Goal: Task Accomplishment & Management: Manage account settings

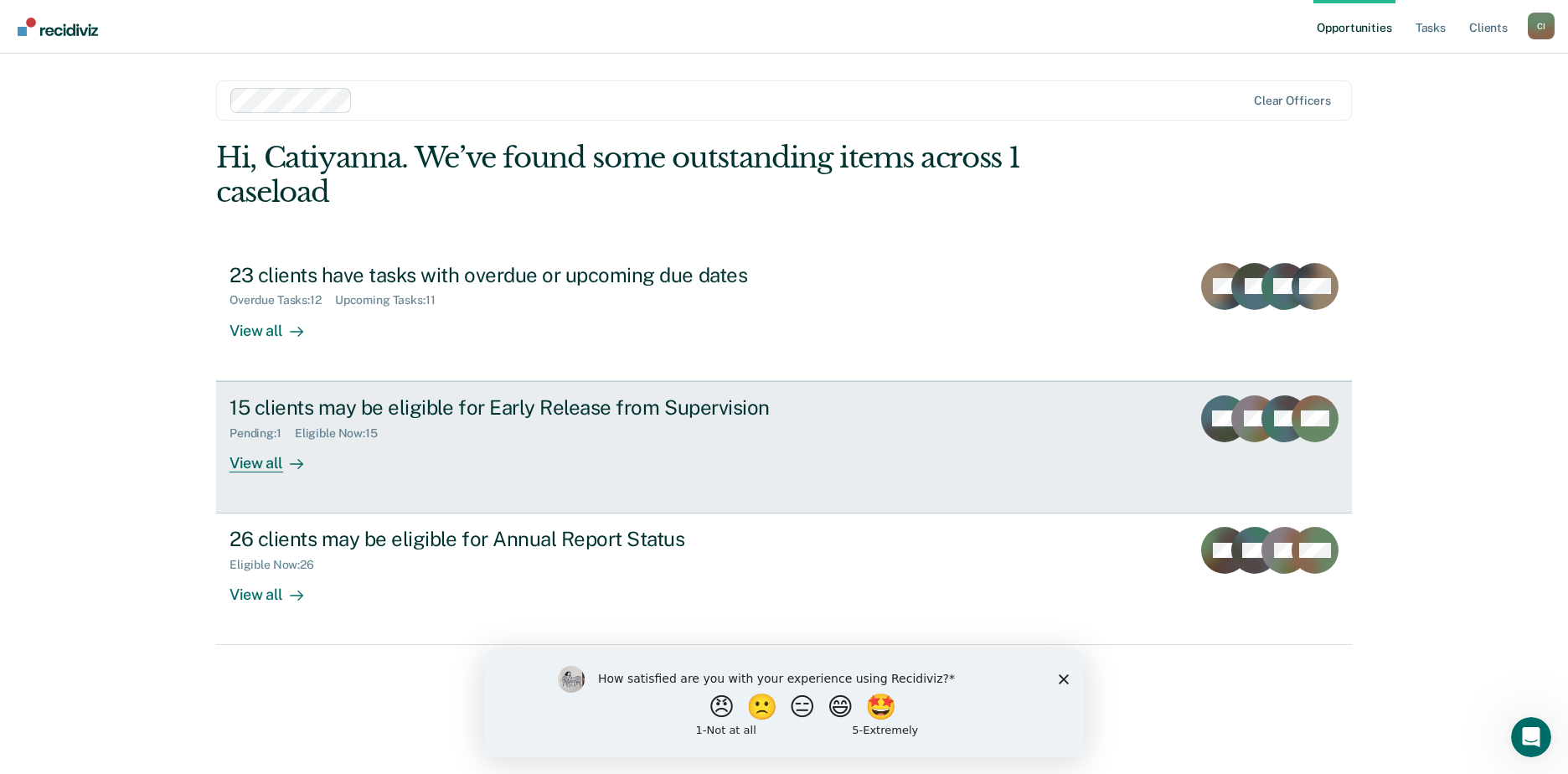
click at [250, 467] on div "View all" at bounding box center [277, 456] width 94 height 33
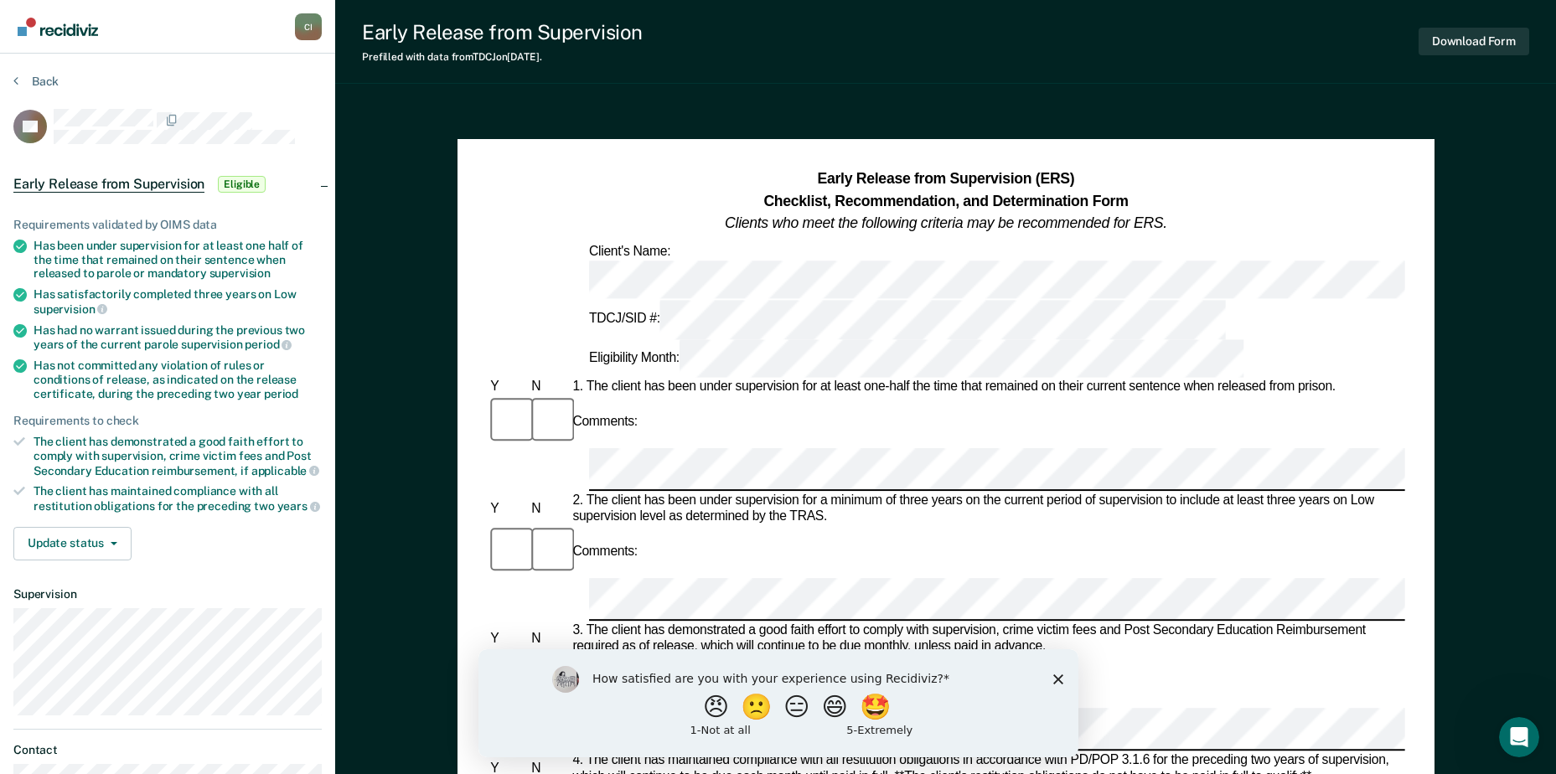
click at [1056, 680] on polygon "Close survey" at bounding box center [1058, 679] width 10 height 10
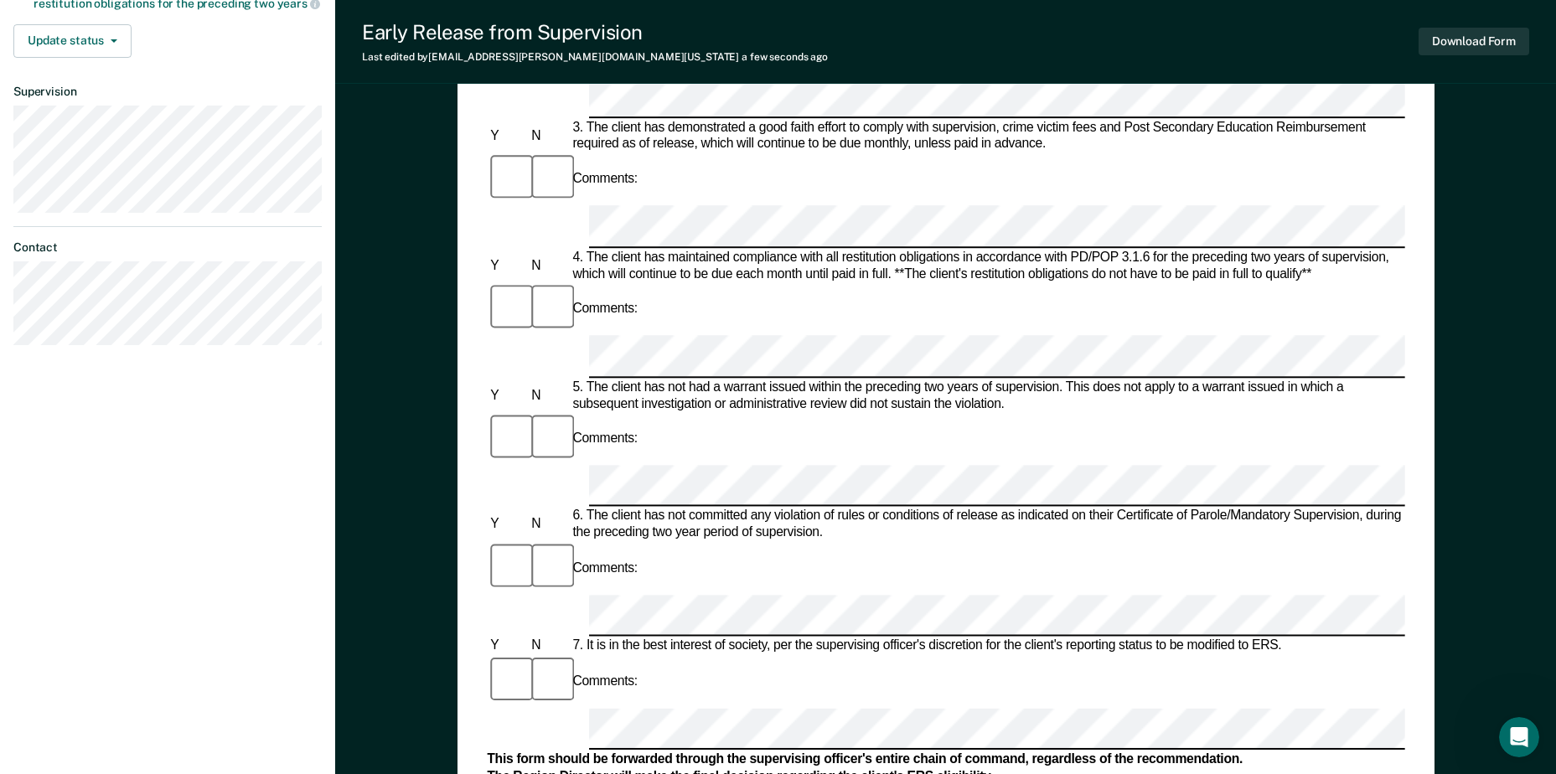
scroll to position [587, 0]
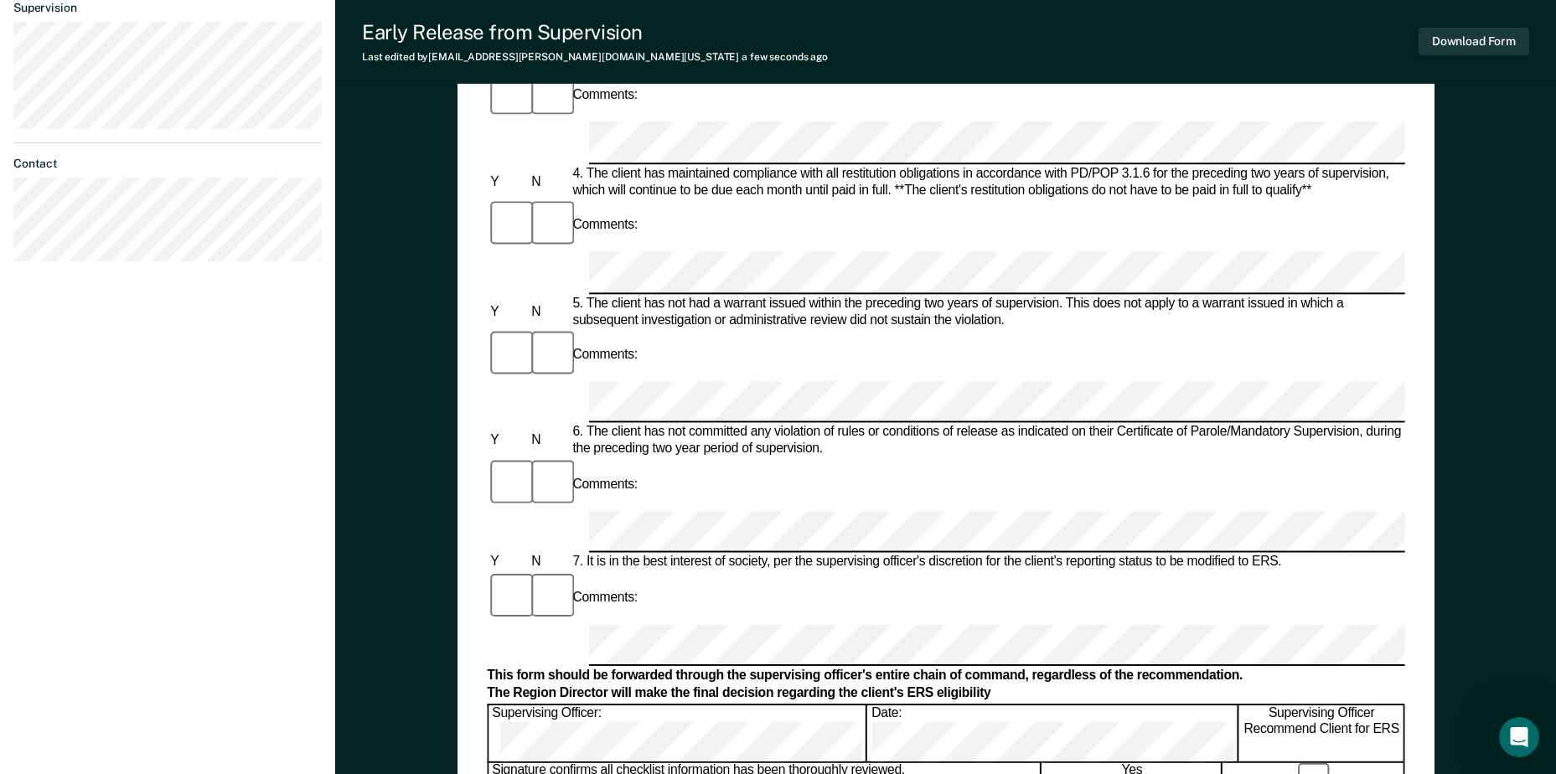
click at [628, 390] on form "Early Release from Supervision (ERS) Checklist, Recommendation, and Determinati…" at bounding box center [946, 531] width 918 height 1897
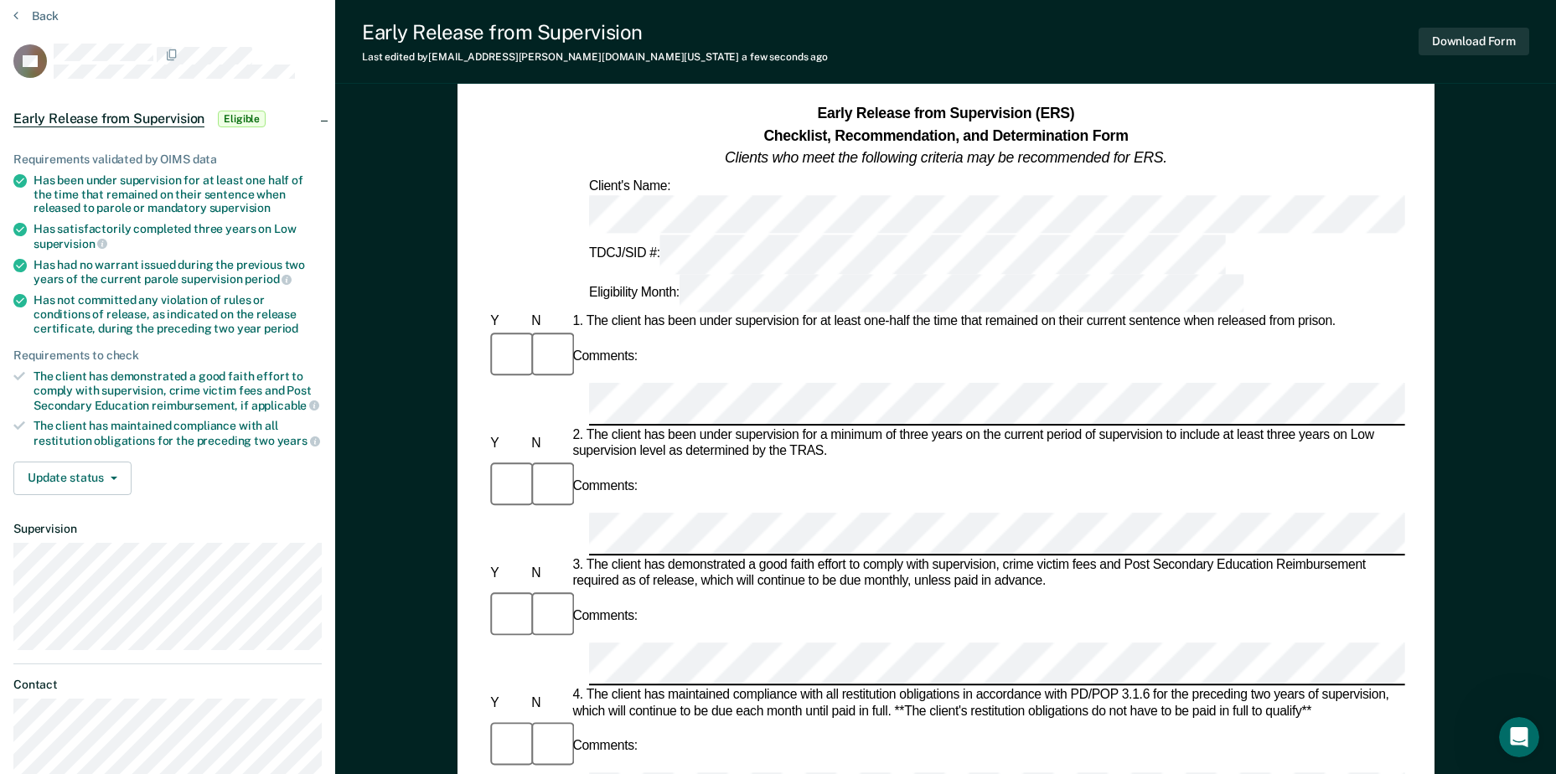
scroll to position [0, 0]
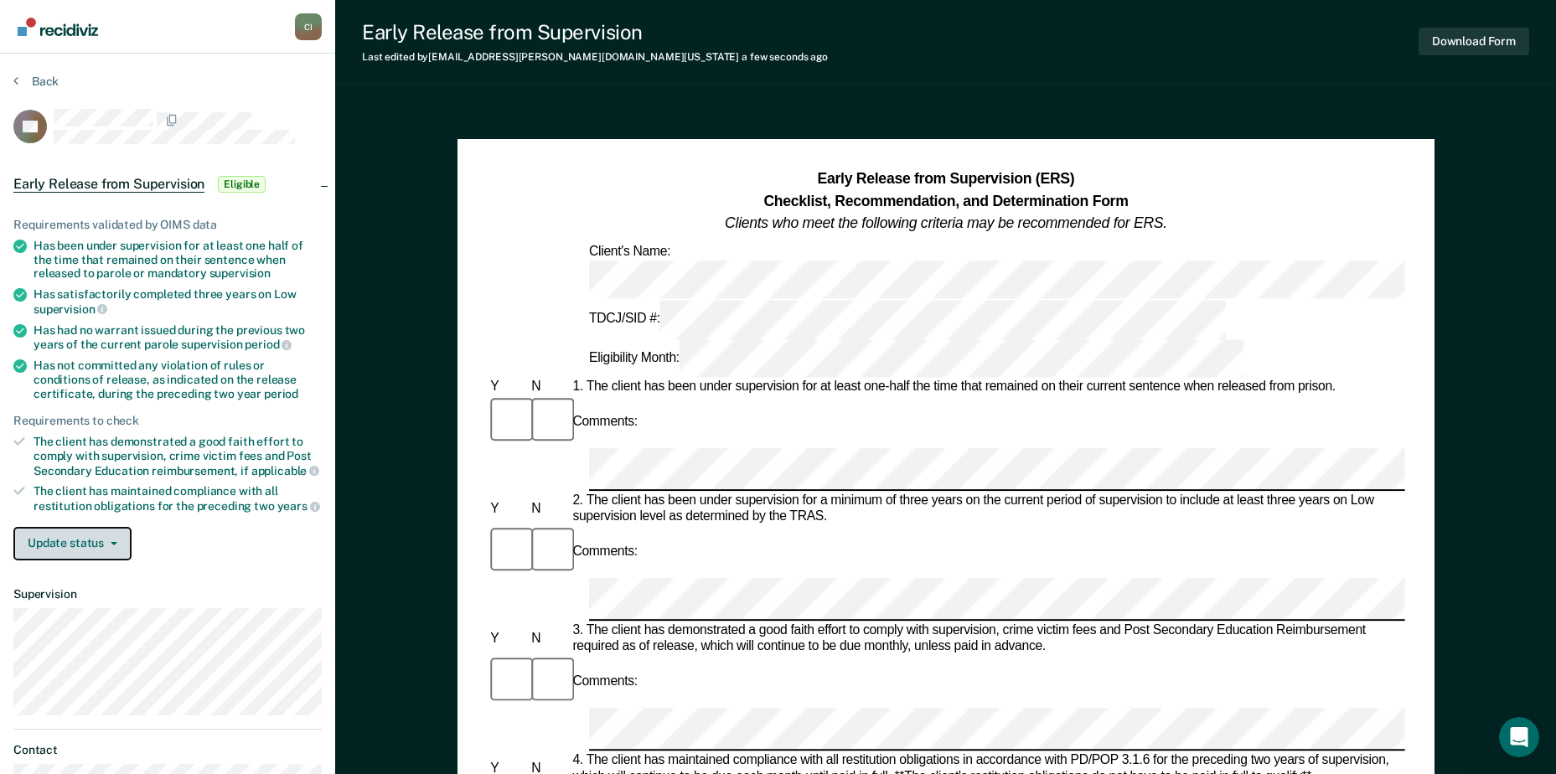
click at [88, 546] on button "Update status" at bounding box center [72, 544] width 118 height 34
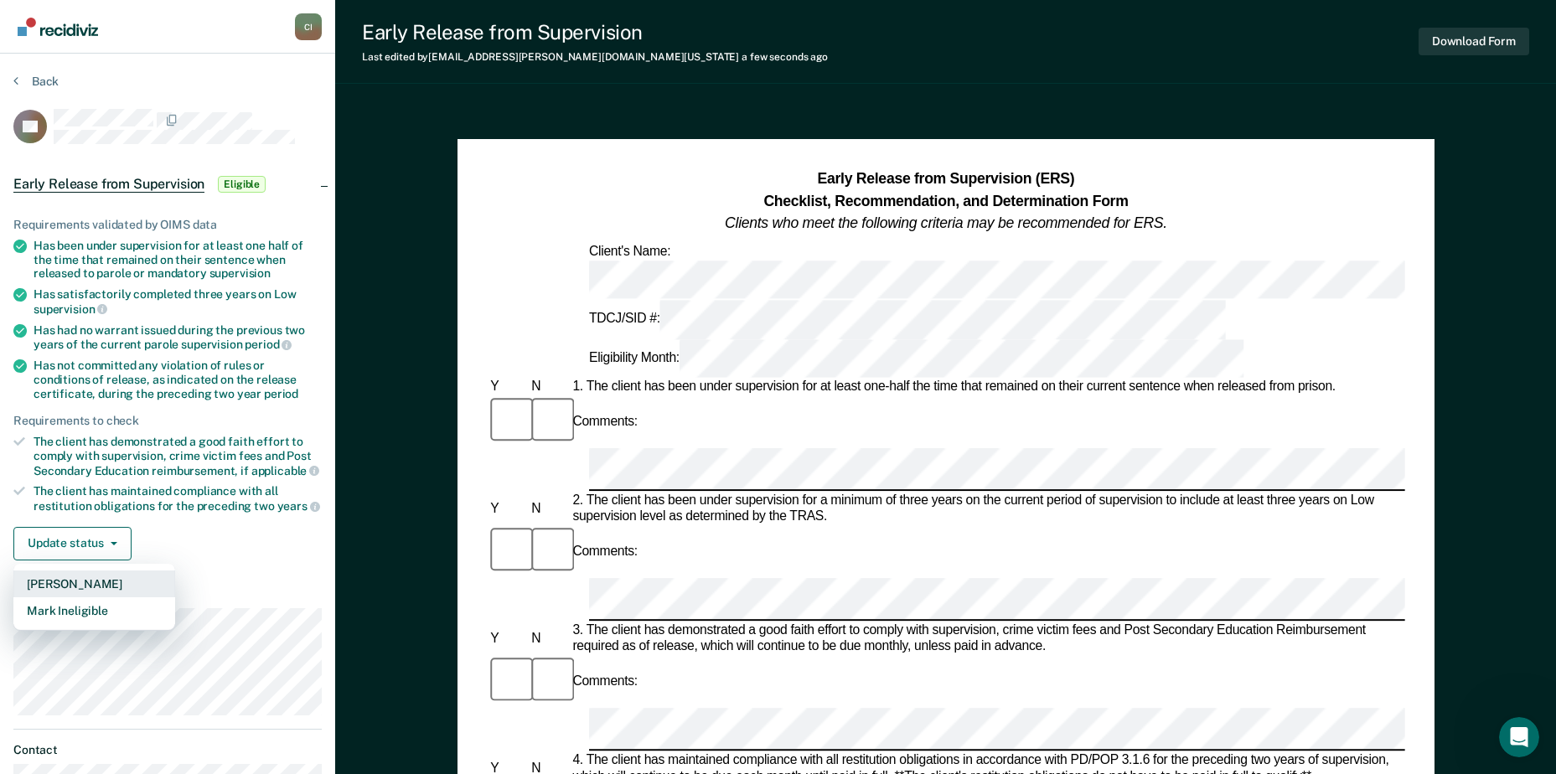
click at [91, 588] on button "[PERSON_NAME]" at bounding box center [94, 584] width 162 height 27
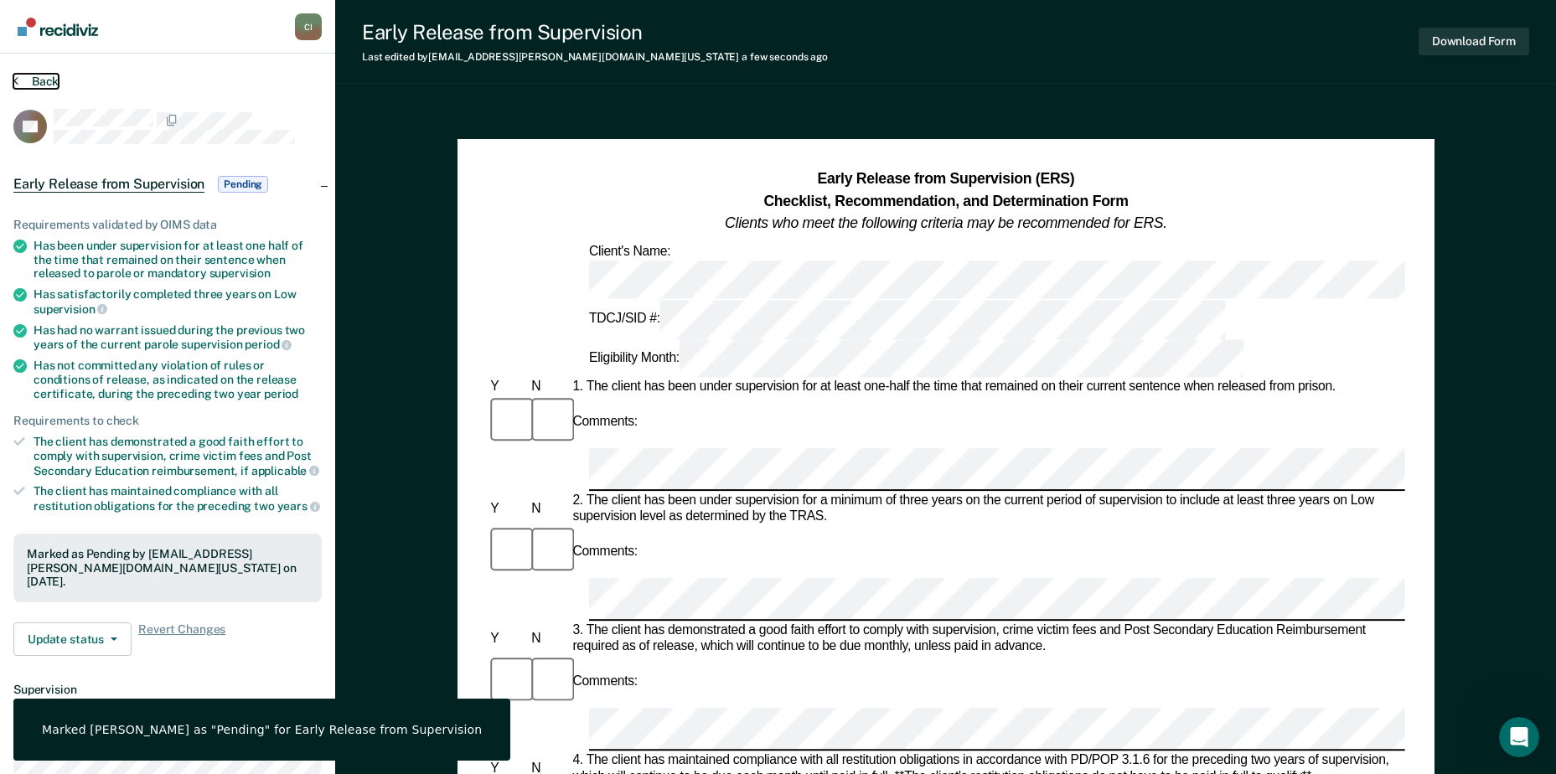
click at [44, 85] on button "Back" at bounding box center [35, 81] width 45 height 15
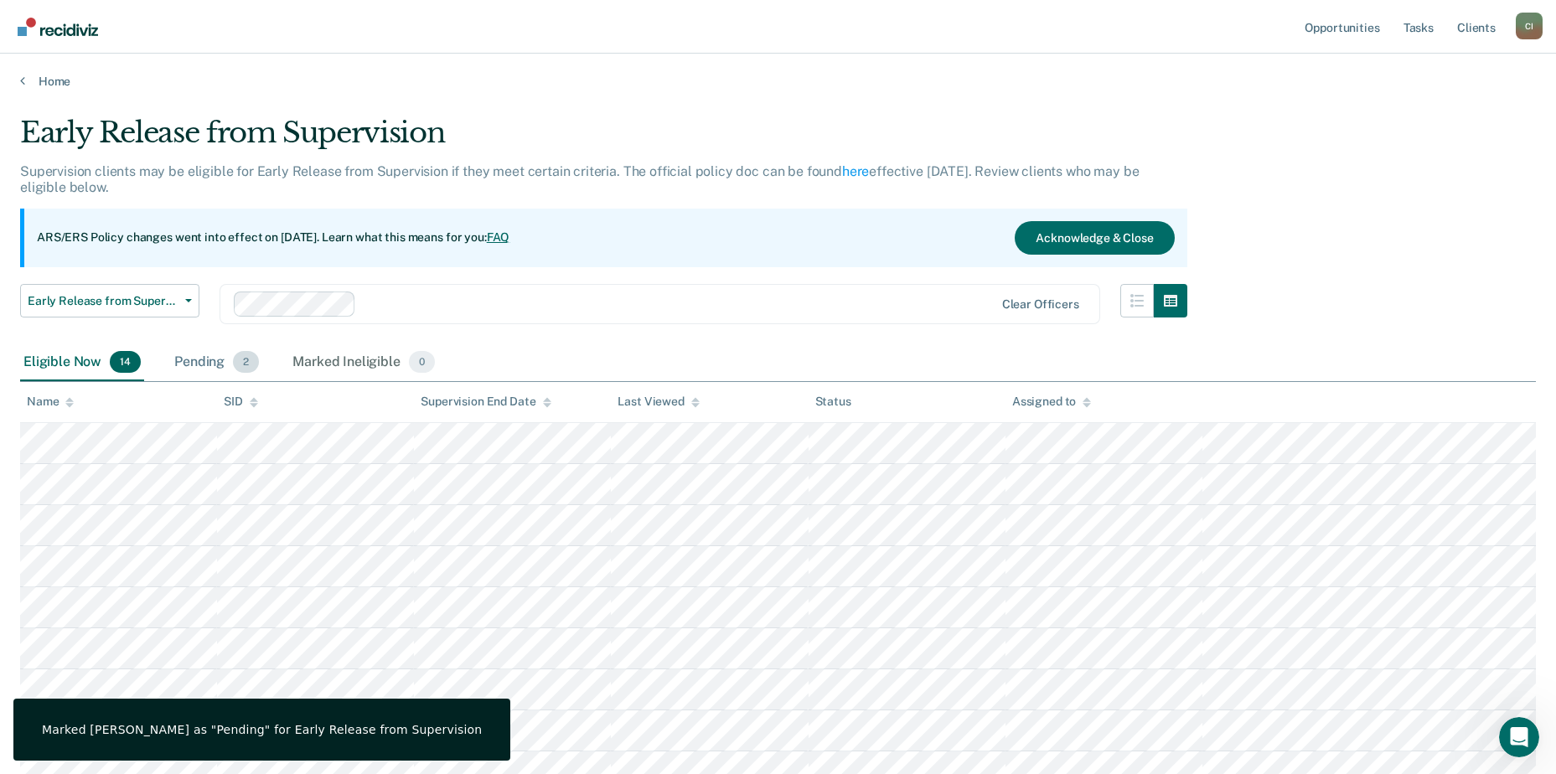
click at [197, 358] on div "Pending 2" at bounding box center [216, 362] width 91 height 37
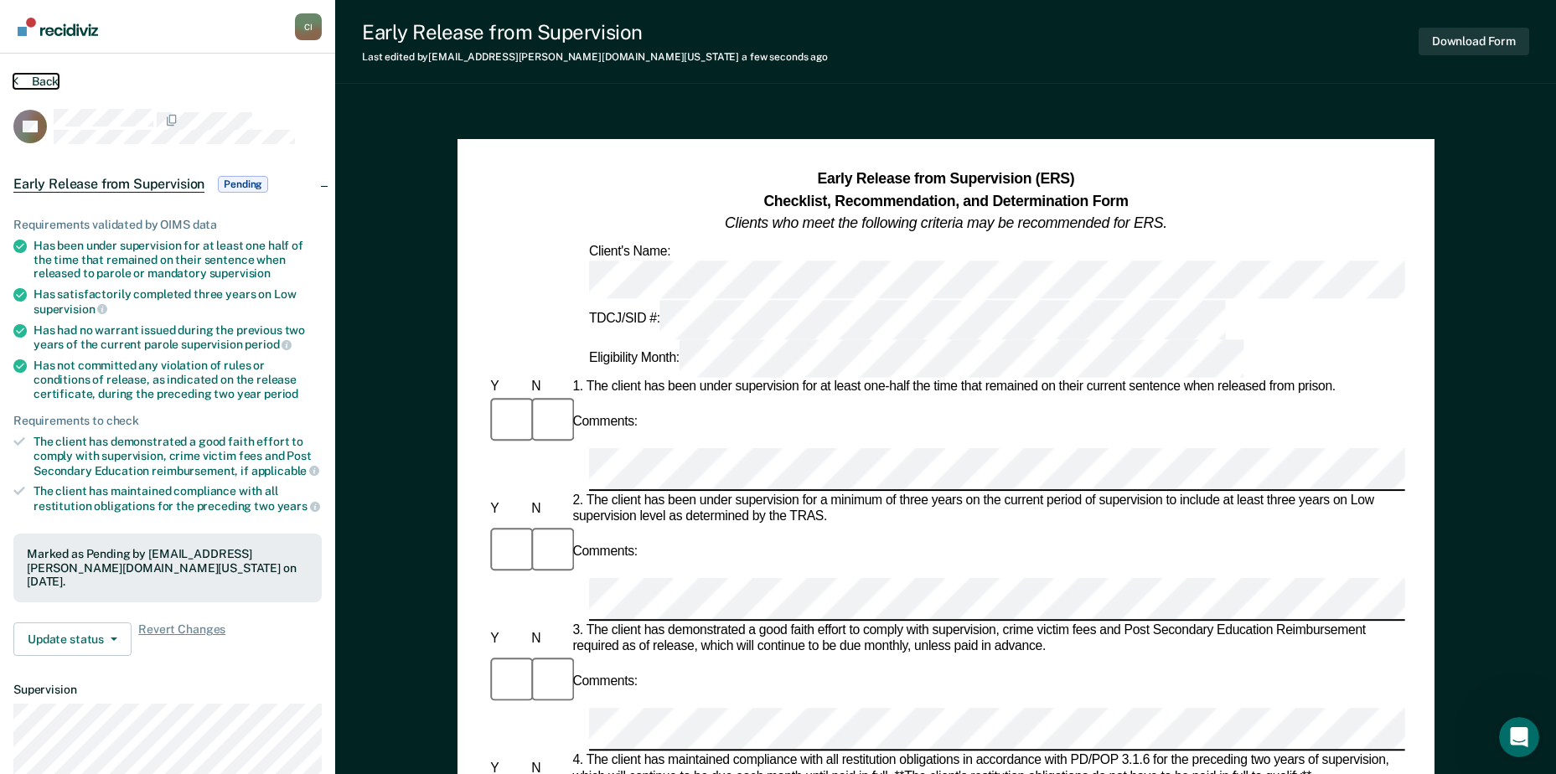
click at [45, 84] on button "Back" at bounding box center [35, 81] width 45 height 15
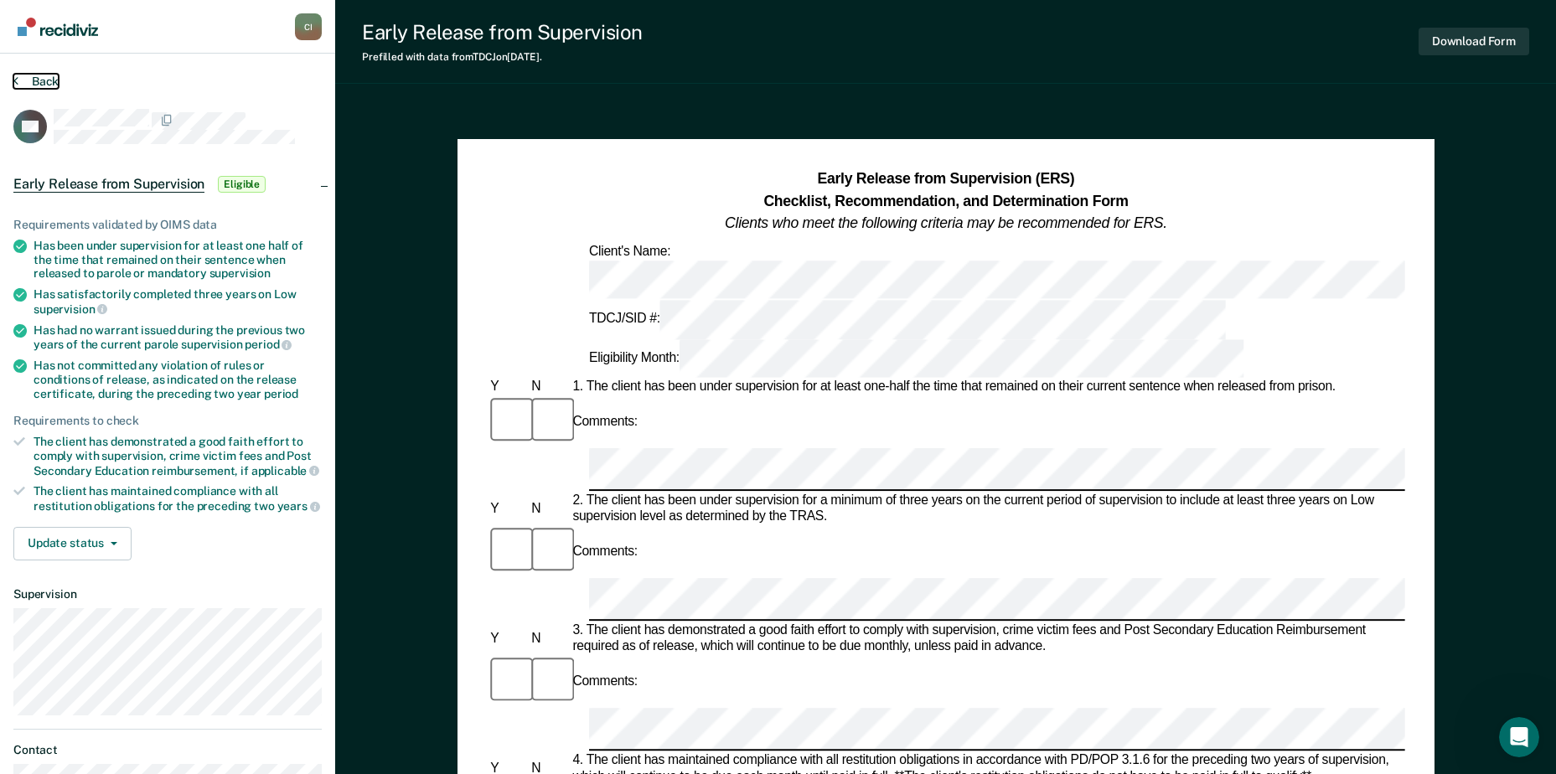
click at [53, 80] on button "Back" at bounding box center [35, 81] width 45 height 15
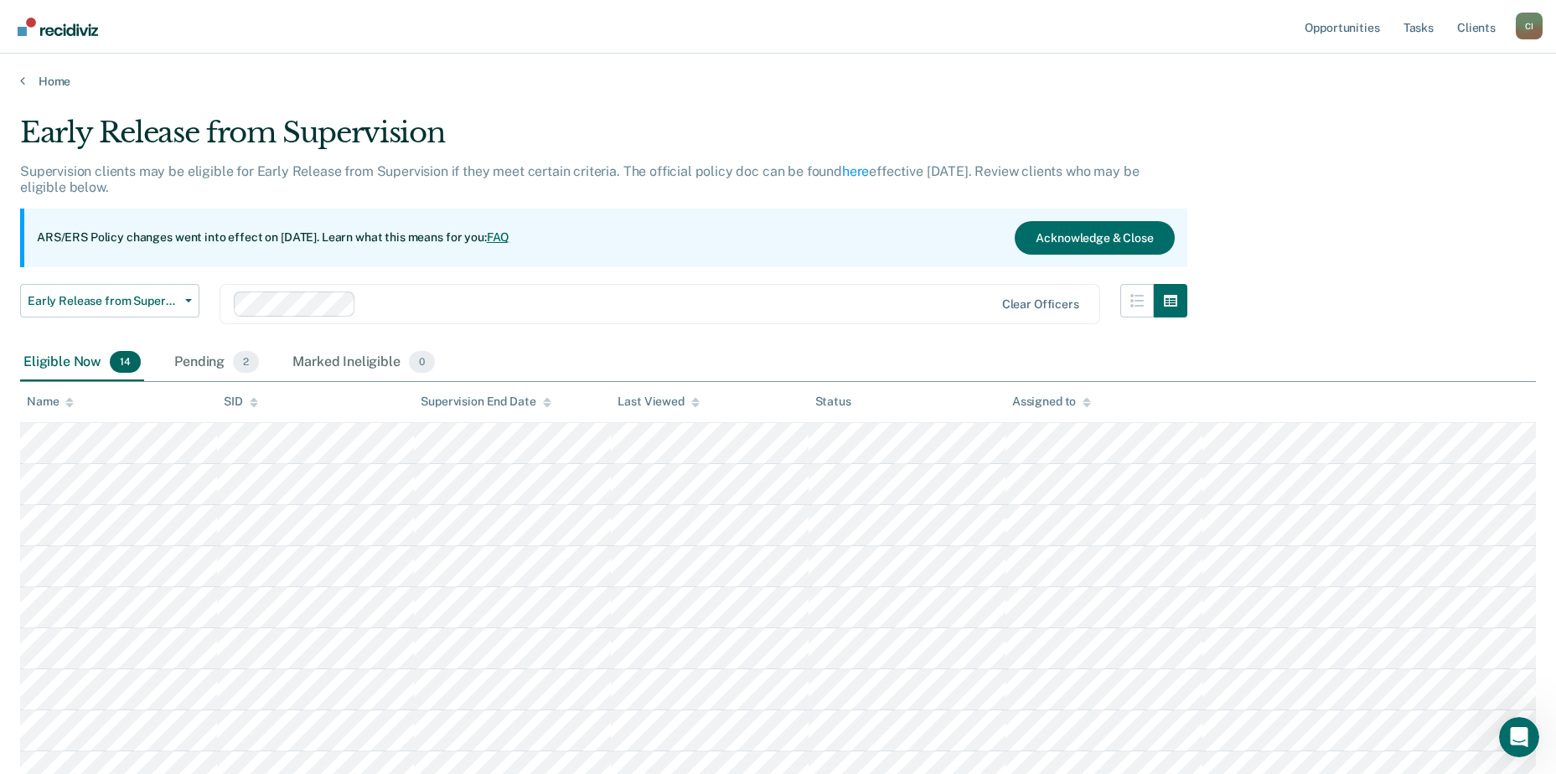
click at [1524, 28] on div "C I" at bounding box center [1529, 26] width 27 height 27
click at [1421, 69] on link "Profile" at bounding box center [1462, 68] width 135 height 14
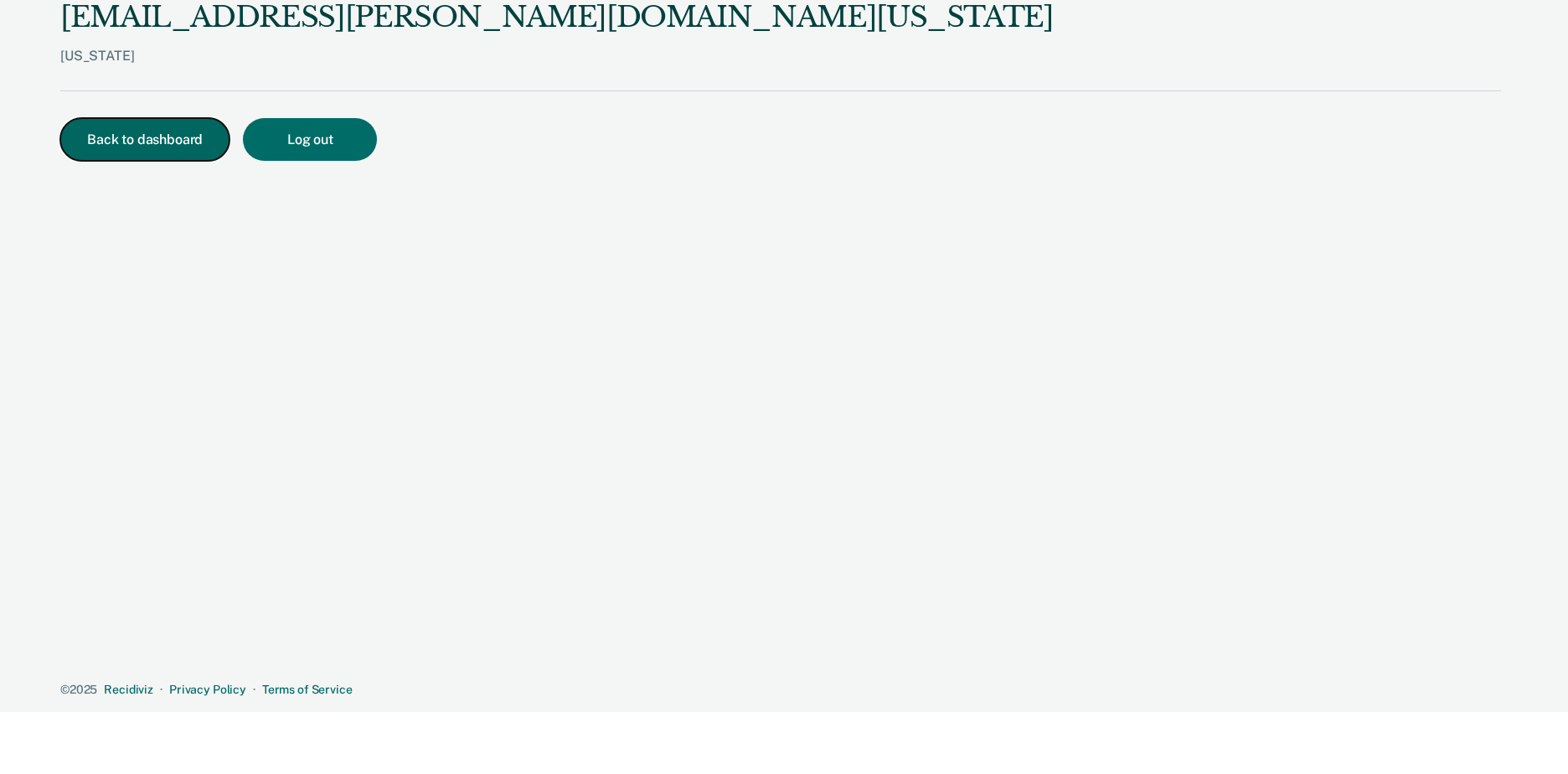
click at [153, 137] on button "Back to dashboard" at bounding box center [144, 139] width 169 height 43
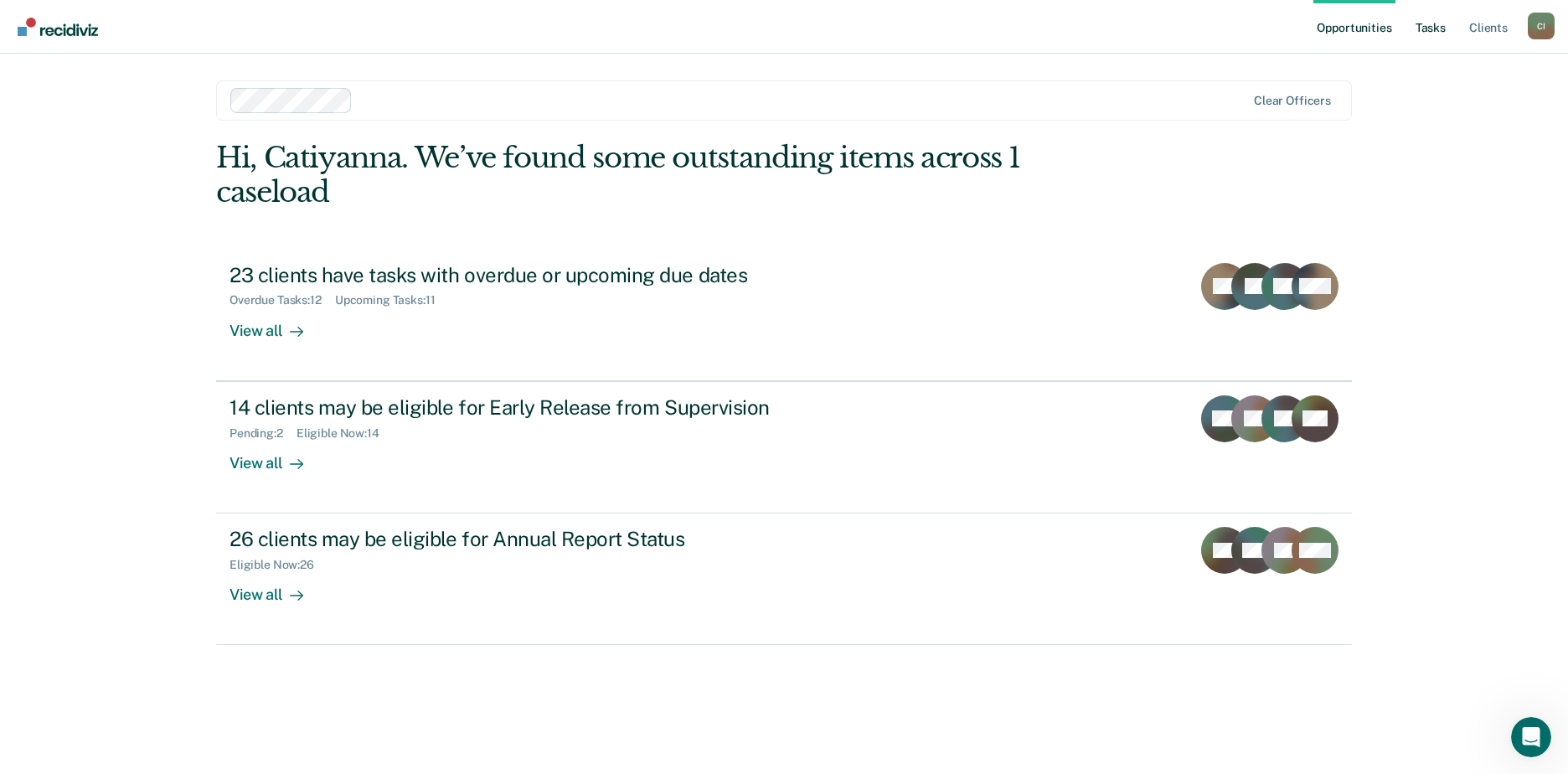
click at [1423, 30] on link "Tasks" at bounding box center [1430, 27] width 37 height 54
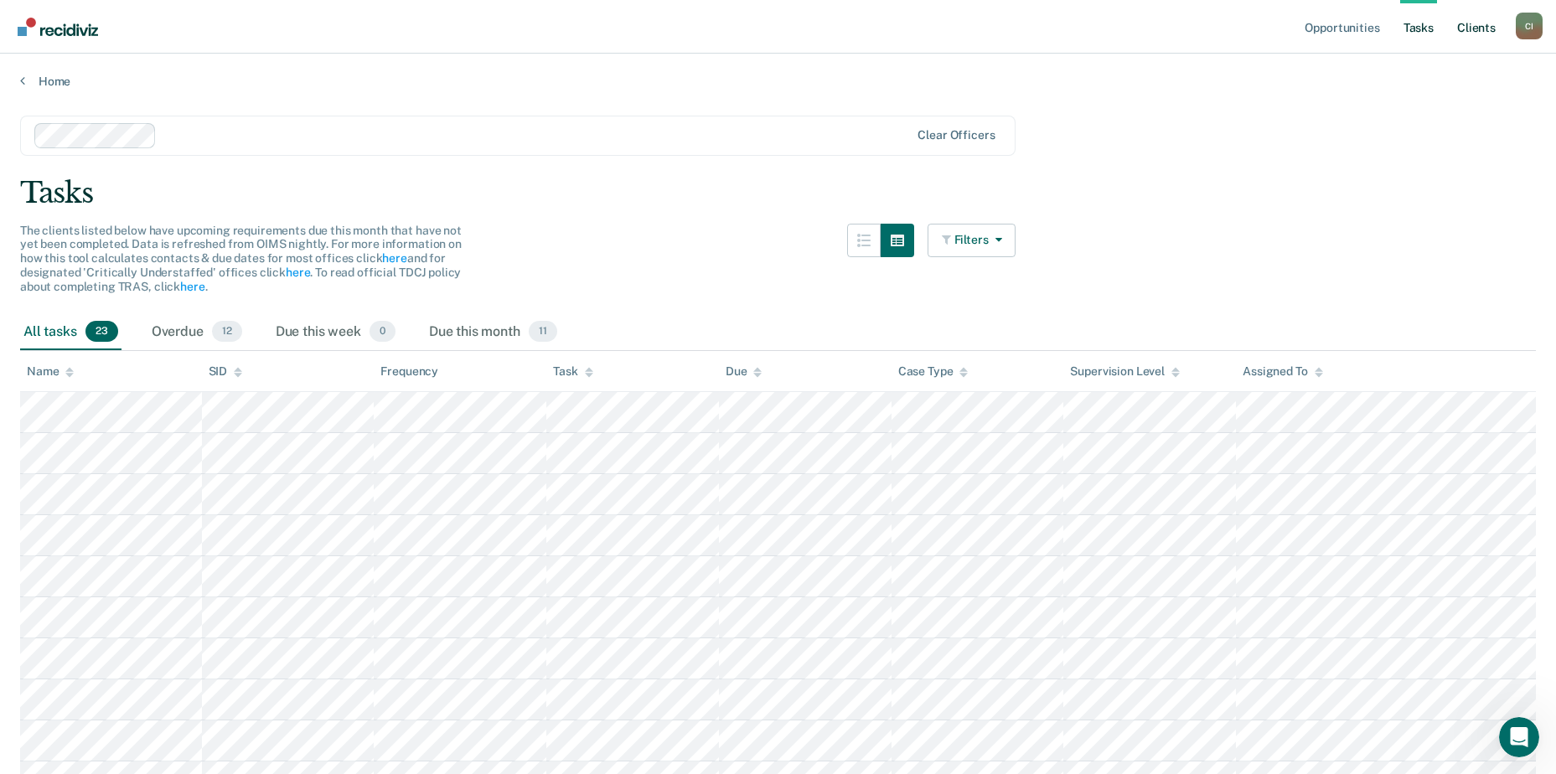
click at [1471, 28] on link "Client s" at bounding box center [1476, 27] width 45 height 54
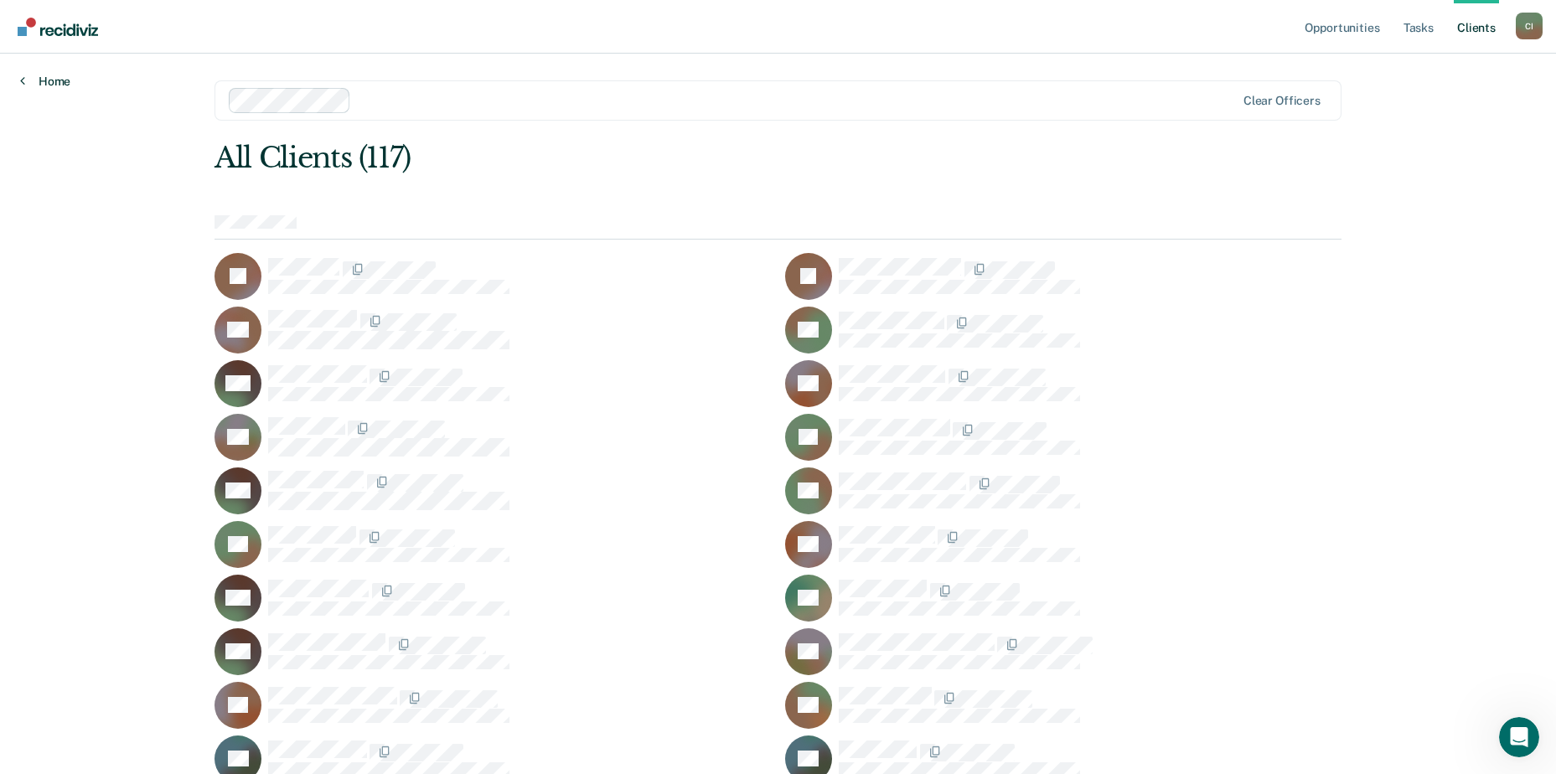
click at [23, 81] on icon at bounding box center [22, 80] width 5 height 13
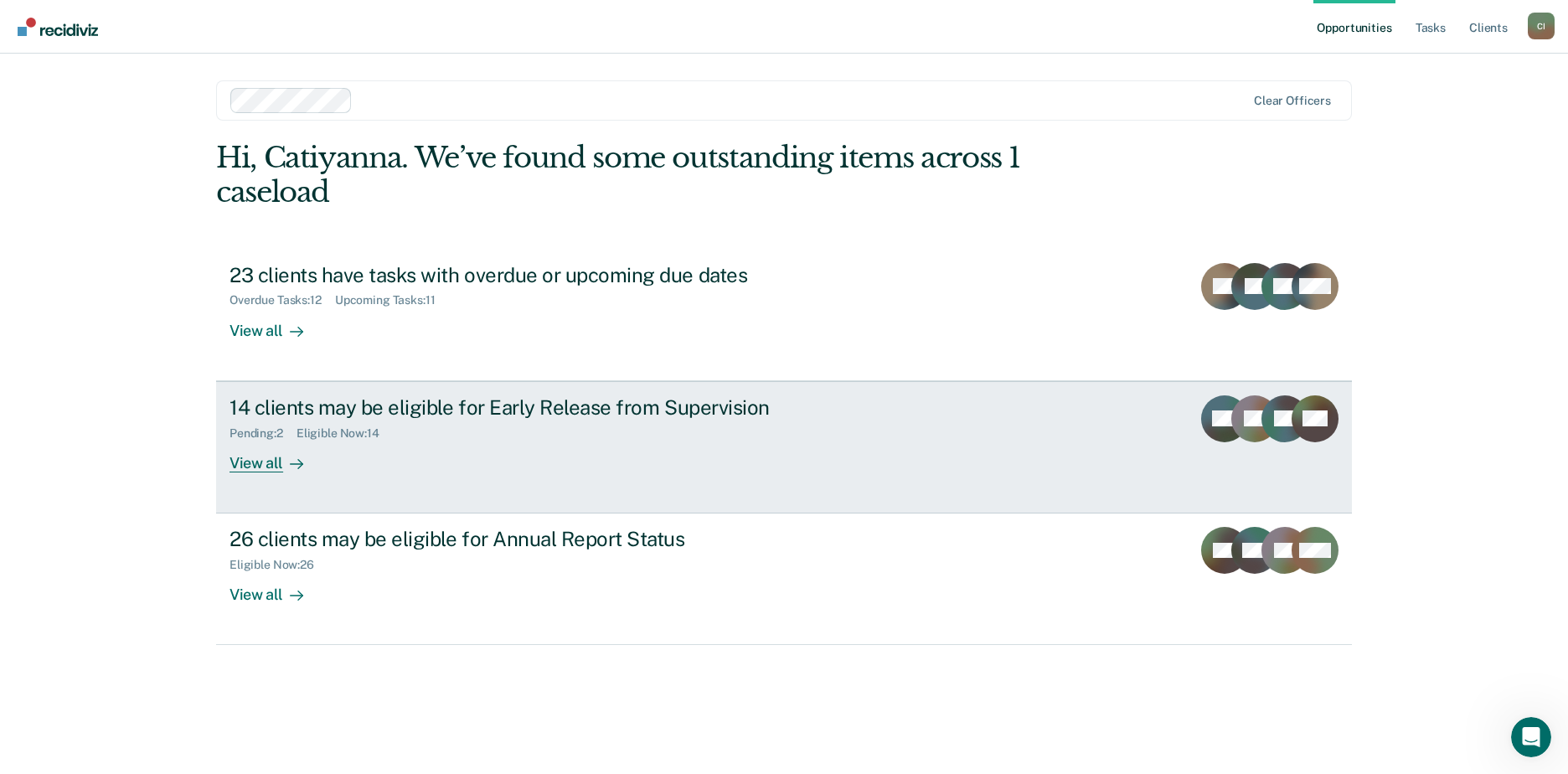
click at [259, 461] on div "View all" at bounding box center [277, 456] width 94 height 33
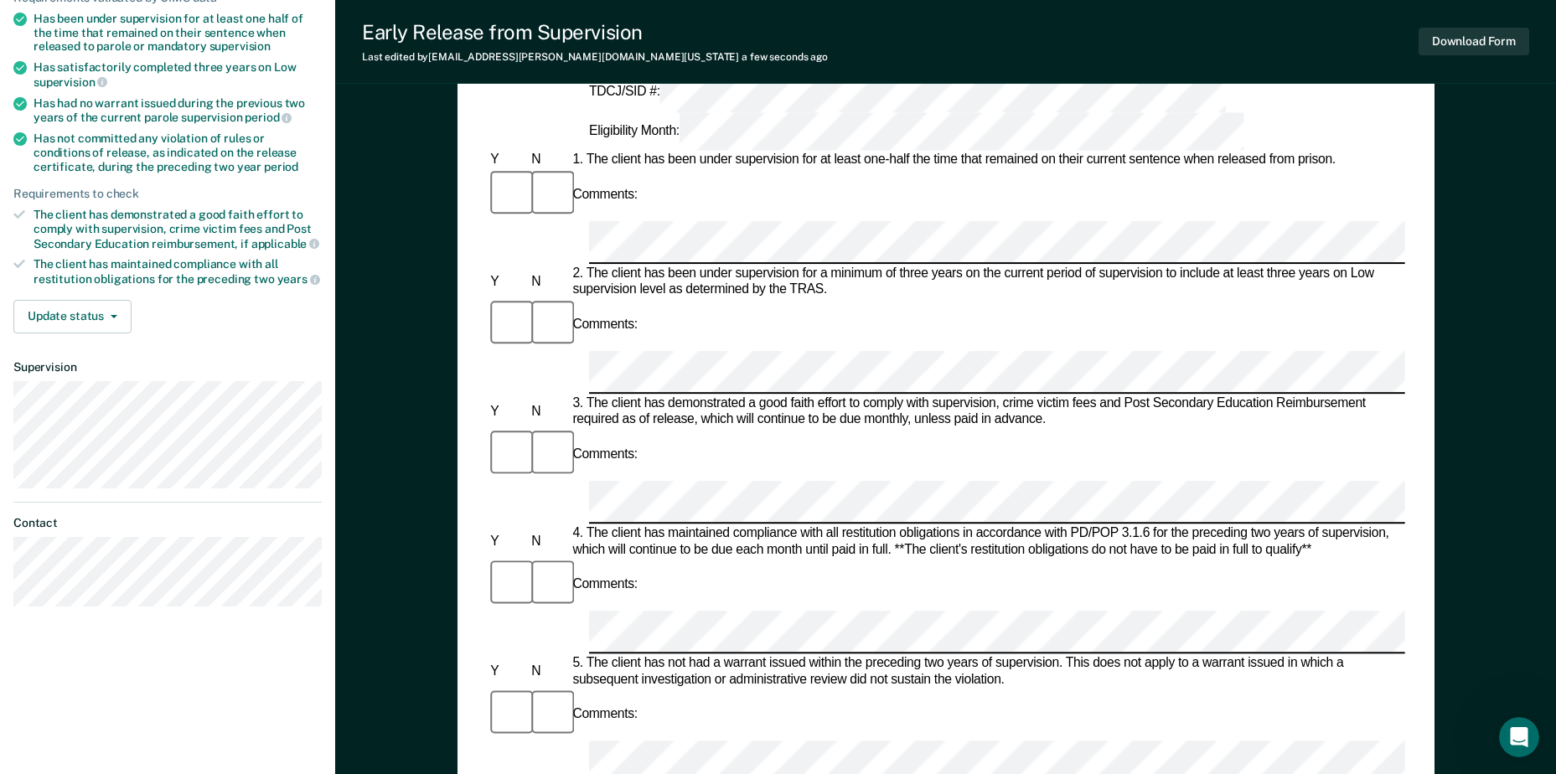
scroll to position [251, 0]
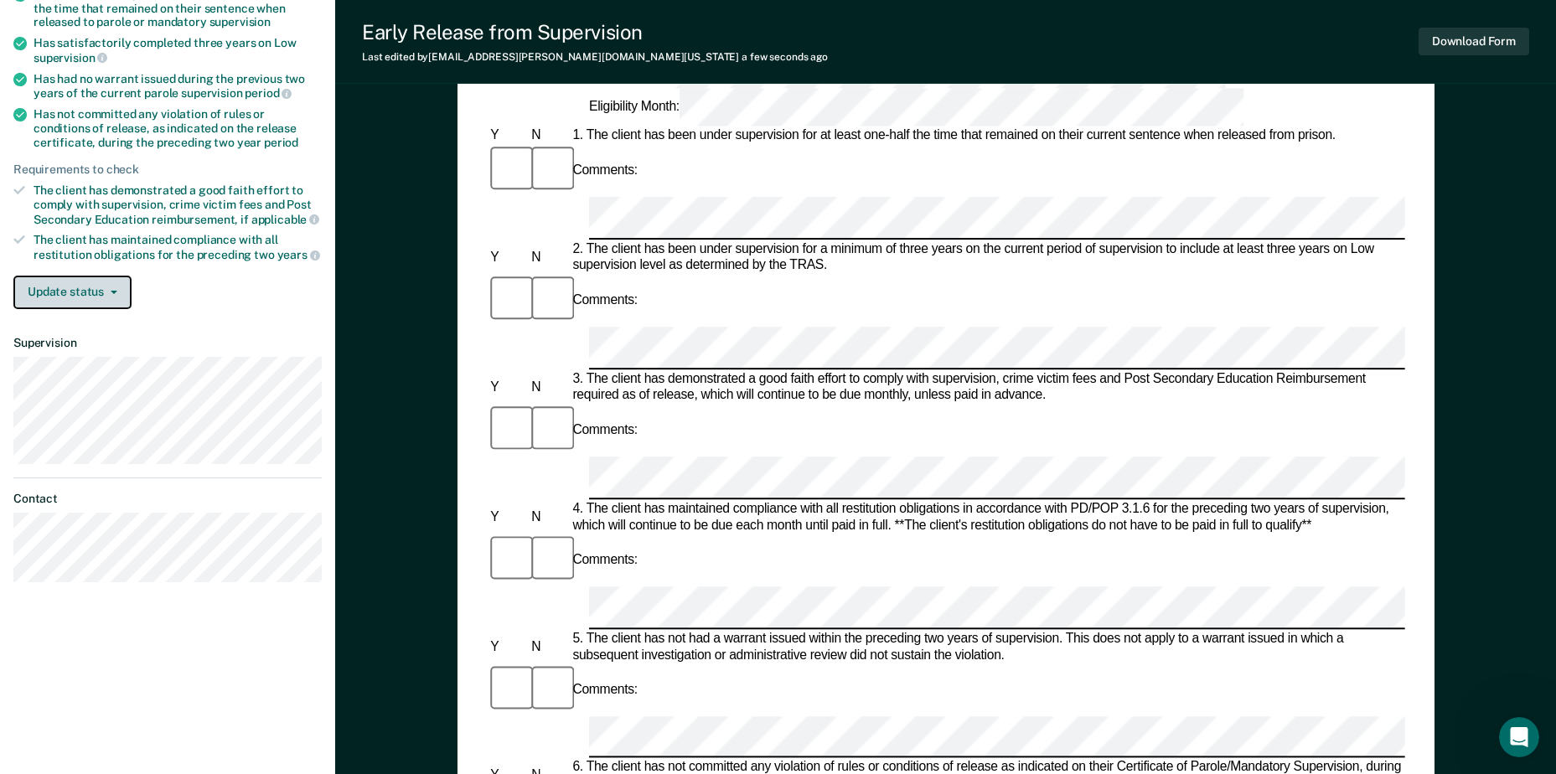
click at [42, 295] on button "Update status" at bounding box center [72, 293] width 118 height 34
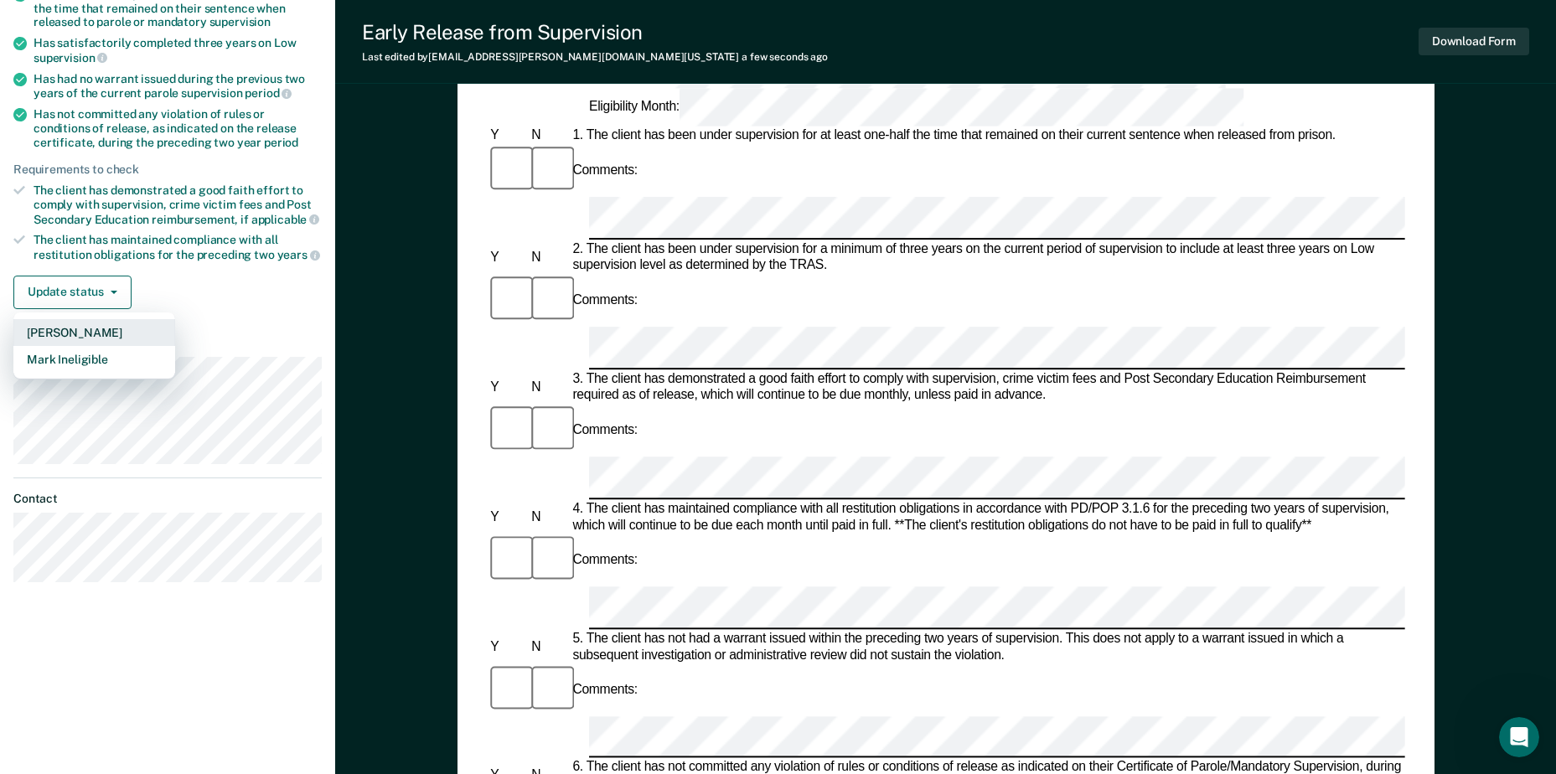
click at [57, 329] on button "[PERSON_NAME]" at bounding box center [94, 332] width 162 height 27
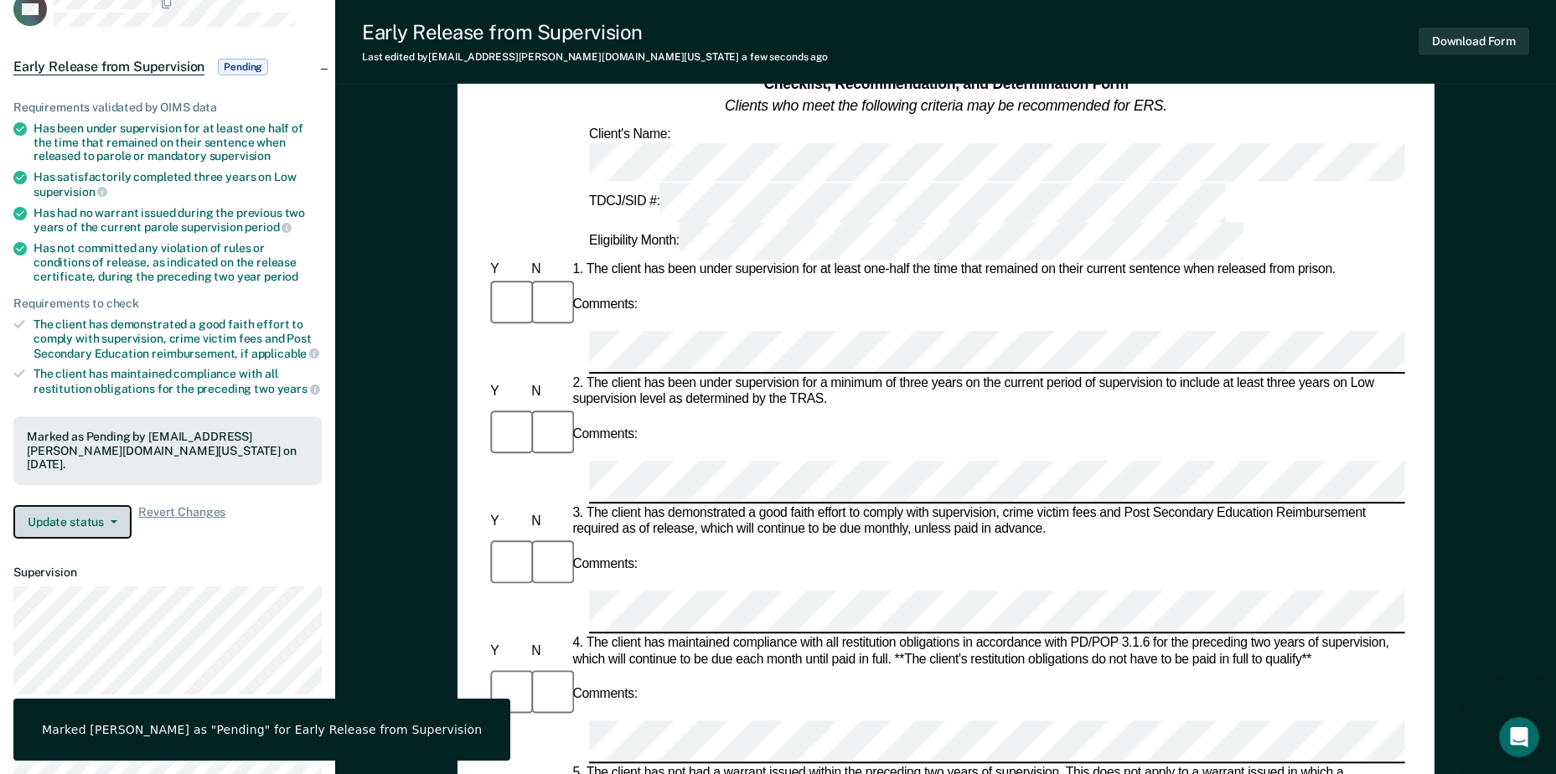
scroll to position [0, 0]
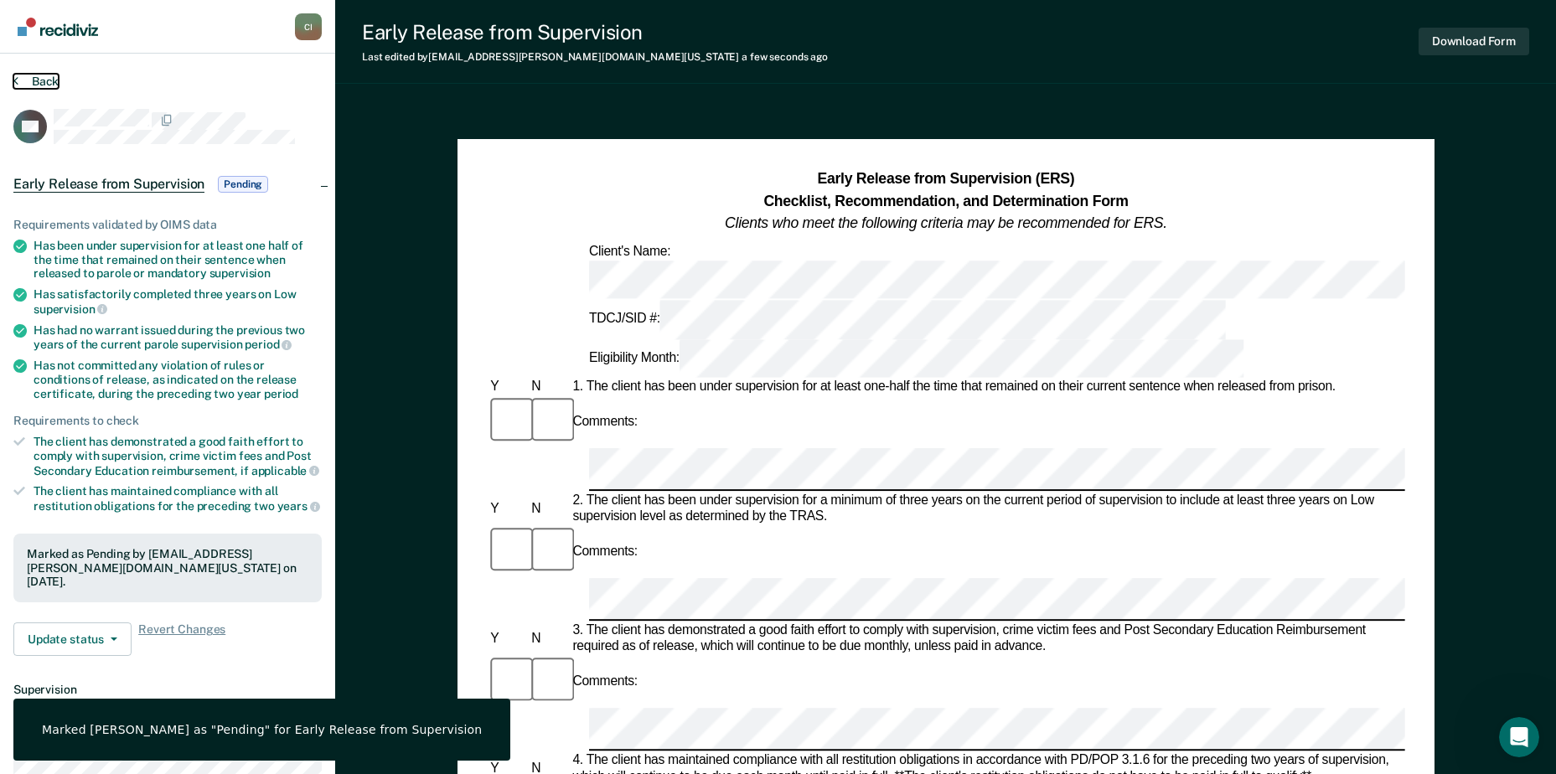
click at [30, 81] on button "Back" at bounding box center [35, 81] width 45 height 15
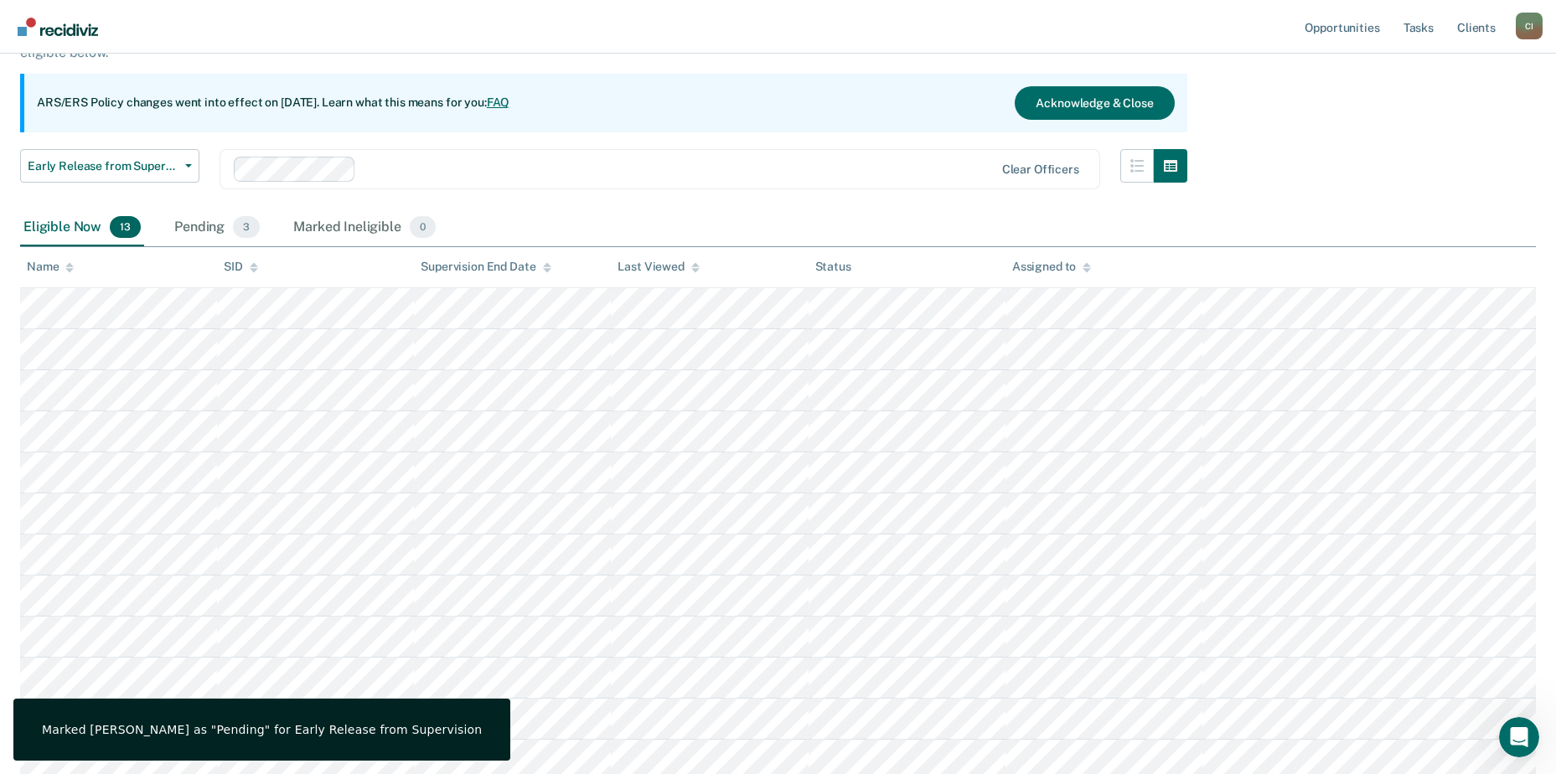
scroll to position [168, 0]
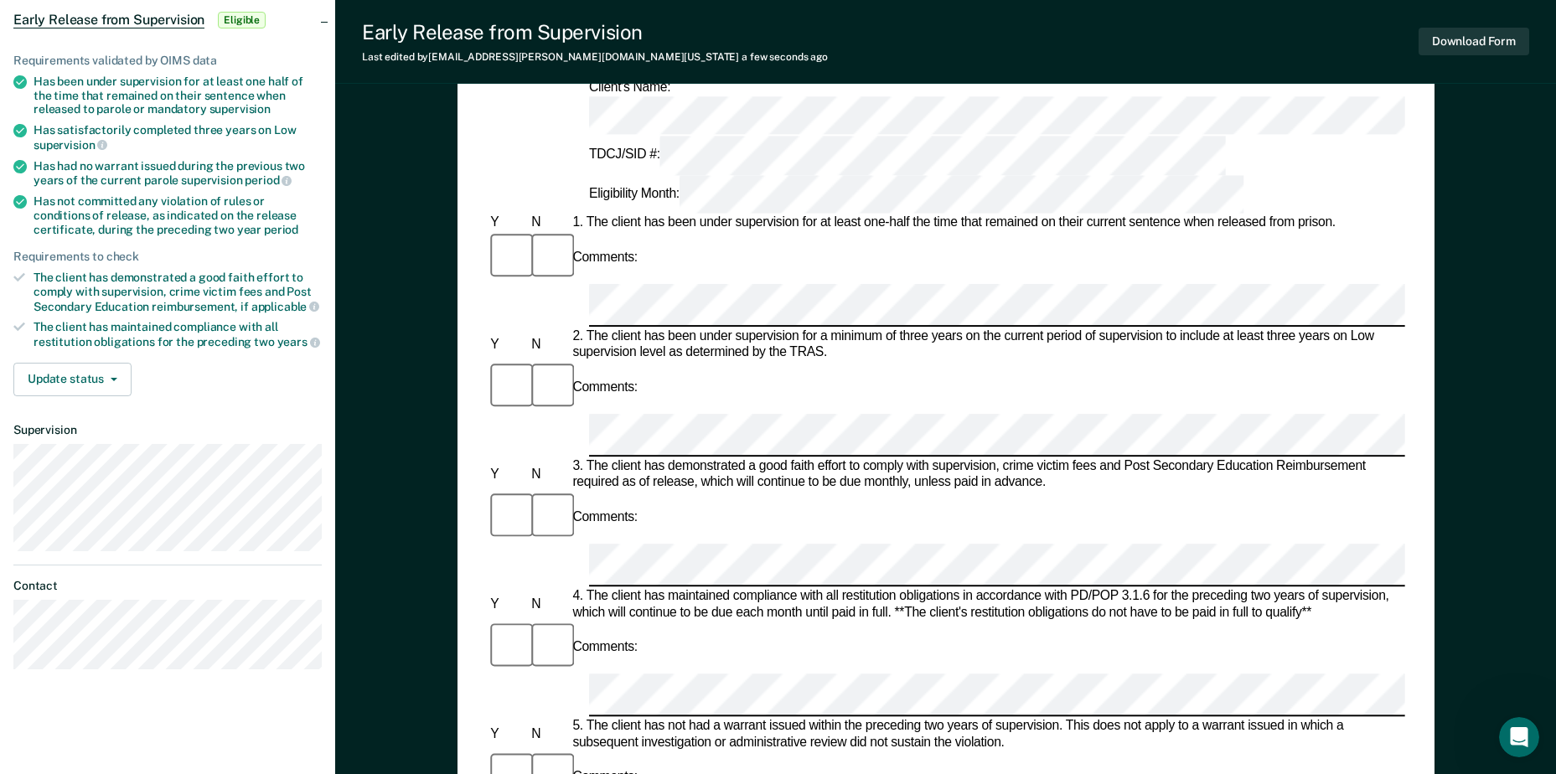
scroll to position [168, 0]
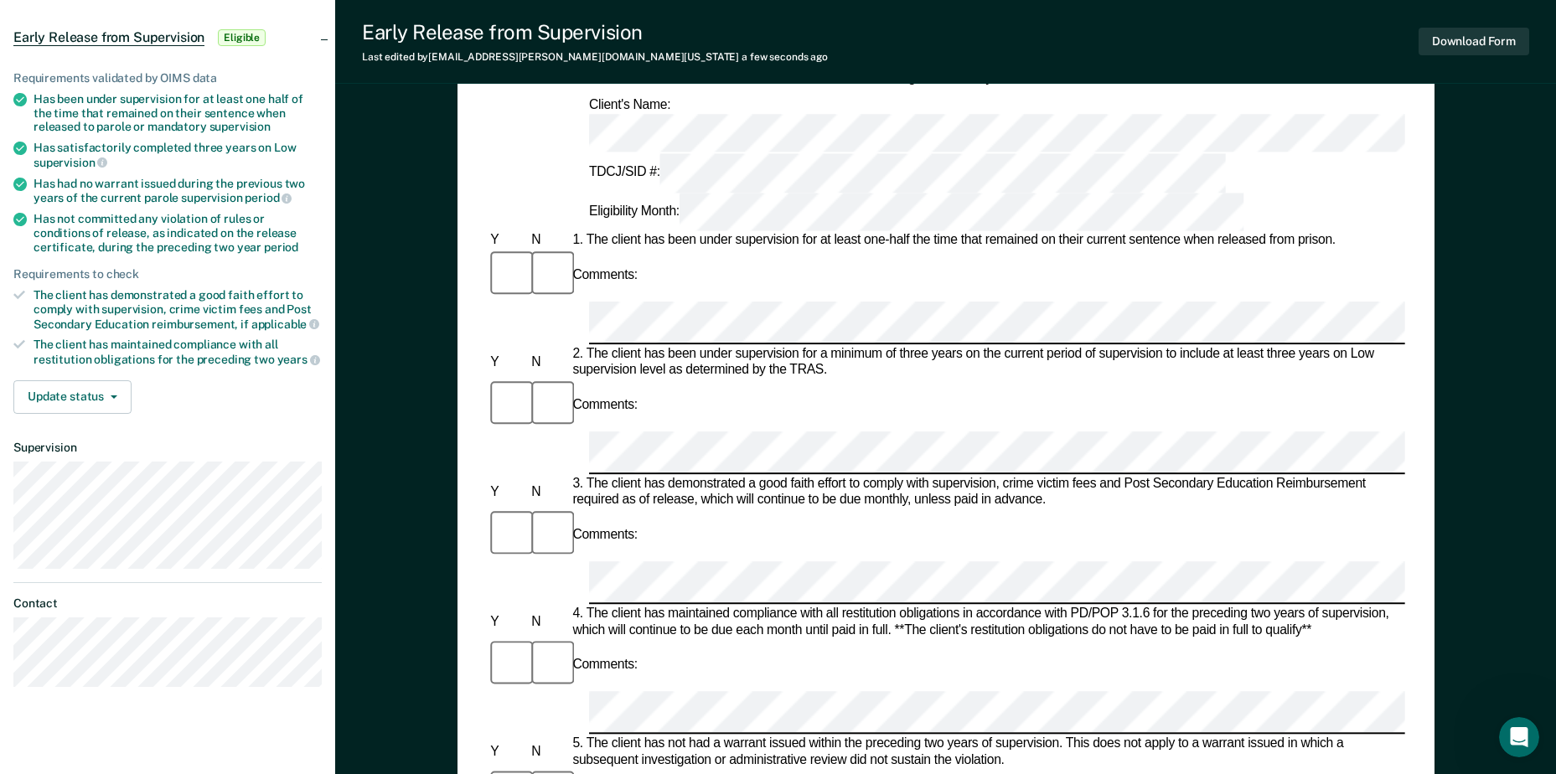
scroll to position [0, 0]
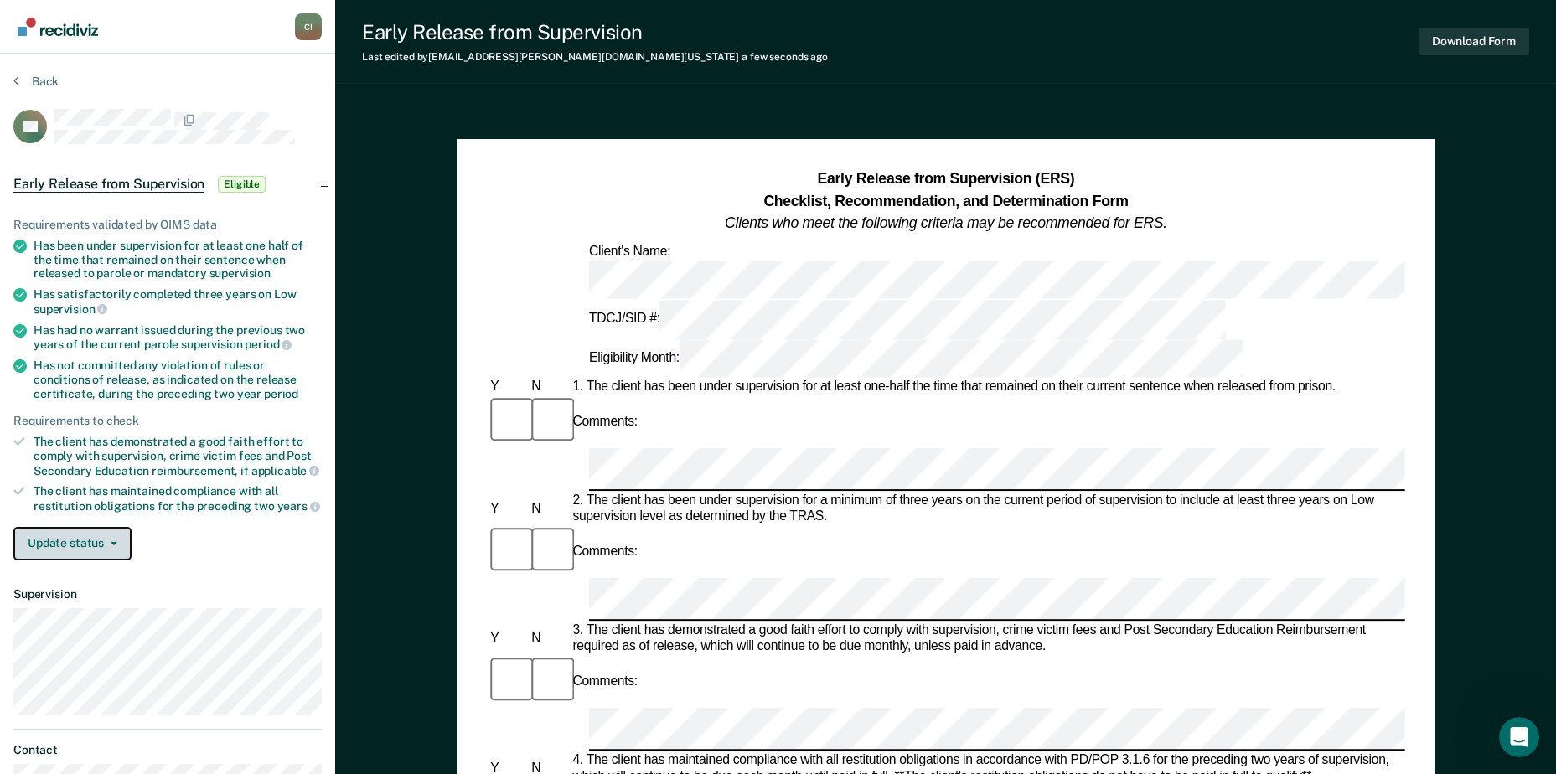
click at [89, 533] on button "Update status" at bounding box center [72, 544] width 118 height 34
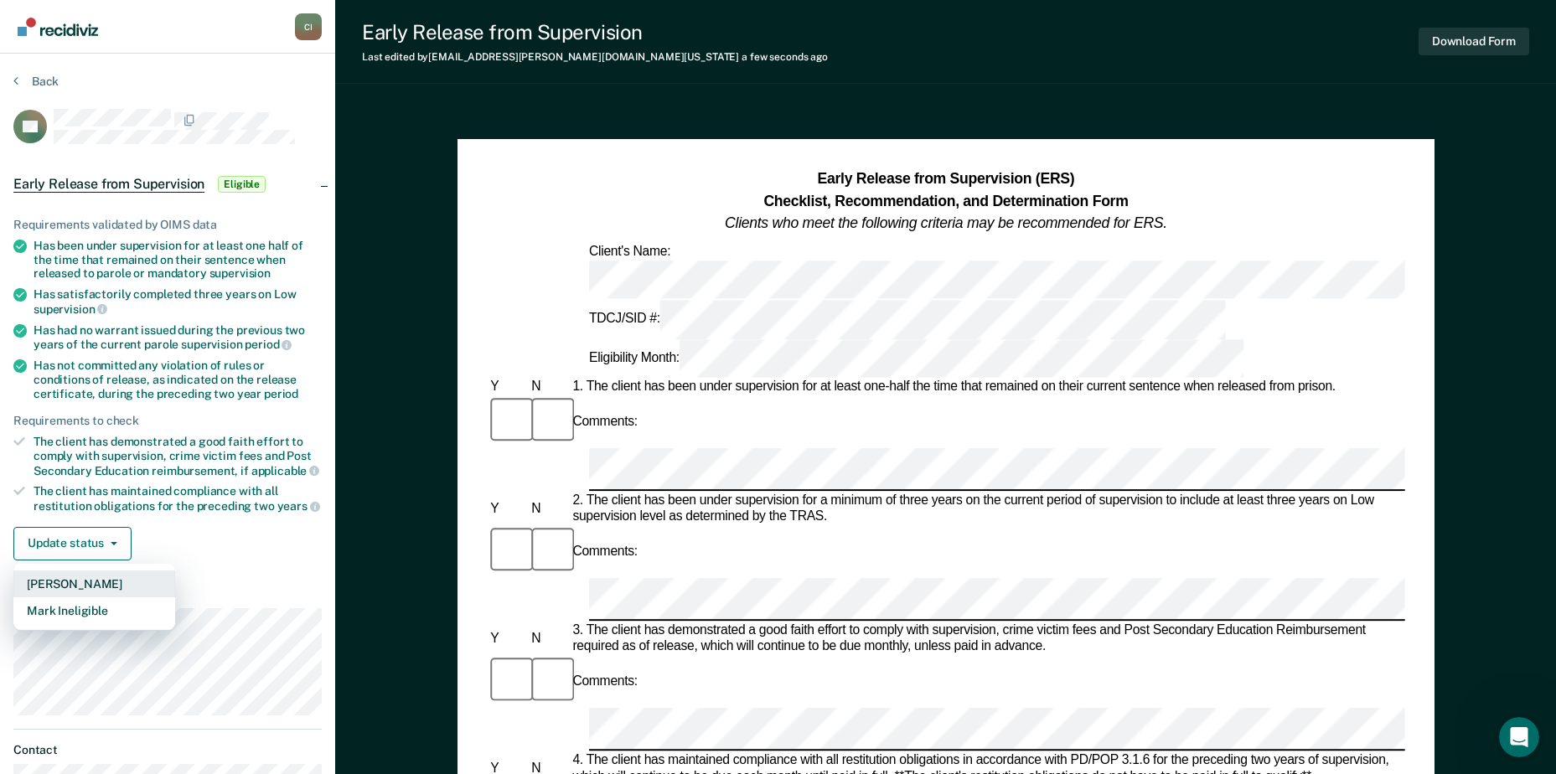
click at [79, 585] on button "[PERSON_NAME]" at bounding box center [94, 584] width 162 height 27
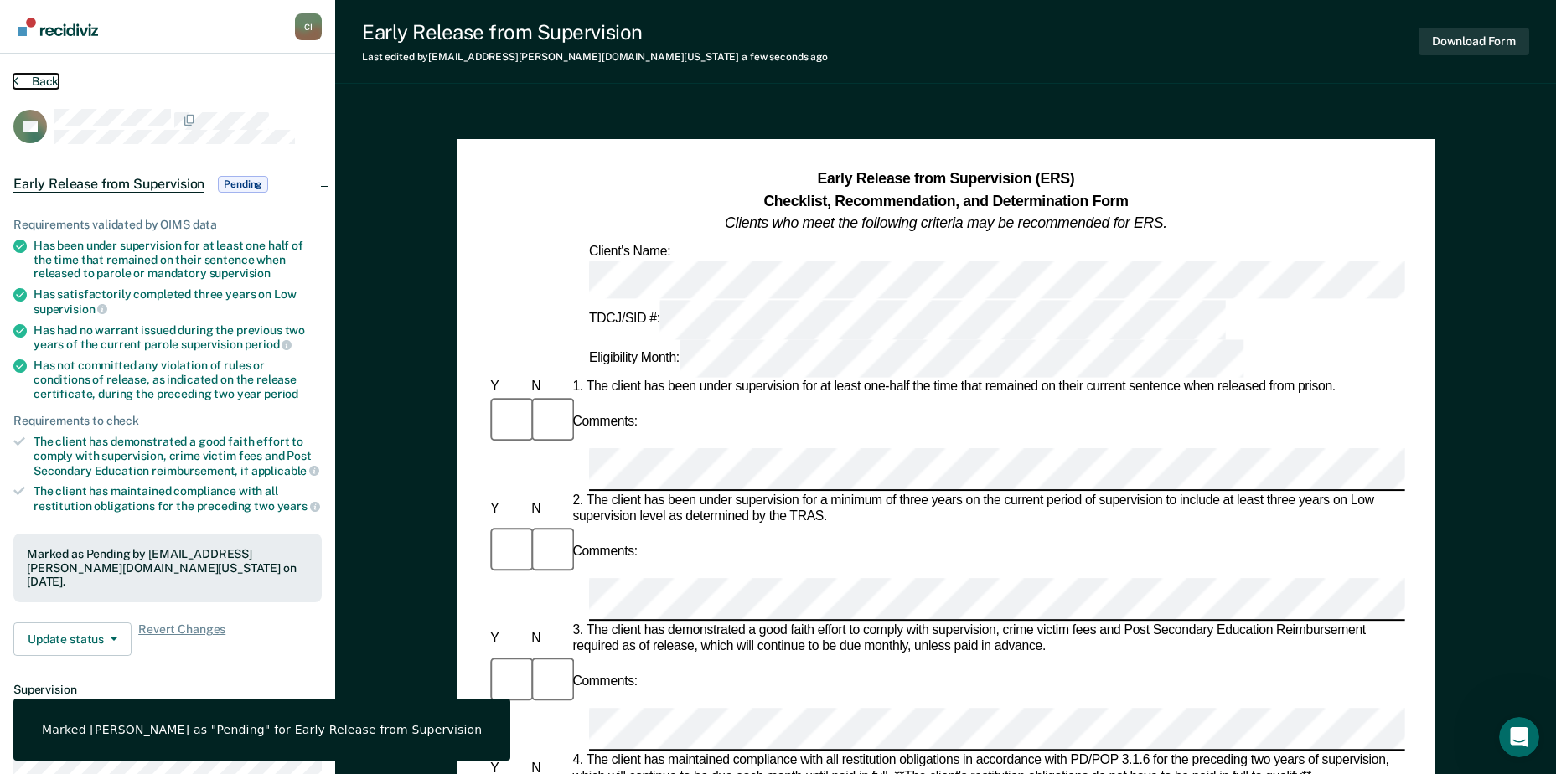
click at [42, 81] on button "Back" at bounding box center [35, 81] width 45 height 15
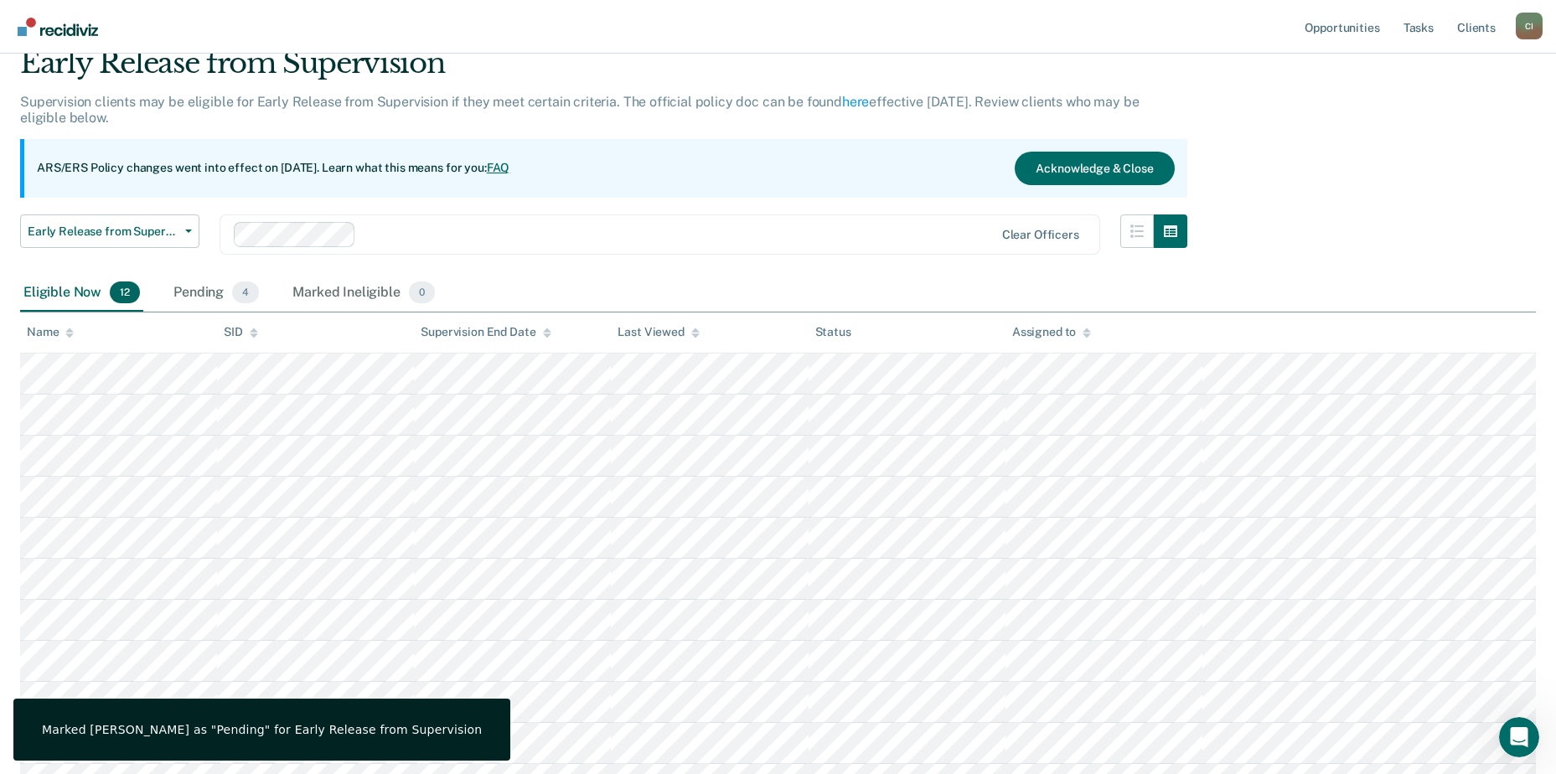
scroll to position [168, 0]
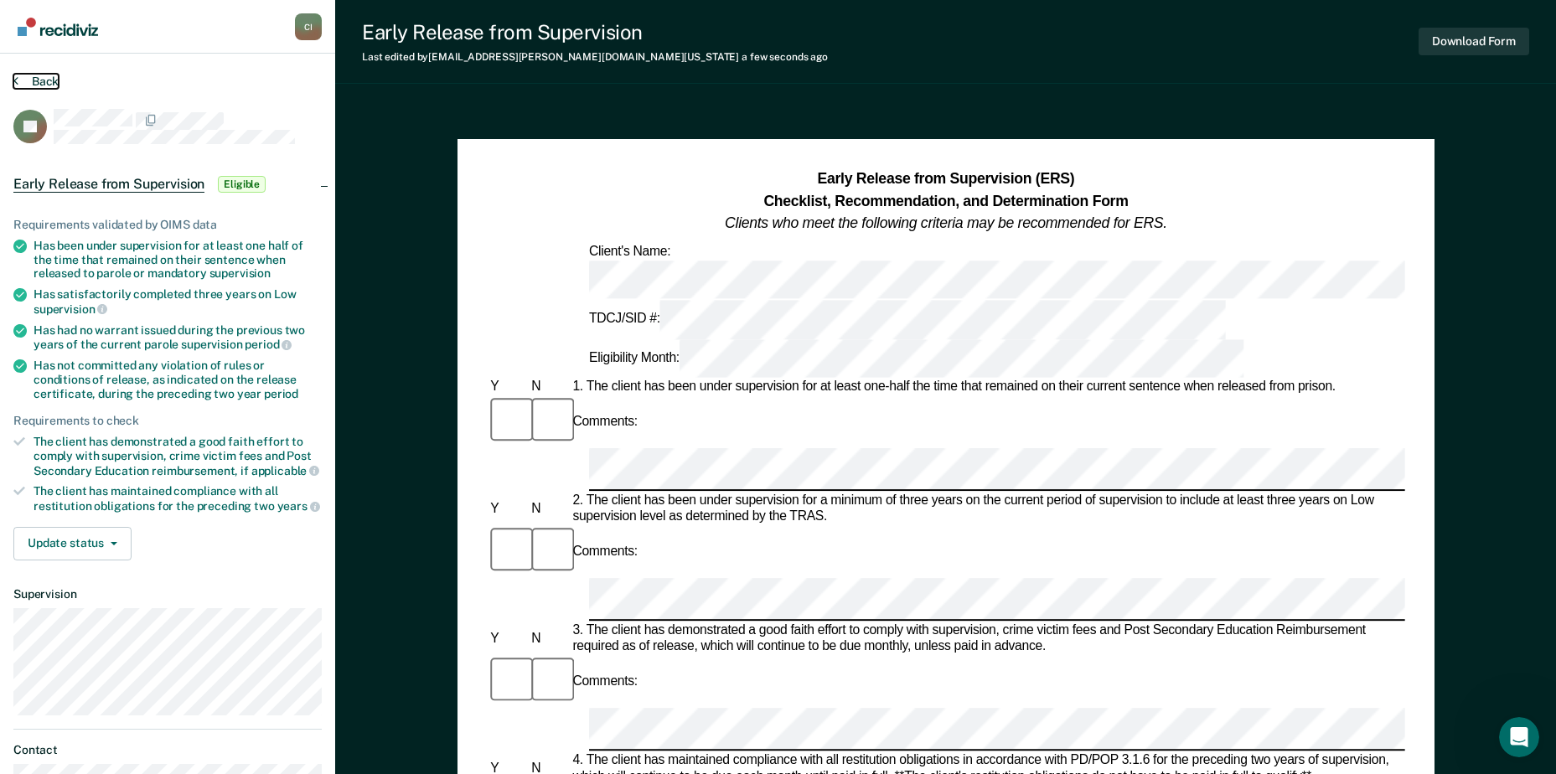
click at [42, 81] on button "Back" at bounding box center [35, 81] width 45 height 15
click at [50, 85] on button "Back" at bounding box center [35, 81] width 45 height 15
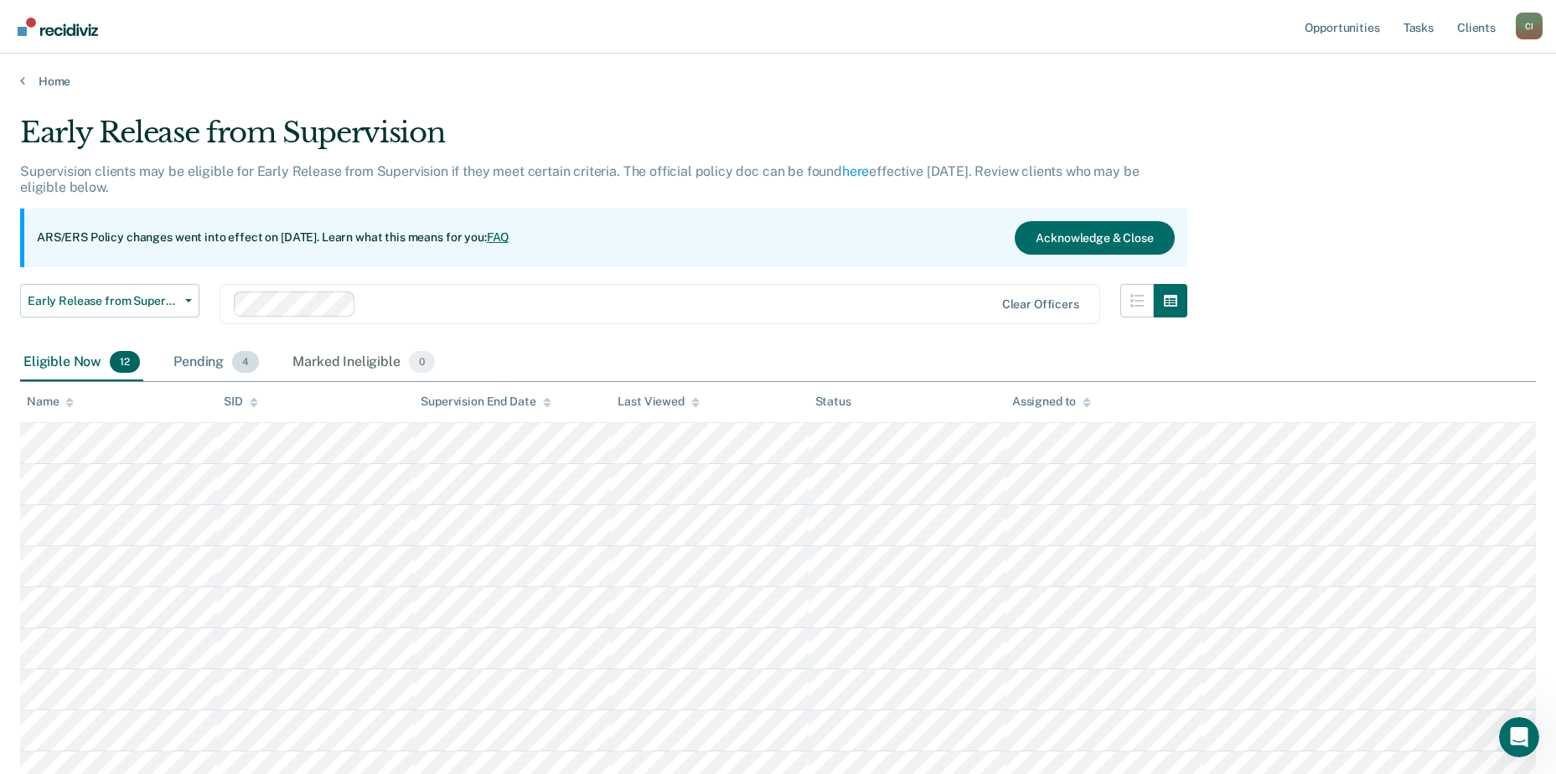
click at [208, 368] on div "Pending 4" at bounding box center [216, 362] width 92 height 37
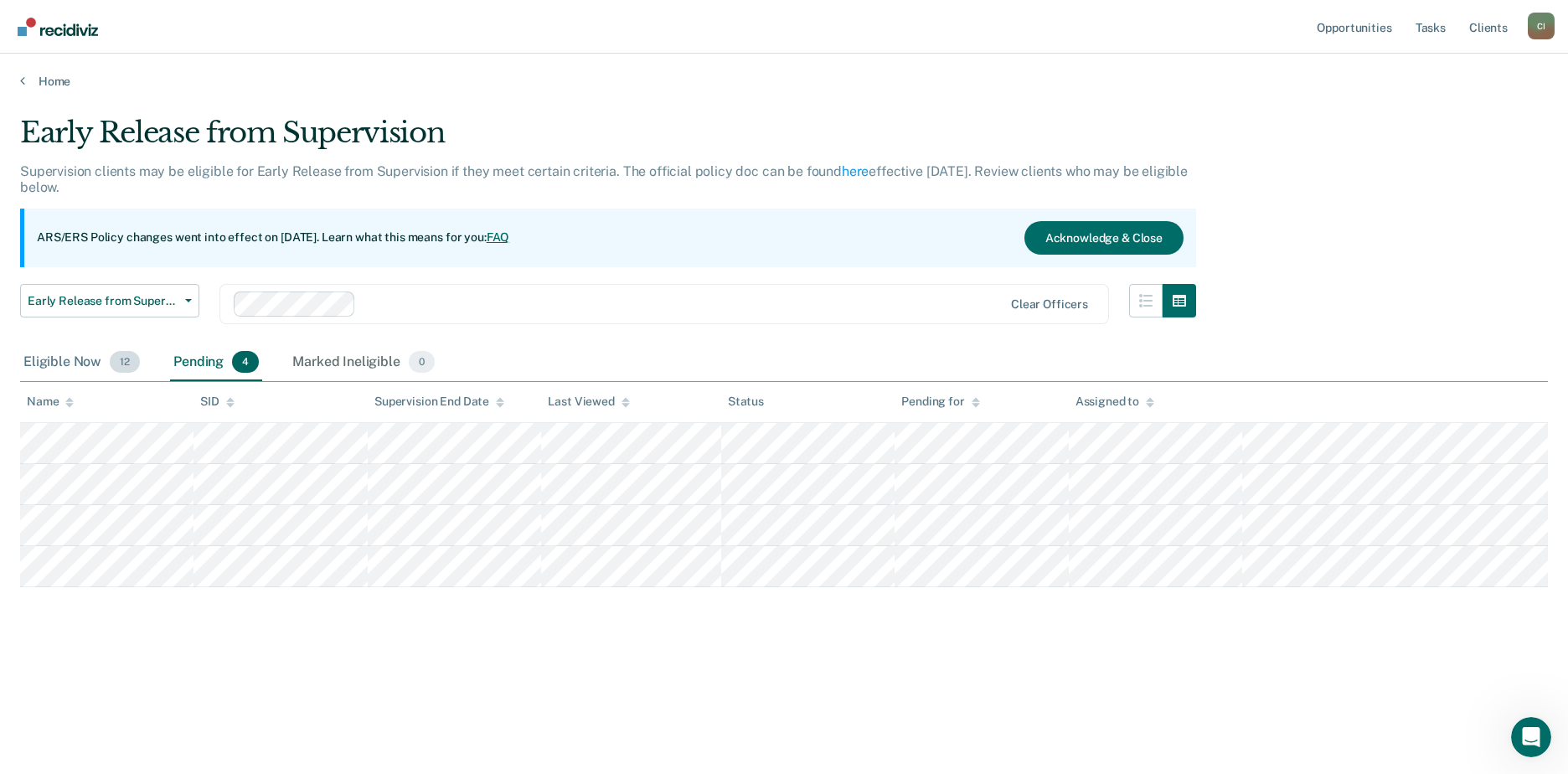
click at [69, 365] on div "Eligible Now 12" at bounding box center [81, 362] width 123 height 37
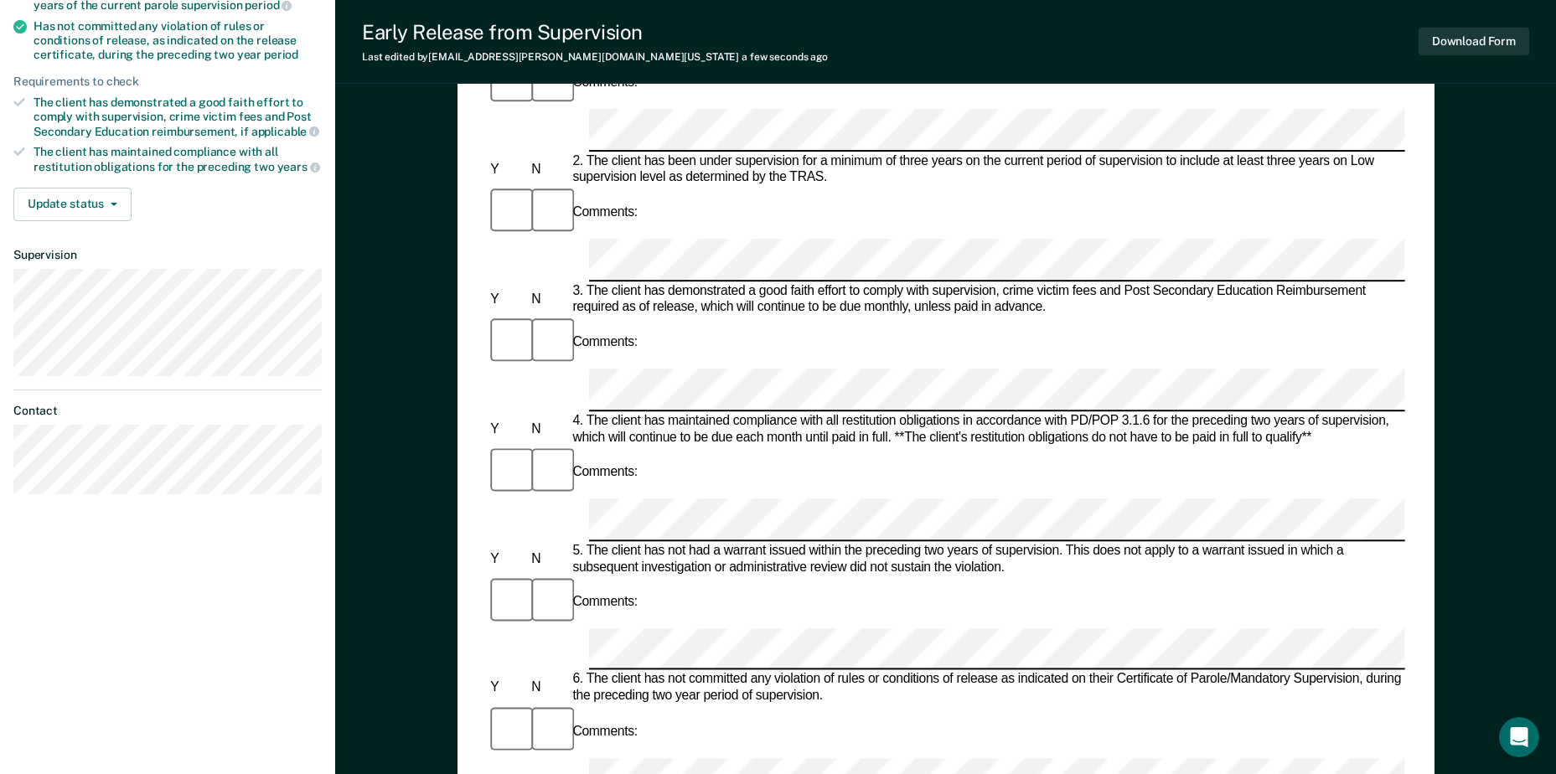
scroll to position [335, 0]
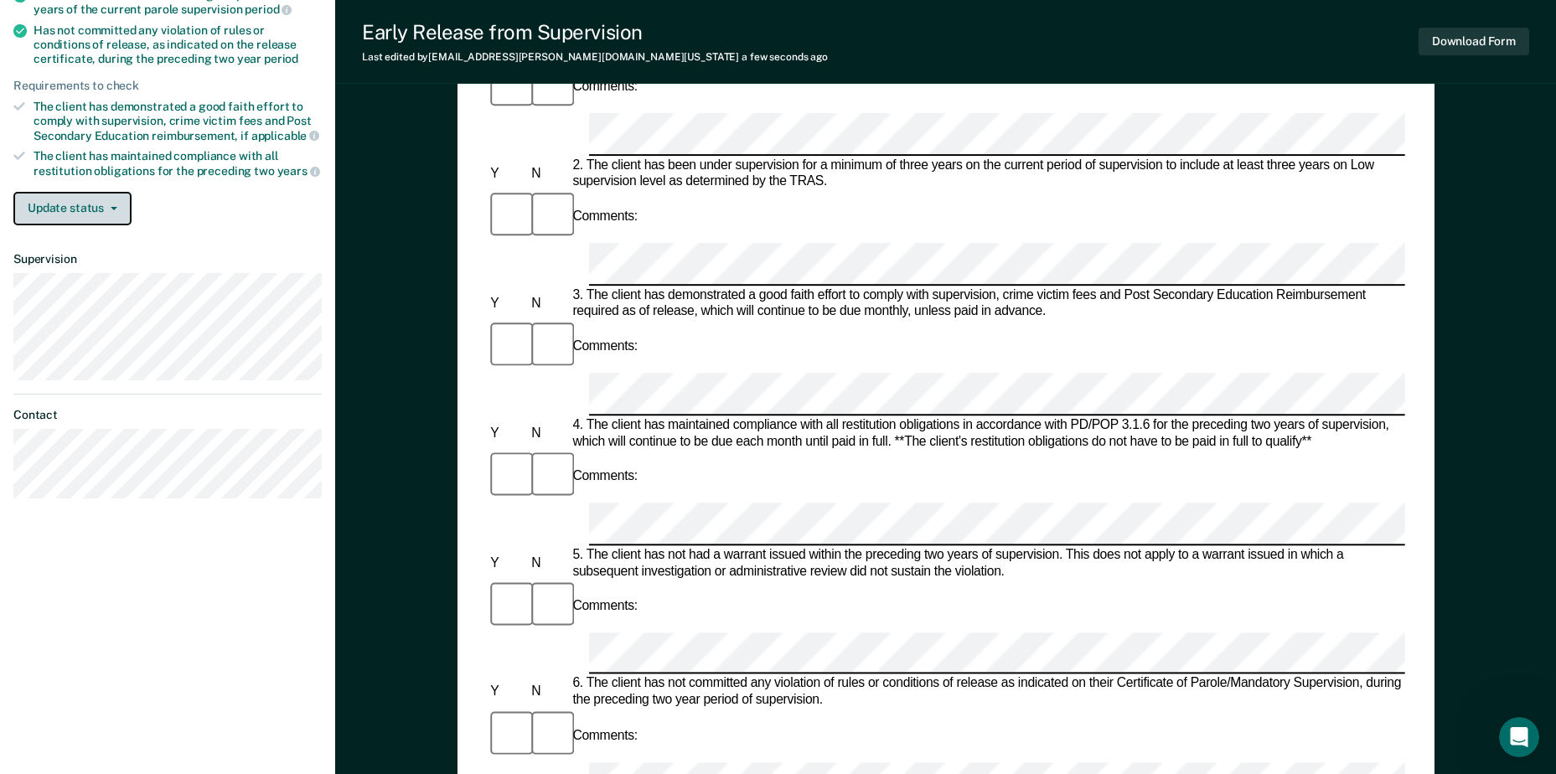
click at [87, 195] on button "Update status" at bounding box center [72, 209] width 118 height 34
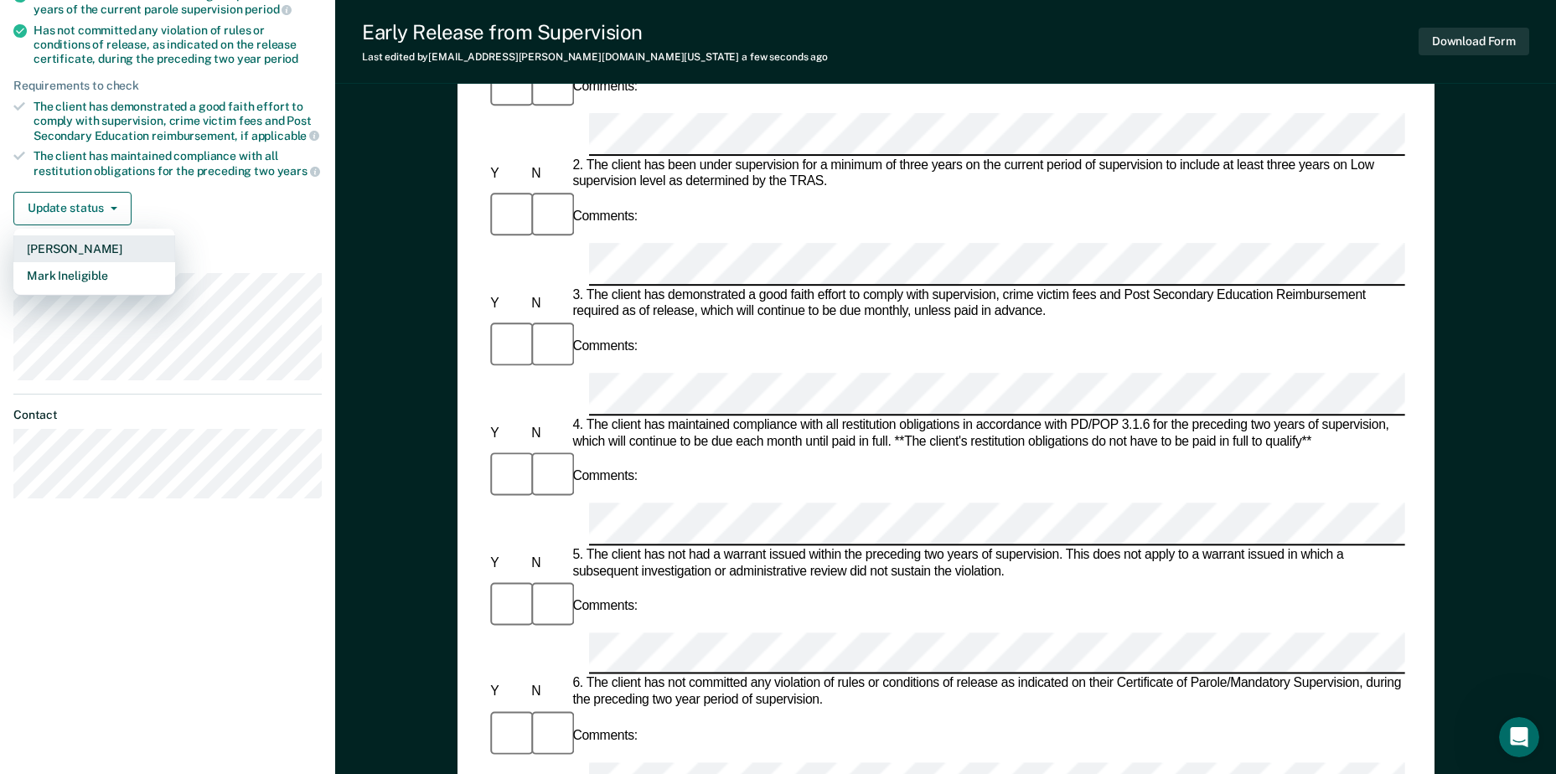
click at [101, 243] on button "[PERSON_NAME]" at bounding box center [94, 248] width 162 height 27
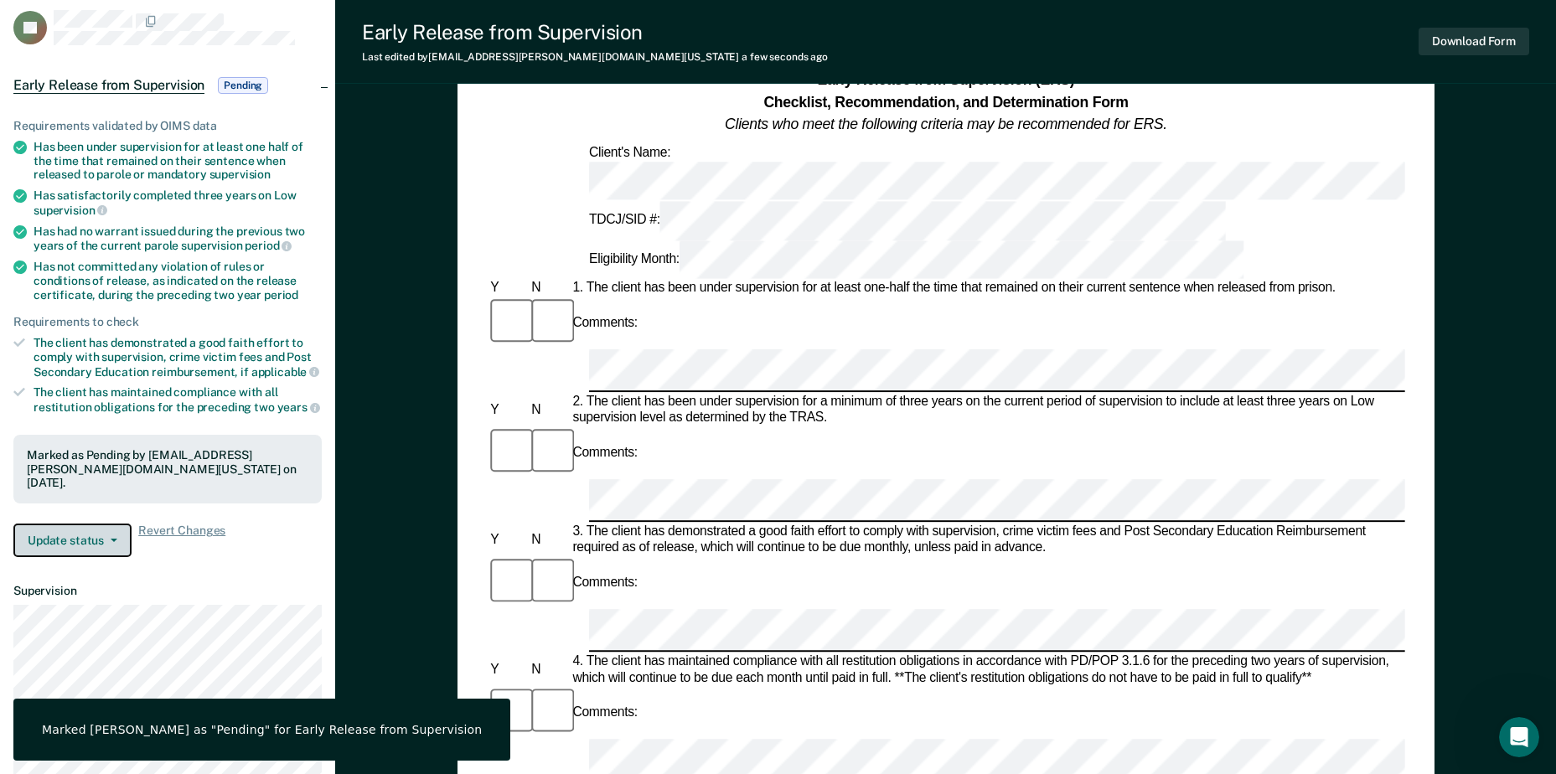
scroll to position [0, 0]
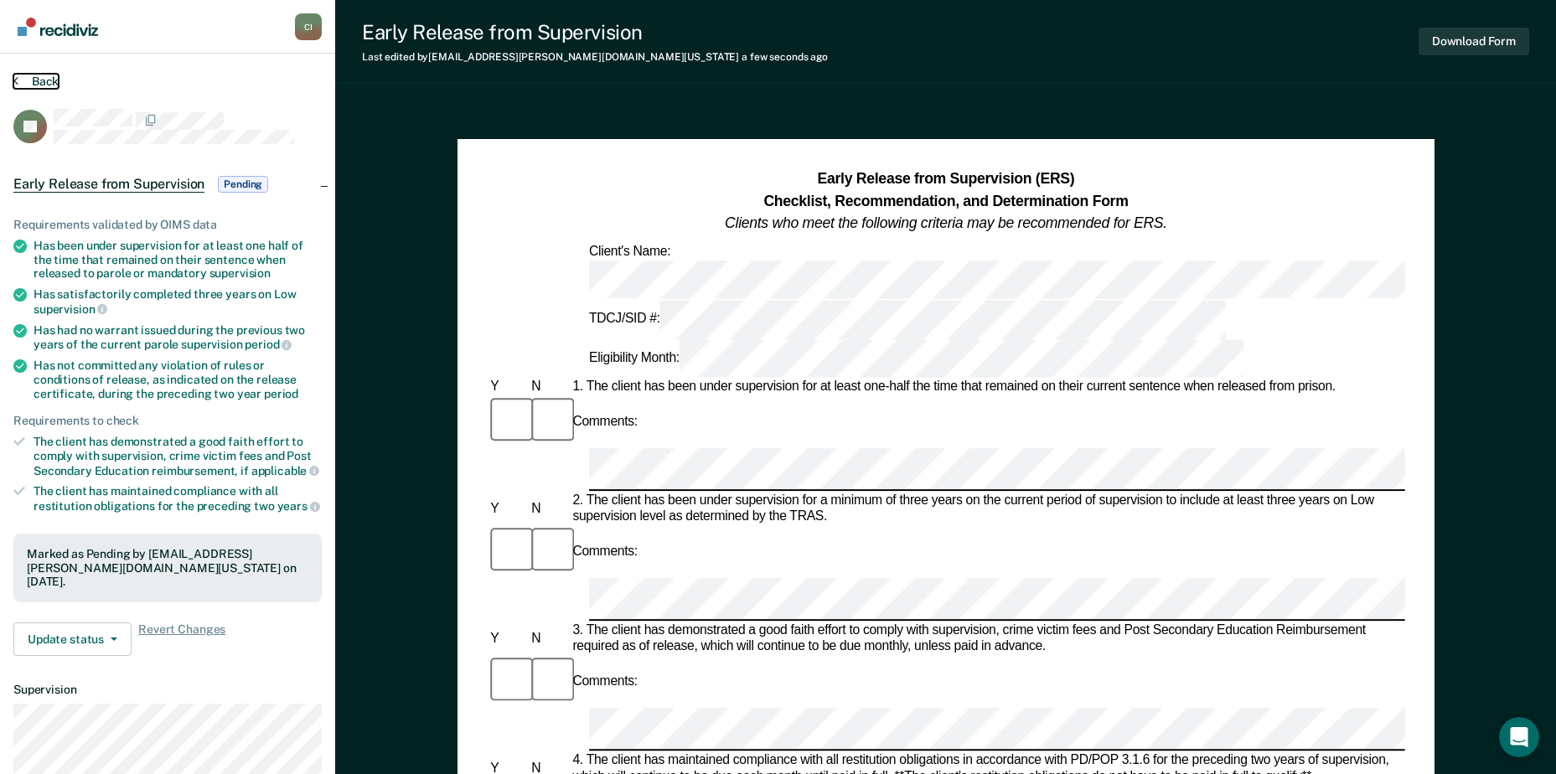
click at [30, 81] on button "Back" at bounding box center [35, 81] width 45 height 15
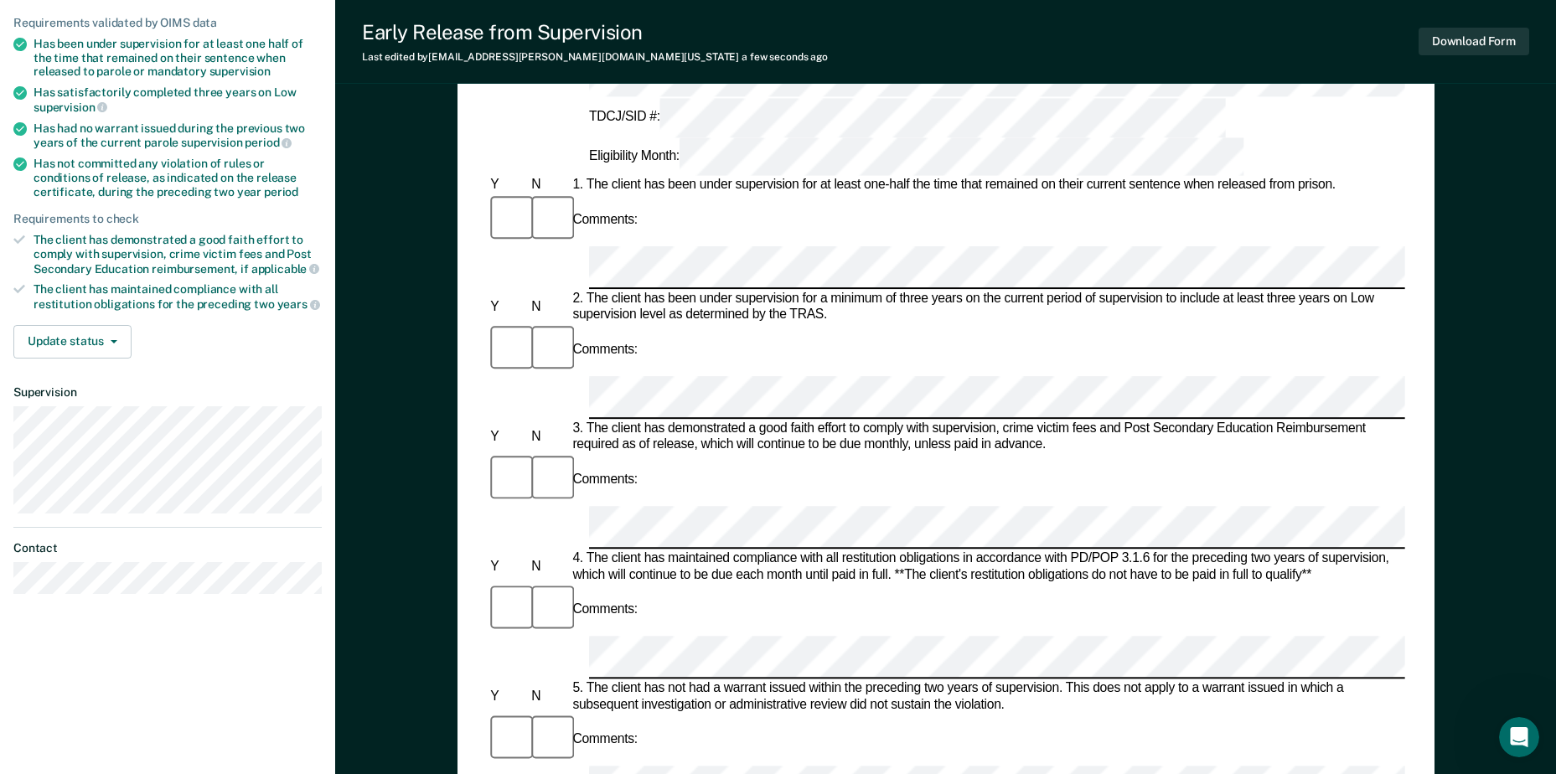
scroll to position [251, 0]
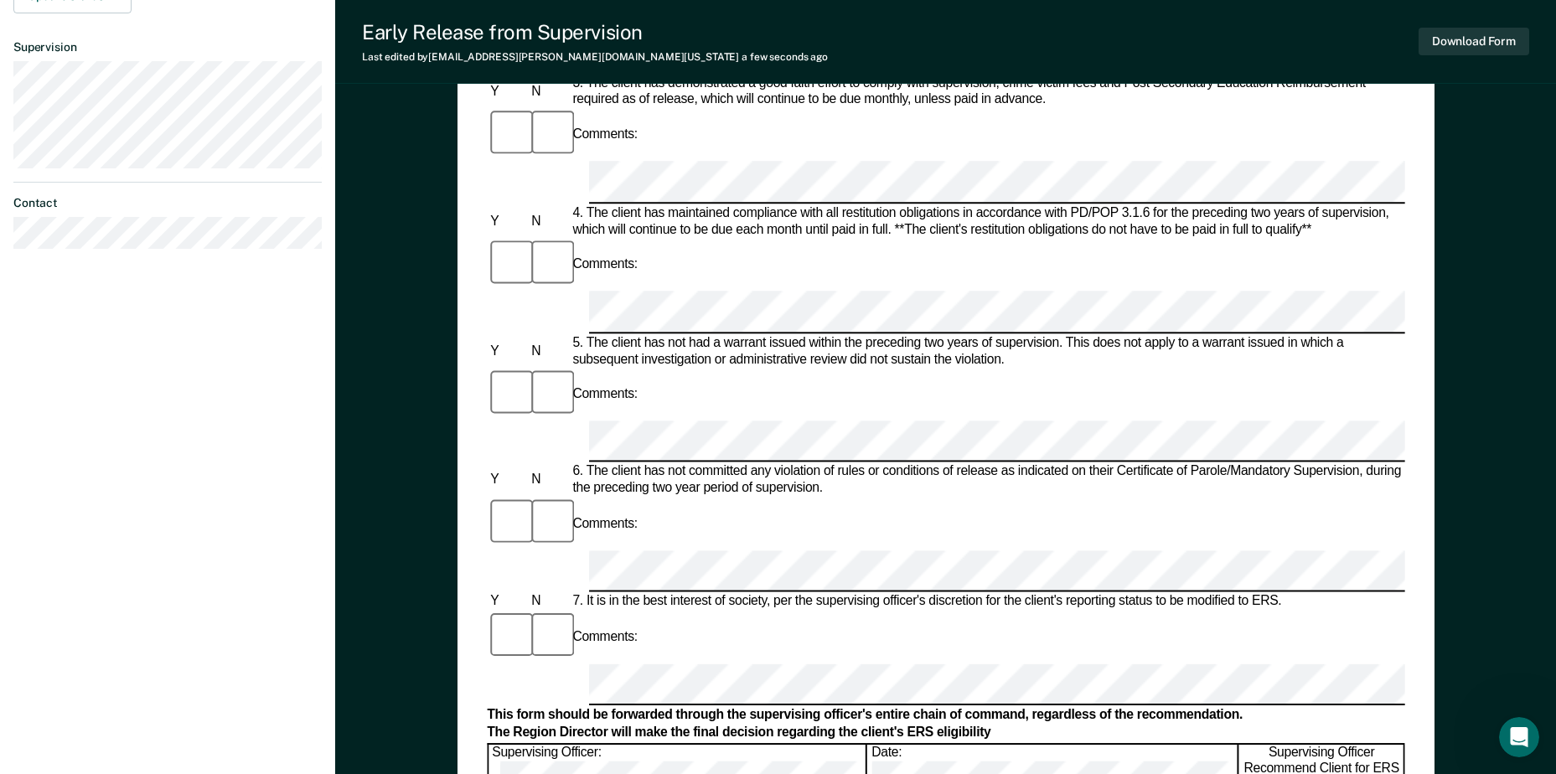
scroll to position [587, 0]
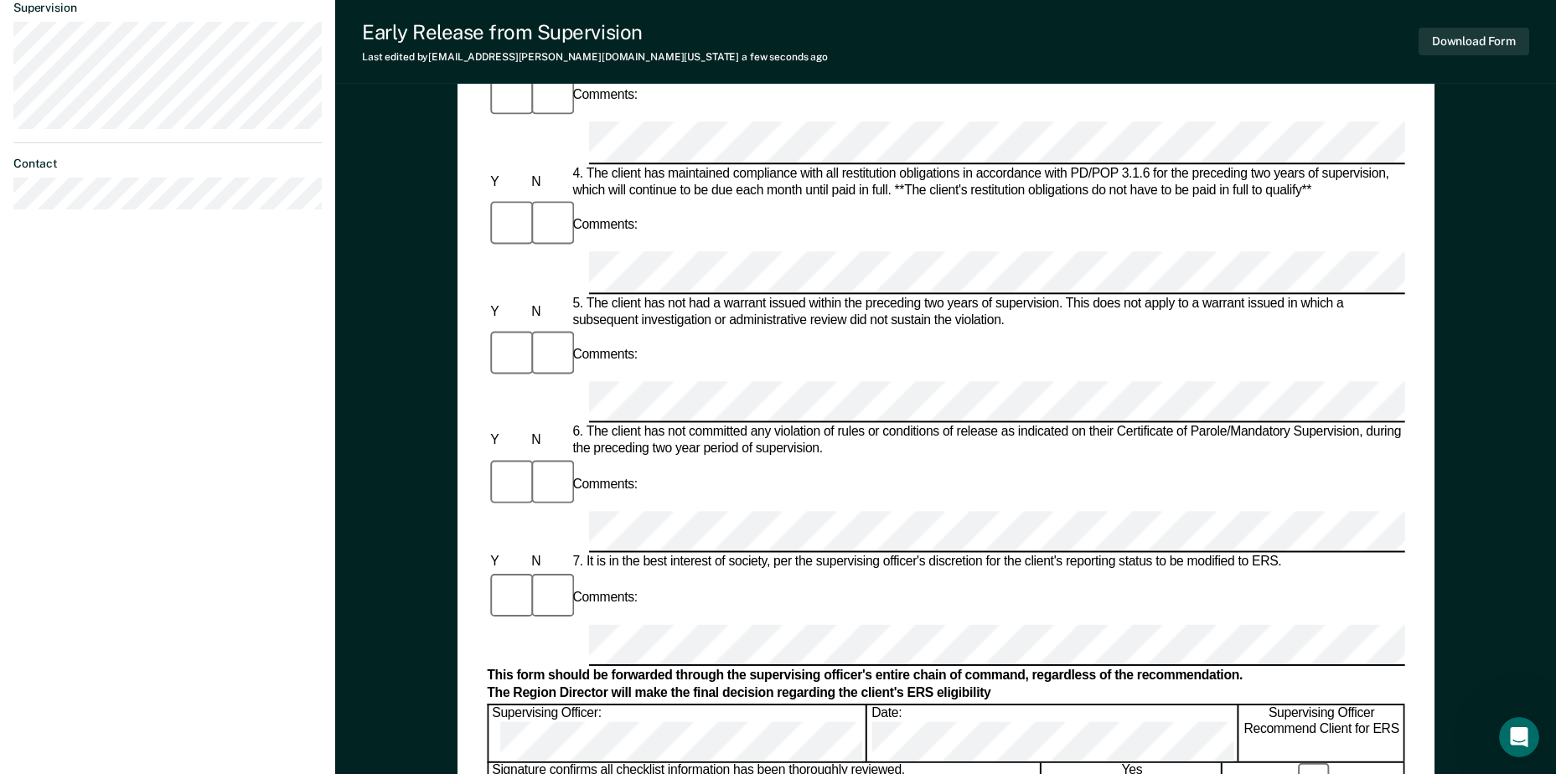
click at [1302, 763] on div at bounding box center [1314, 779] width 180 height 32
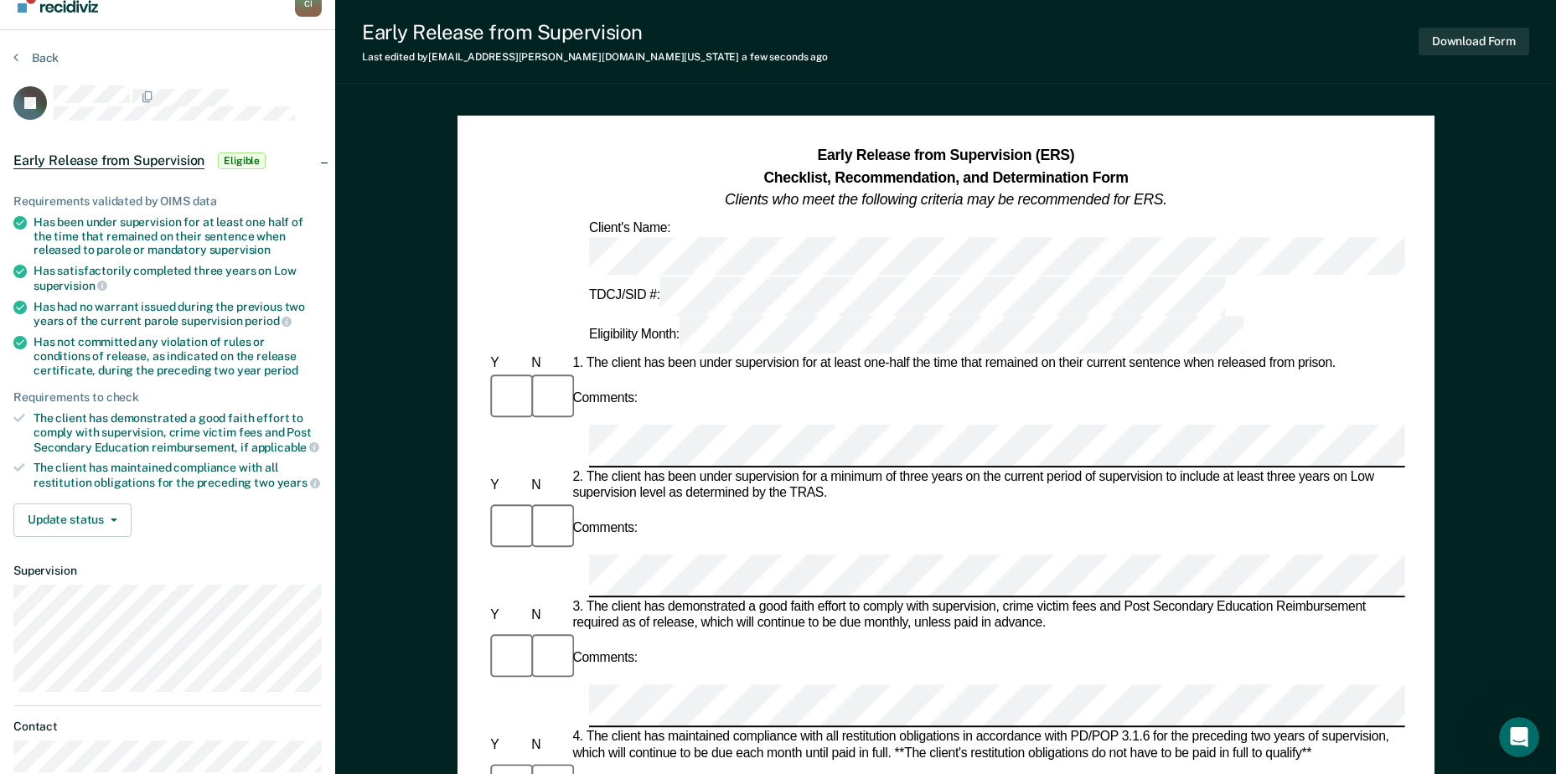
scroll to position [0, 0]
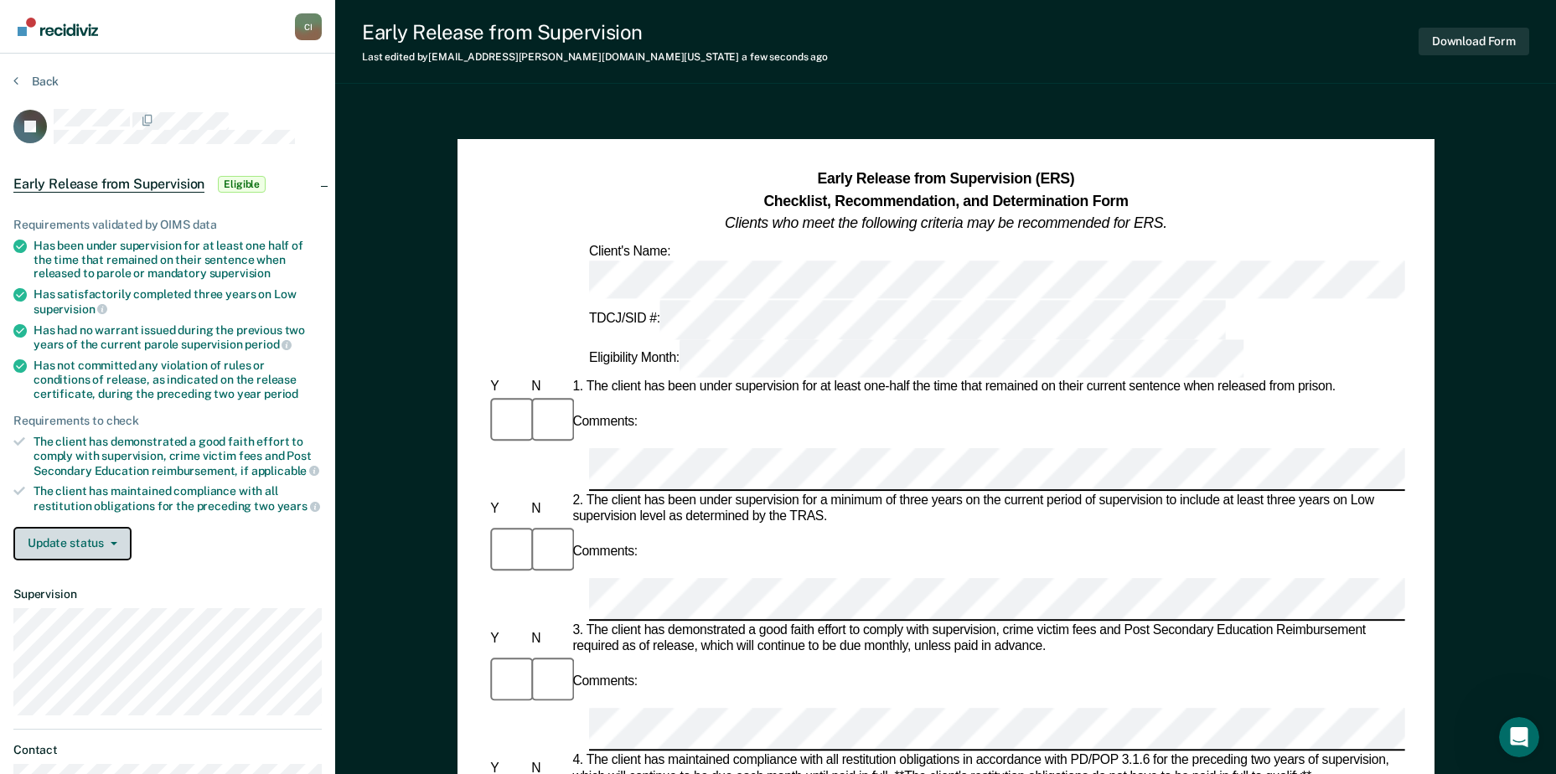
click at [104, 532] on button "Update status" at bounding box center [72, 544] width 118 height 34
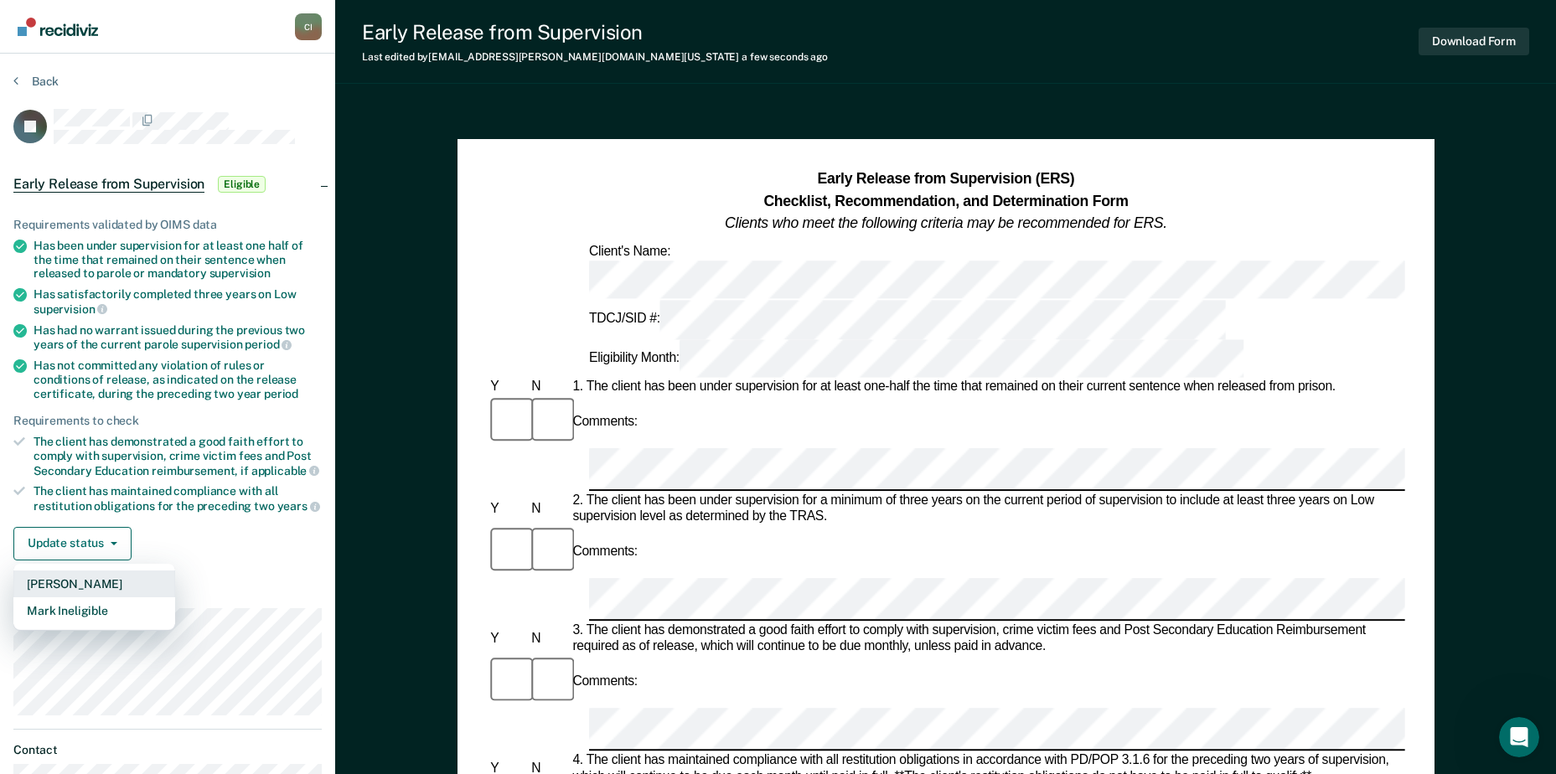
click at [115, 584] on button "[PERSON_NAME]" at bounding box center [94, 584] width 162 height 27
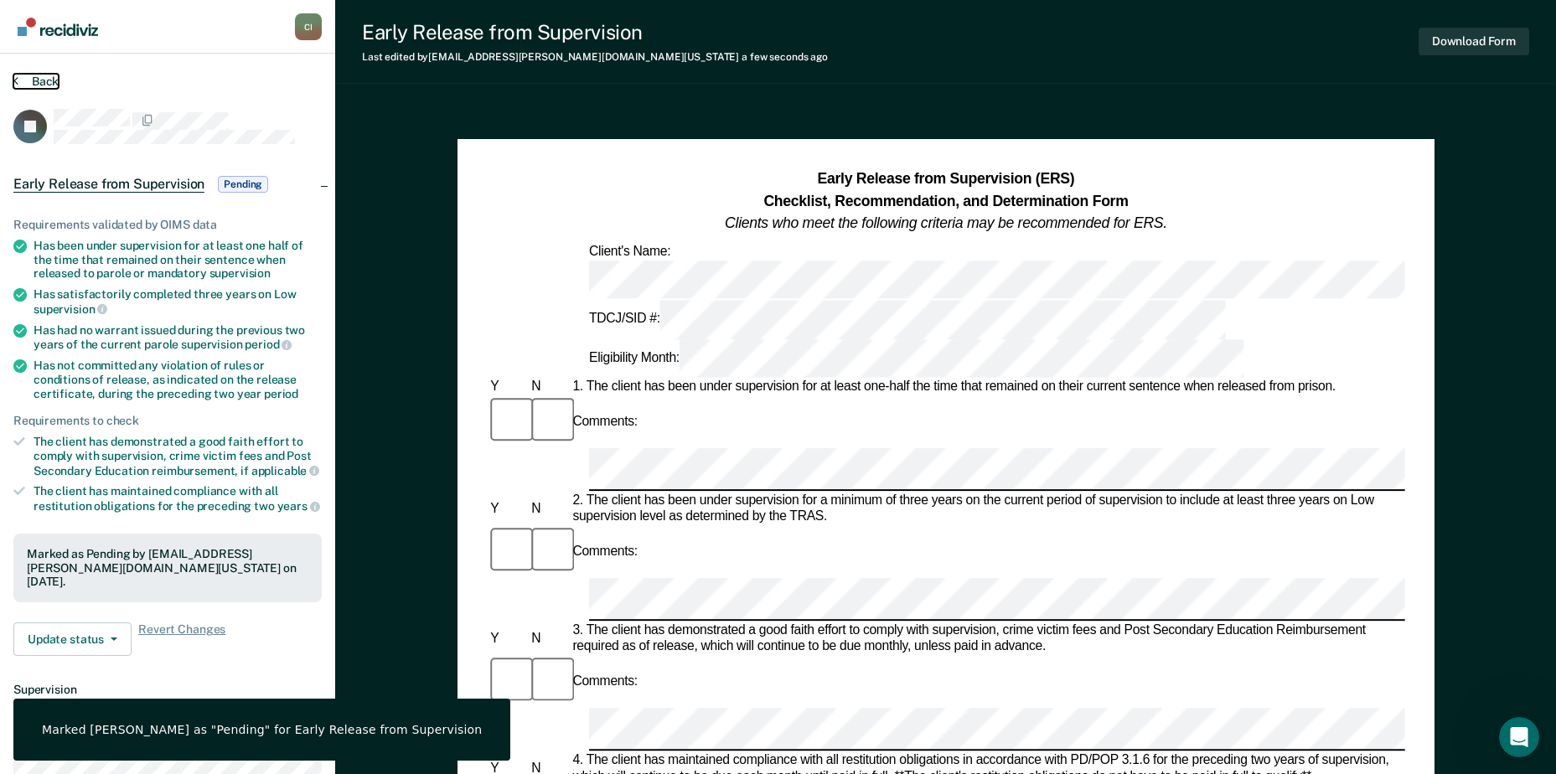
click at [40, 80] on button "Back" at bounding box center [35, 81] width 45 height 15
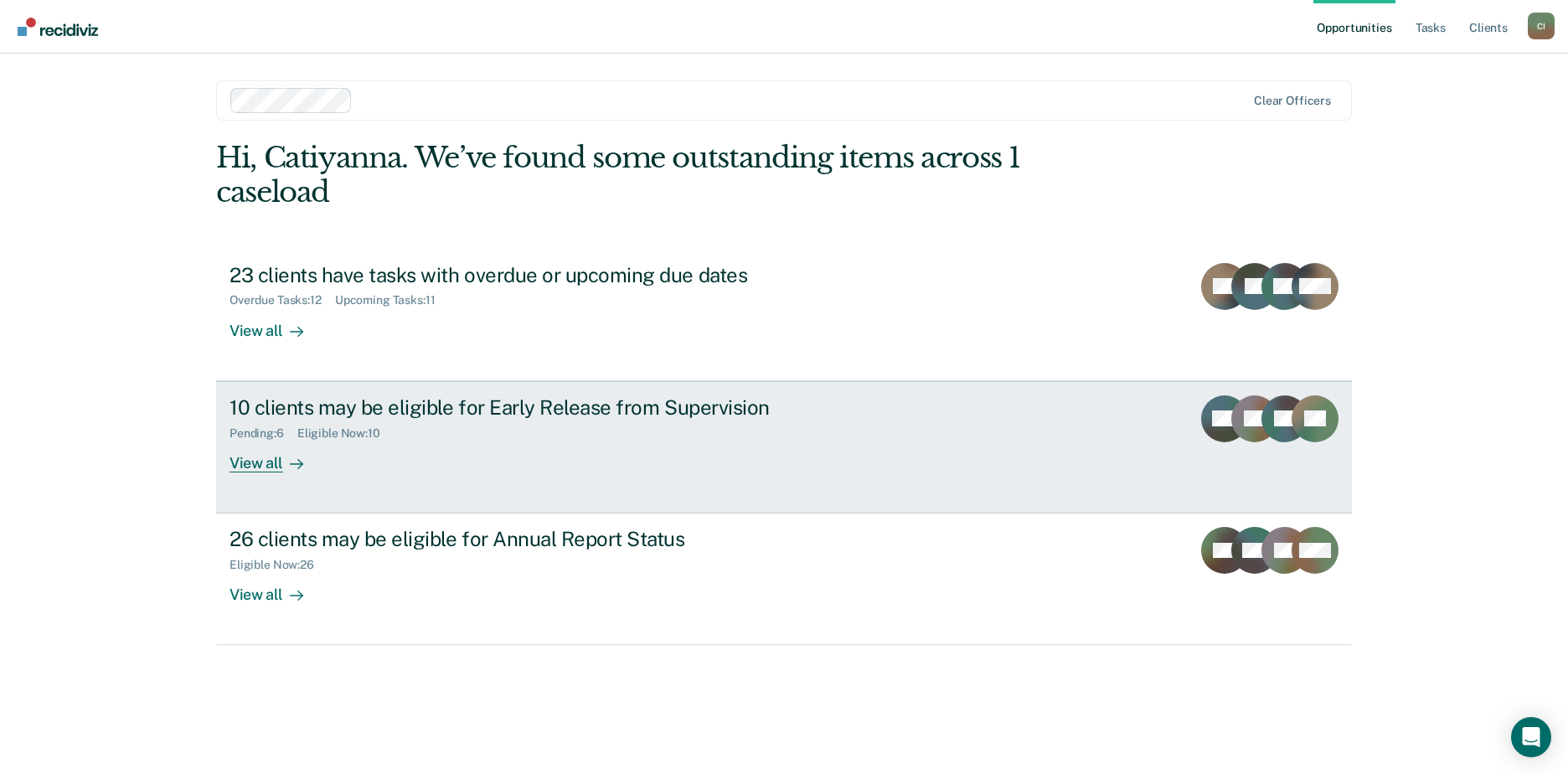
click at [274, 466] on div "View all" at bounding box center [277, 456] width 94 height 33
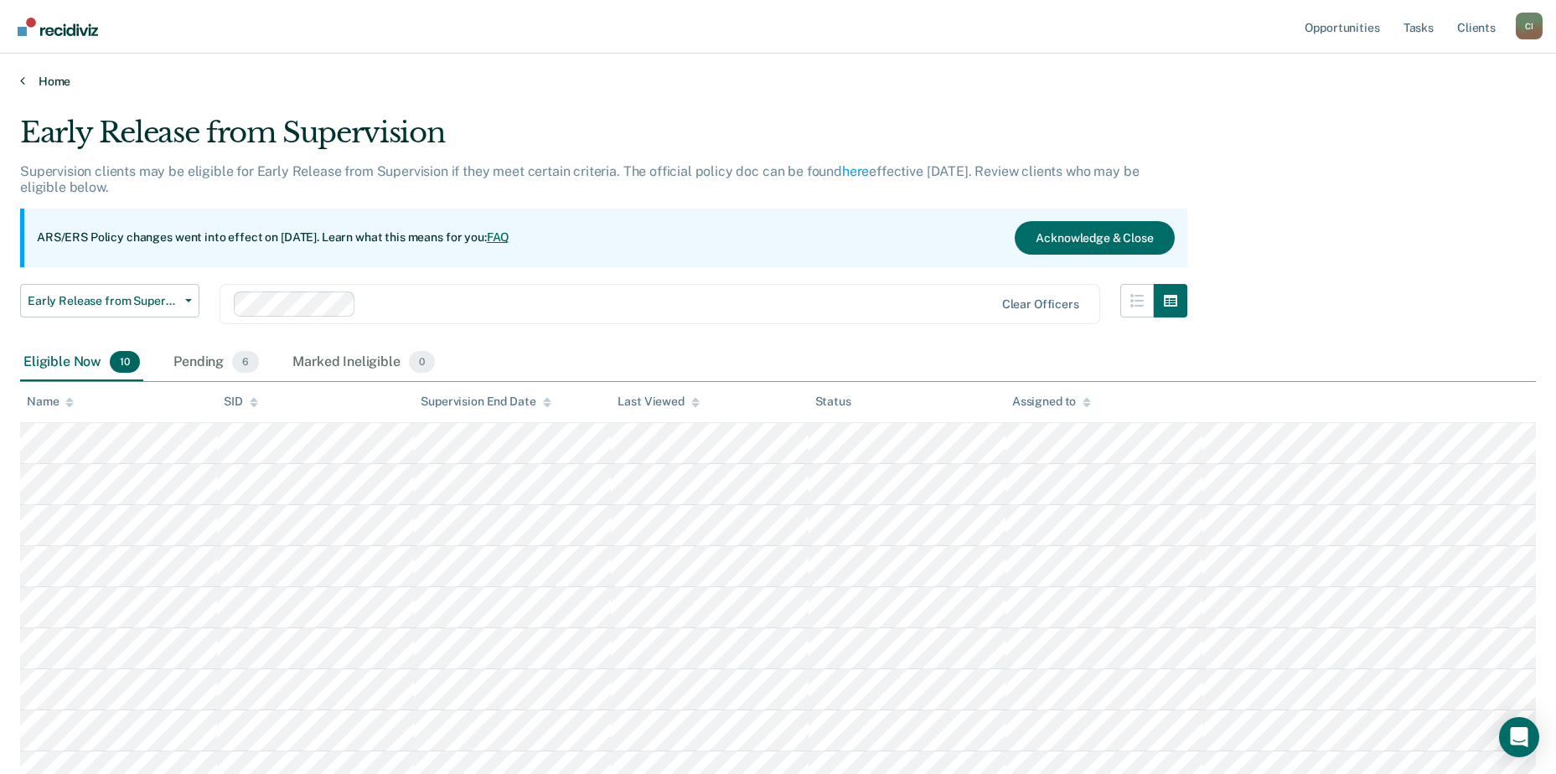
click at [23, 80] on icon at bounding box center [22, 80] width 5 height 13
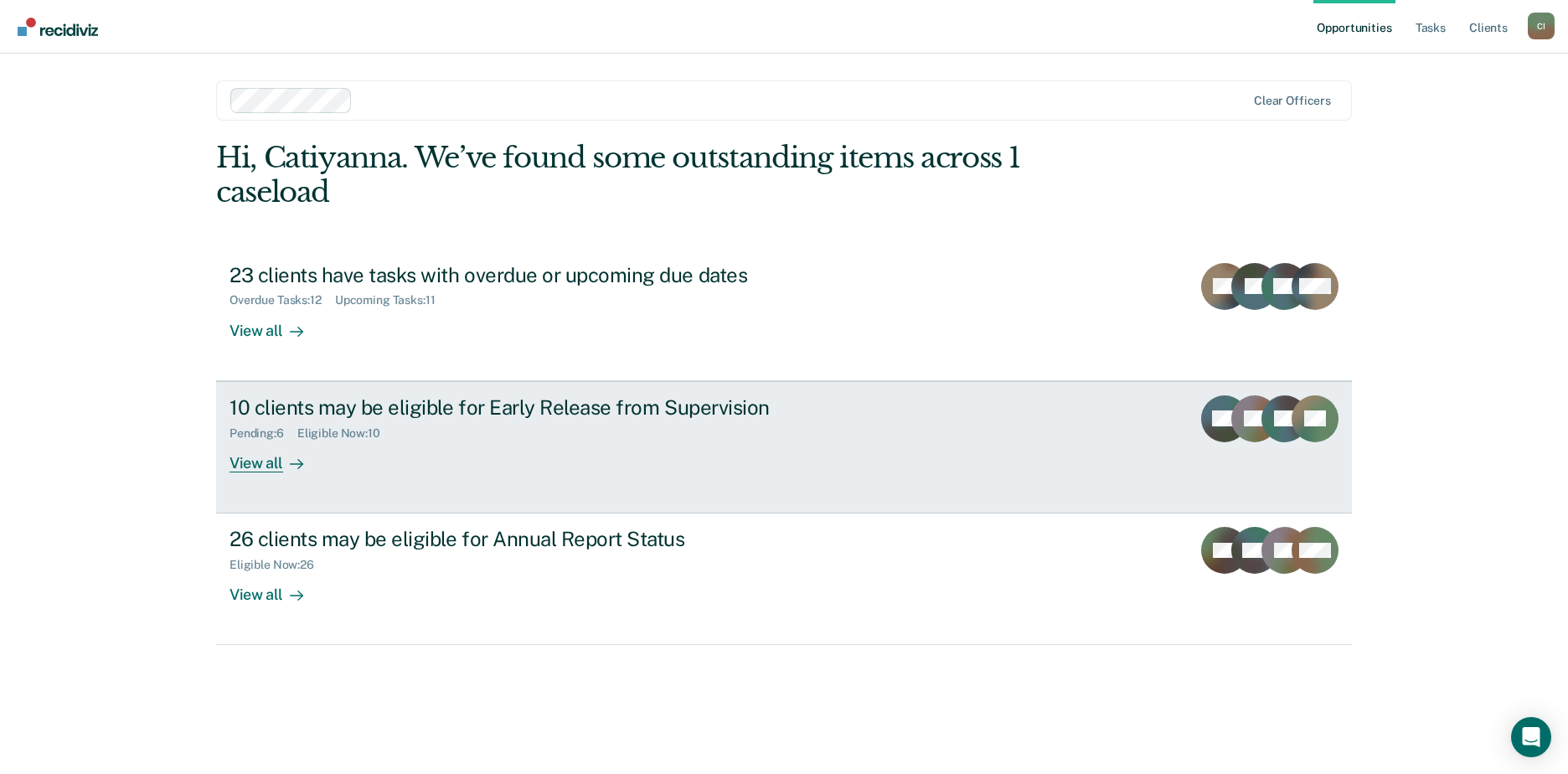
click at [272, 458] on div "View all" at bounding box center [277, 456] width 94 height 33
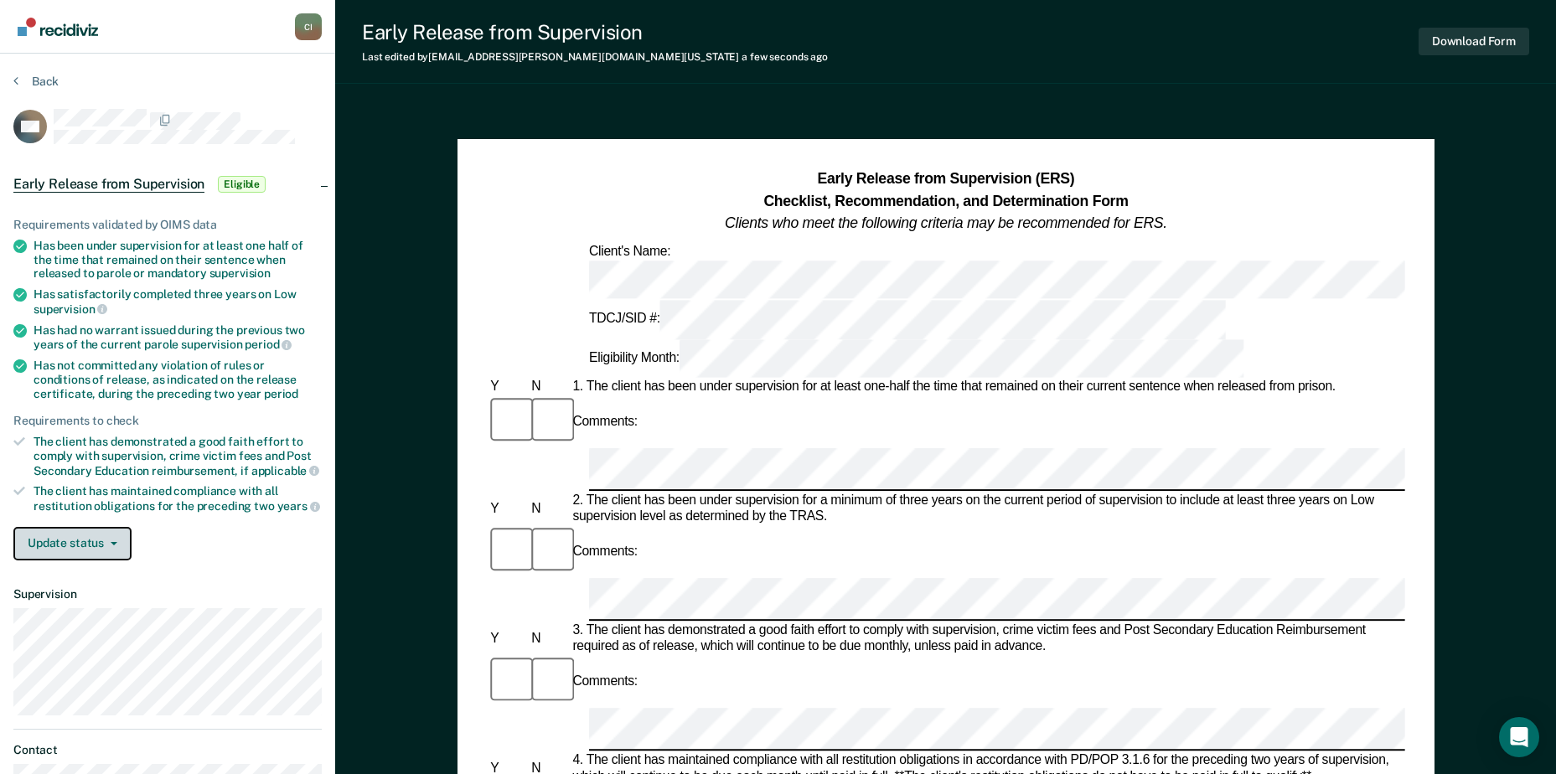
click at [50, 550] on button "Update status" at bounding box center [72, 544] width 118 height 34
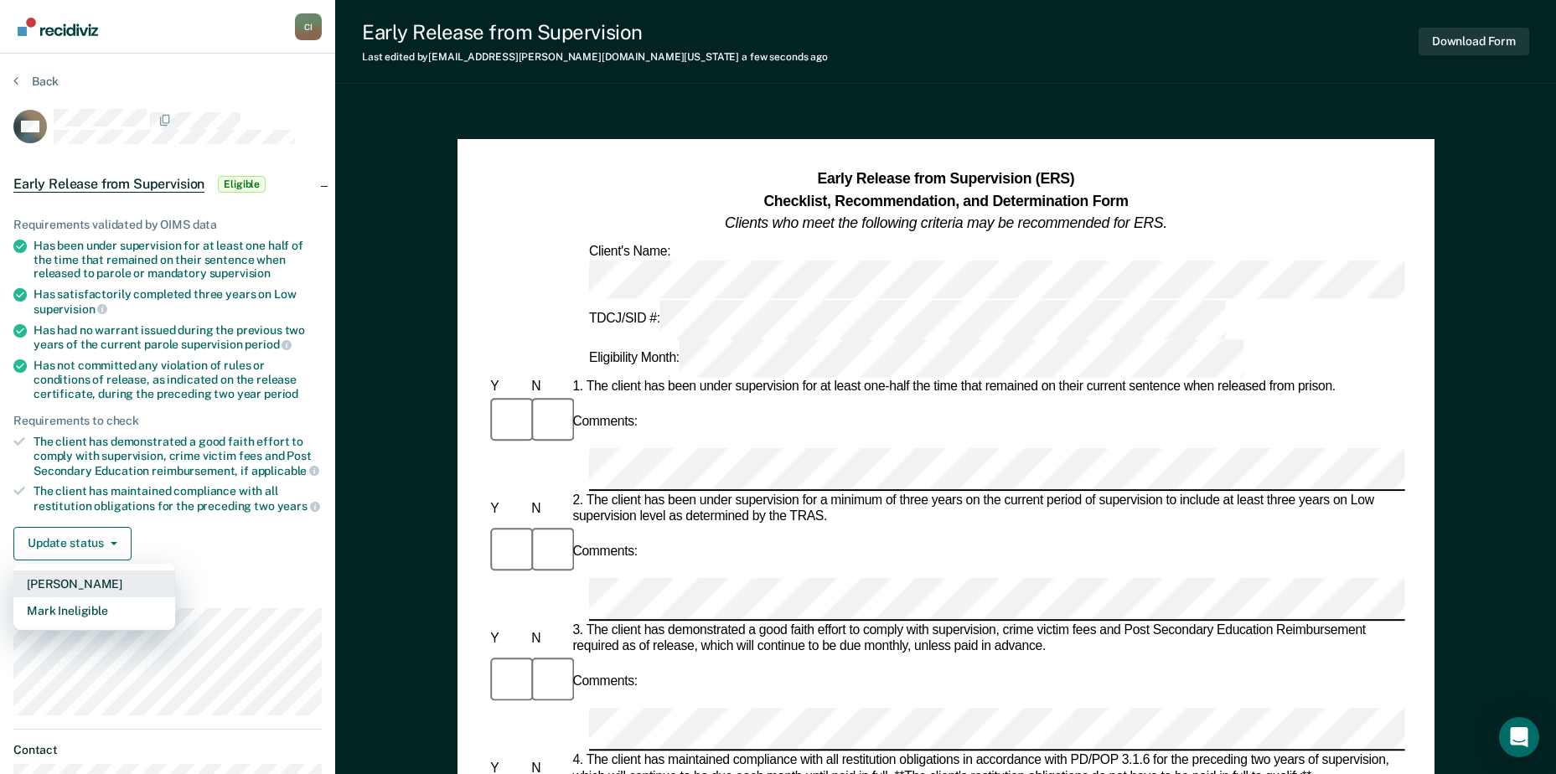
click at [70, 587] on button "[PERSON_NAME]" at bounding box center [94, 584] width 162 height 27
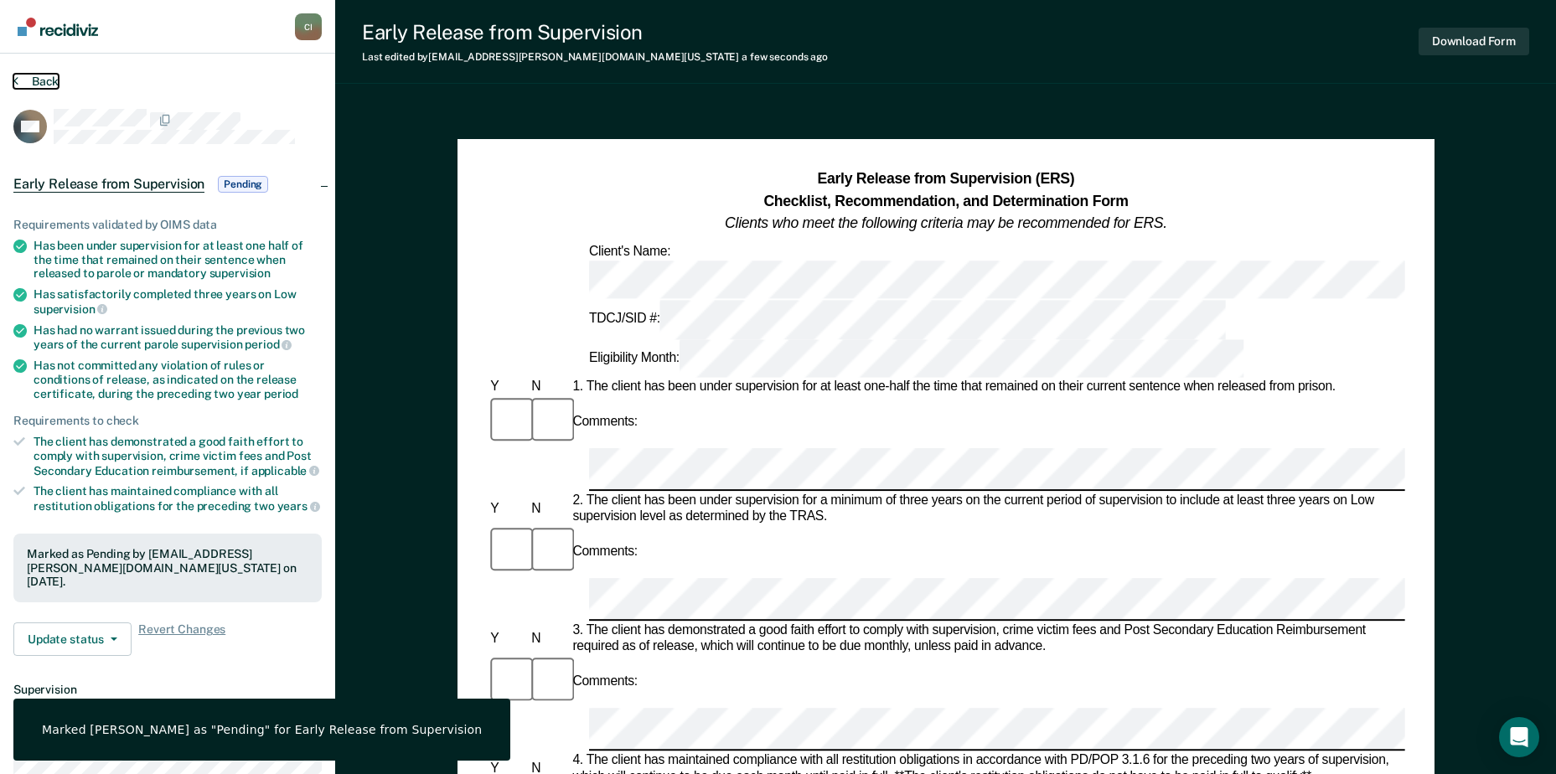
click at [40, 83] on button "Back" at bounding box center [35, 81] width 45 height 15
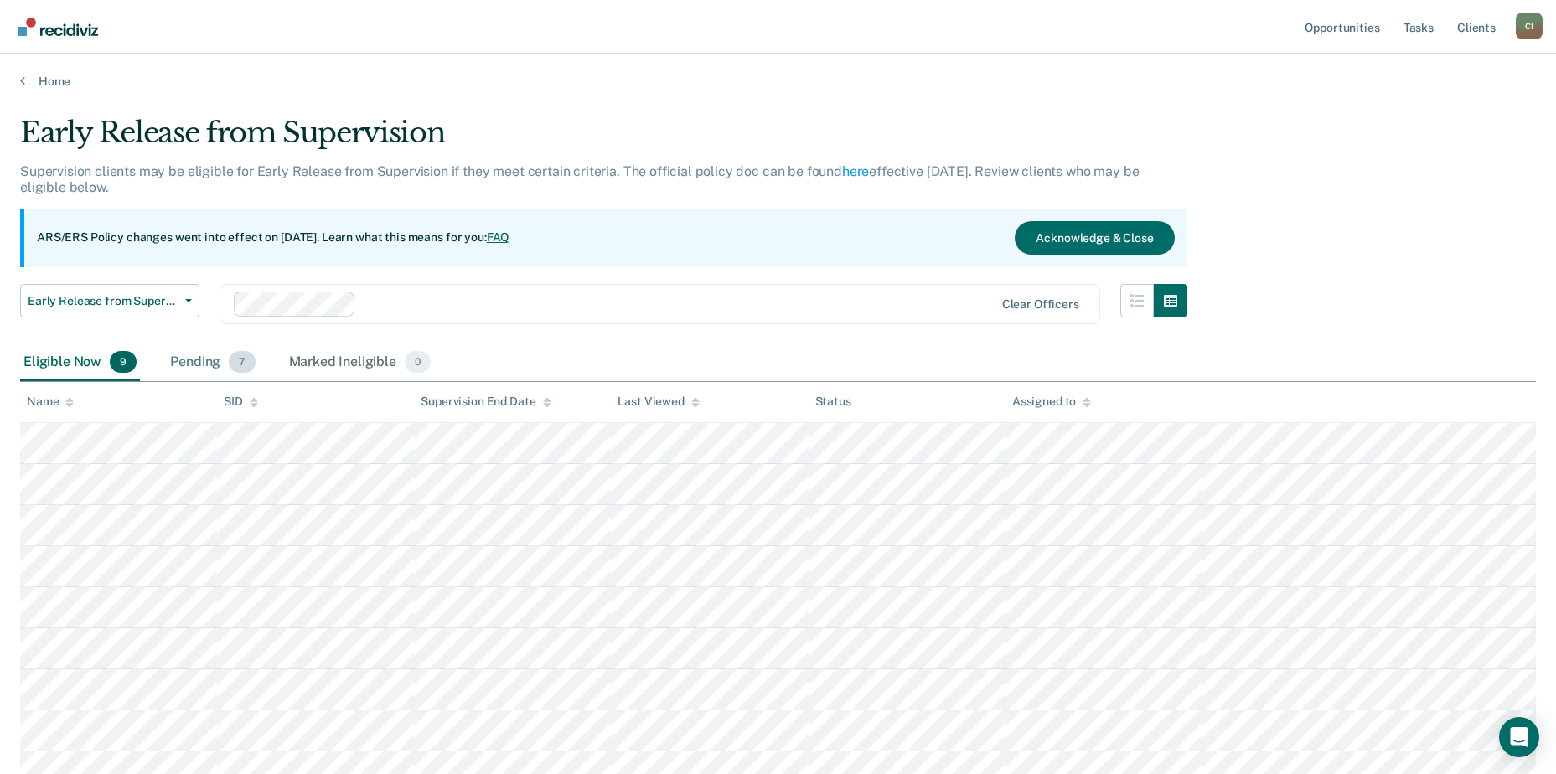
click at [219, 363] on div "Pending 7" at bounding box center [212, 362] width 91 height 37
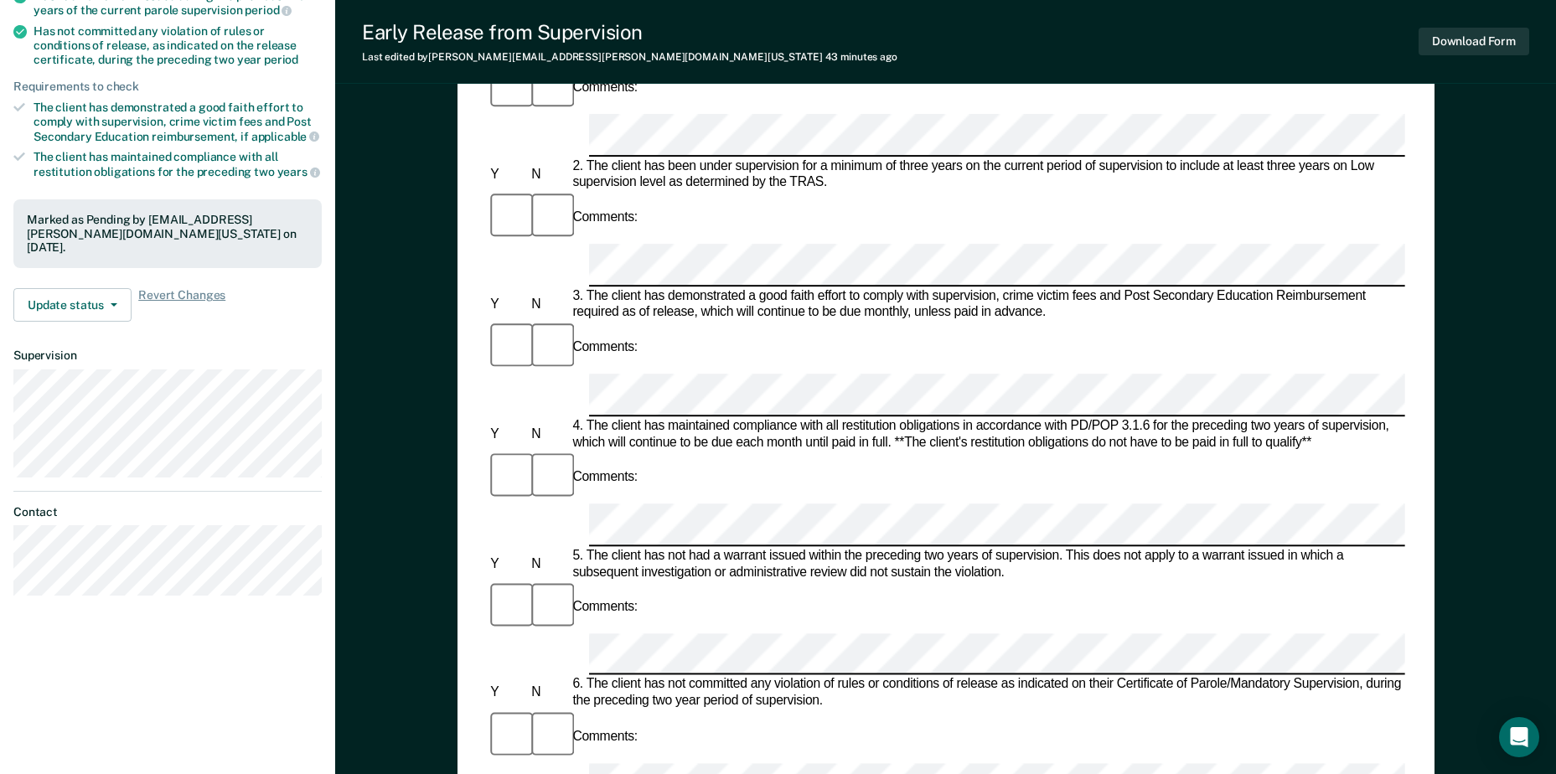
scroll to position [168, 0]
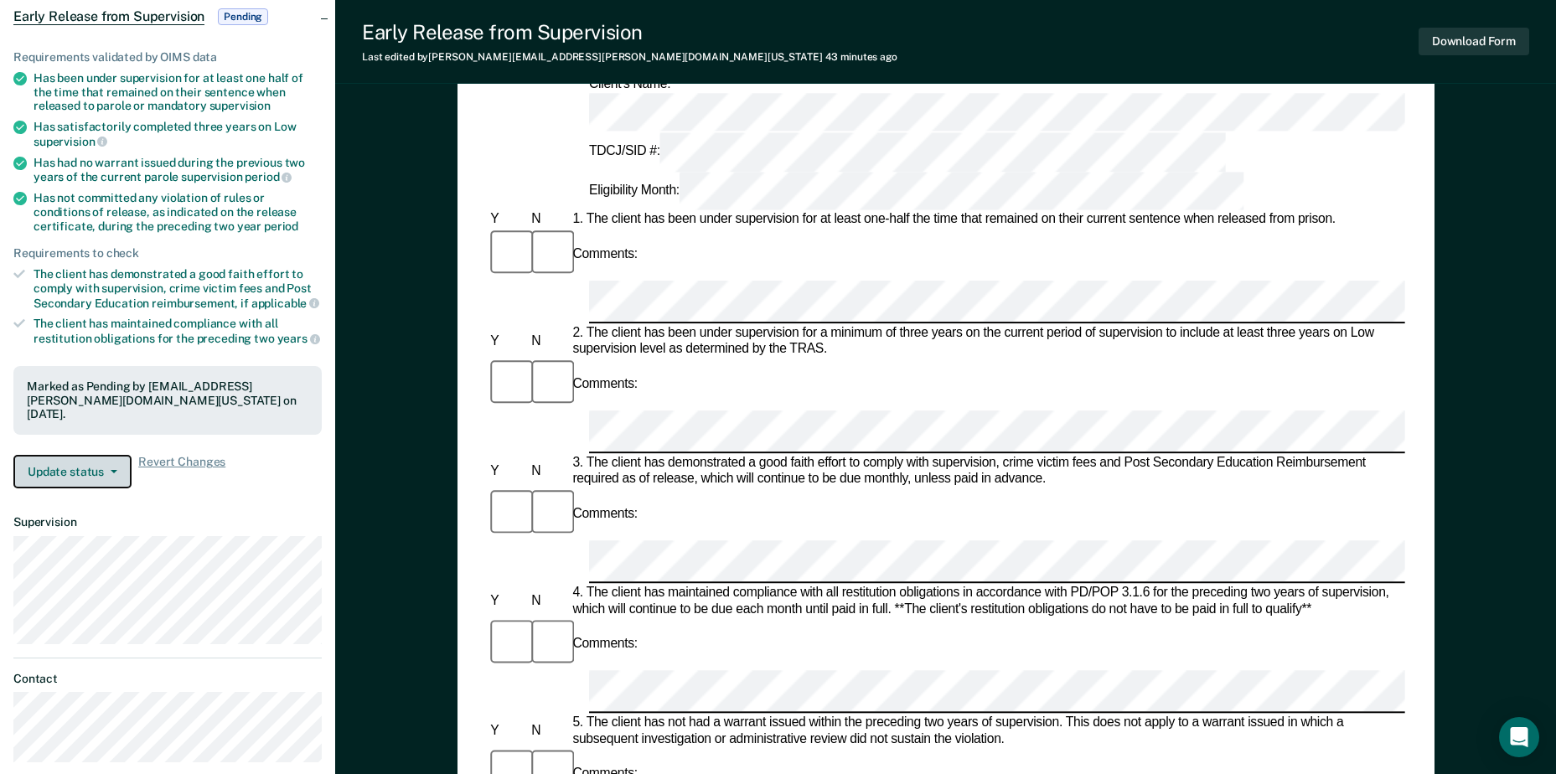
click at [87, 466] on button "Update status" at bounding box center [72, 472] width 118 height 34
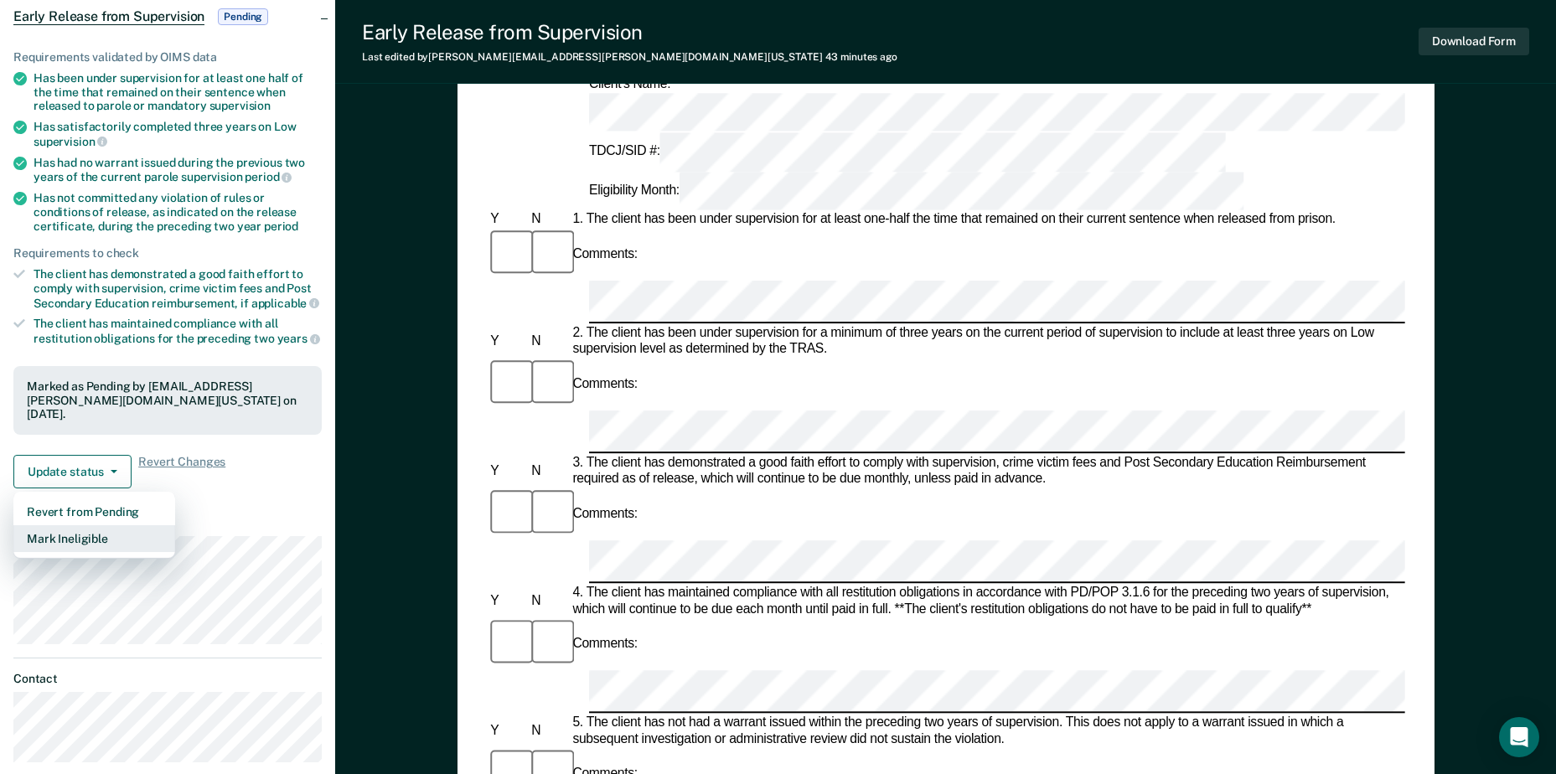
click at [98, 542] on button "Mark Ineligible" at bounding box center [94, 538] width 162 height 27
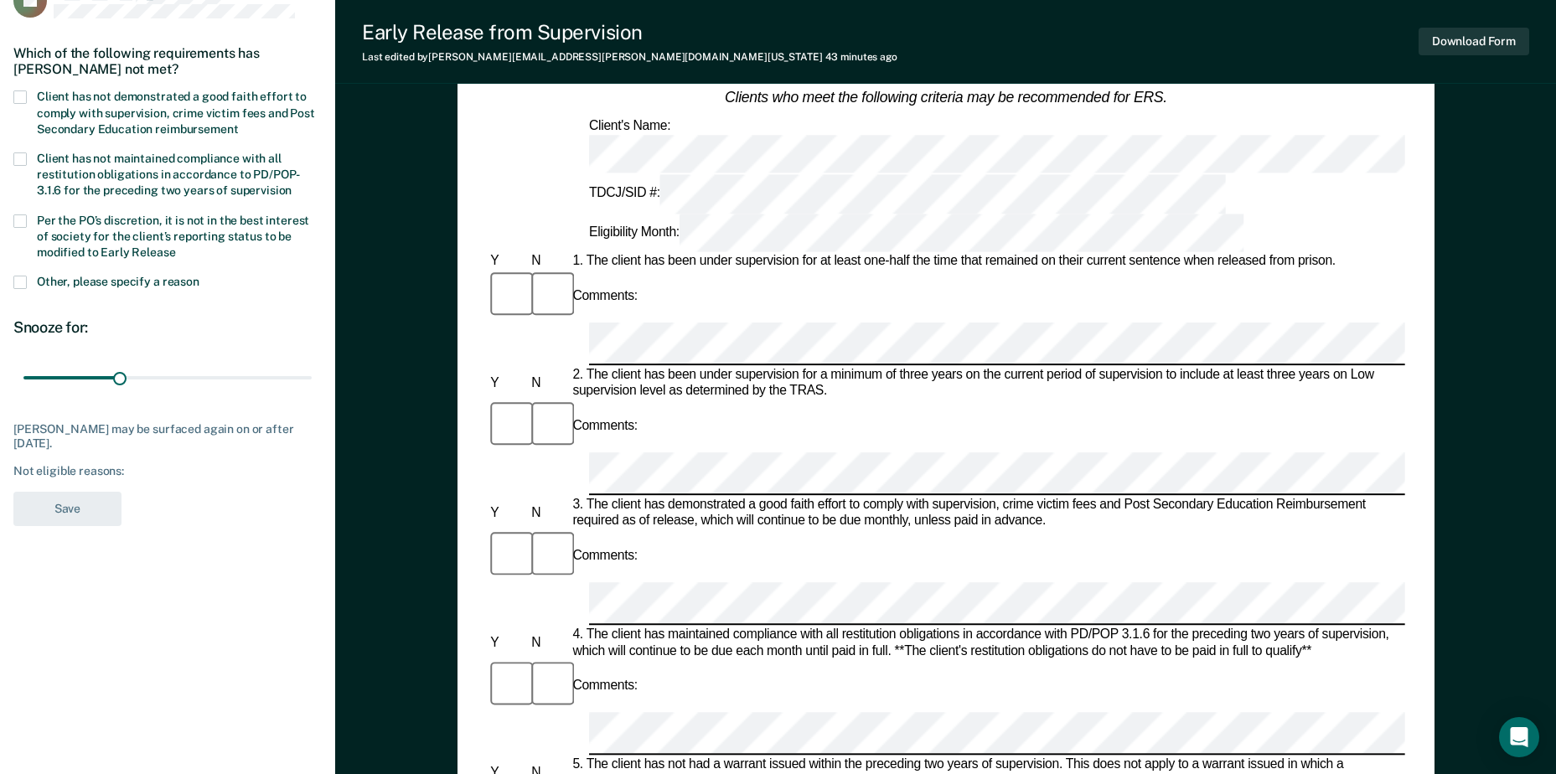
scroll to position [0, 0]
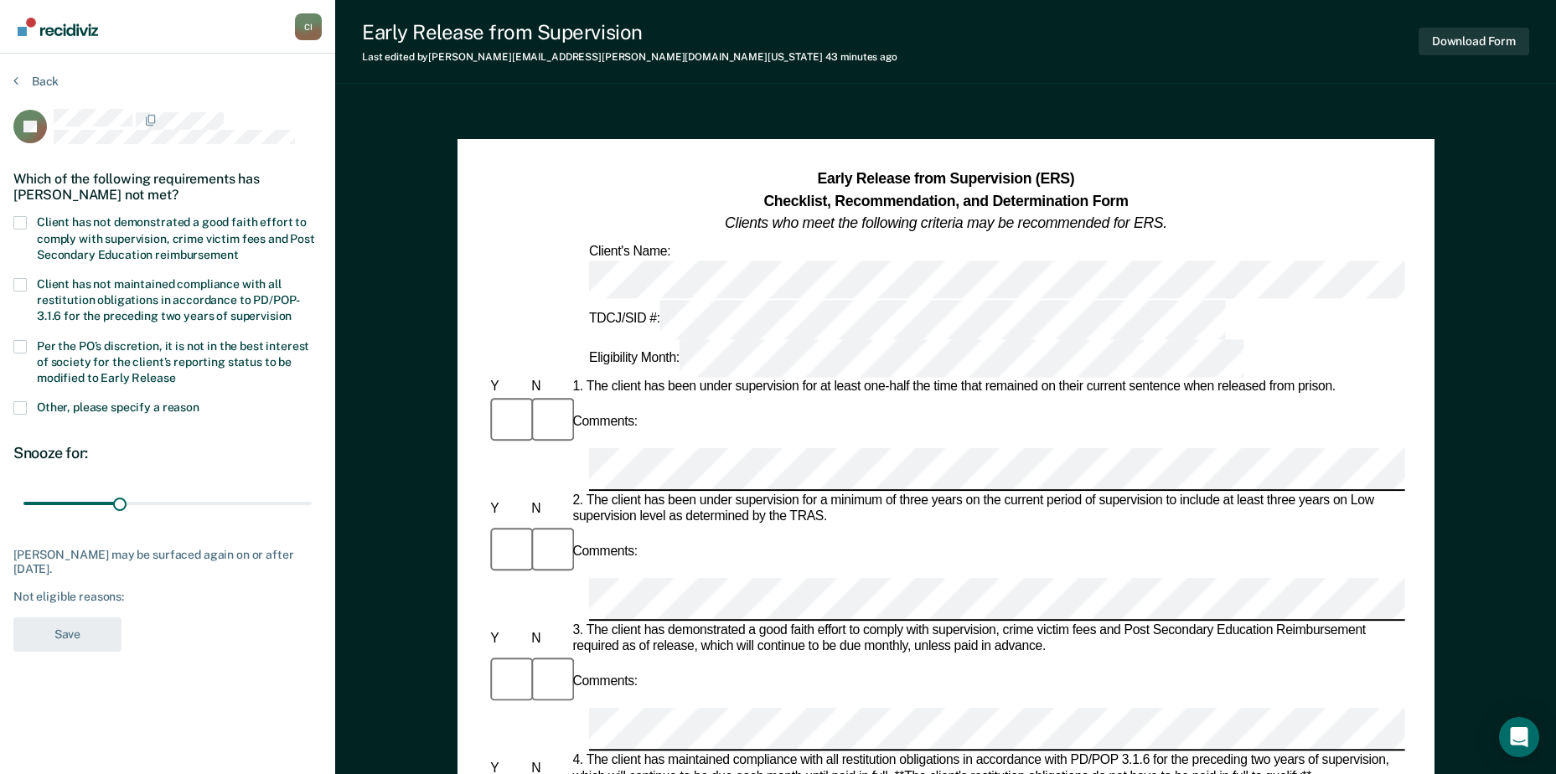
click at [23, 220] on span at bounding box center [19, 222] width 13 height 13
click at [238, 249] on input "Client has not demonstrated a good faith effort to comply with supervision, cri…" at bounding box center [238, 249] width 0 height 0
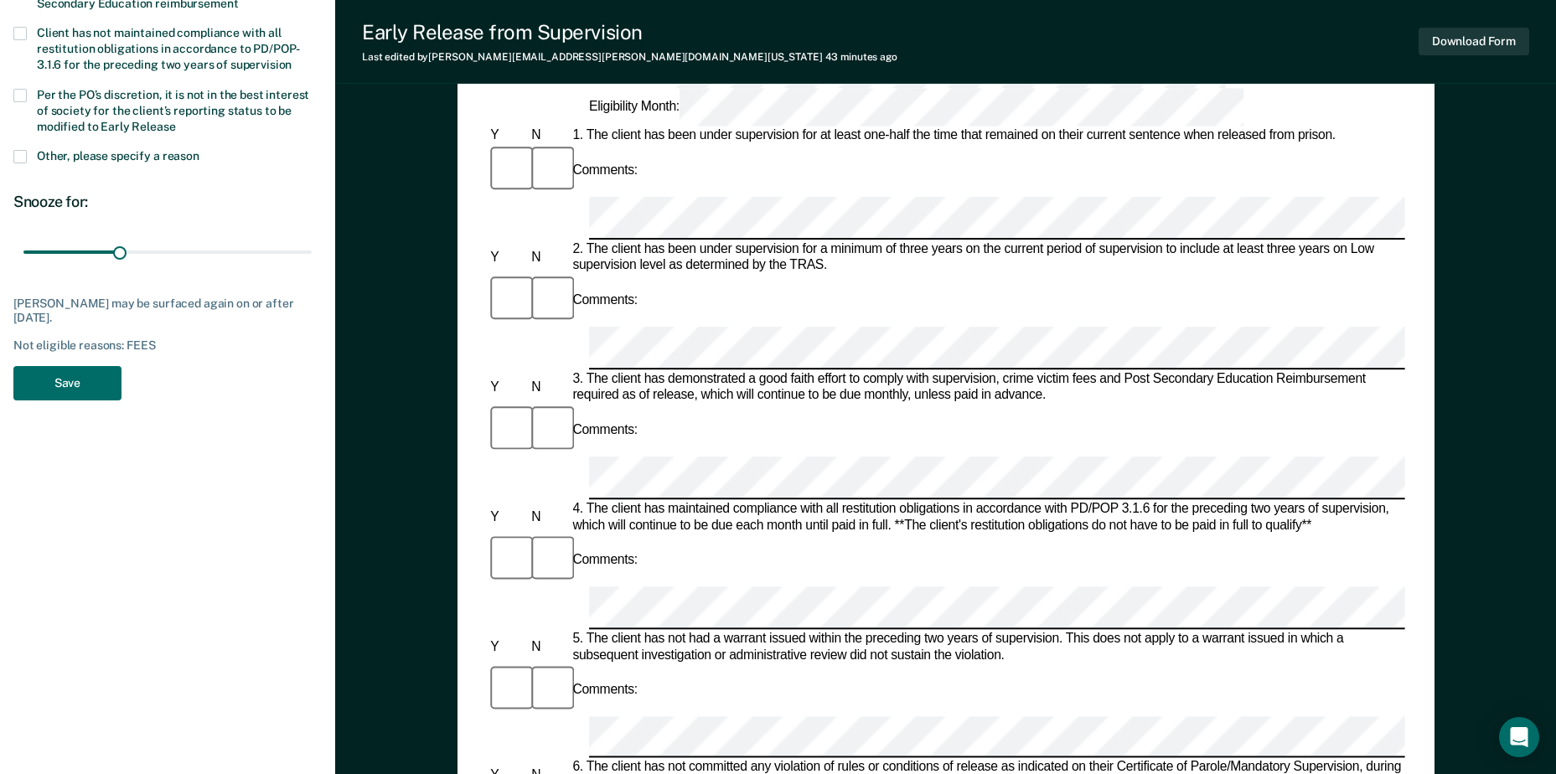
scroll to position [168, 0]
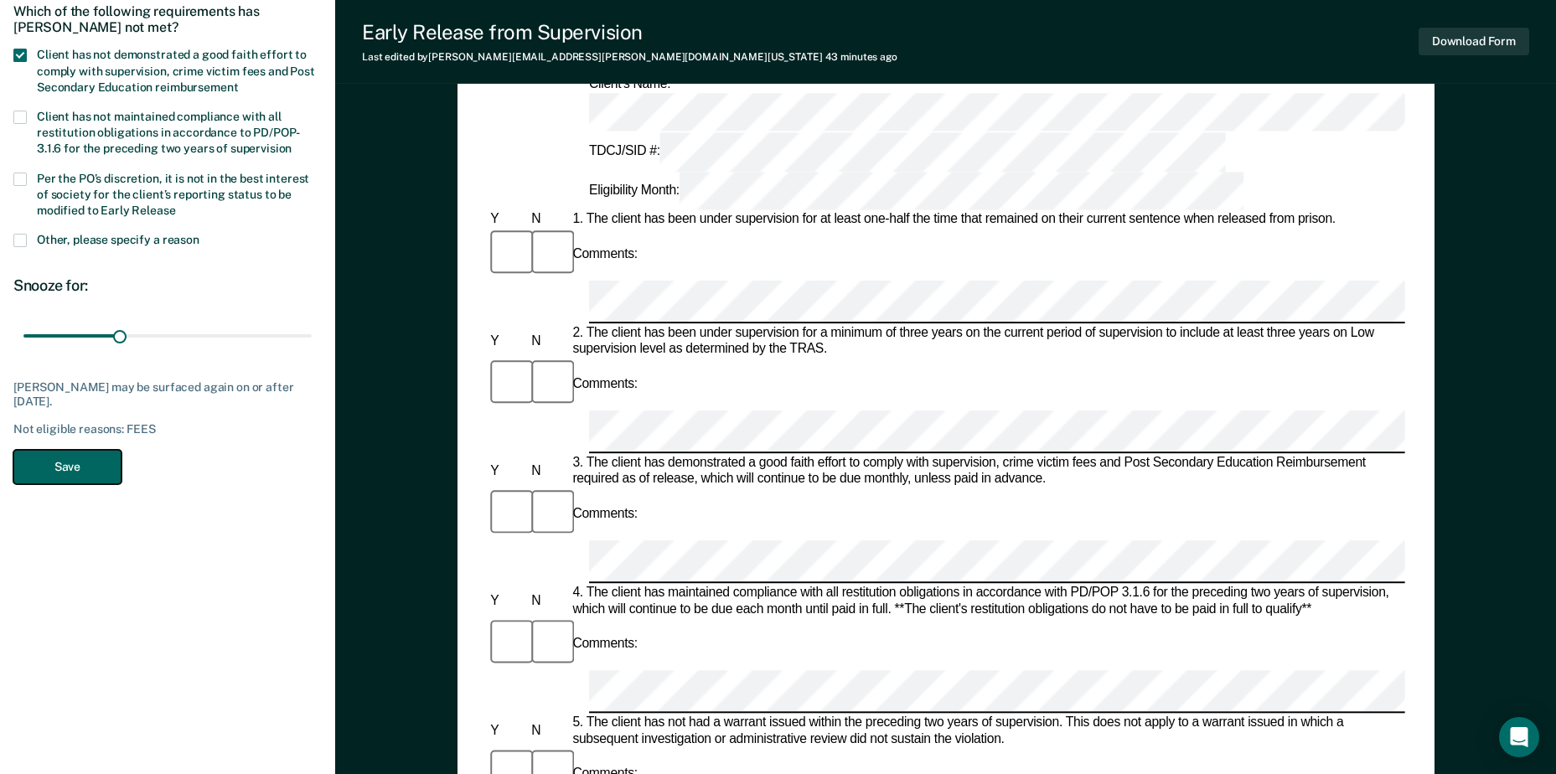
click at [88, 467] on button "Save" at bounding box center [67, 467] width 108 height 34
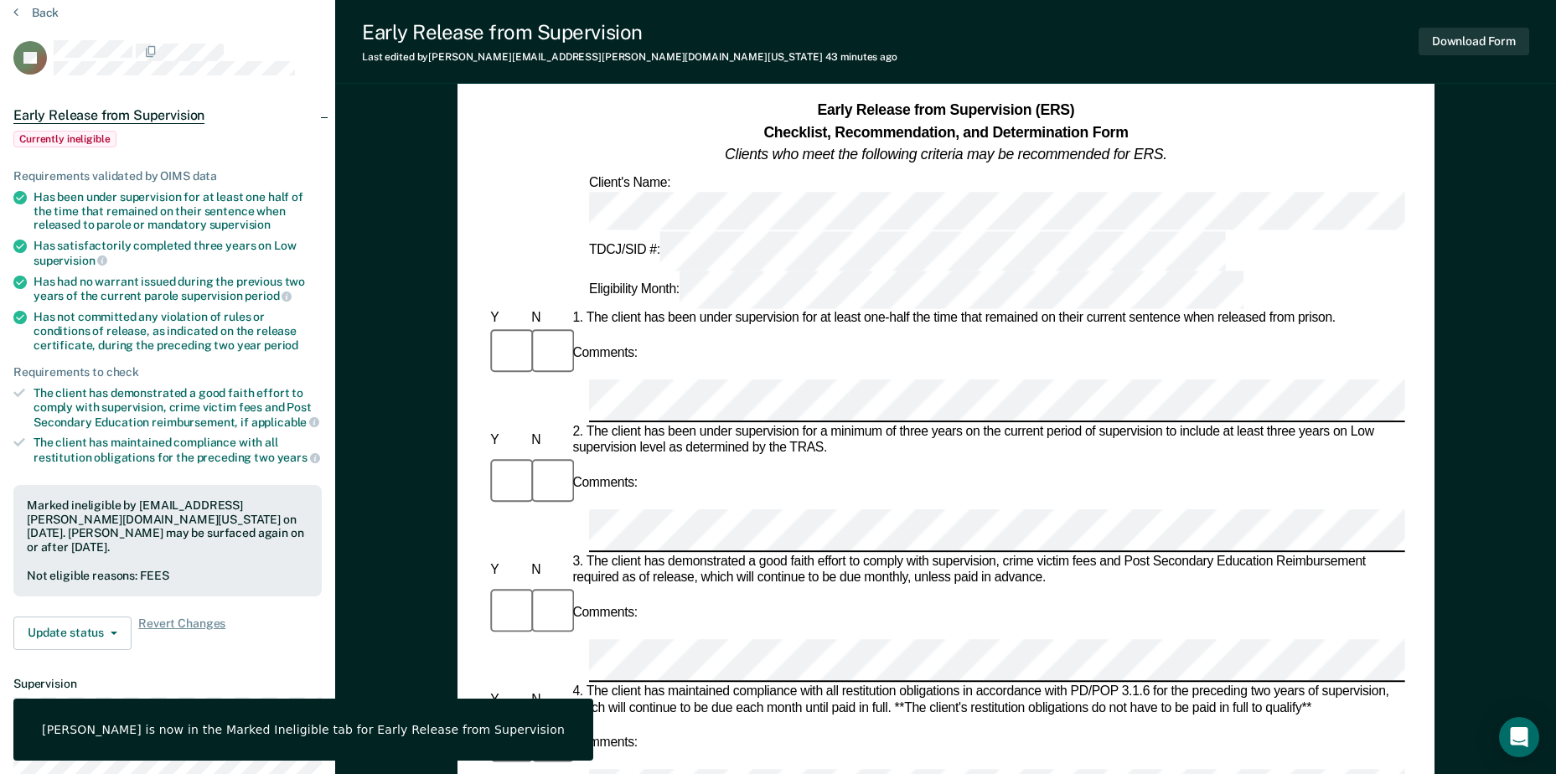
scroll to position [0, 0]
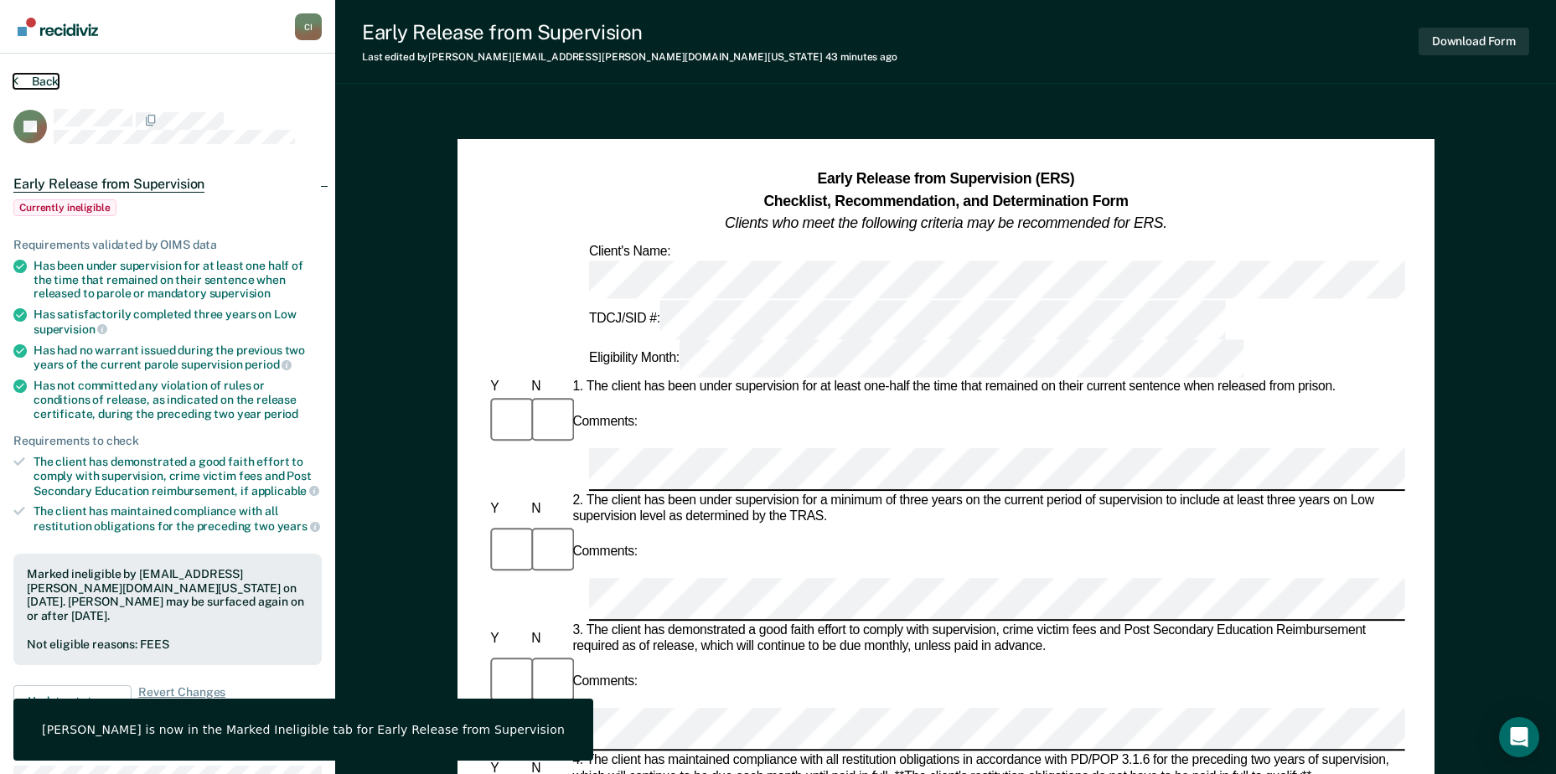
click at [46, 83] on button "Back" at bounding box center [35, 81] width 45 height 15
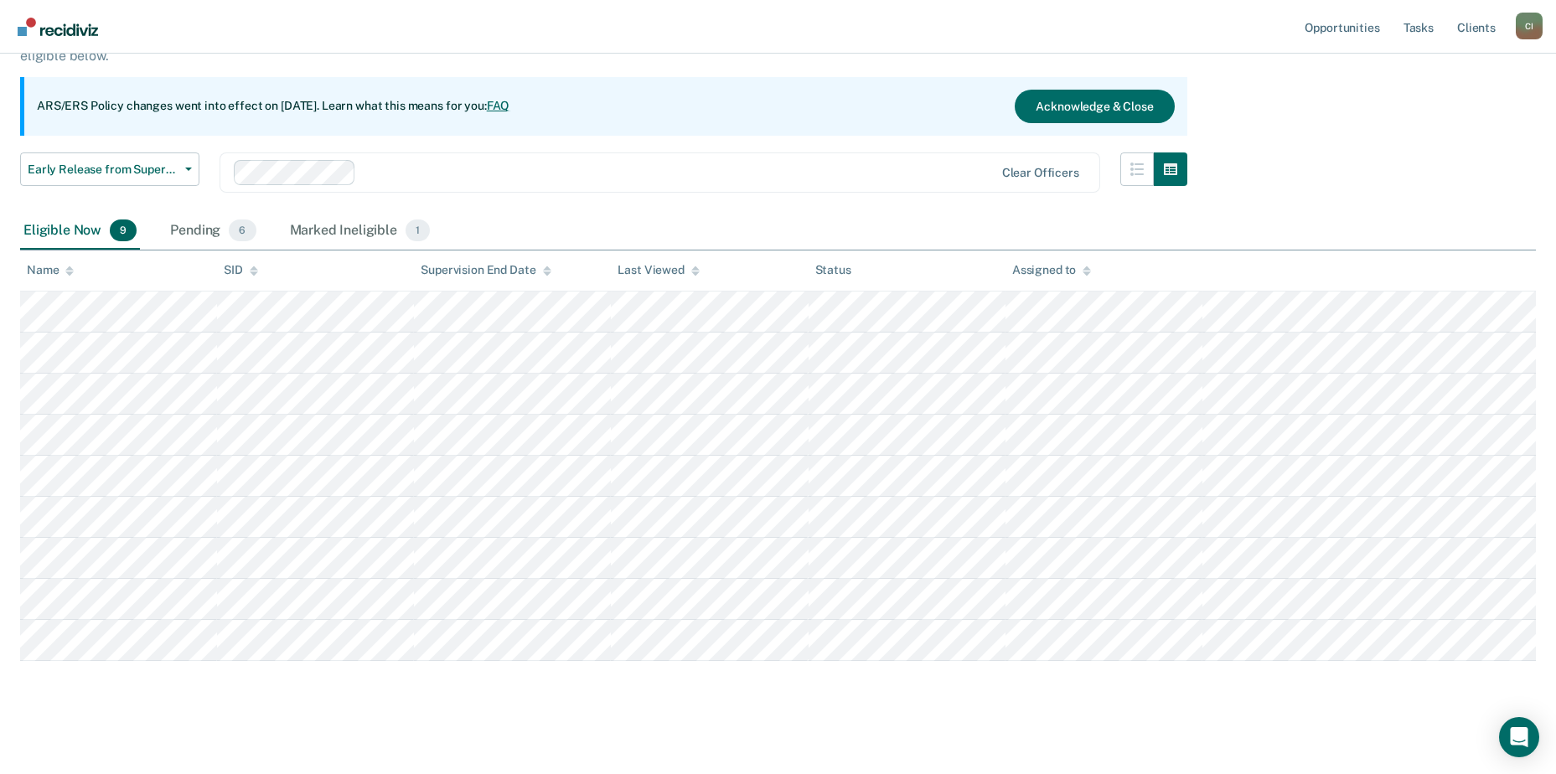
scroll to position [139, 0]
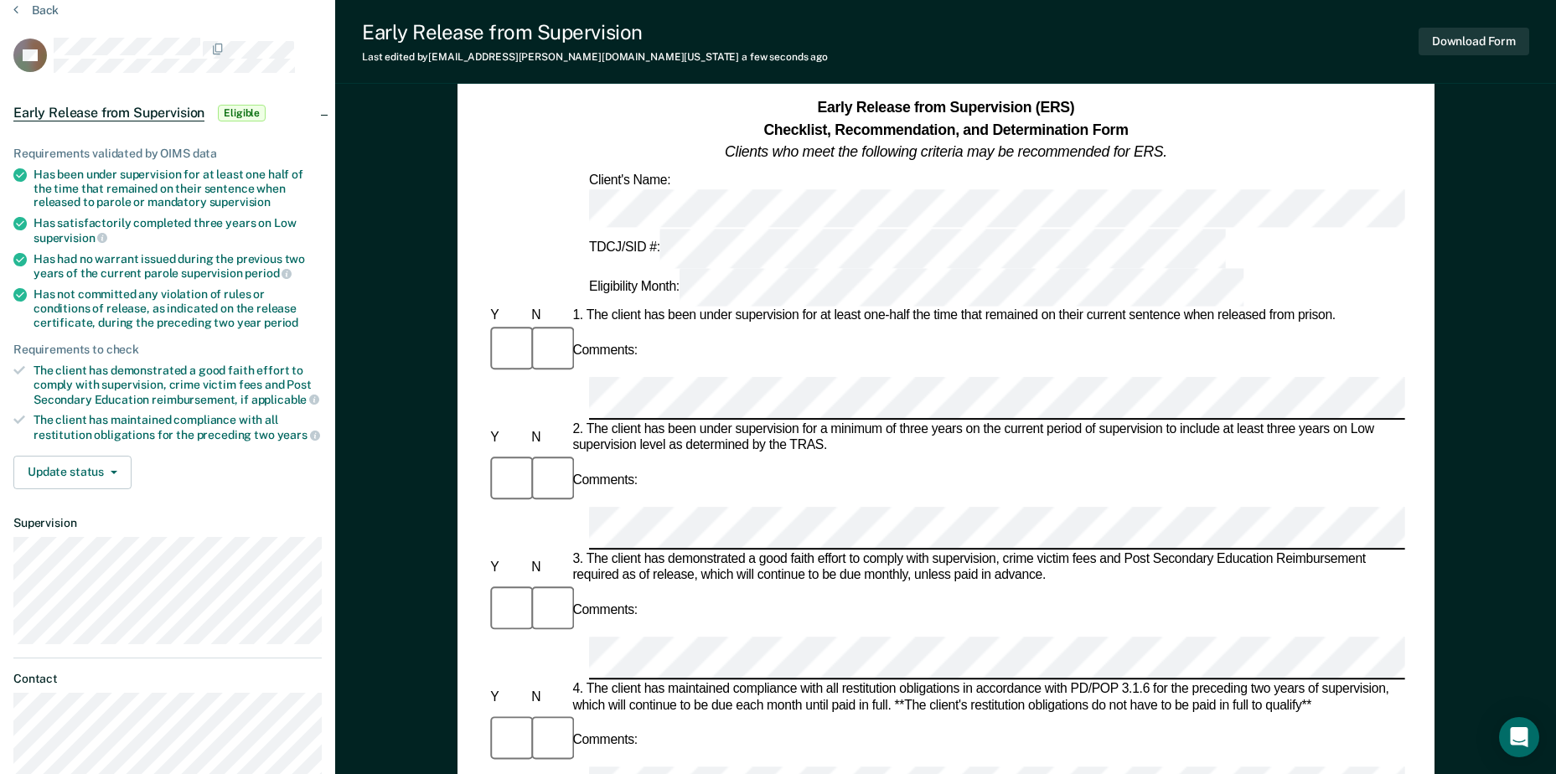
scroll to position [168, 0]
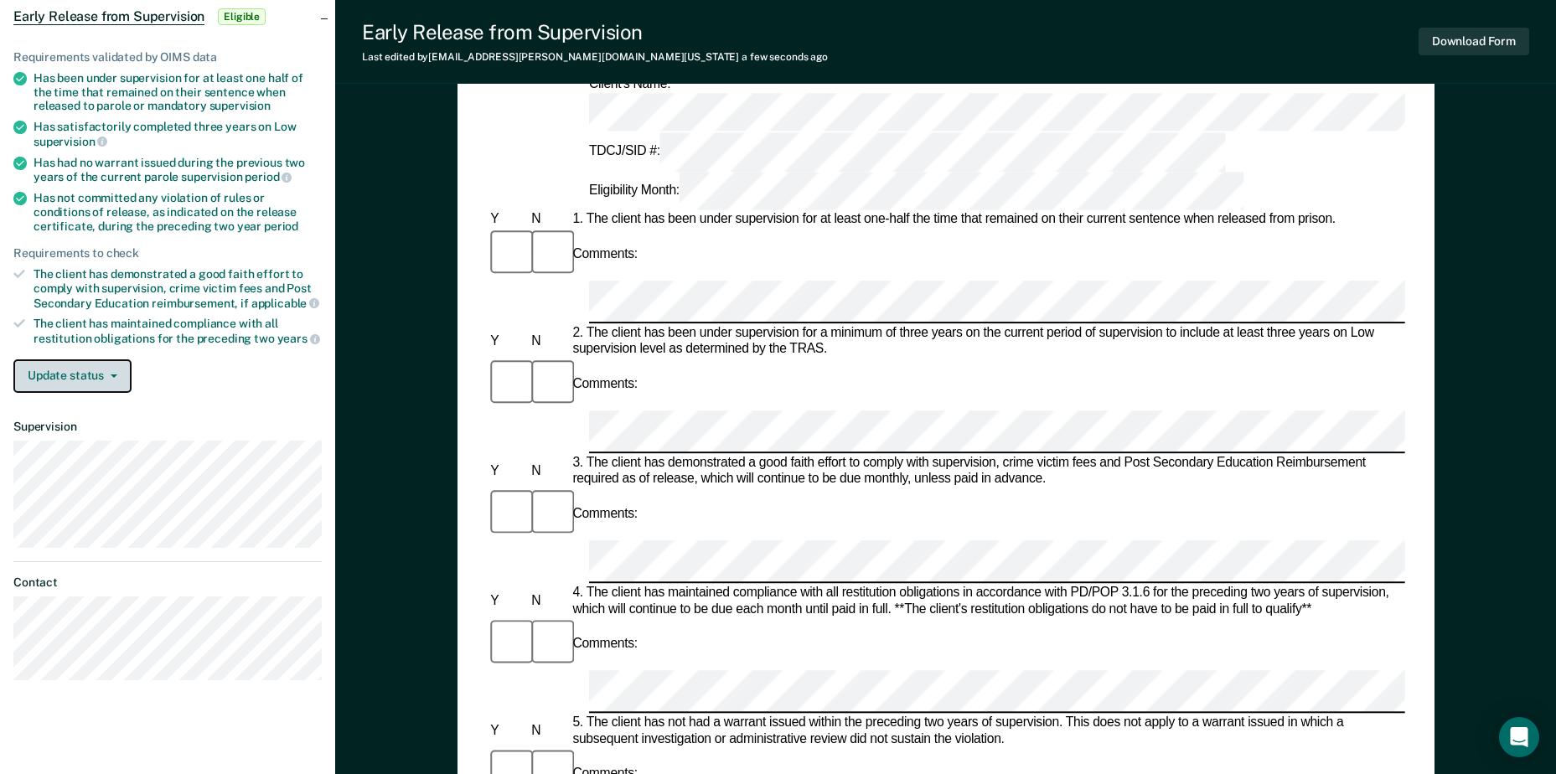
click at [64, 376] on button "Update status" at bounding box center [72, 377] width 118 height 34
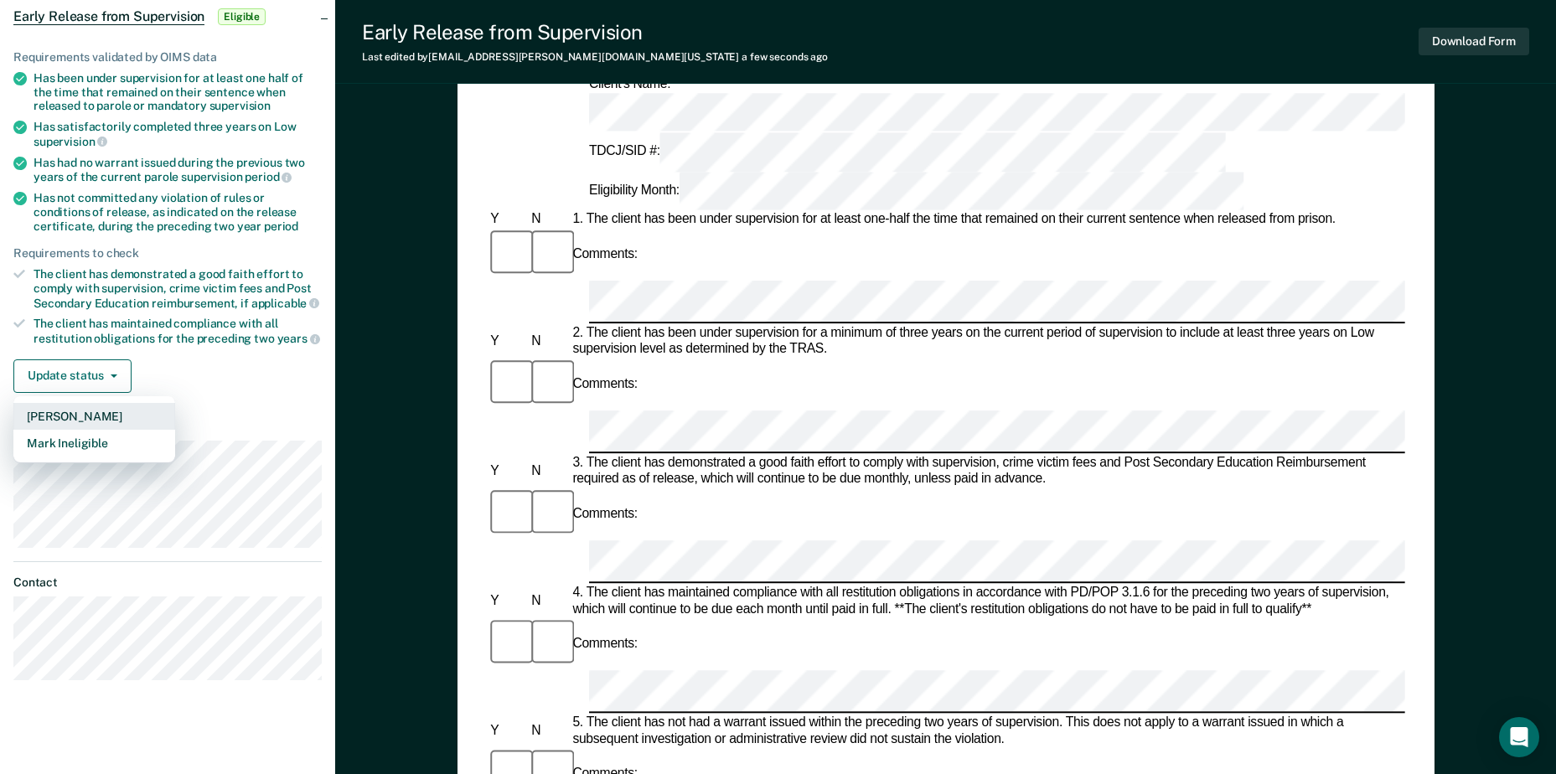
click at [67, 418] on button "[PERSON_NAME]" at bounding box center [94, 416] width 162 height 27
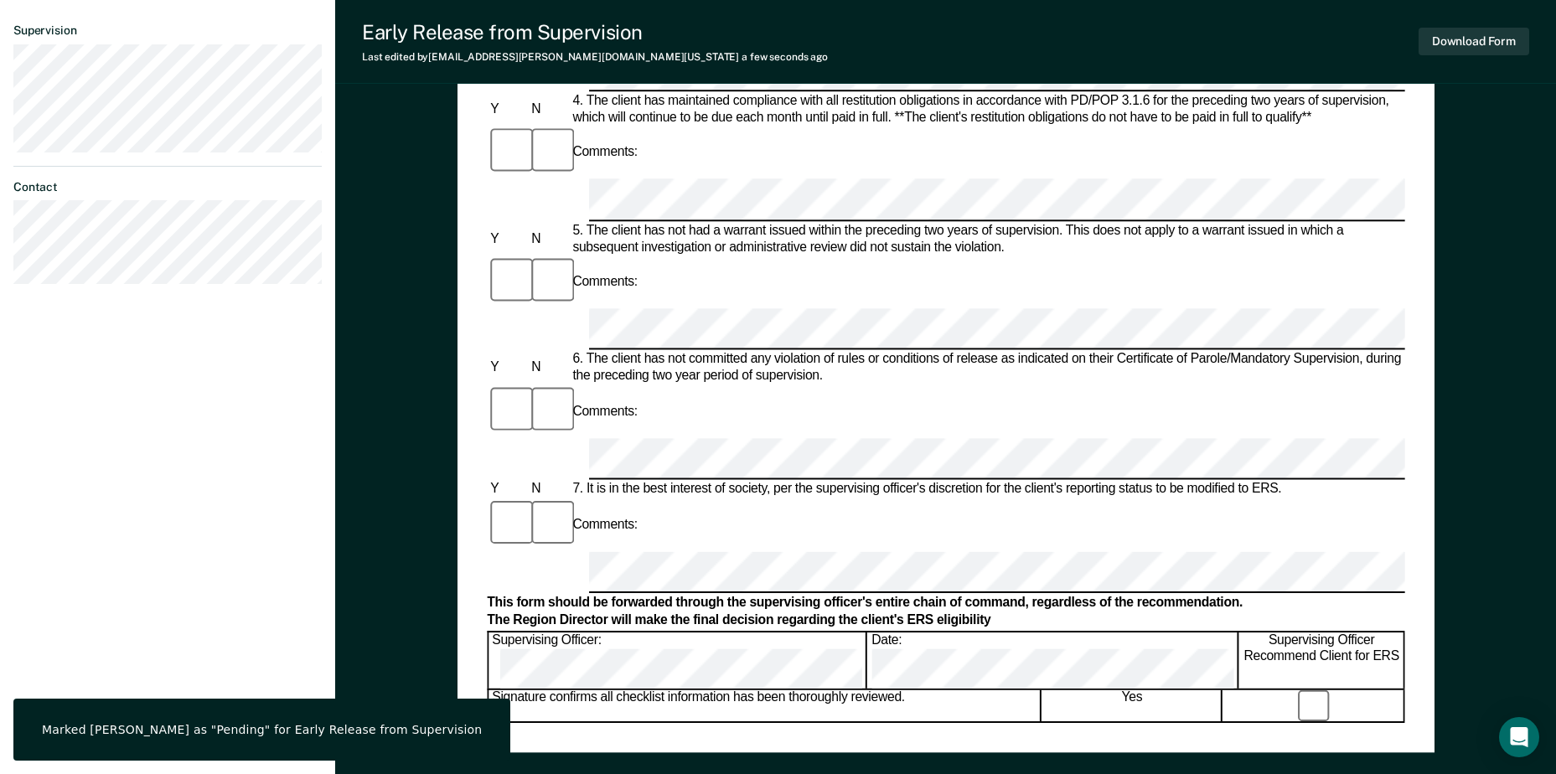
scroll to position [0, 0]
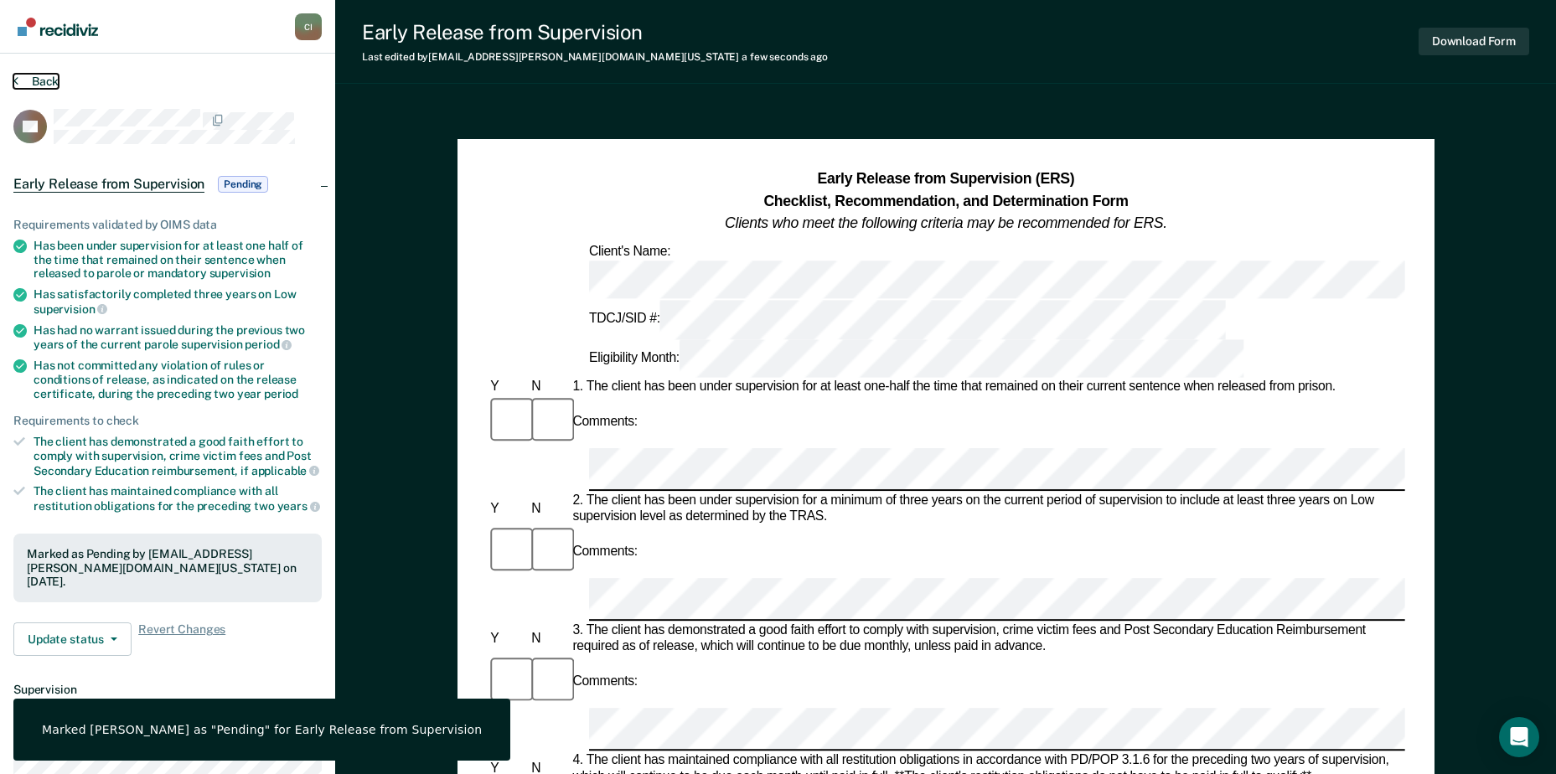
click at [20, 79] on button "Back" at bounding box center [35, 81] width 45 height 15
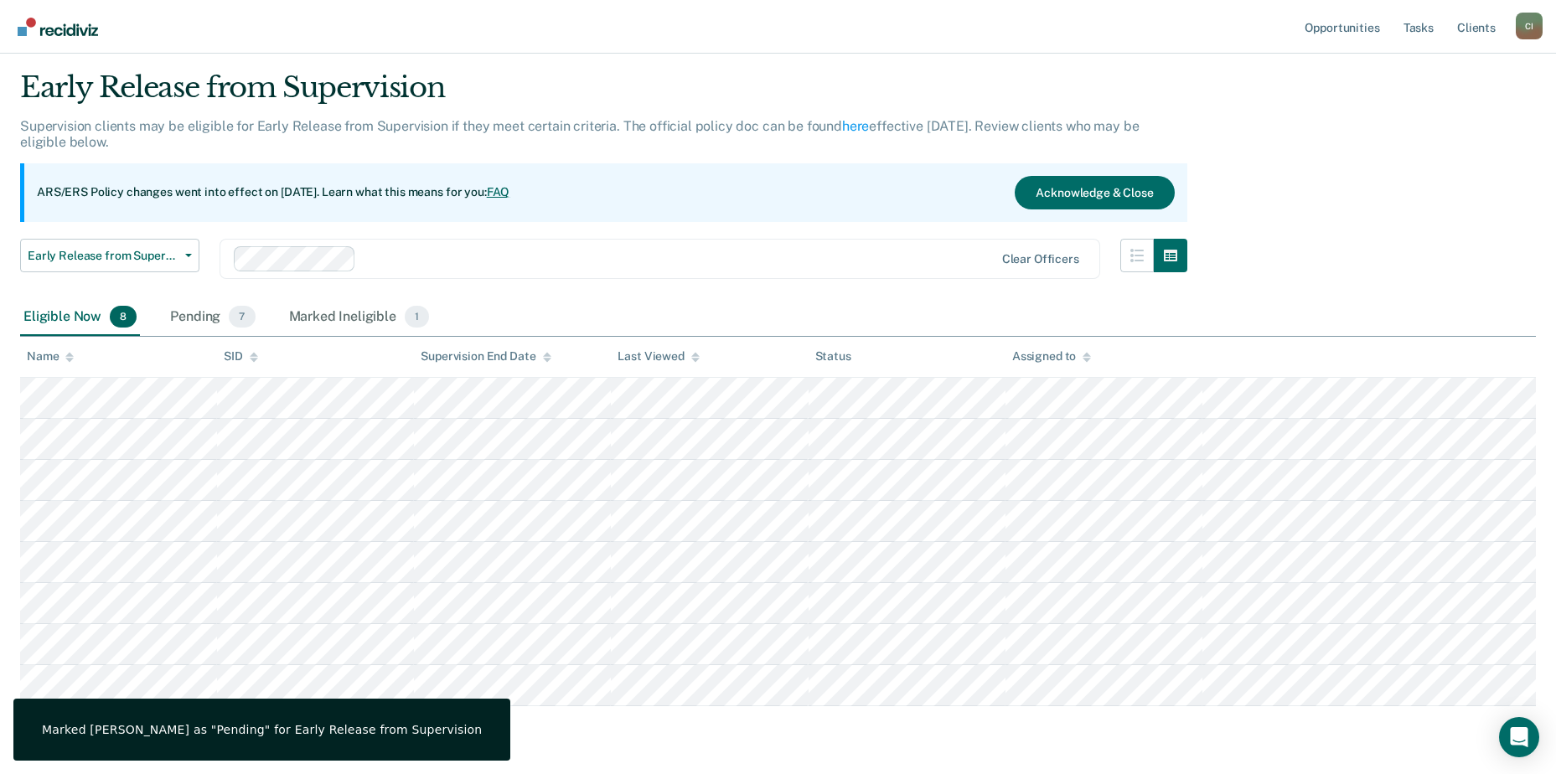
scroll to position [98, 0]
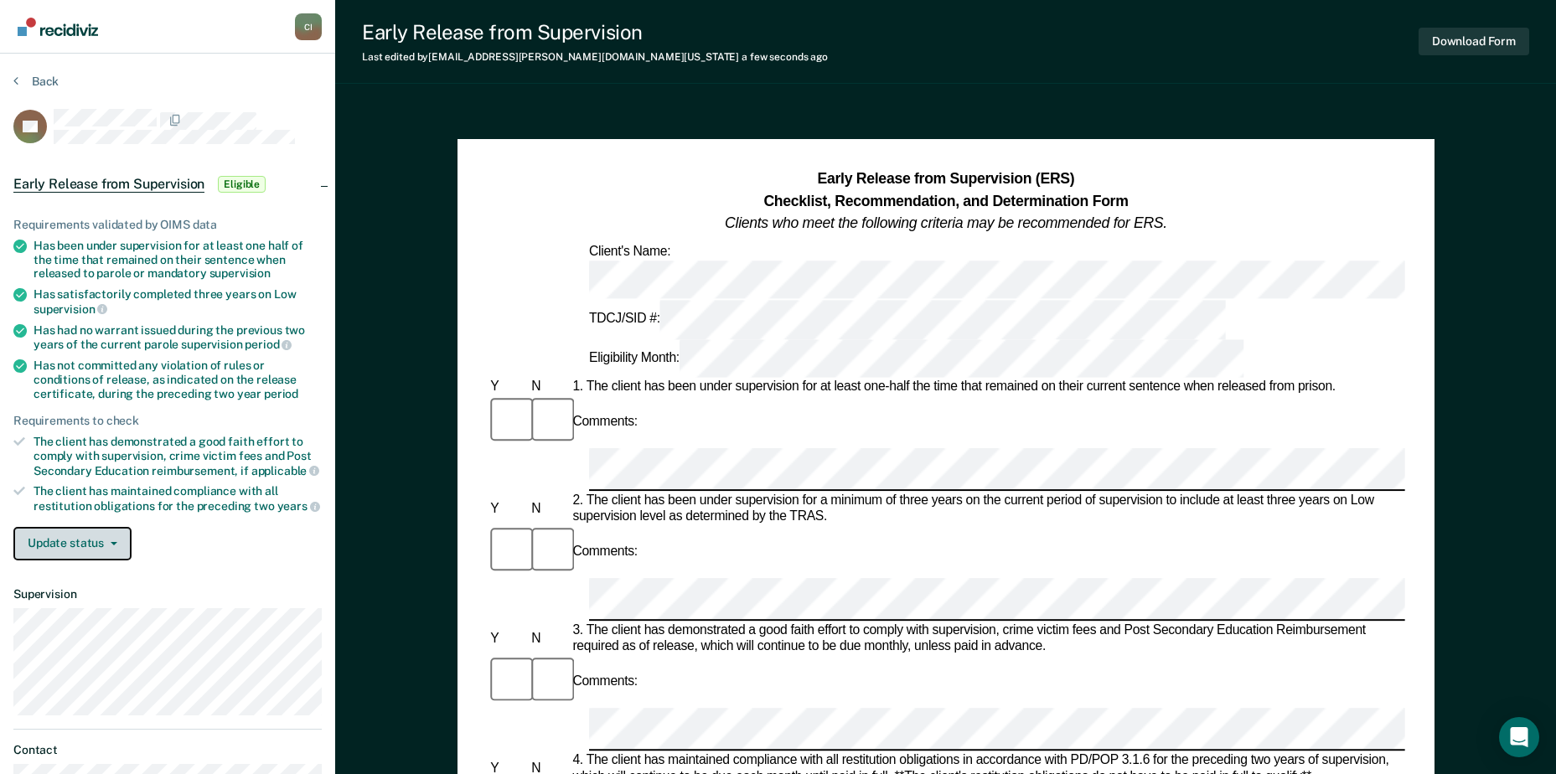
click at [42, 548] on button "Update status" at bounding box center [72, 544] width 118 height 34
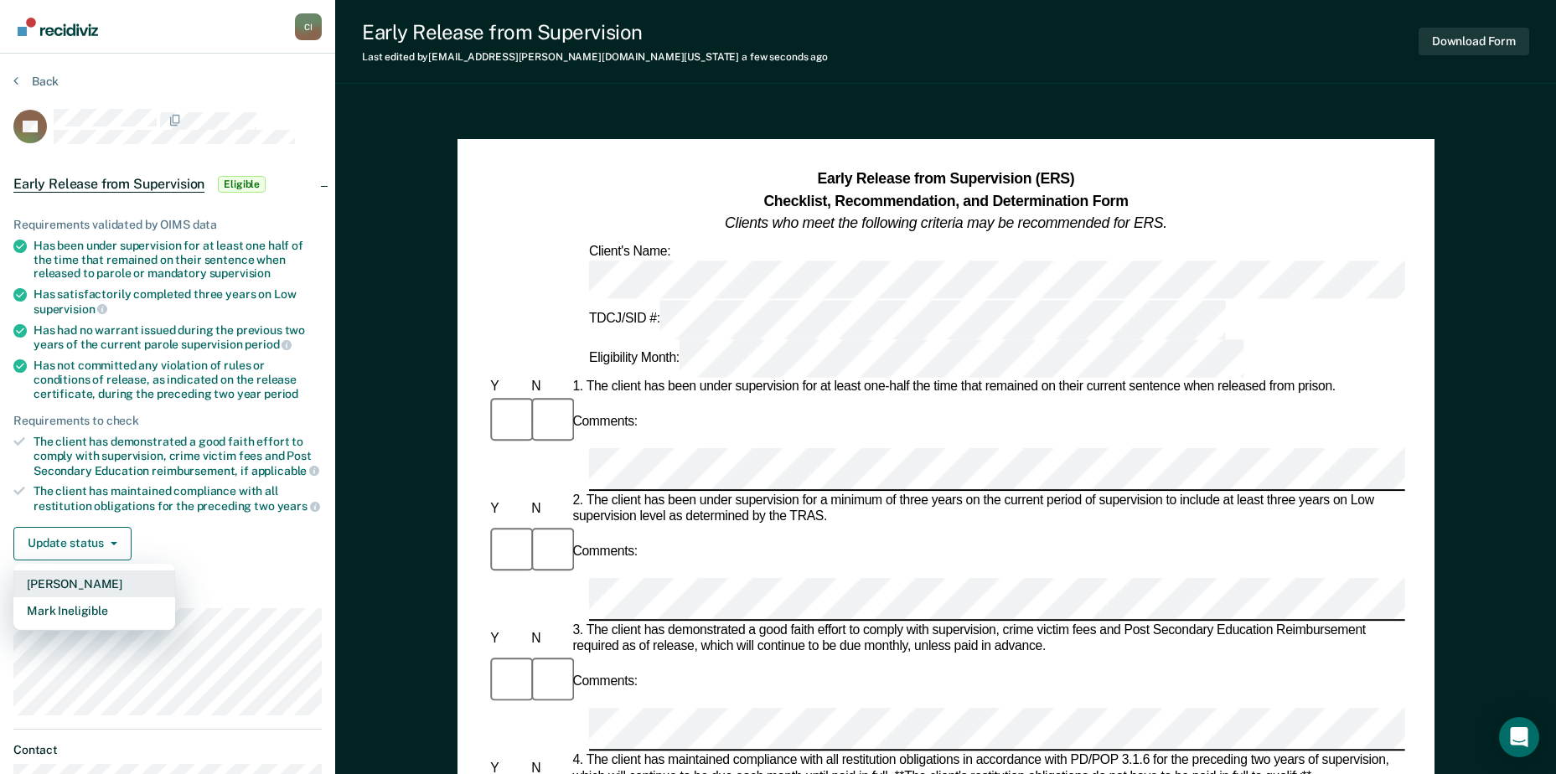
click at [79, 587] on button "[PERSON_NAME]" at bounding box center [94, 584] width 162 height 27
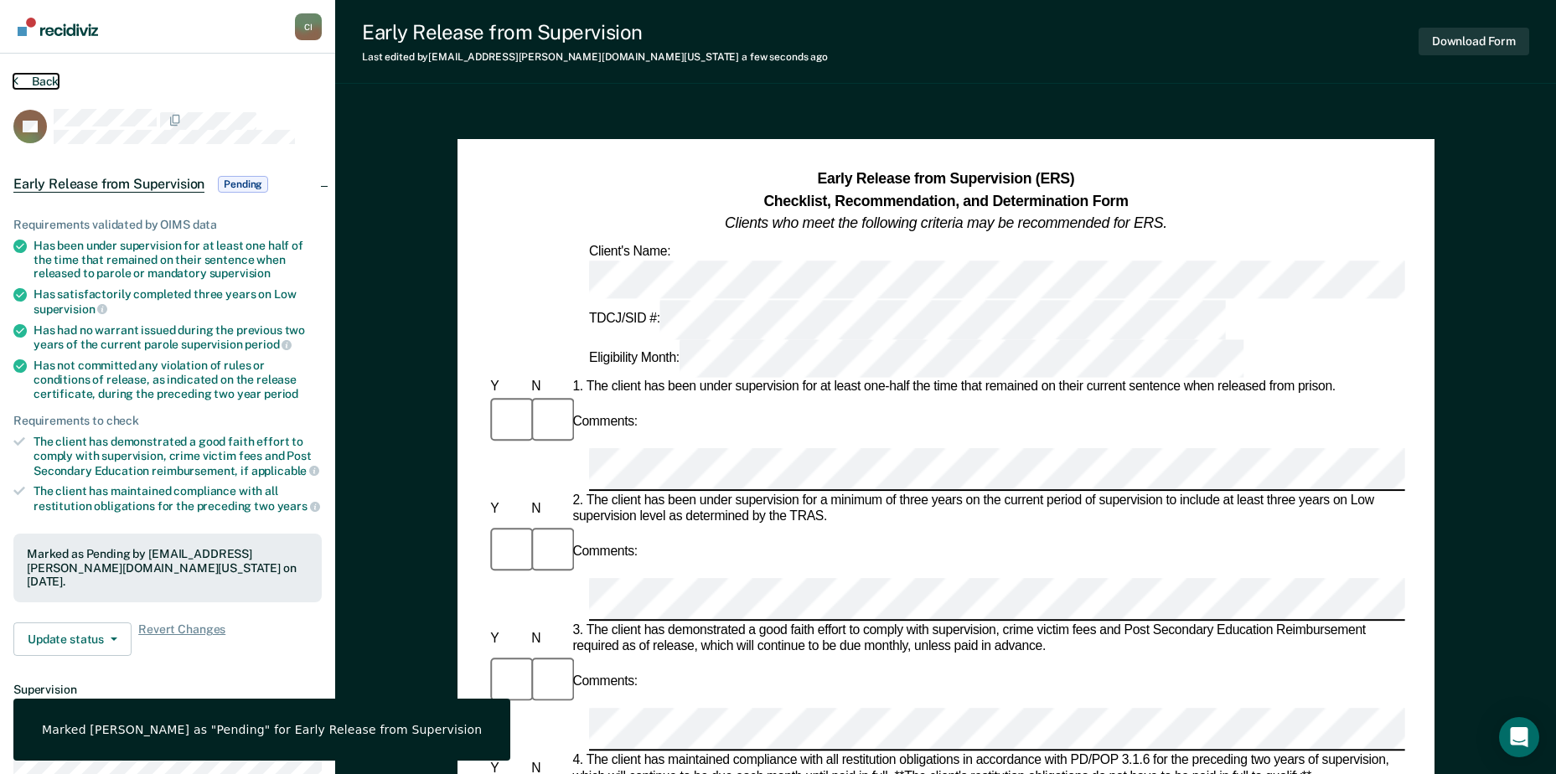
click at [29, 81] on button "Back" at bounding box center [35, 81] width 45 height 15
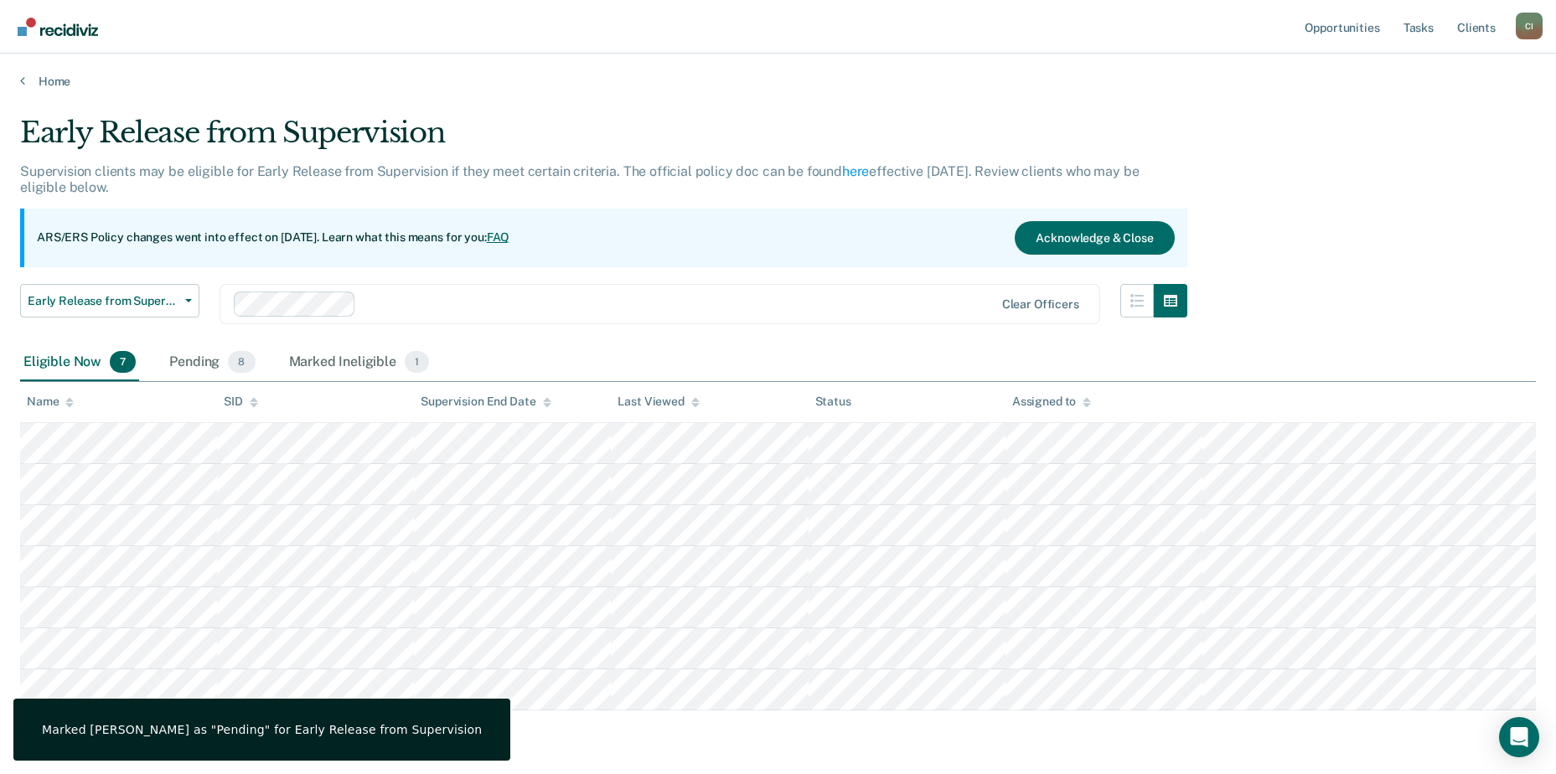
scroll to position [57, 0]
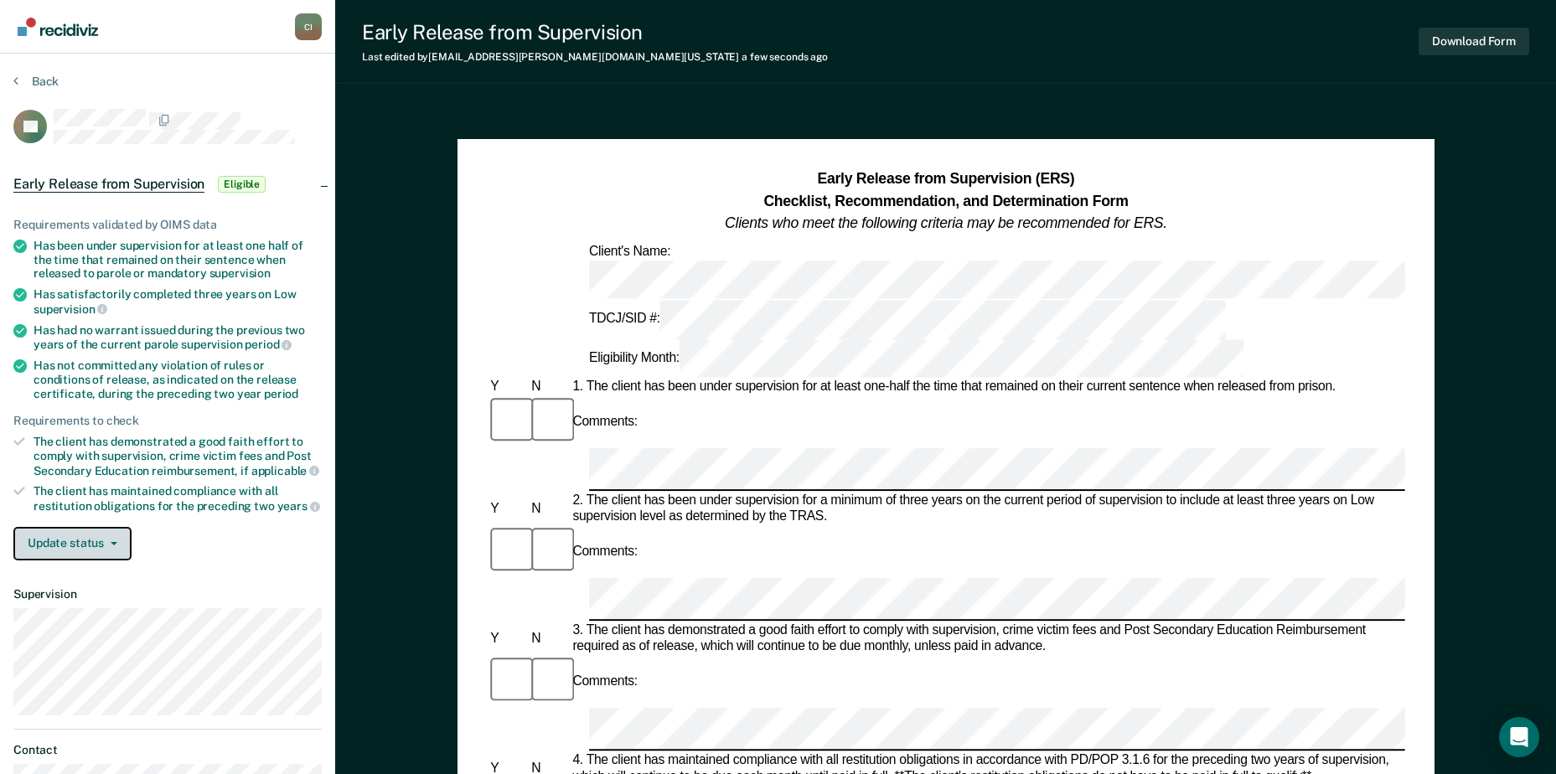
click at [70, 542] on button "Update status" at bounding box center [72, 544] width 118 height 34
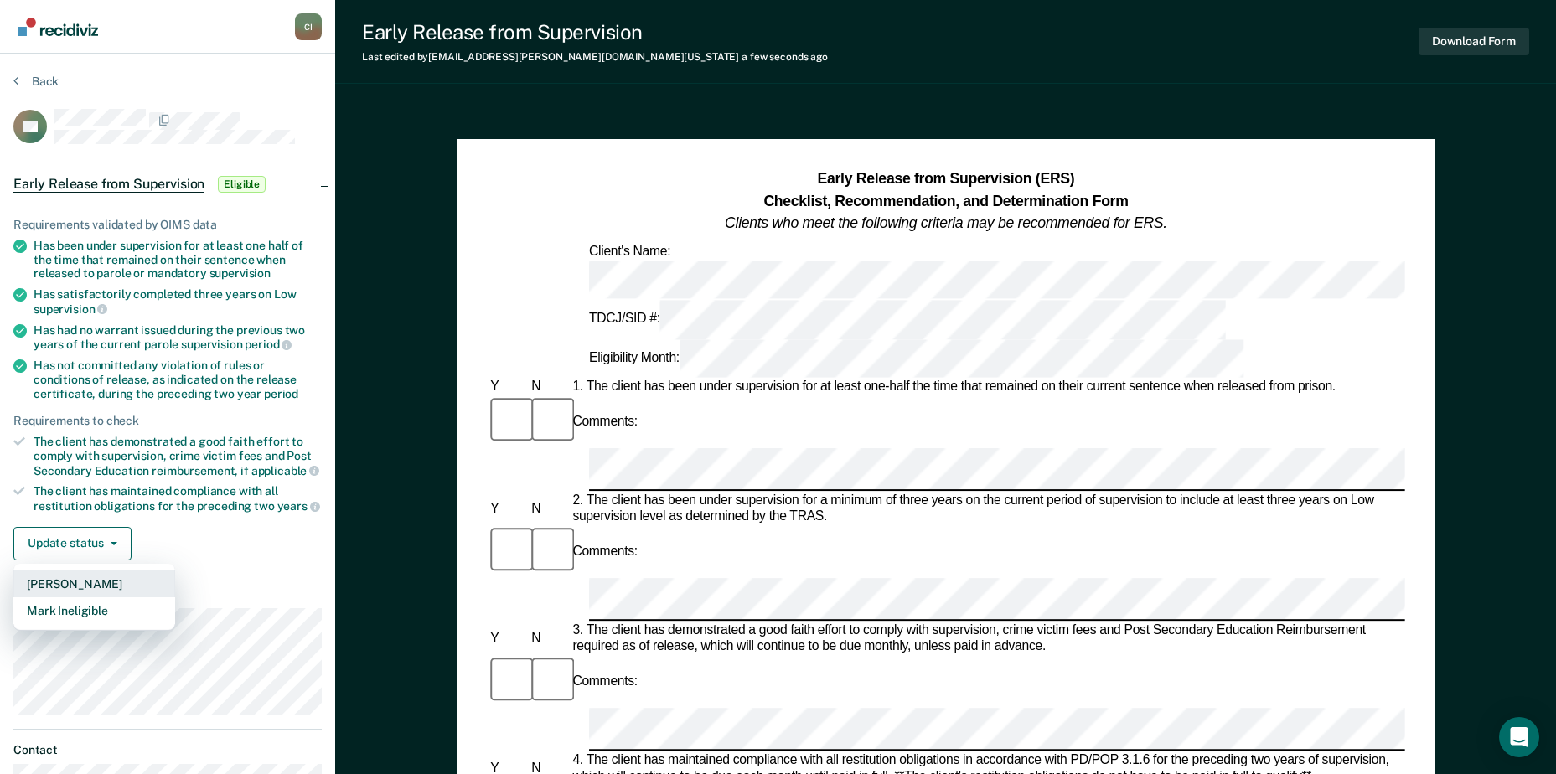
click at [137, 576] on button "[PERSON_NAME]" at bounding box center [94, 584] width 162 height 27
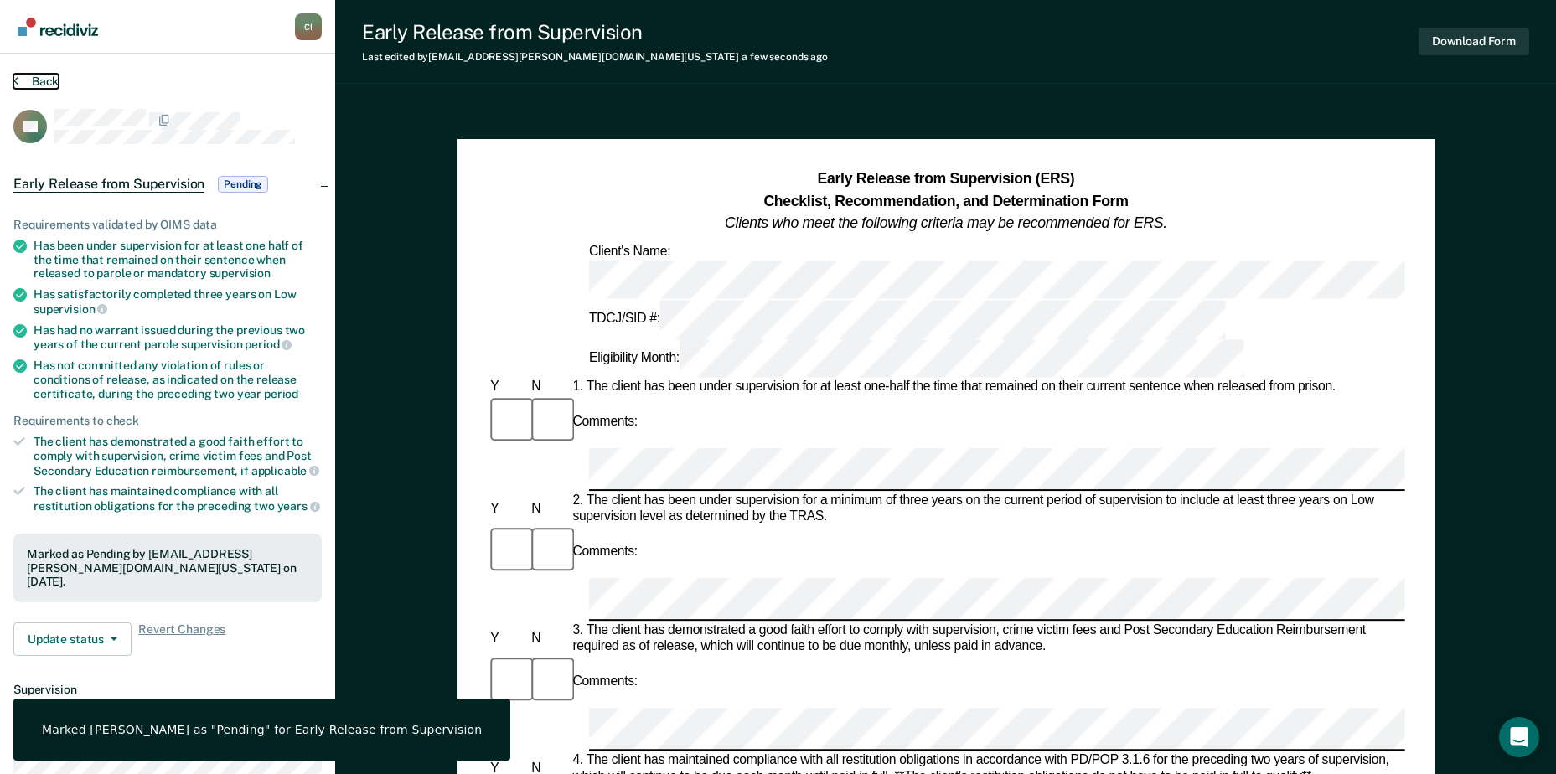
click at [49, 81] on button "Back" at bounding box center [35, 81] width 45 height 15
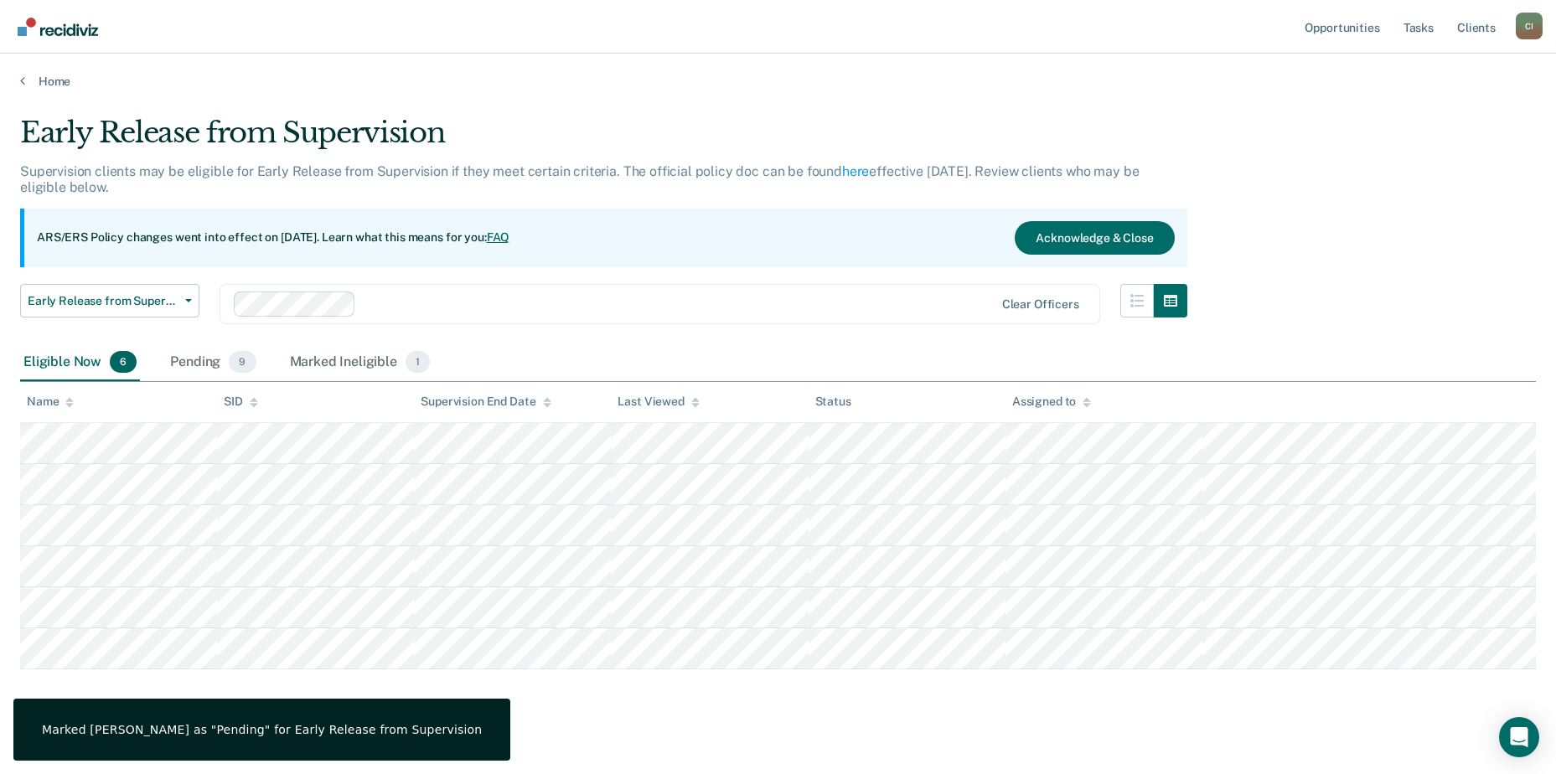
scroll to position [16, 0]
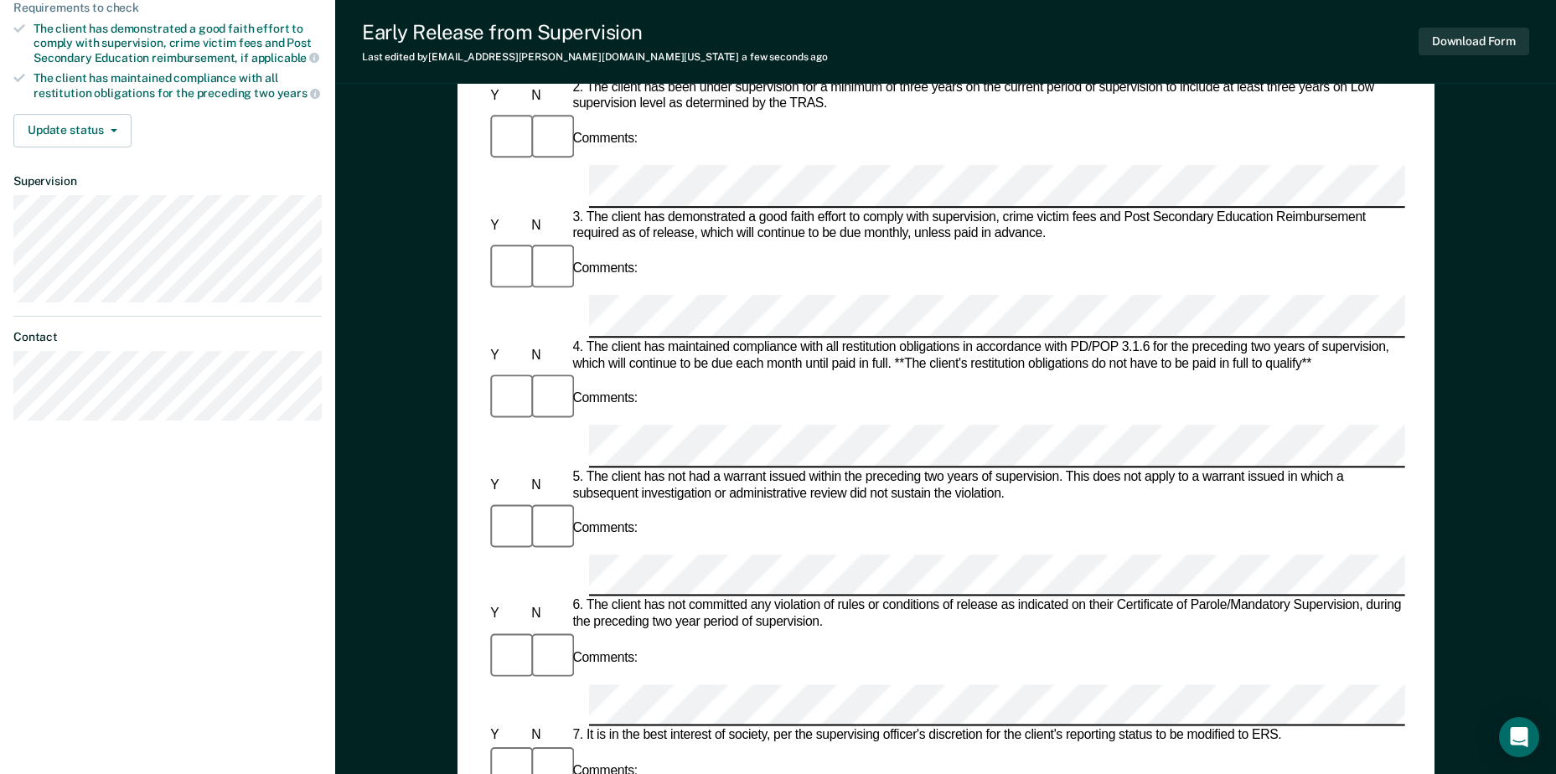
scroll to position [419, 0]
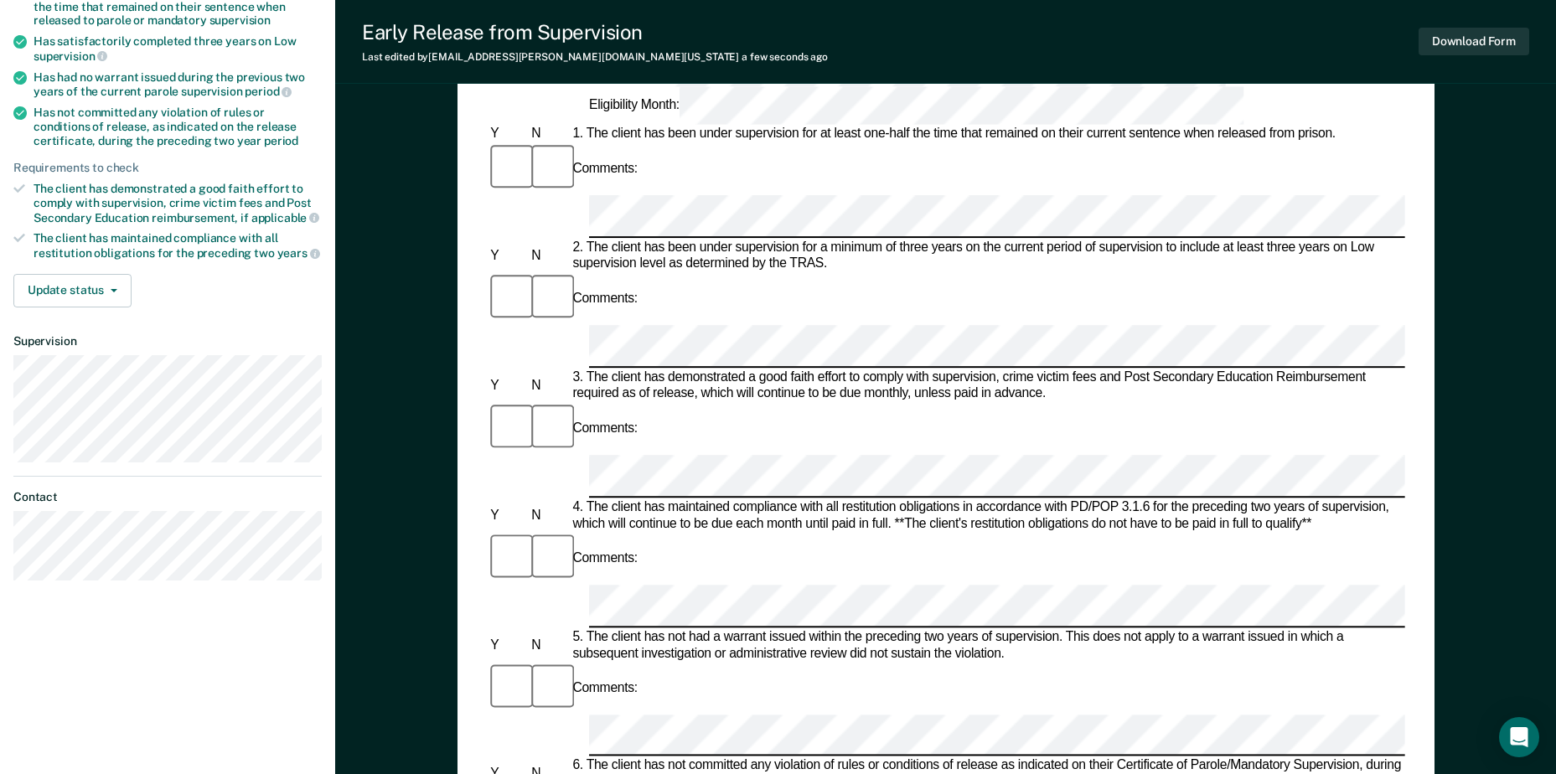
scroll to position [251, 0]
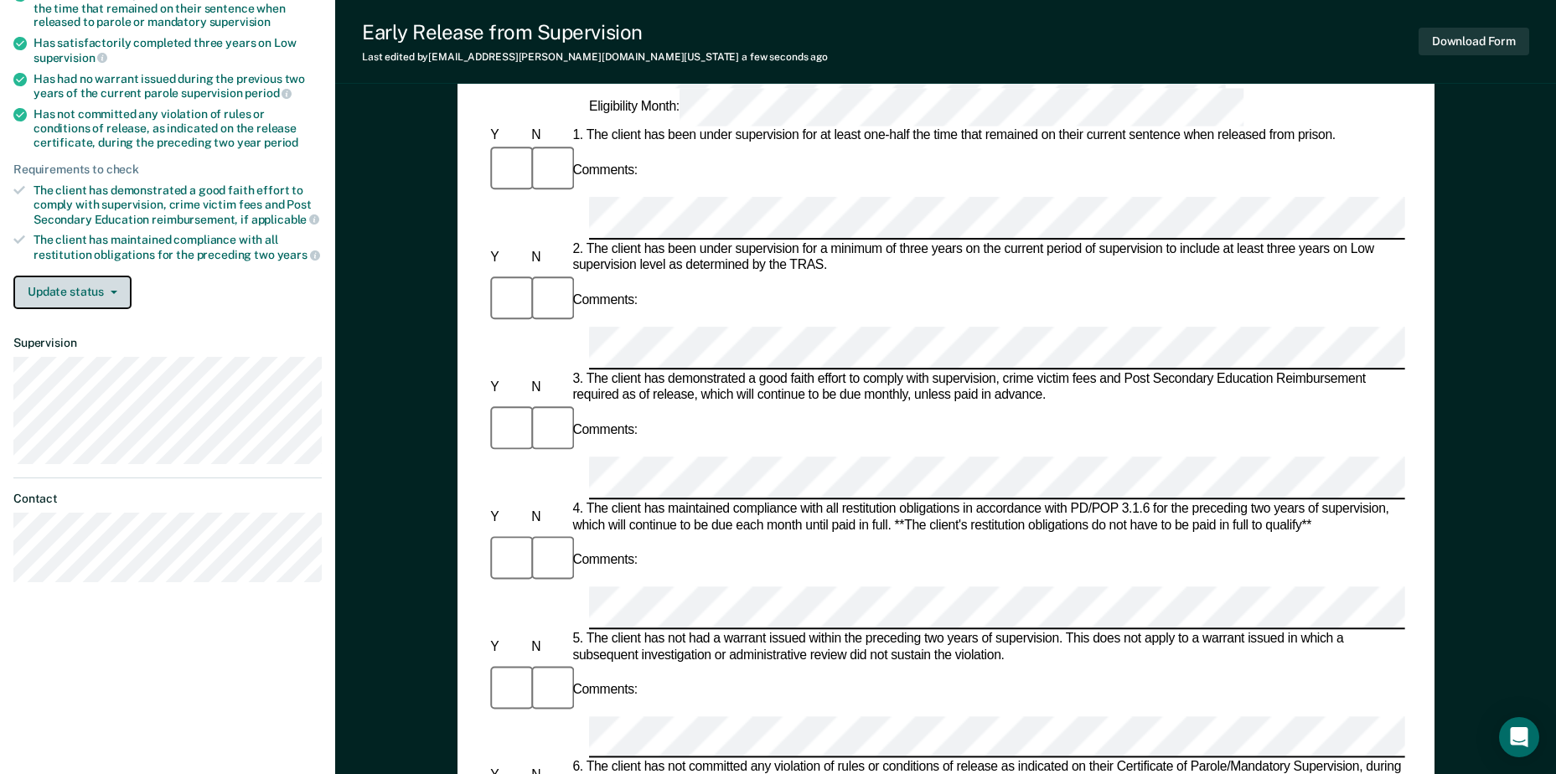
click at [82, 293] on button "Update status" at bounding box center [72, 293] width 118 height 34
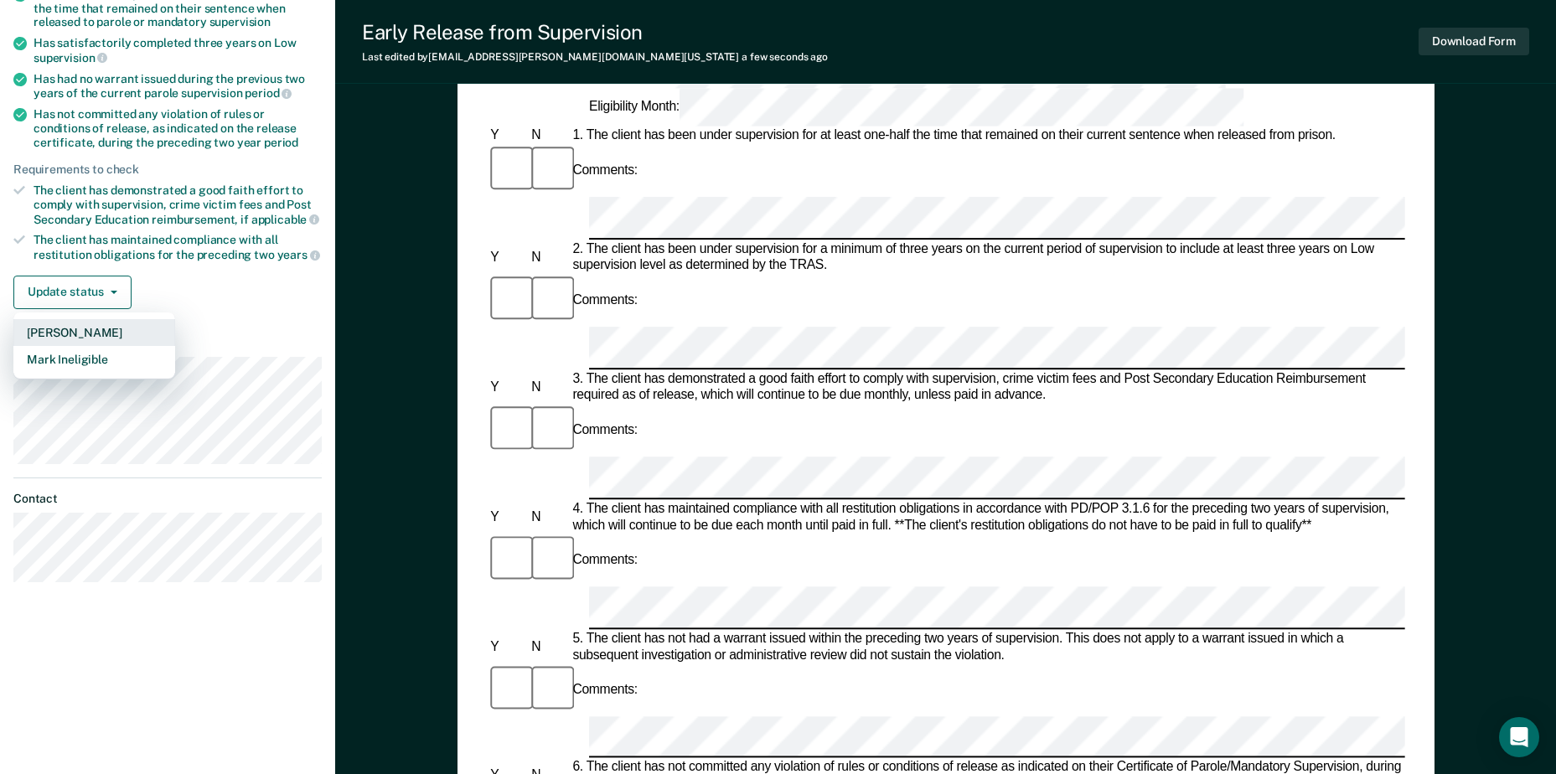
click at [91, 327] on button "[PERSON_NAME]" at bounding box center [94, 332] width 162 height 27
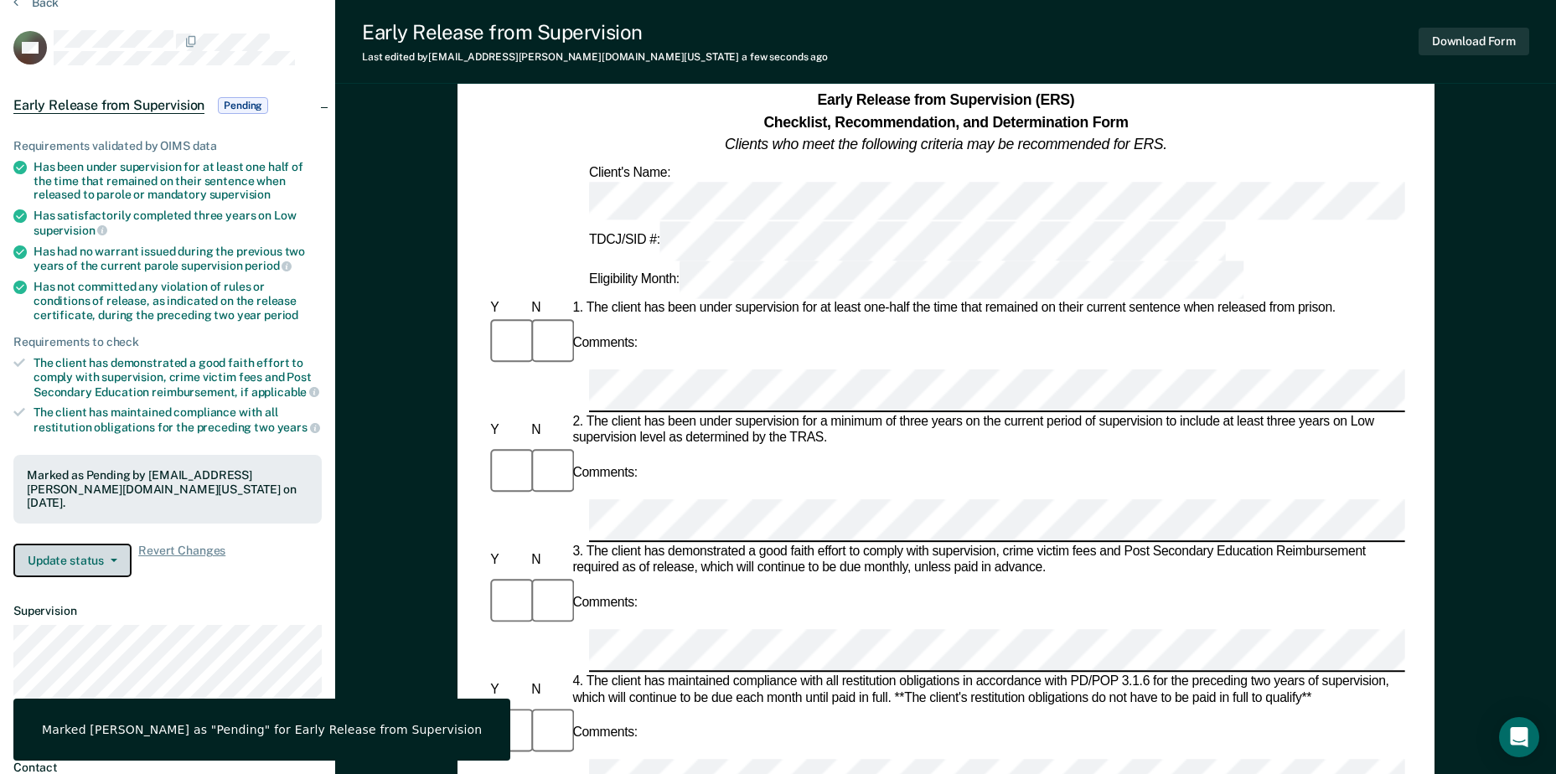
scroll to position [0, 0]
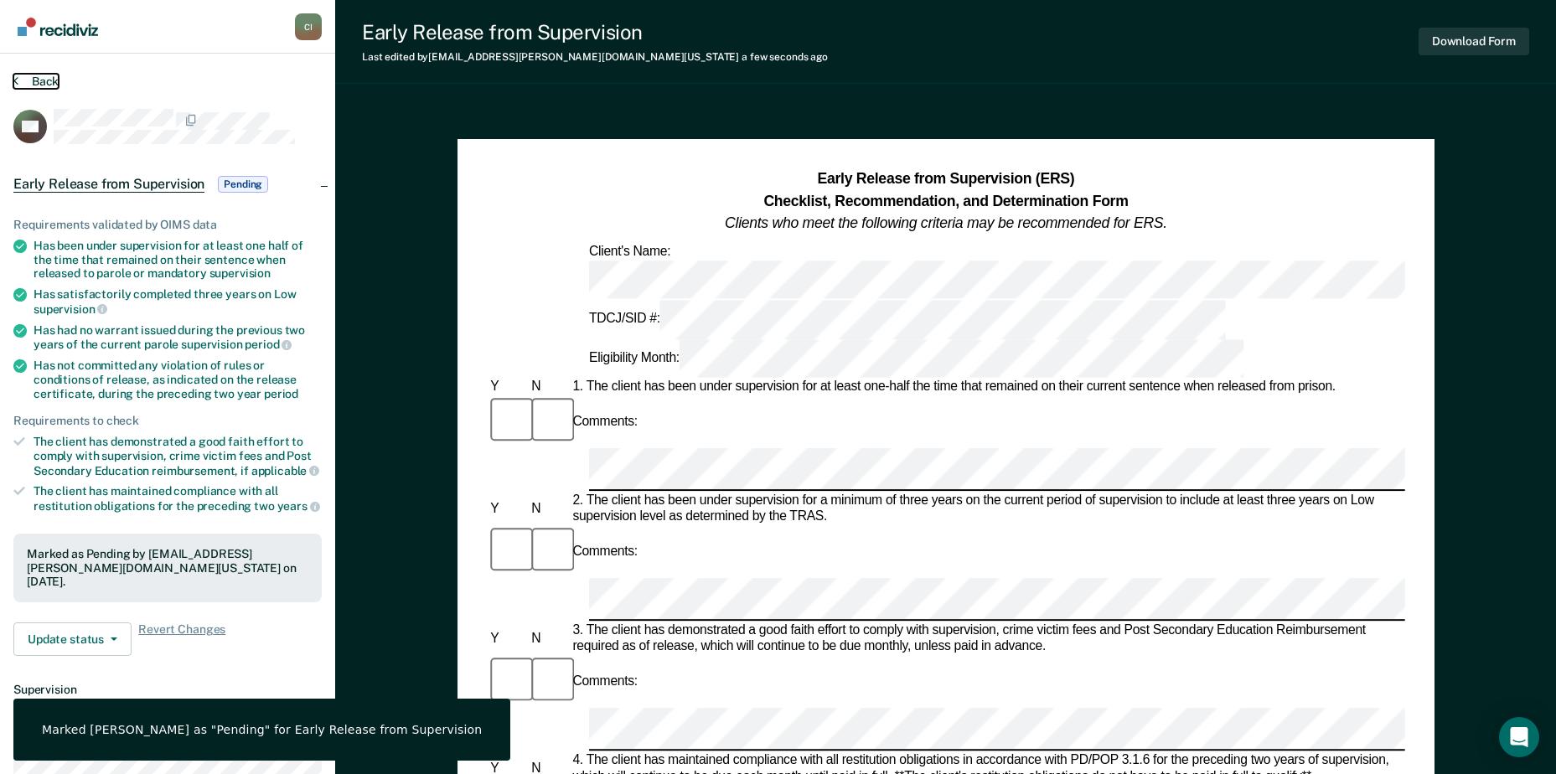
click at [47, 82] on button "Back" at bounding box center [35, 81] width 45 height 15
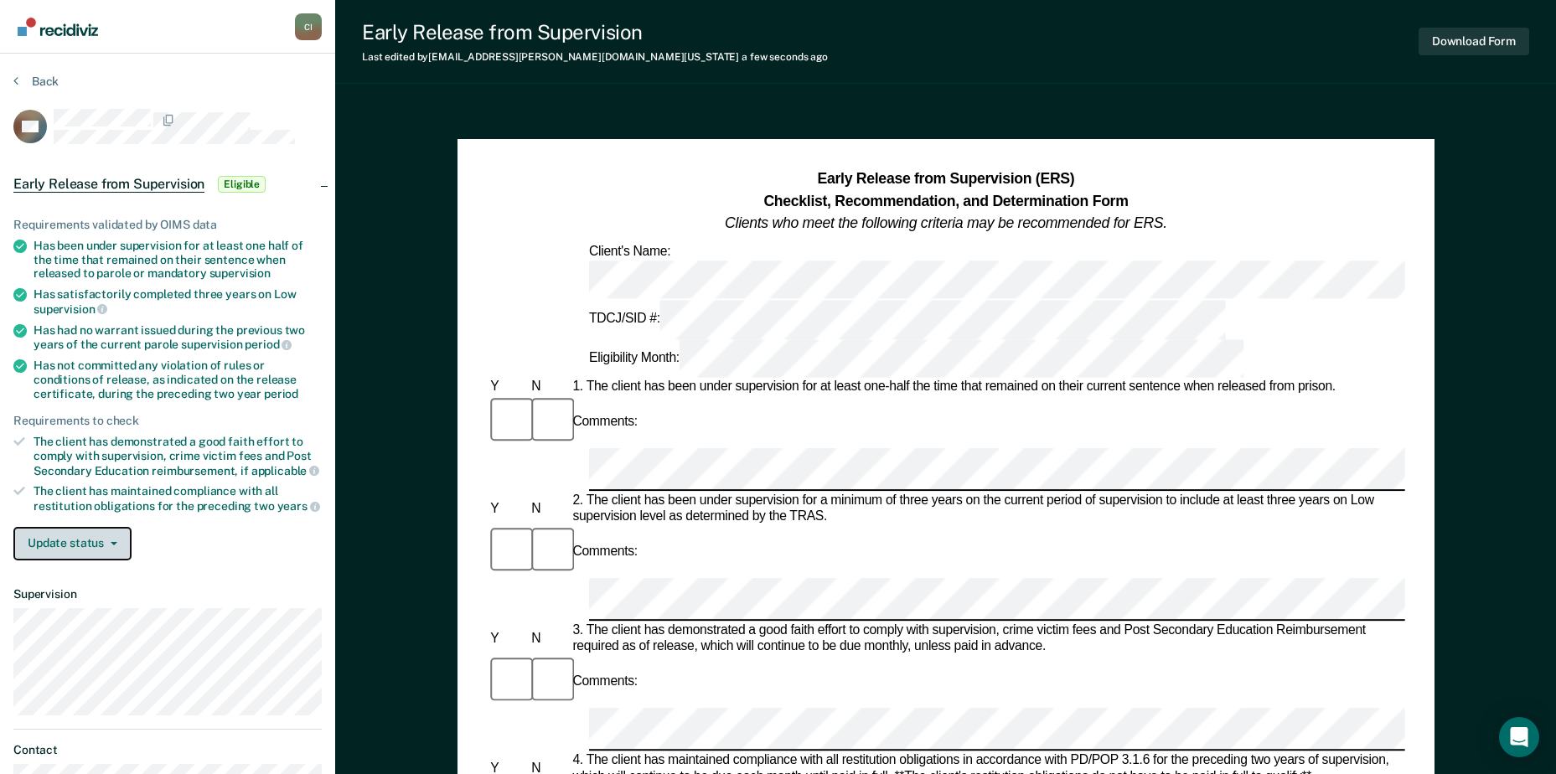
click at [69, 527] on button "Update status" at bounding box center [72, 544] width 118 height 34
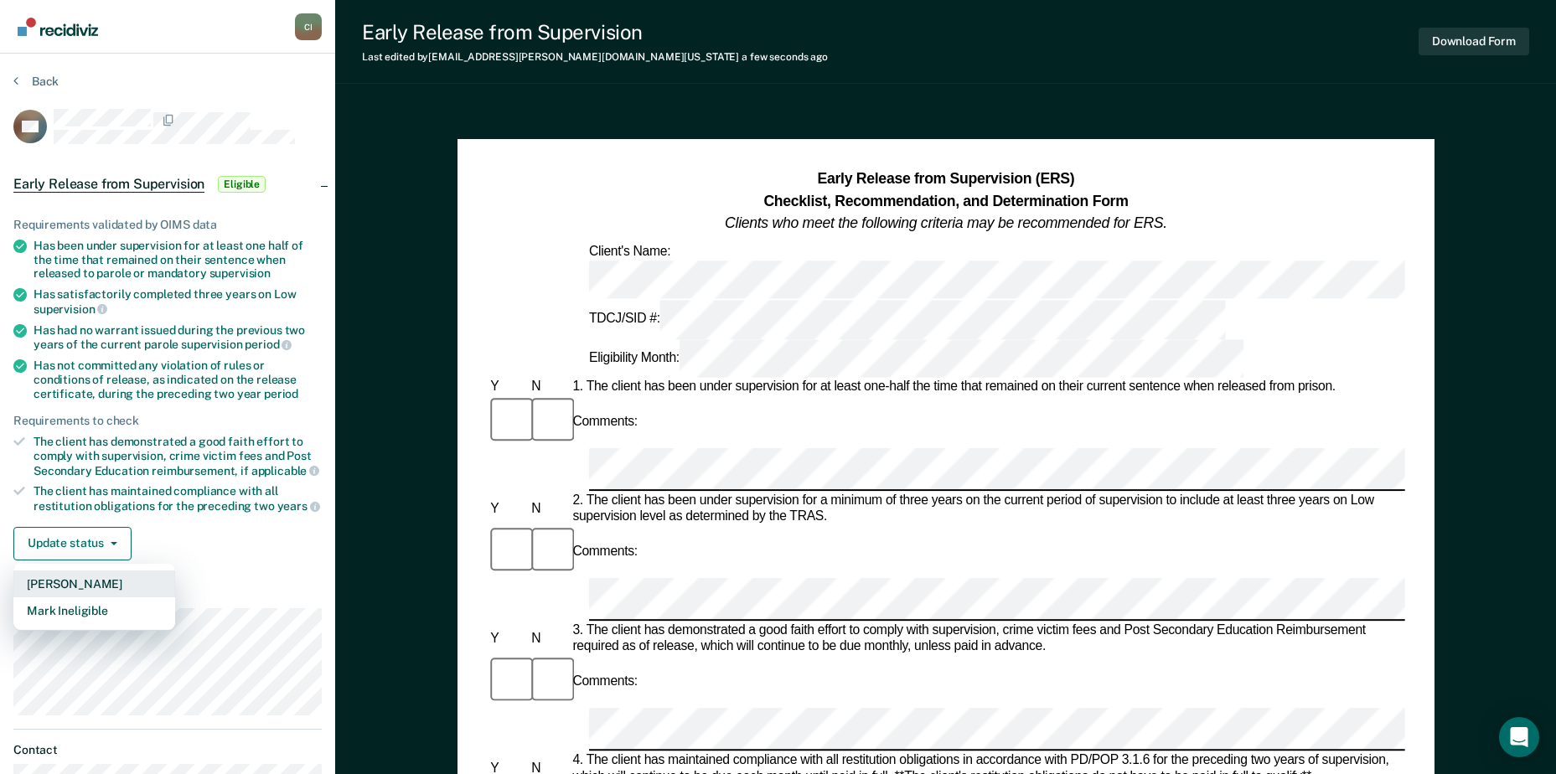
click at [94, 588] on button "[PERSON_NAME]" at bounding box center [94, 584] width 162 height 27
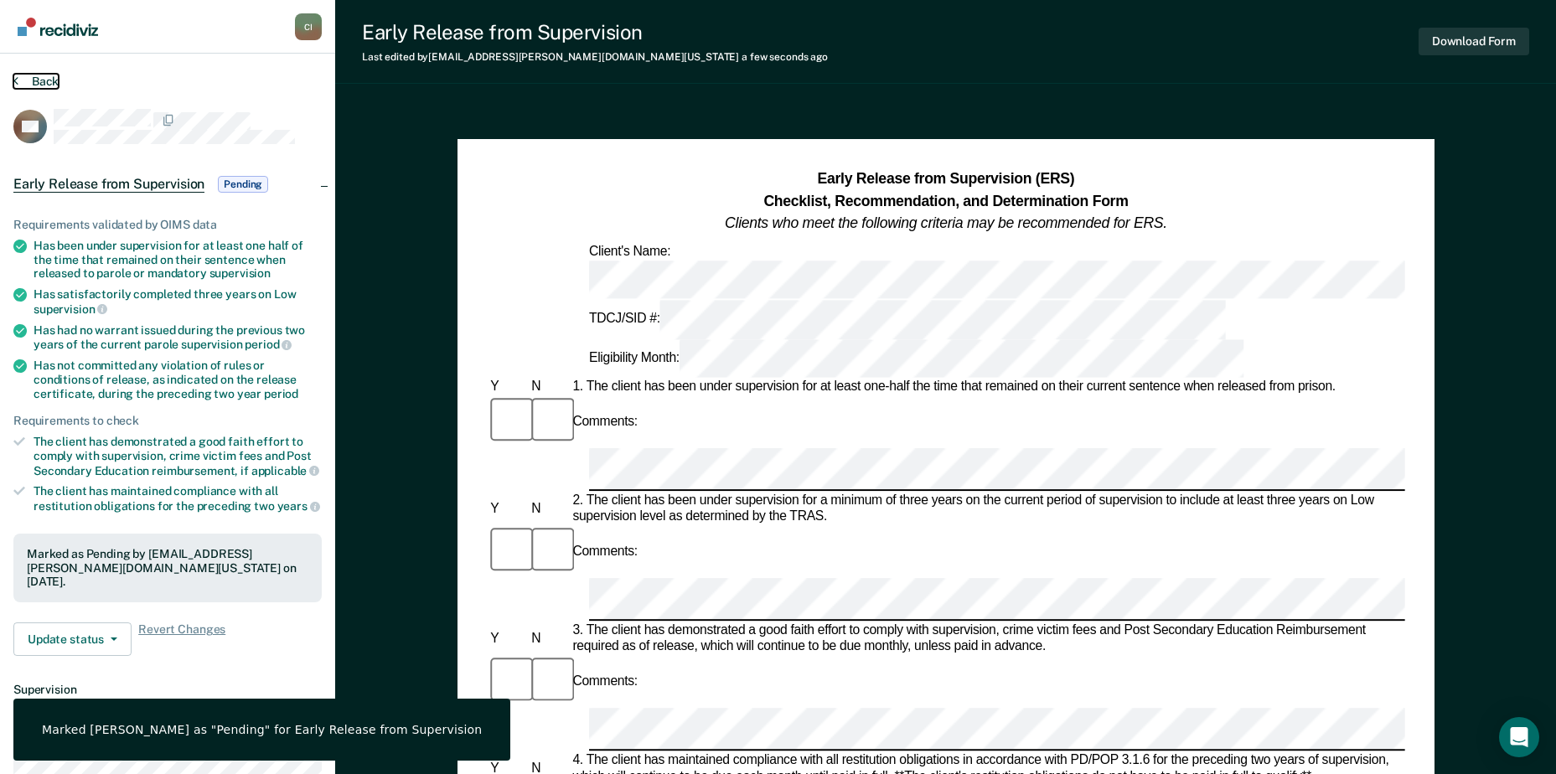
click at [14, 81] on icon at bounding box center [15, 80] width 5 height 13
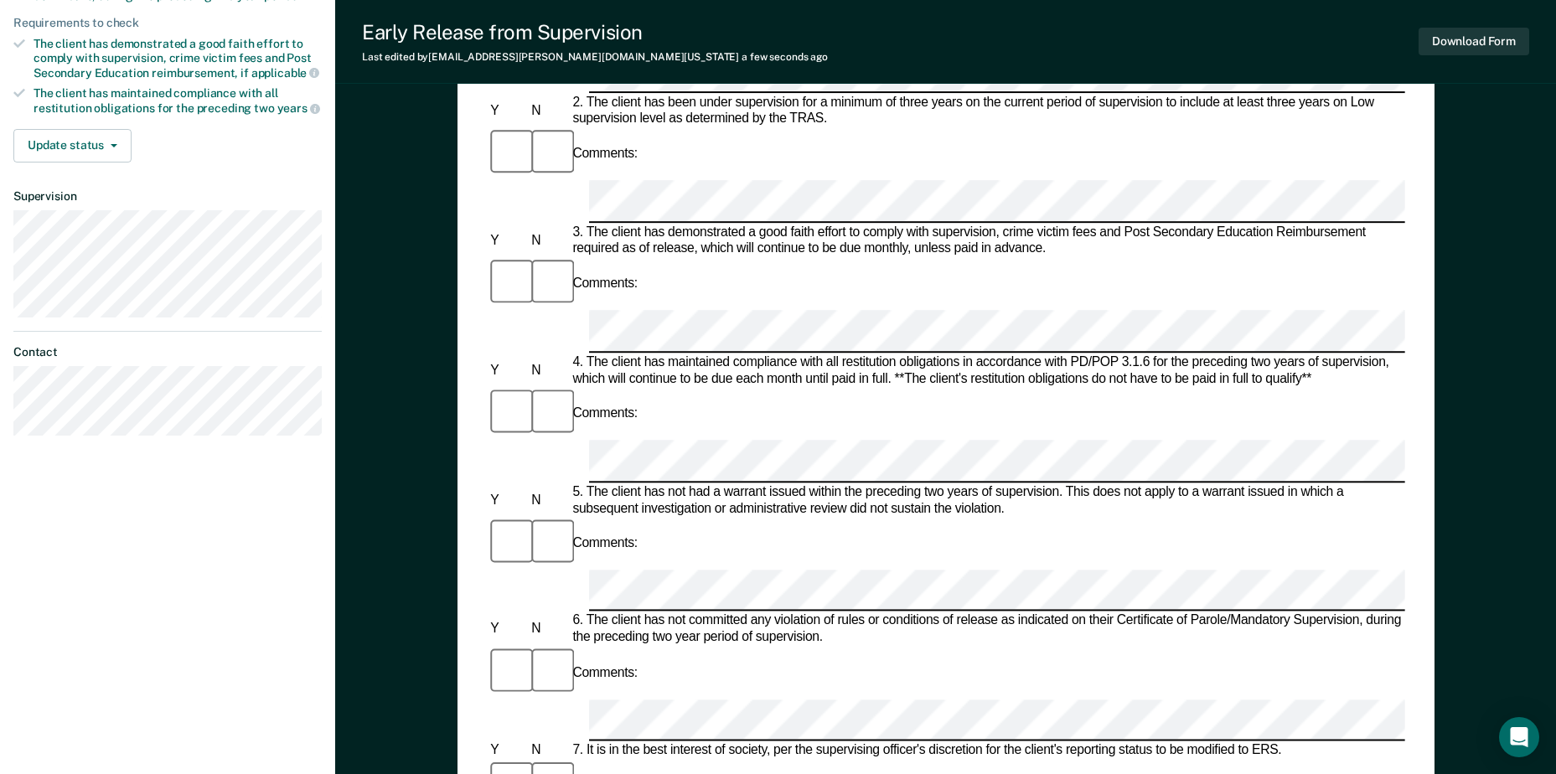
scroll to position [587, 0]
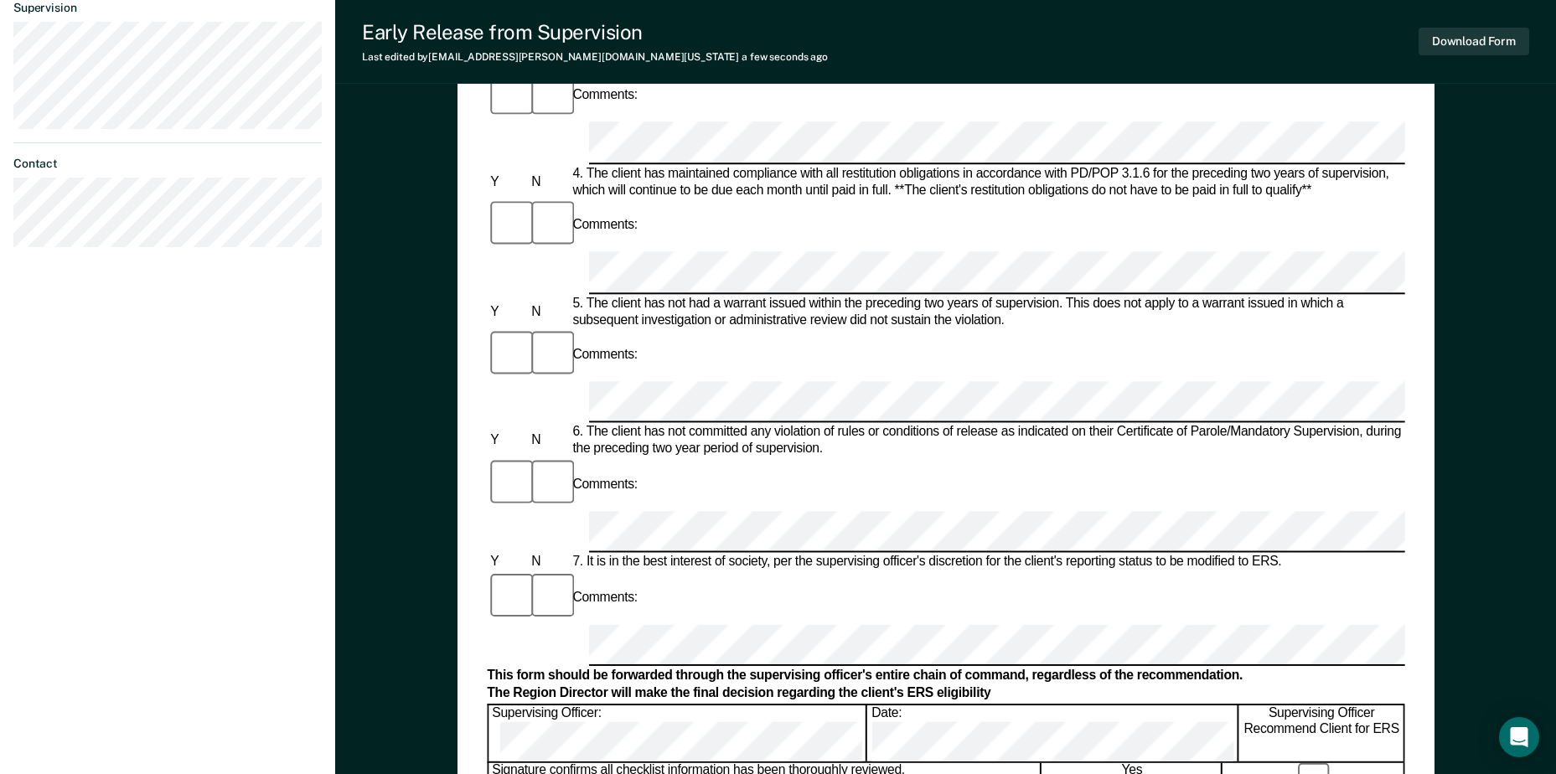
drag, startPoint x: 1000, startPoint y: 292, endPoint x: 1000, endPoint y: 302, distance: 10.1
click at [1000, 686] on div "The Region Director will make the final decision regarding the client's ERS eli…" at bounding box center [946, 694] width 918 height 17
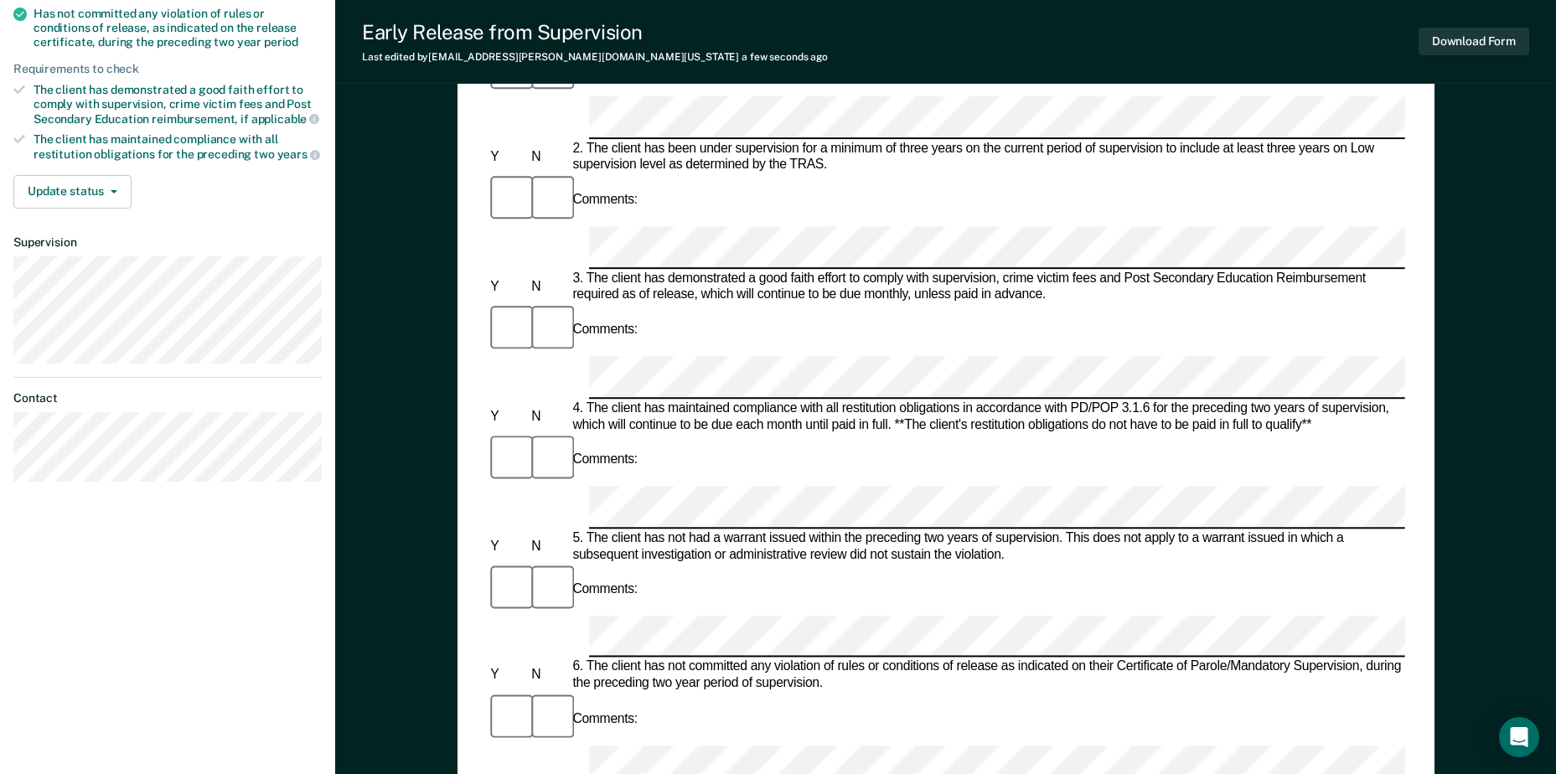
scroll to position [335, 0]
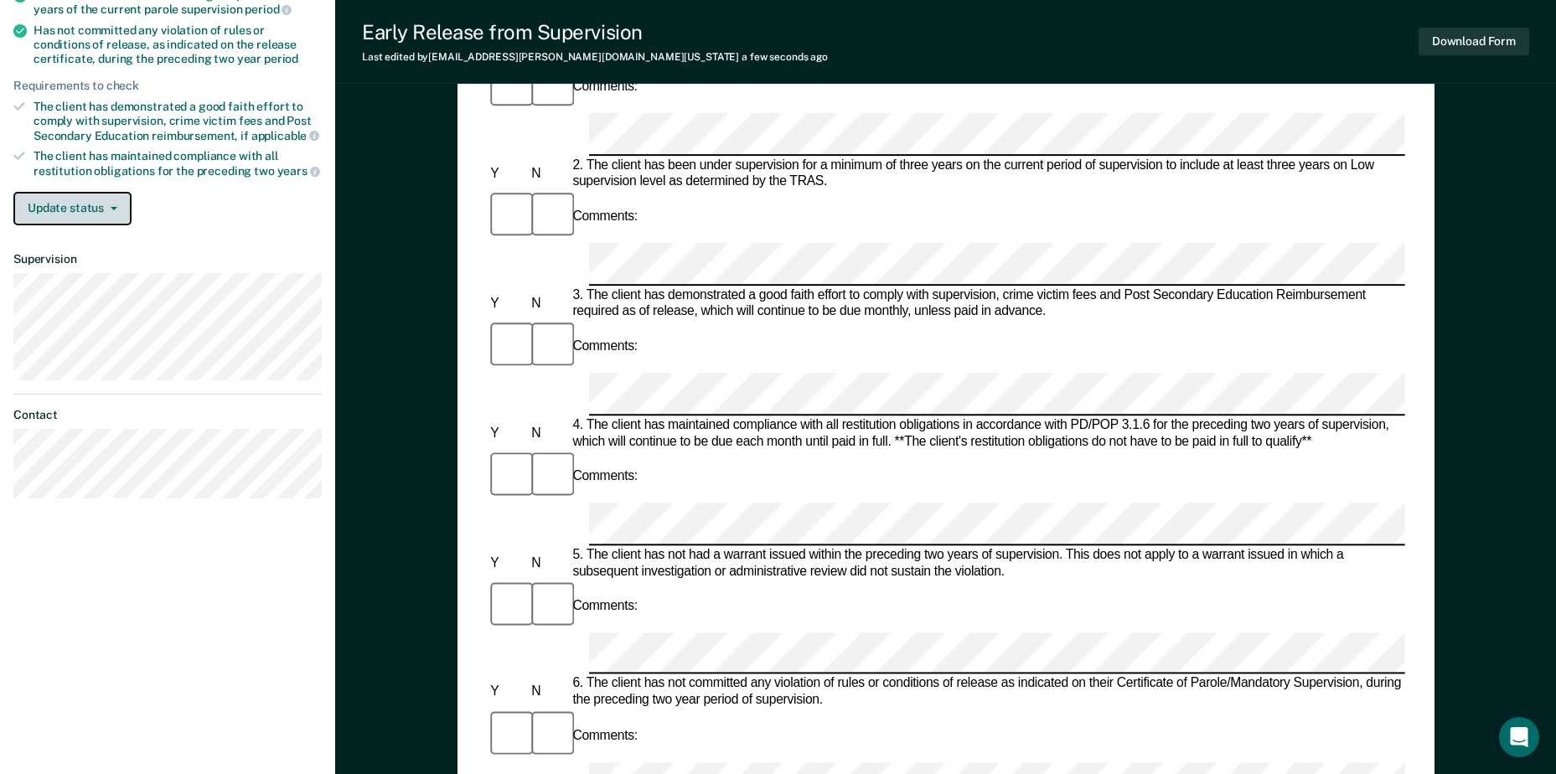
click at [70, 219] on button "Update status" at bounding box center [72, 209] width 118 height 34
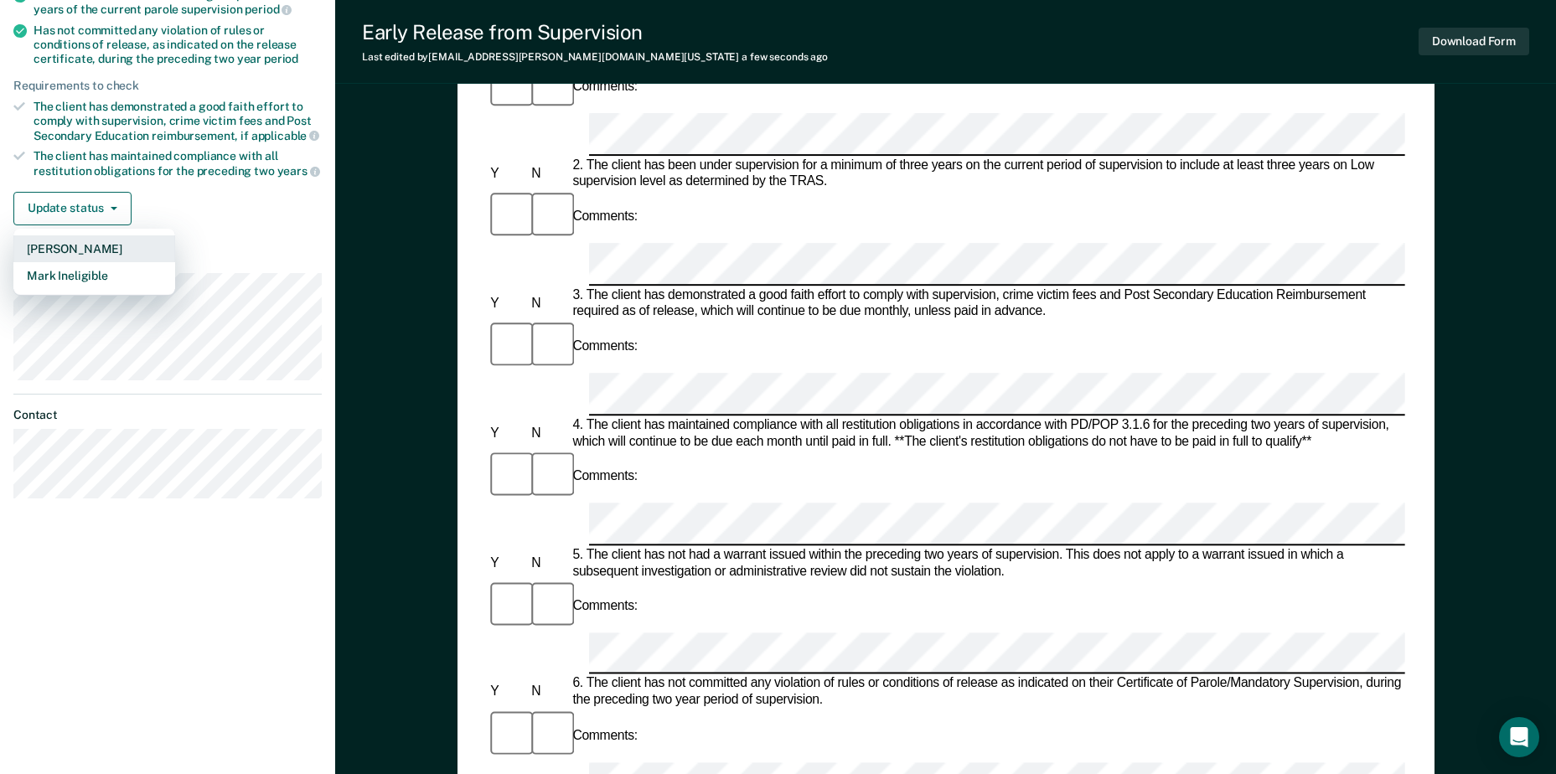
click at [74, 246] on button "[PERSON_NAME]" at bounding box center [94, 248] width 162 height 27
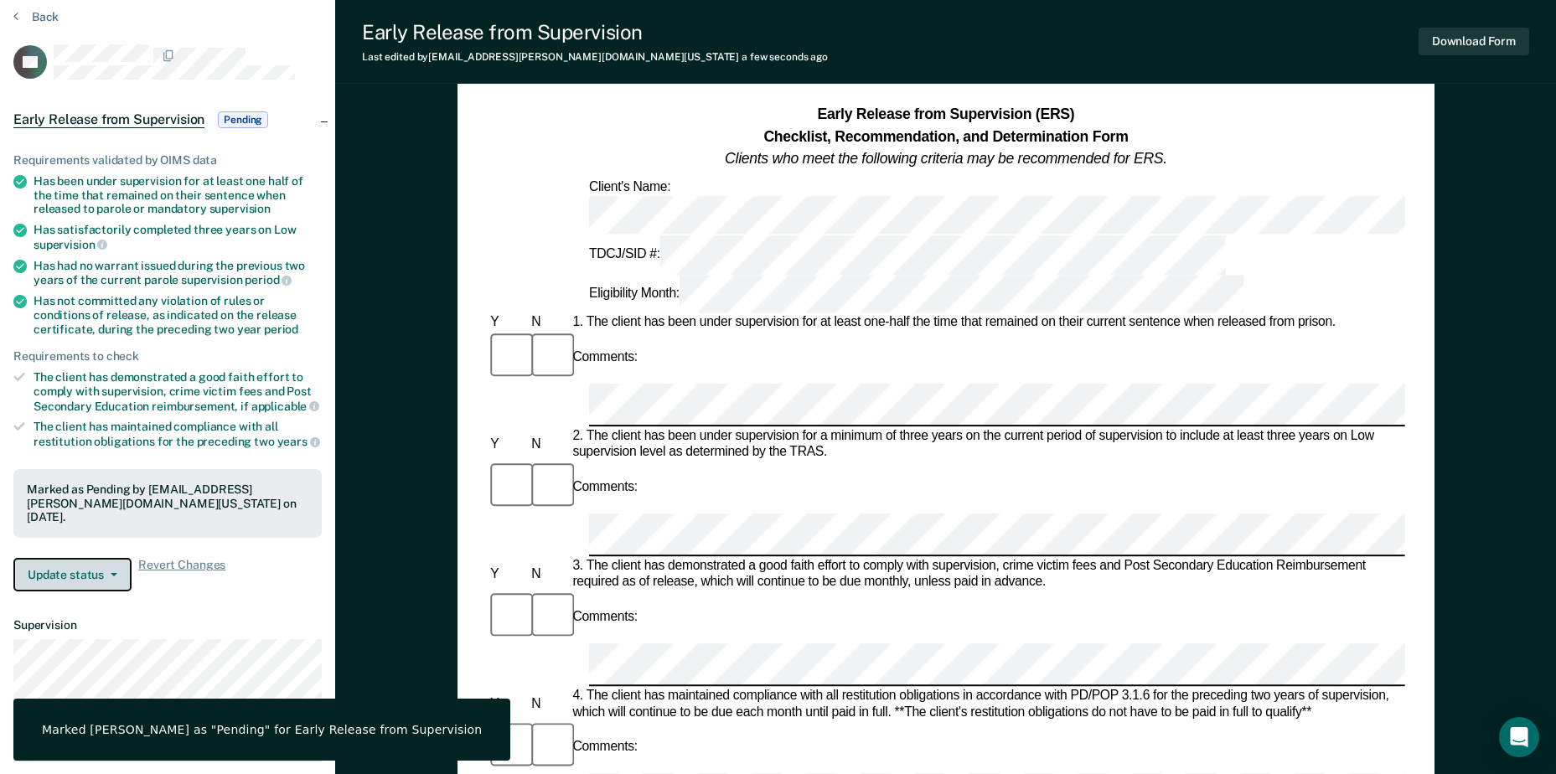
scroll to position [0, 0]
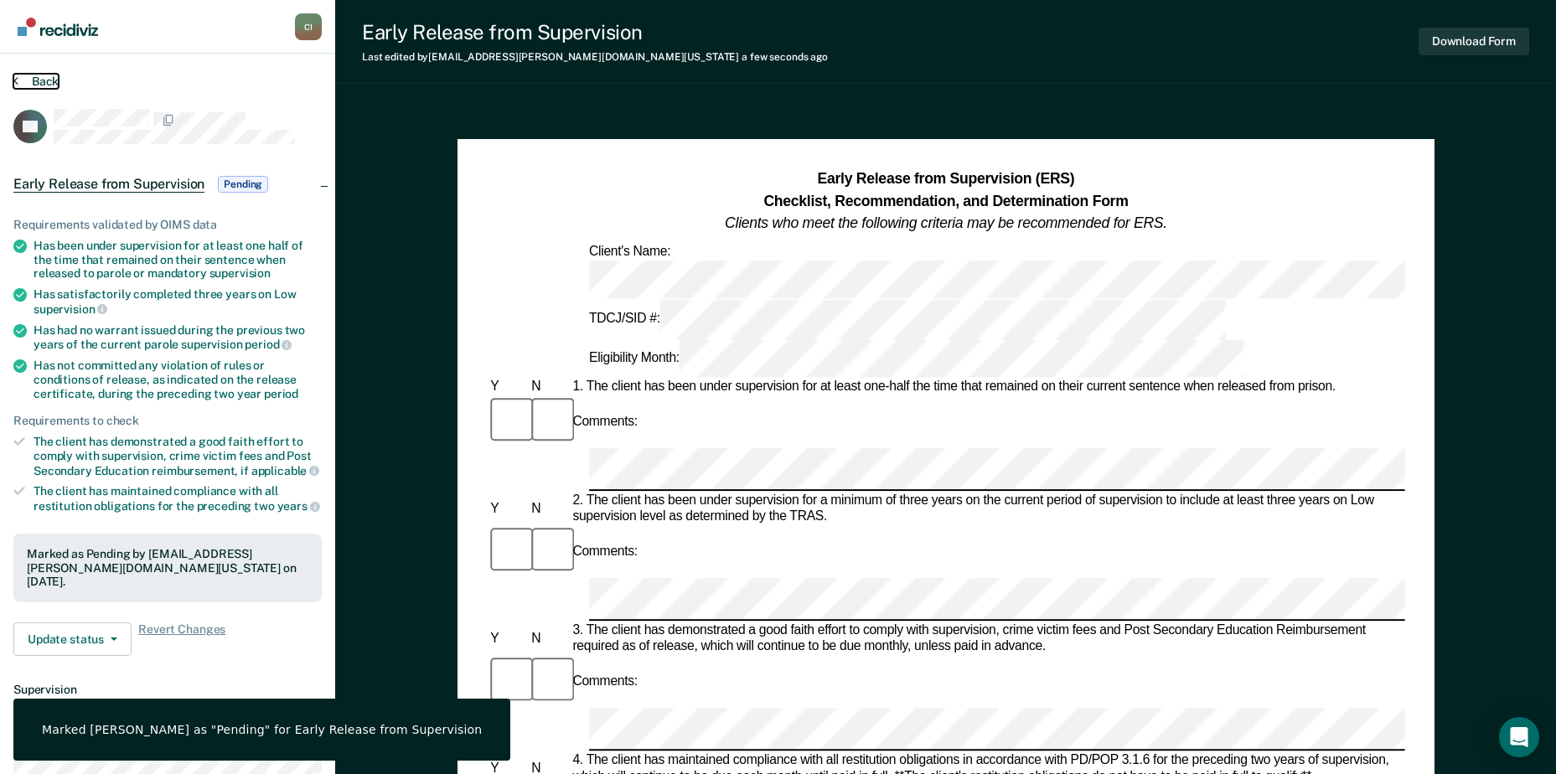
click at [45, 81] on button "Back" at bounding box center [35, 81] width 45 height 15
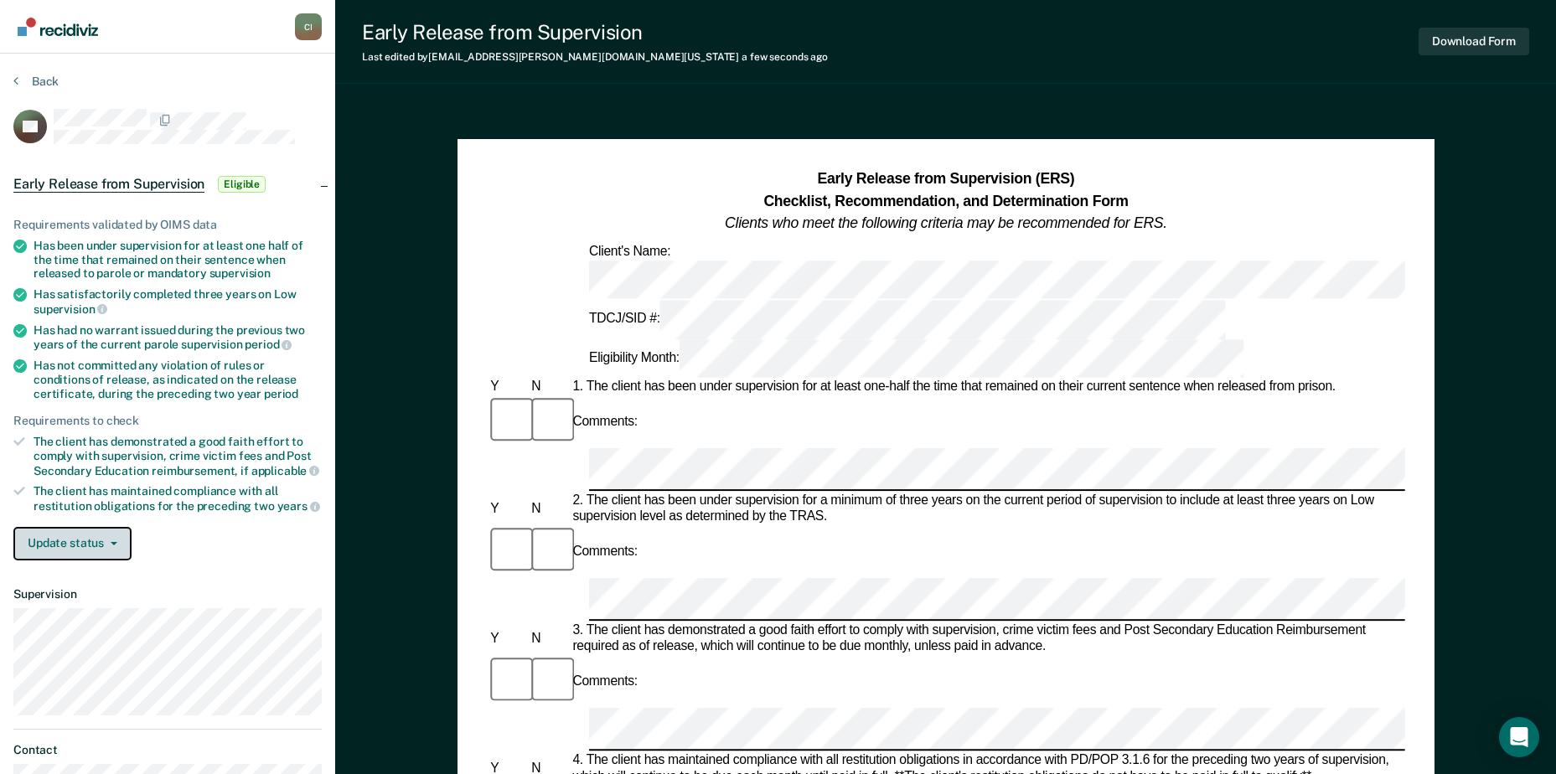
click at [53, 551] on button "Update status" at bounding box center [72, 544] width 118 height 34
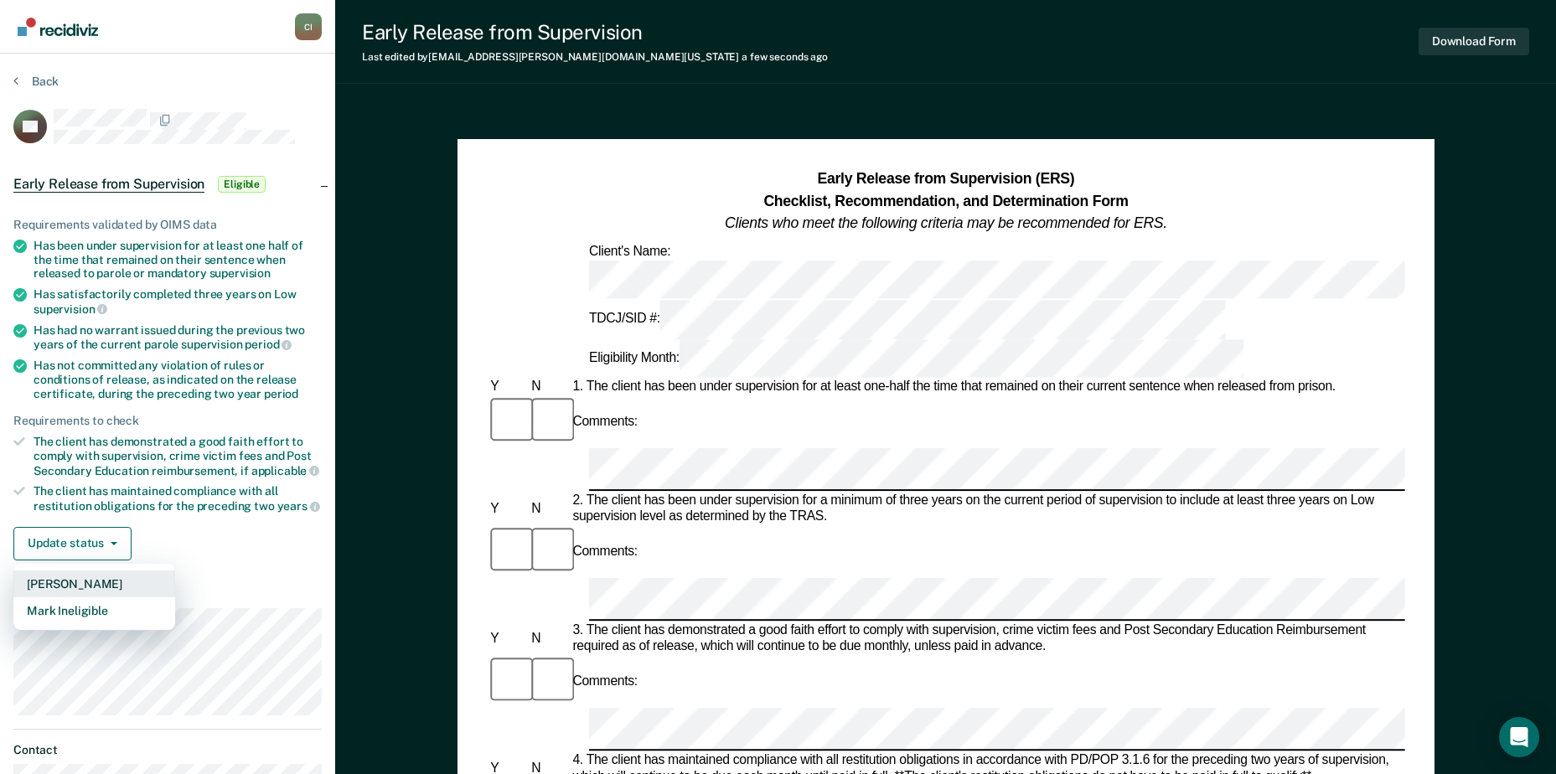
click at [85, 590] on button "[PERSON_NAME]" at bounding box center [94, 584] width 162 height 27
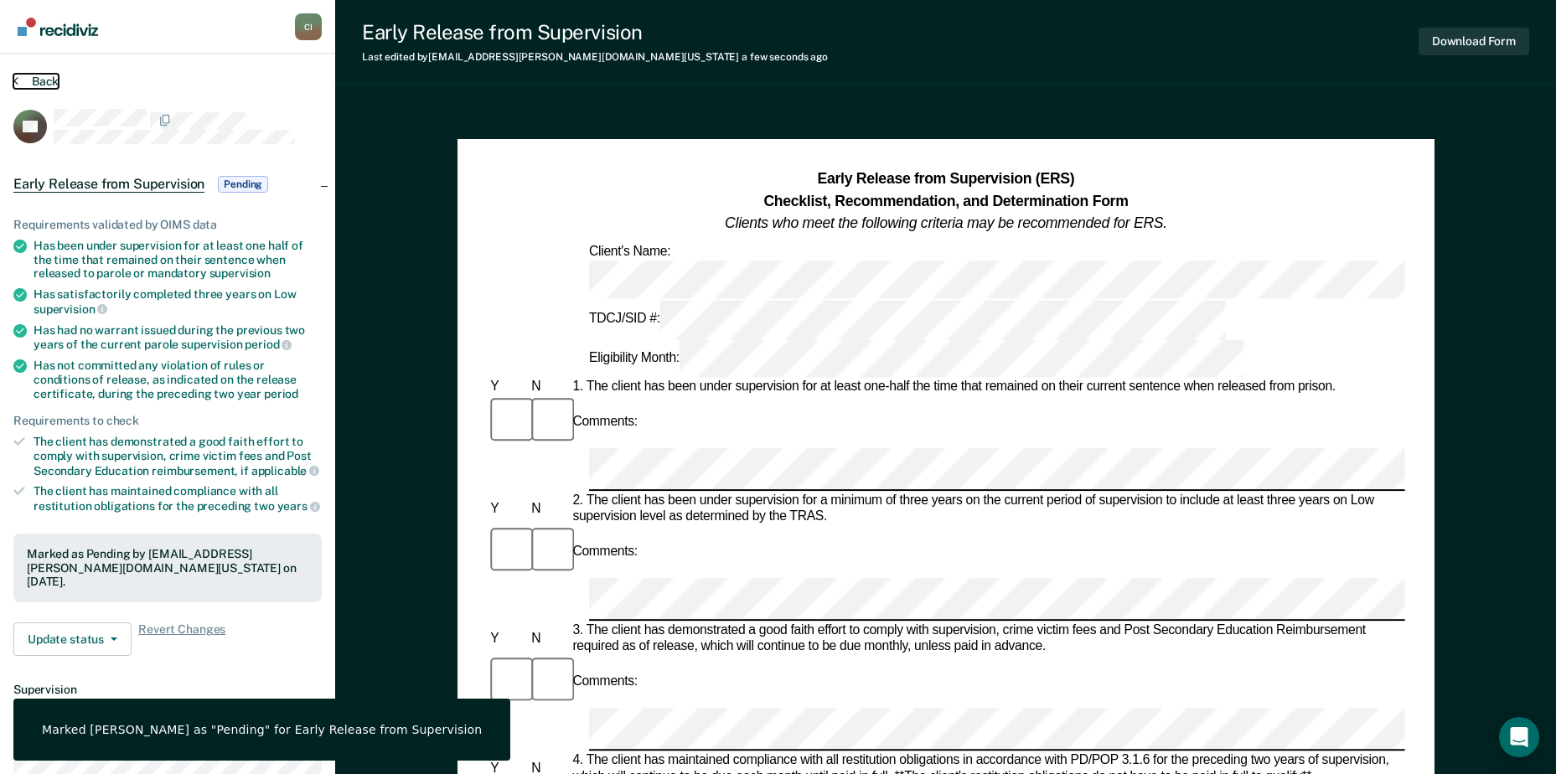
click at [48, 77] on button "Back" at bounding box center [35, 81] width 45 height 15
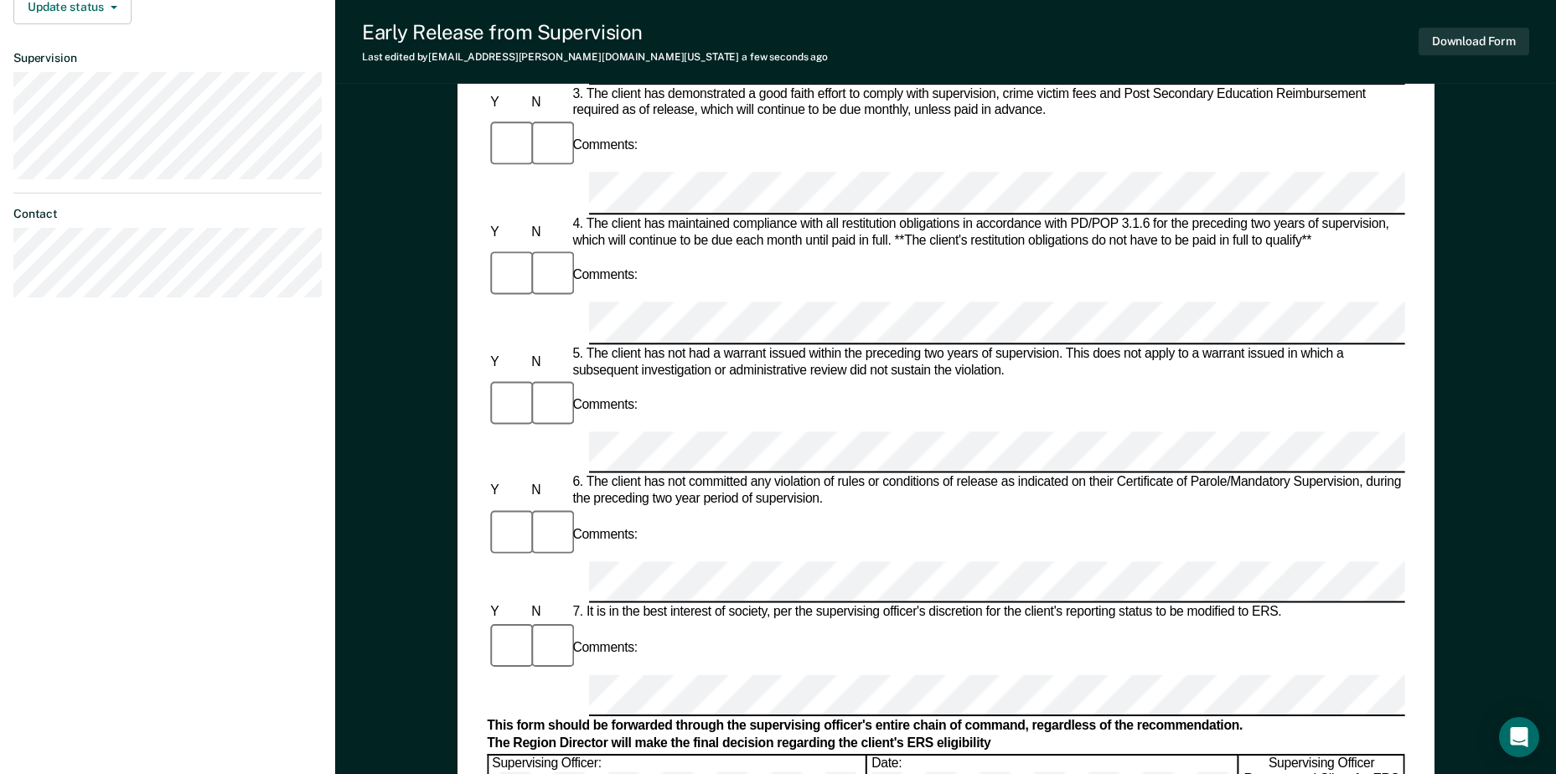
scroll to position [670, 0]
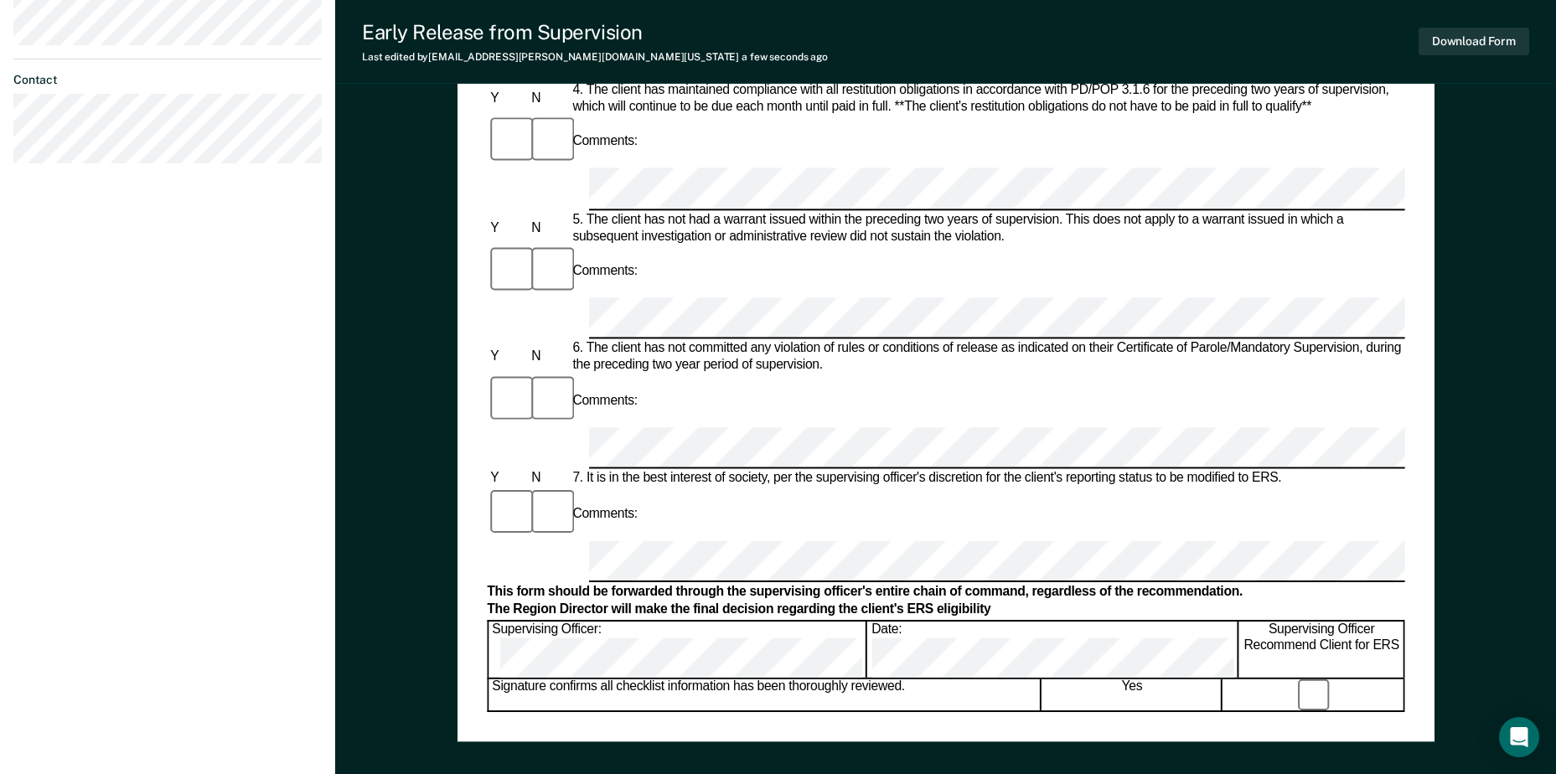
click at [939, 679] on div "Signature confirms all checklist information has been thoroughly reviewed." at bounding box center [765, 695] width 552 height 32
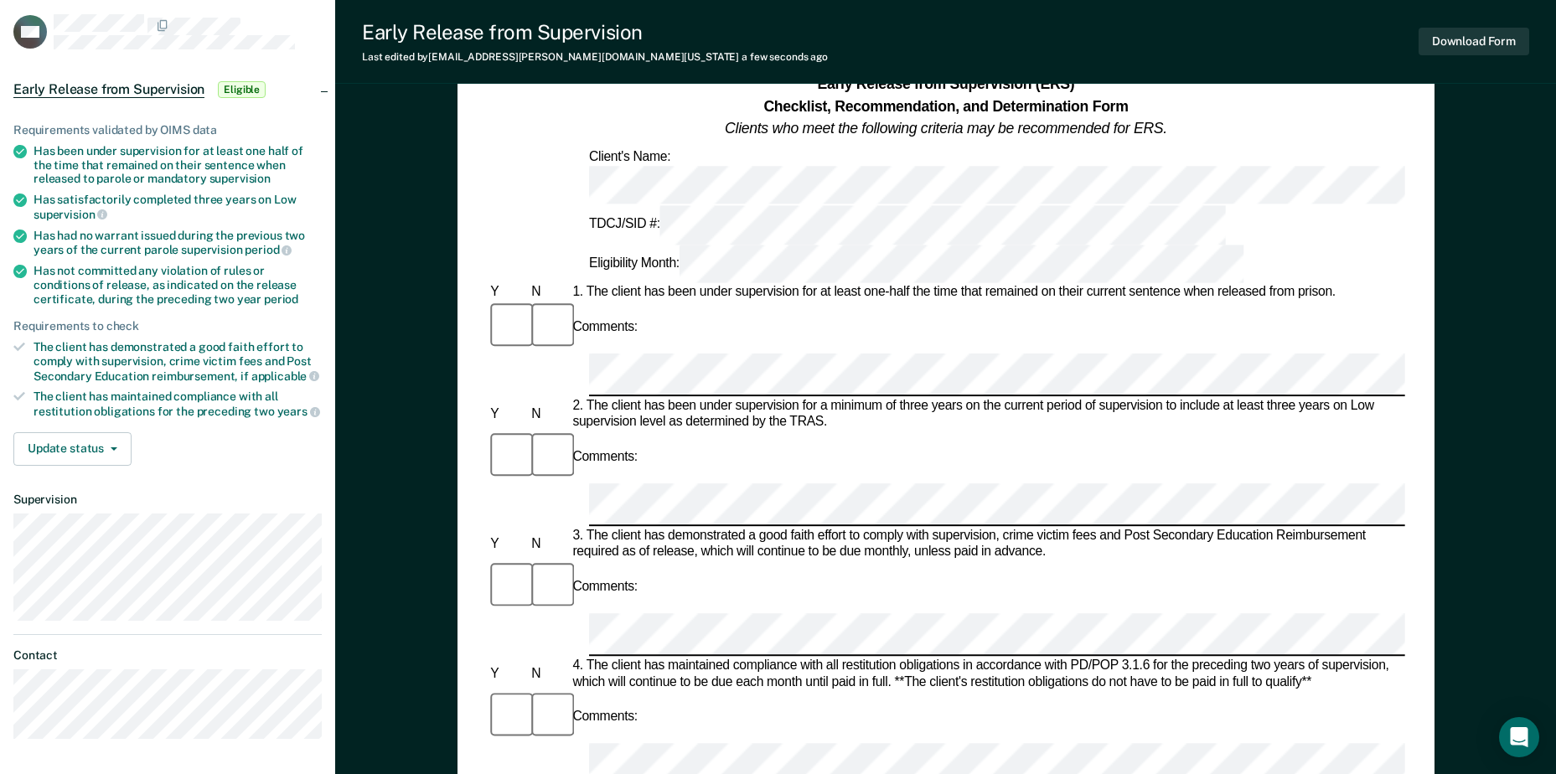
scroll to position [0, 0]
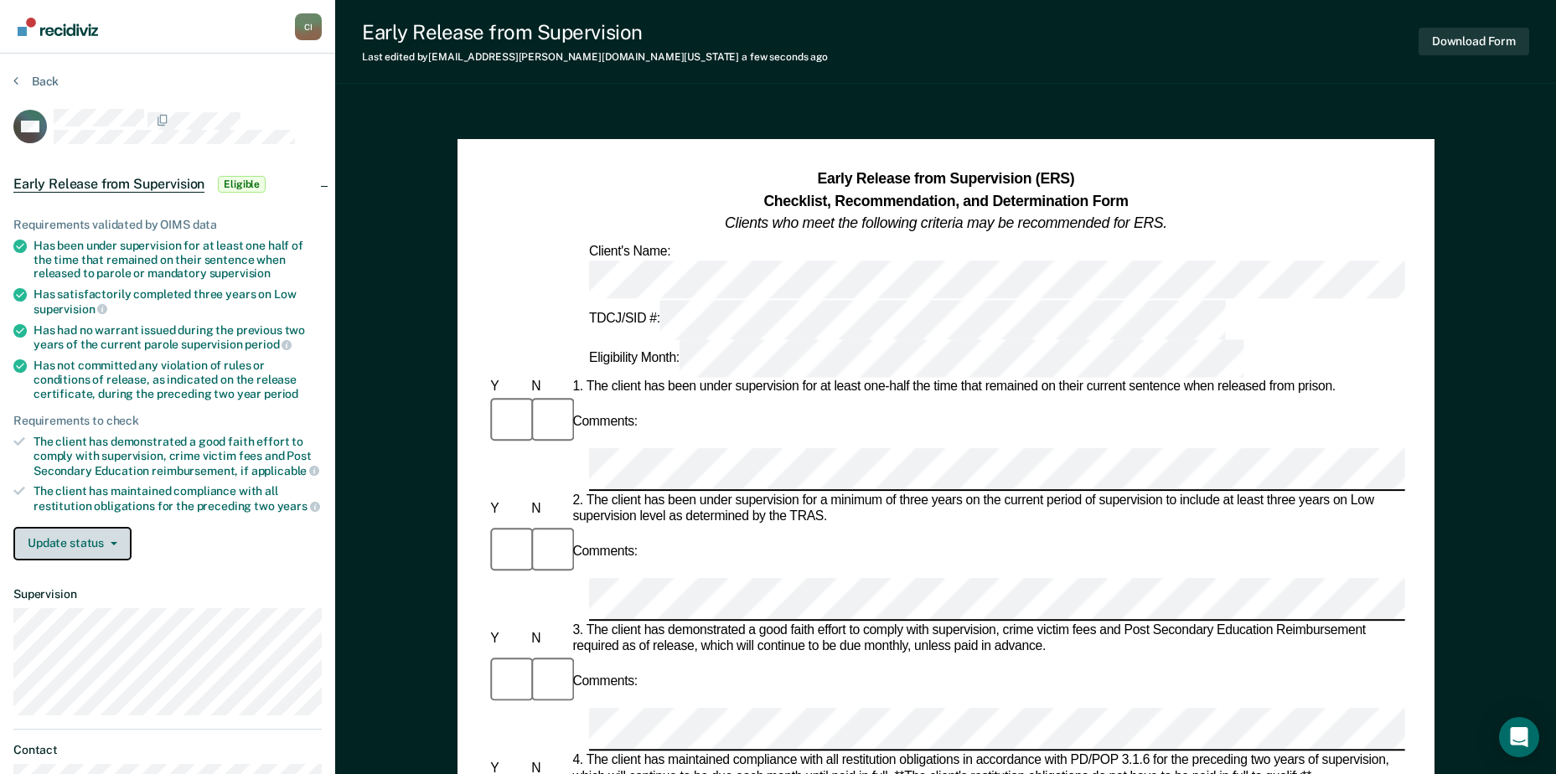
click at [108, 538] on button "Update status" at bounding box center [72, 544] width 118 height 34
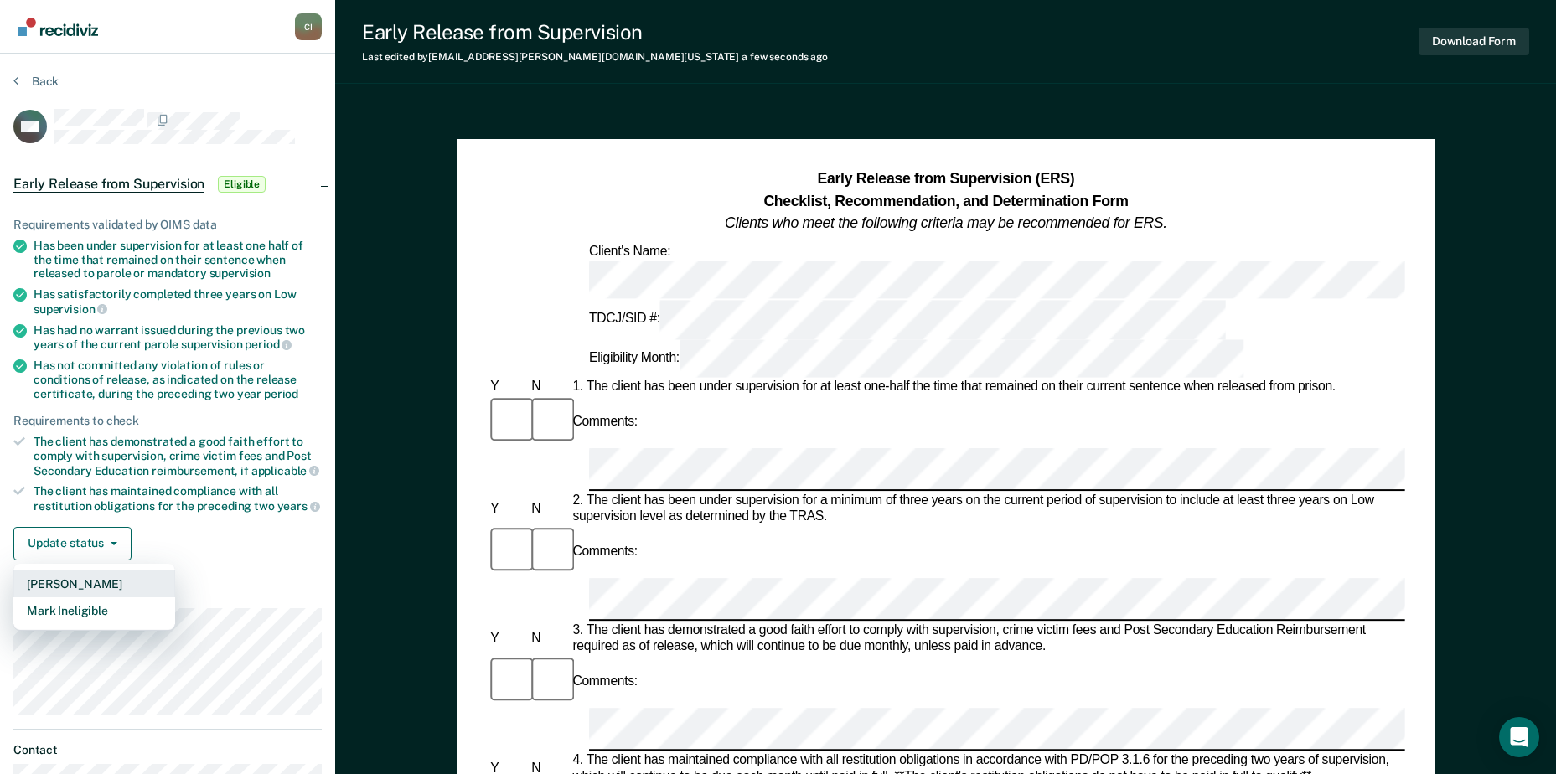
click at [101, 582] on button "[PERSON_NAME]" at bounding box center [94, 584] width 162 height 27
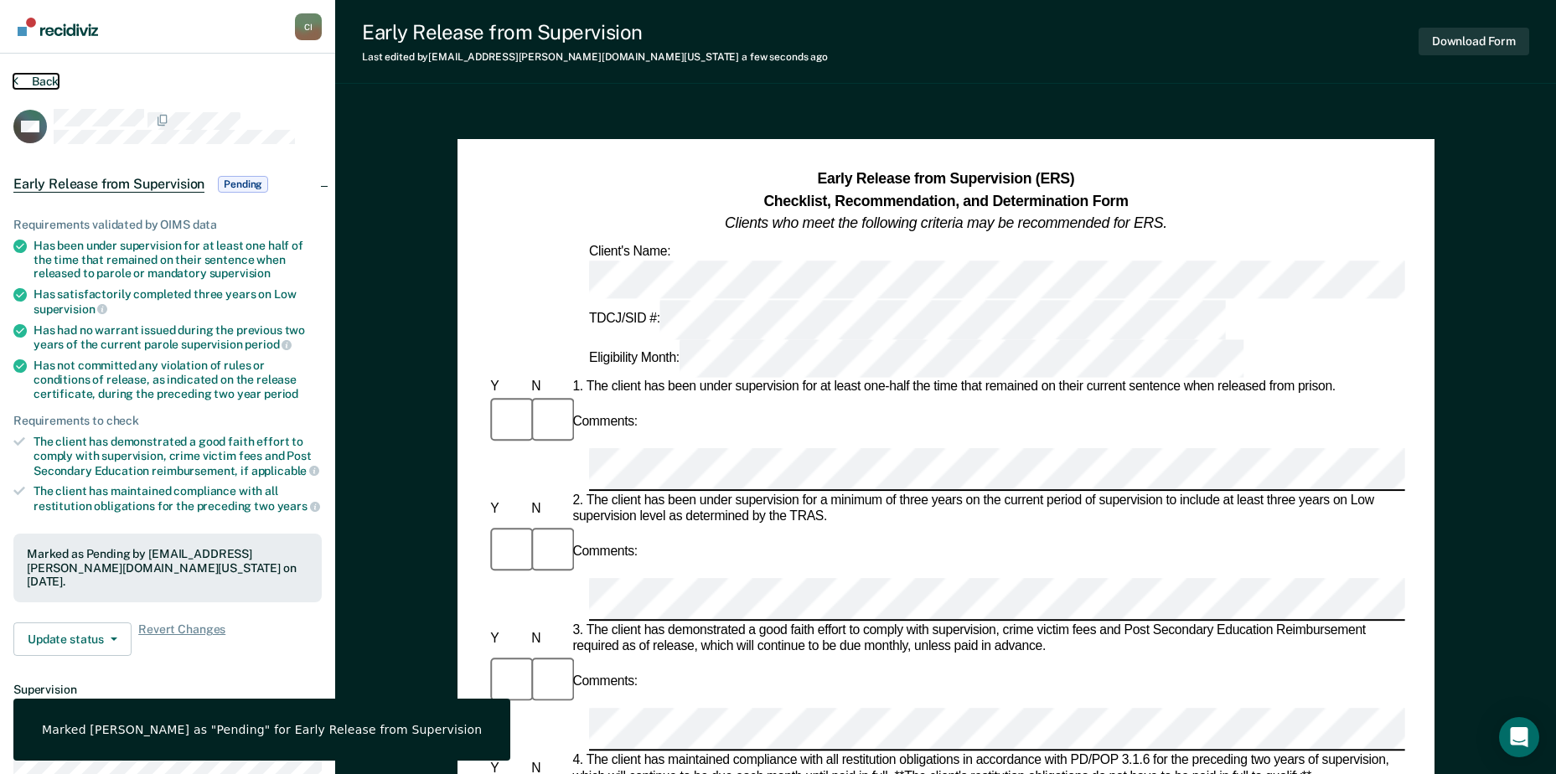
click at [13, 80] on icon at bounding box center [15, 80] width 5 height 13
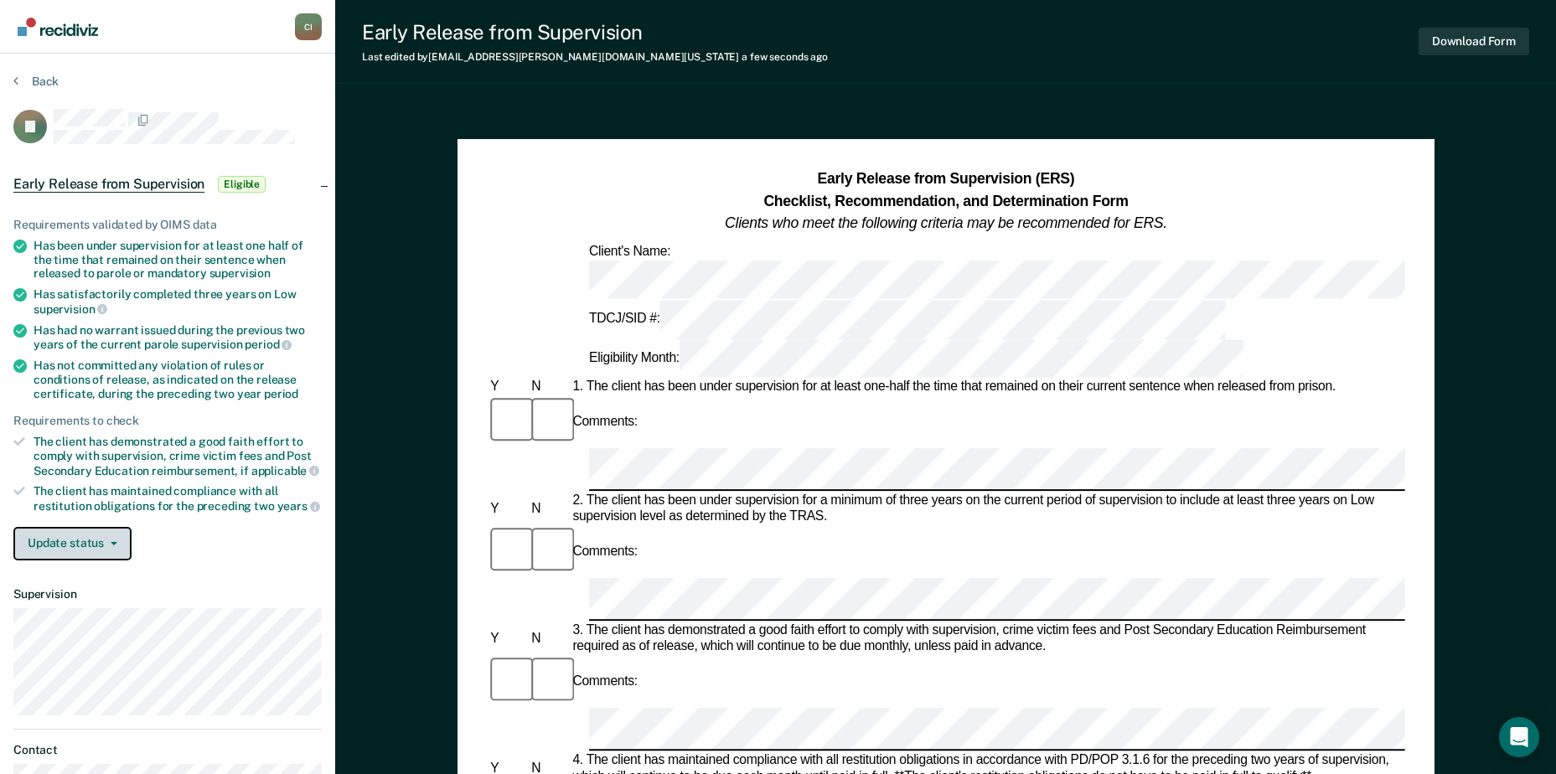
click at [99, 541] on button "Update status" at bounding box center [72, 544] width 118 height 34
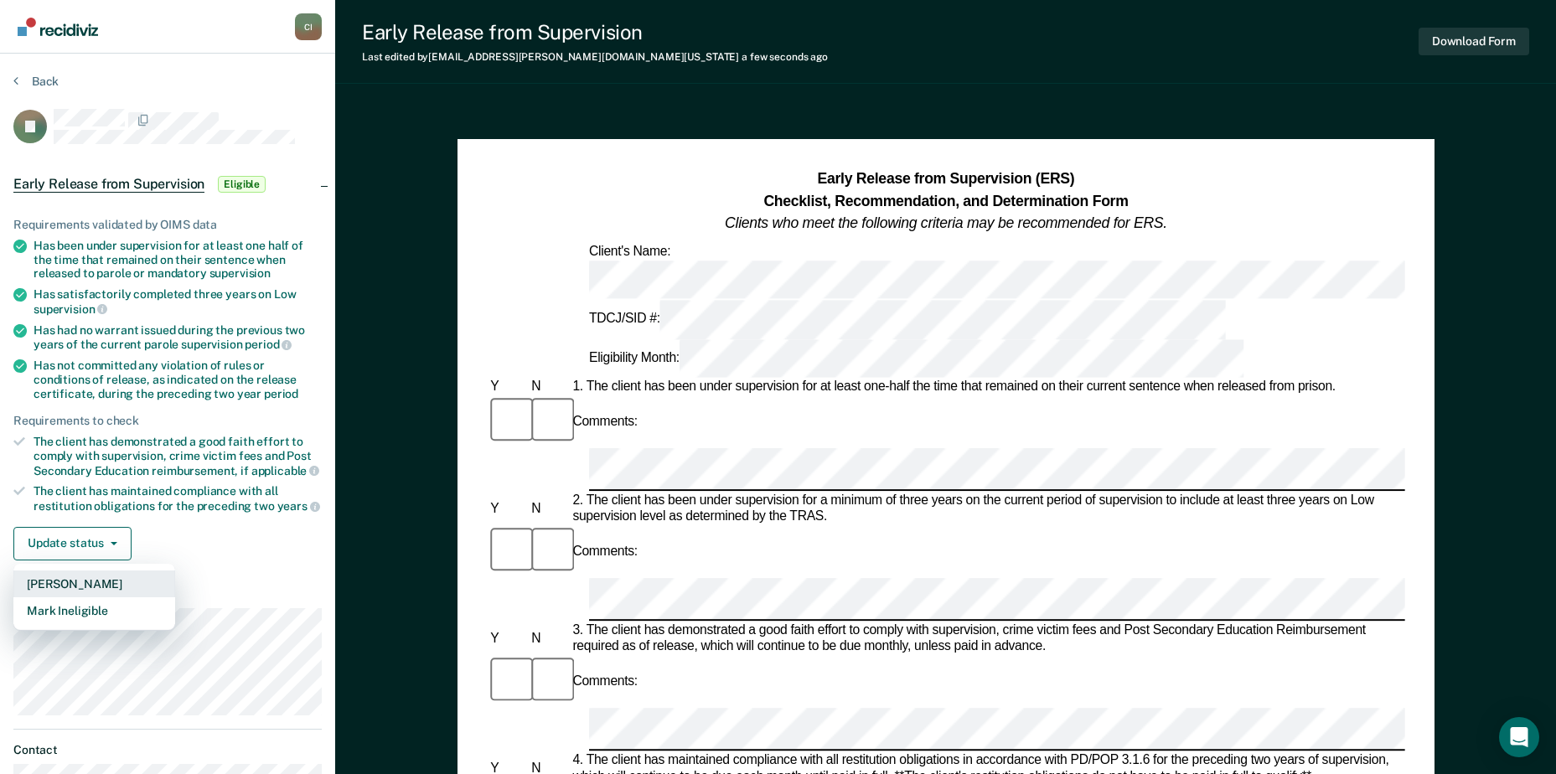
click at [99, 587] on button "[PERSON_NAME]" at bounding box center [94, 584] width 162 height 27
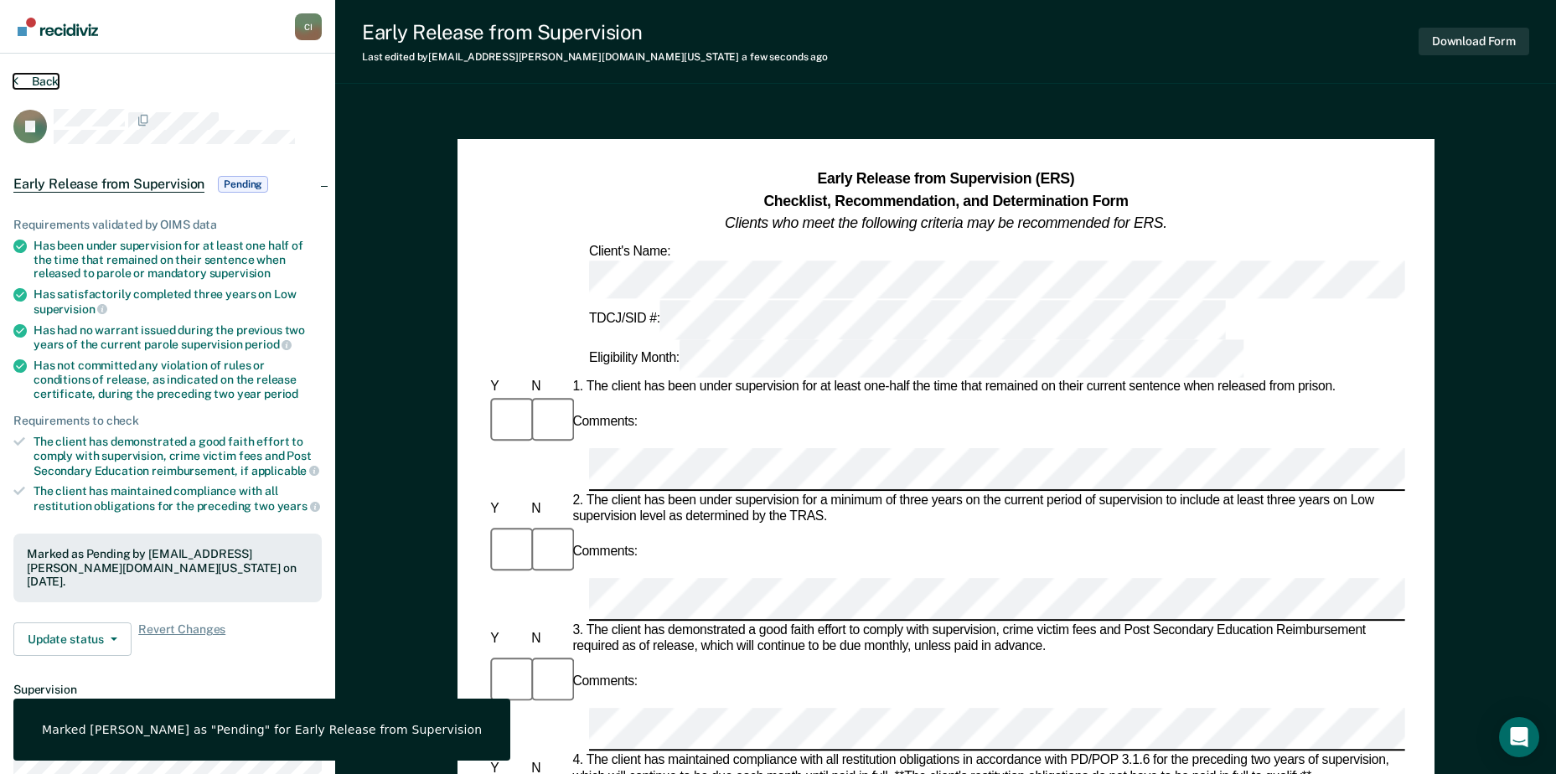
click at [34, 81] on button "Back" at bounding box center [35, 81] width 45 height 15
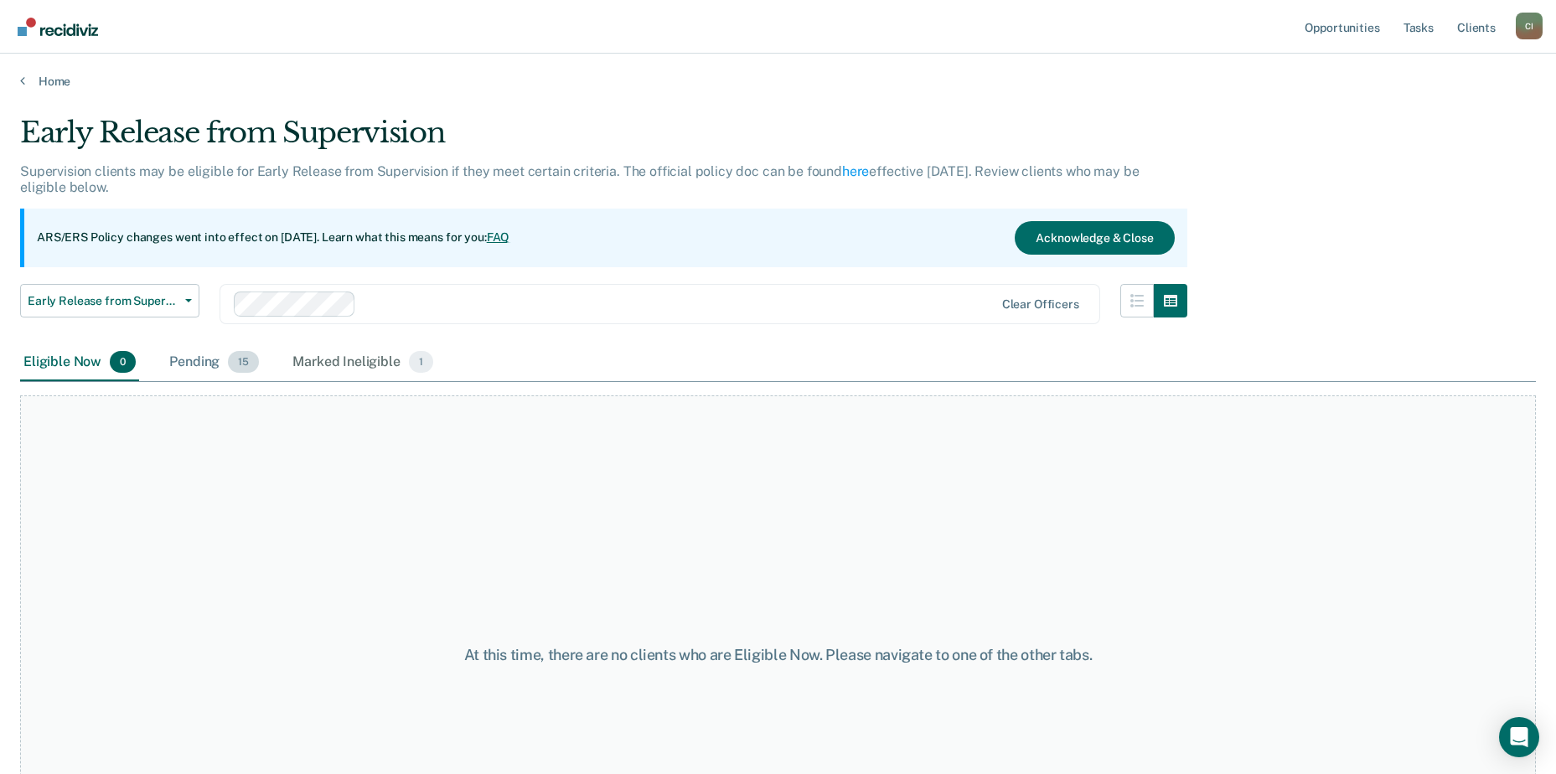
click at [252, 363] on span "15" at bounding box center [243, 362] width 31 height 22
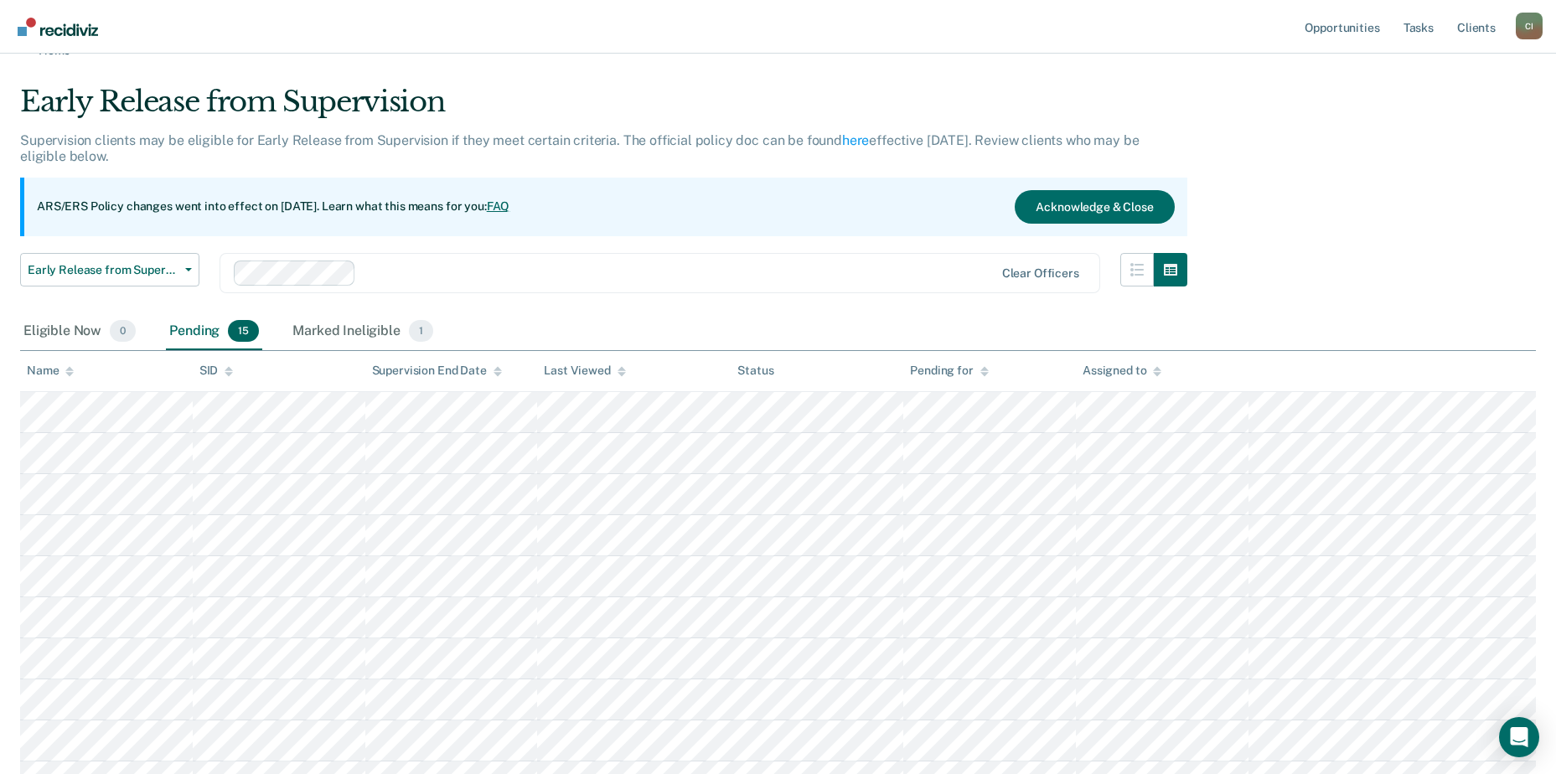
scroll to position [84, 0]
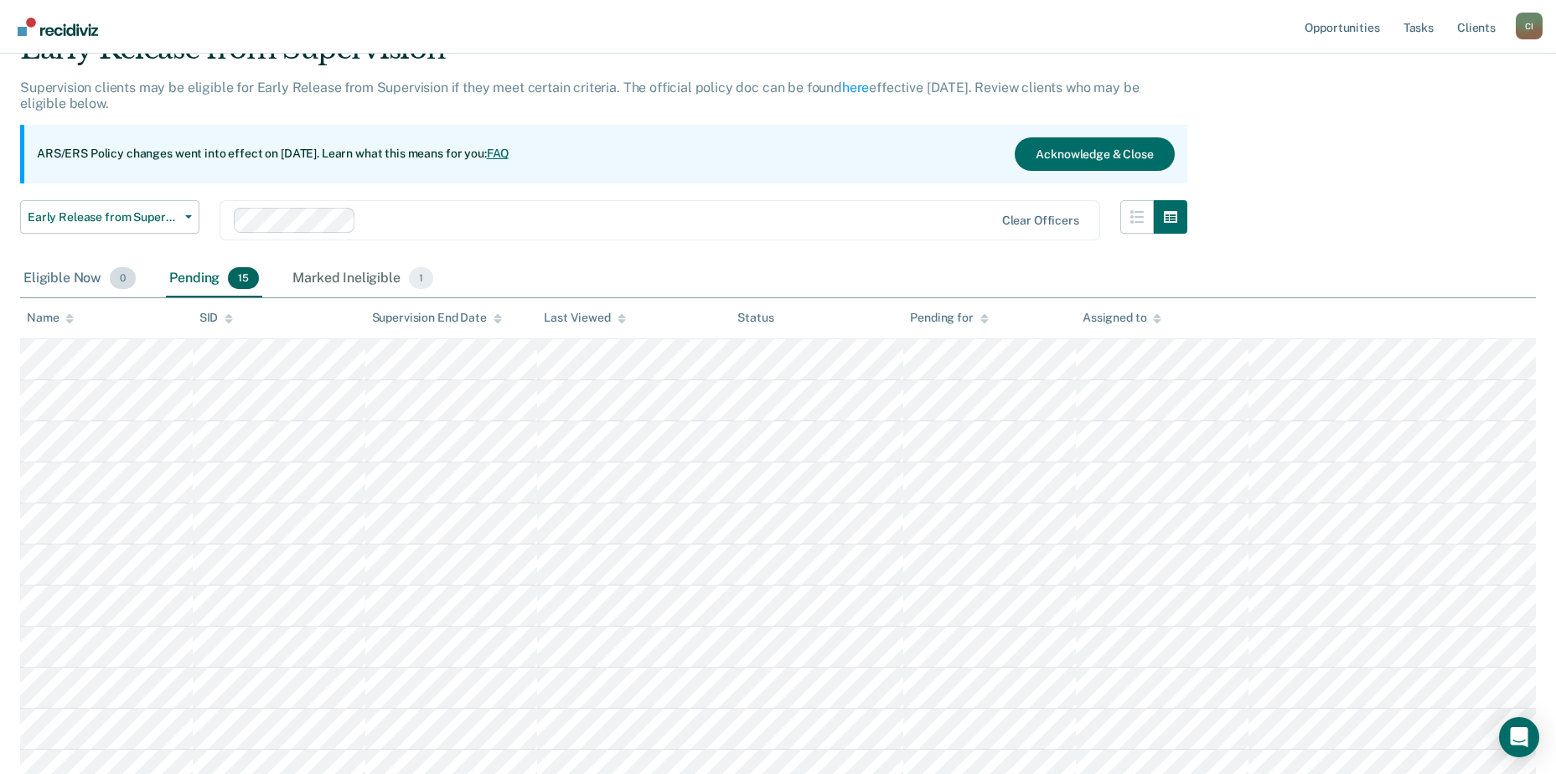
click at [81, 282] on div "Eligible Now 0" at bounding box center [79, 279] width 119 height 37
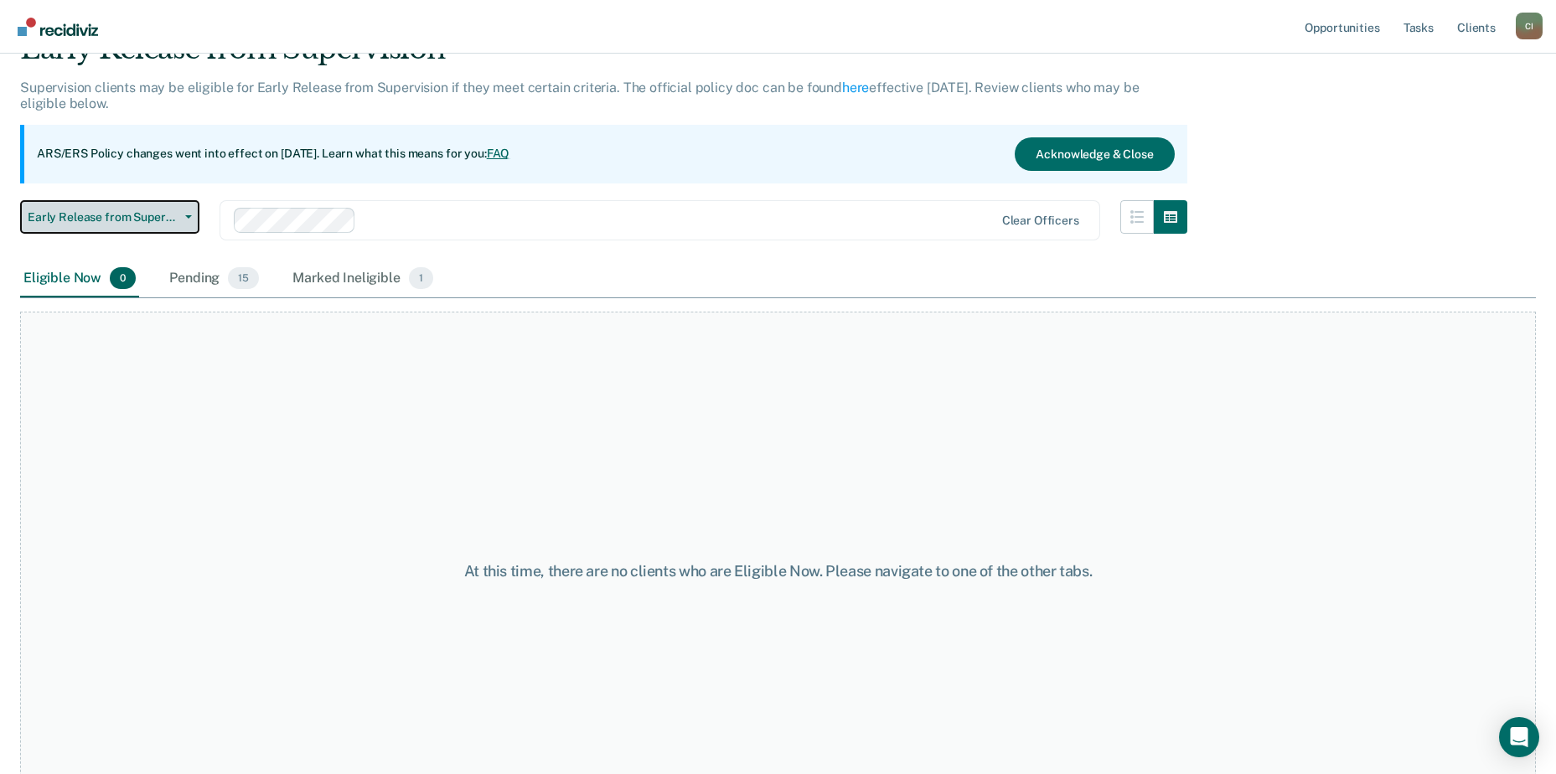
click at [112, 227] on button "Early Release from Supervision" at bounding box center [109, 217] width 179 height 34
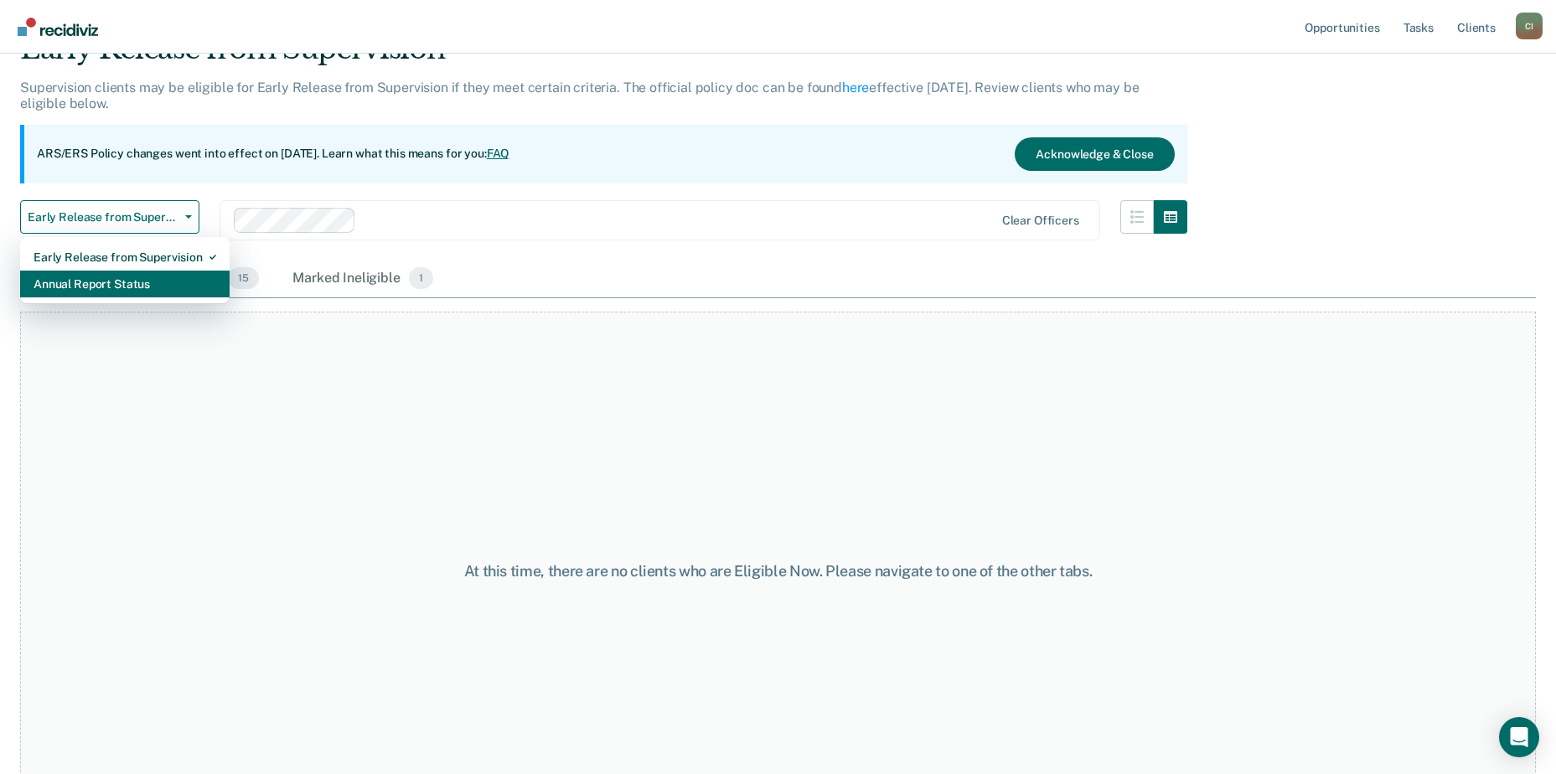
click at [122, 276] on div "Annual Report Status" at bounding box center [125, 284] width 183 height 27
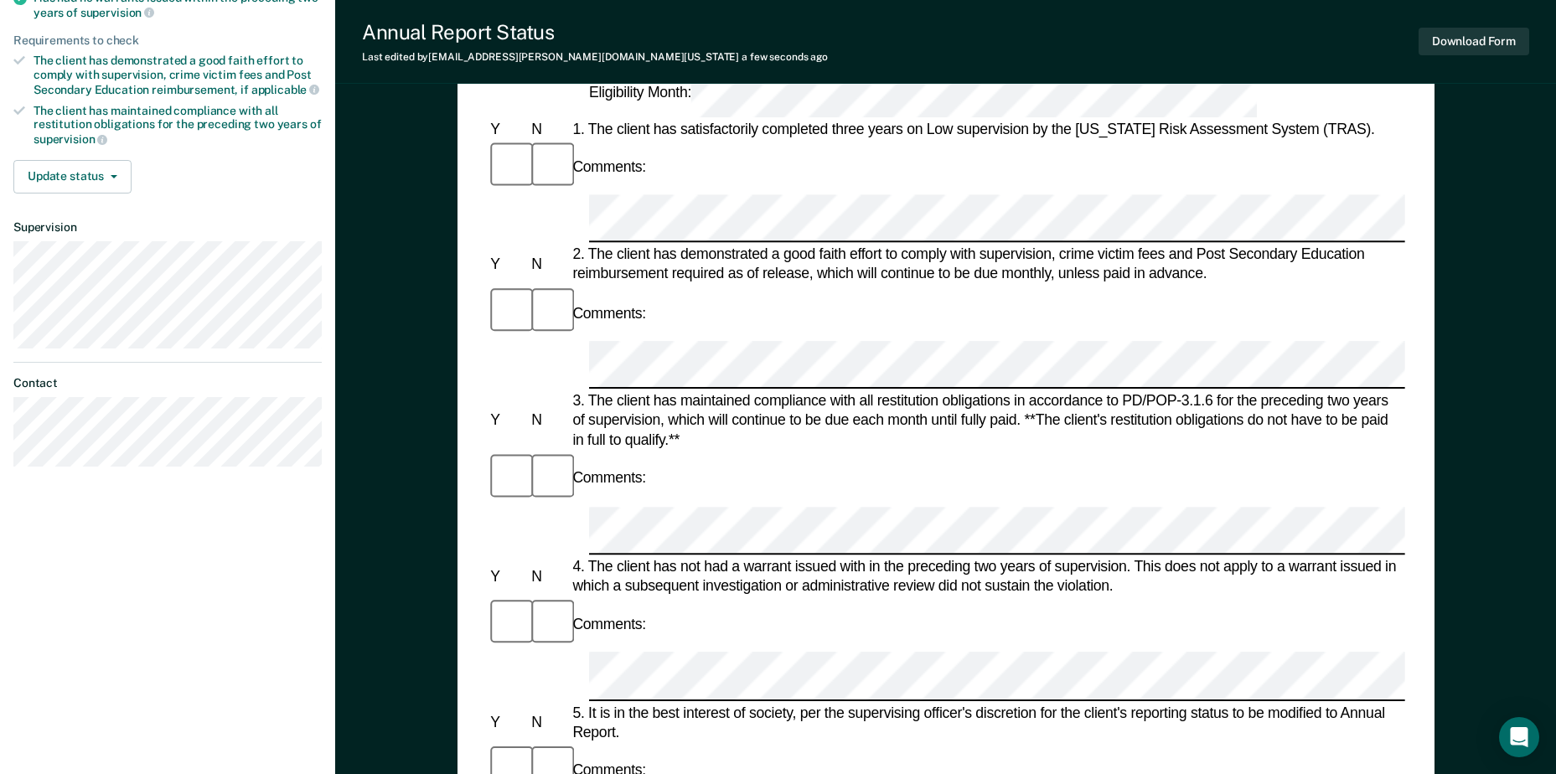
scroll to position [251, 0]
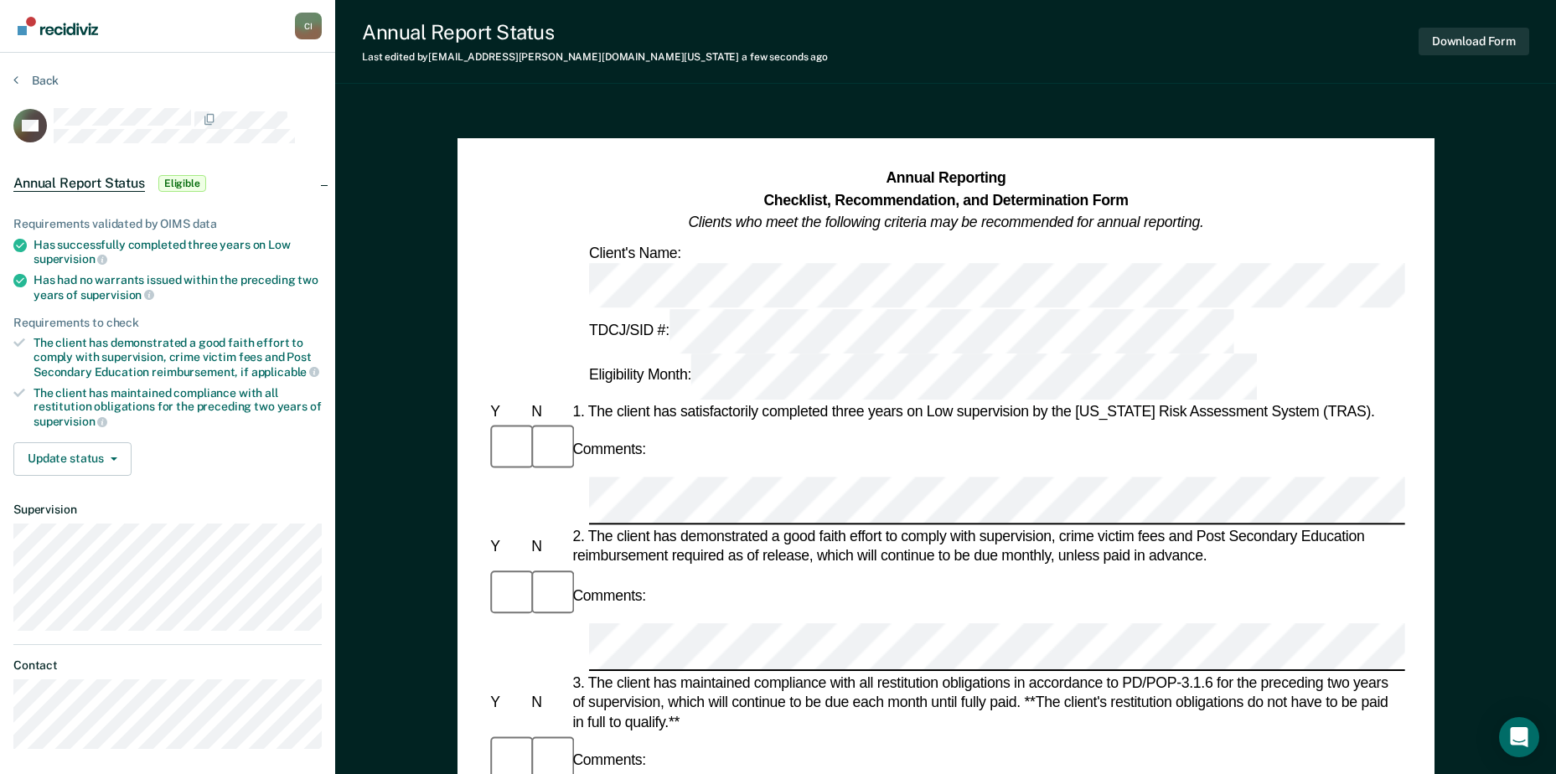
scroll to position [0, 0]
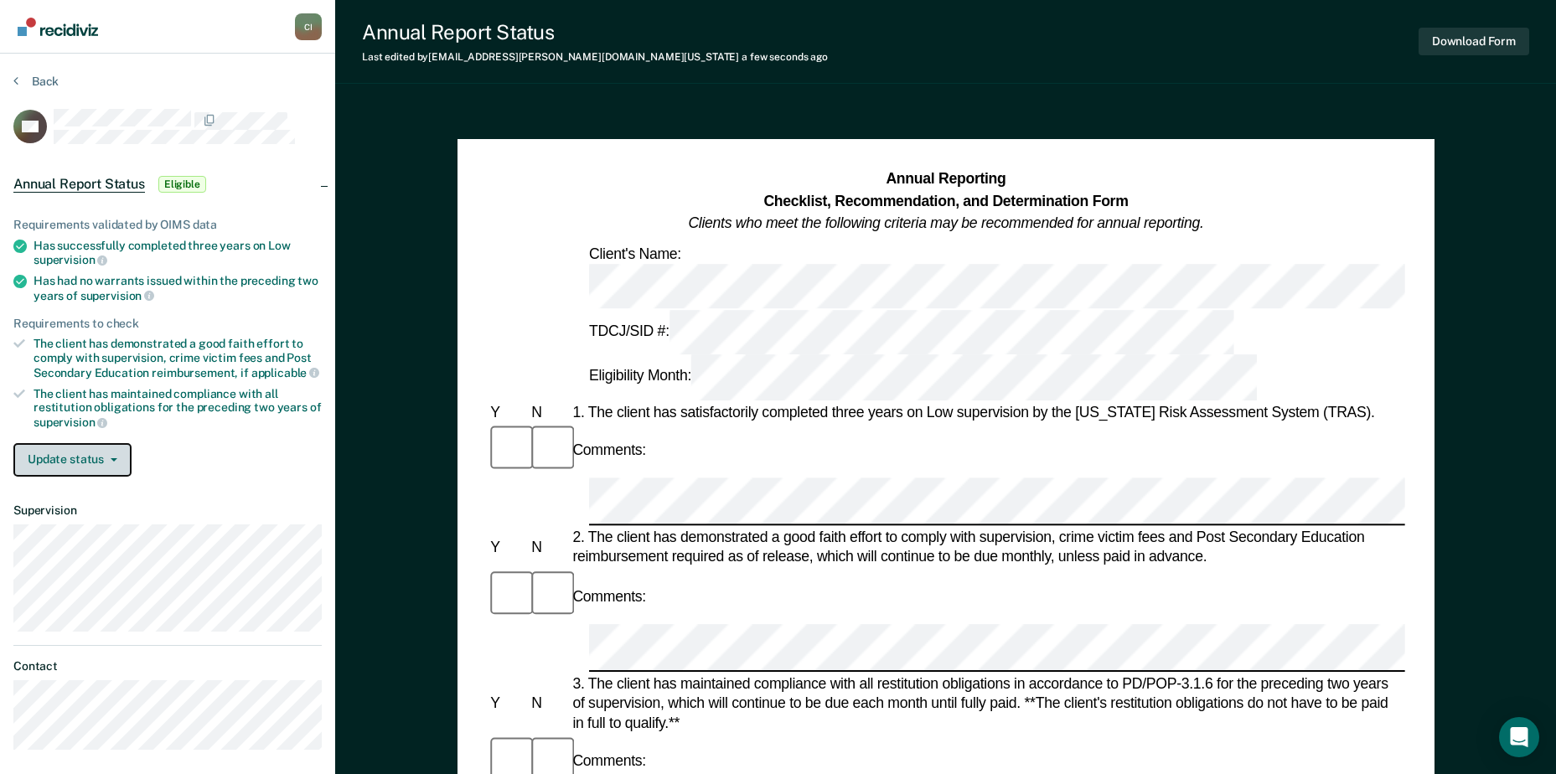
click at [112, 461] on button "Update status" at bounding box center [72, 460] width 118 height 34
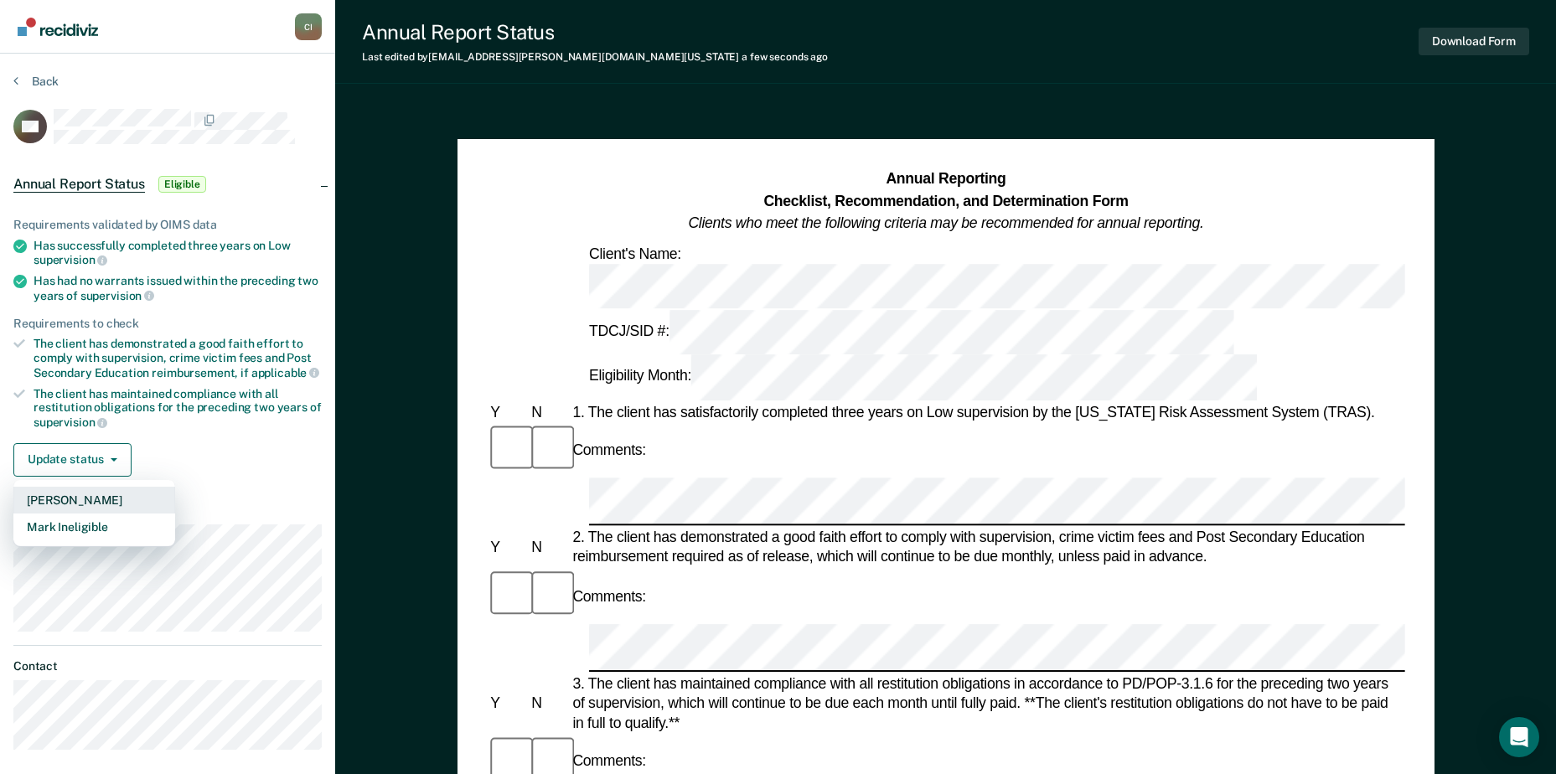
click at [116, 499] on button "[PERSON_NAME]" at bounding box center [94, 500] width 162 height 27
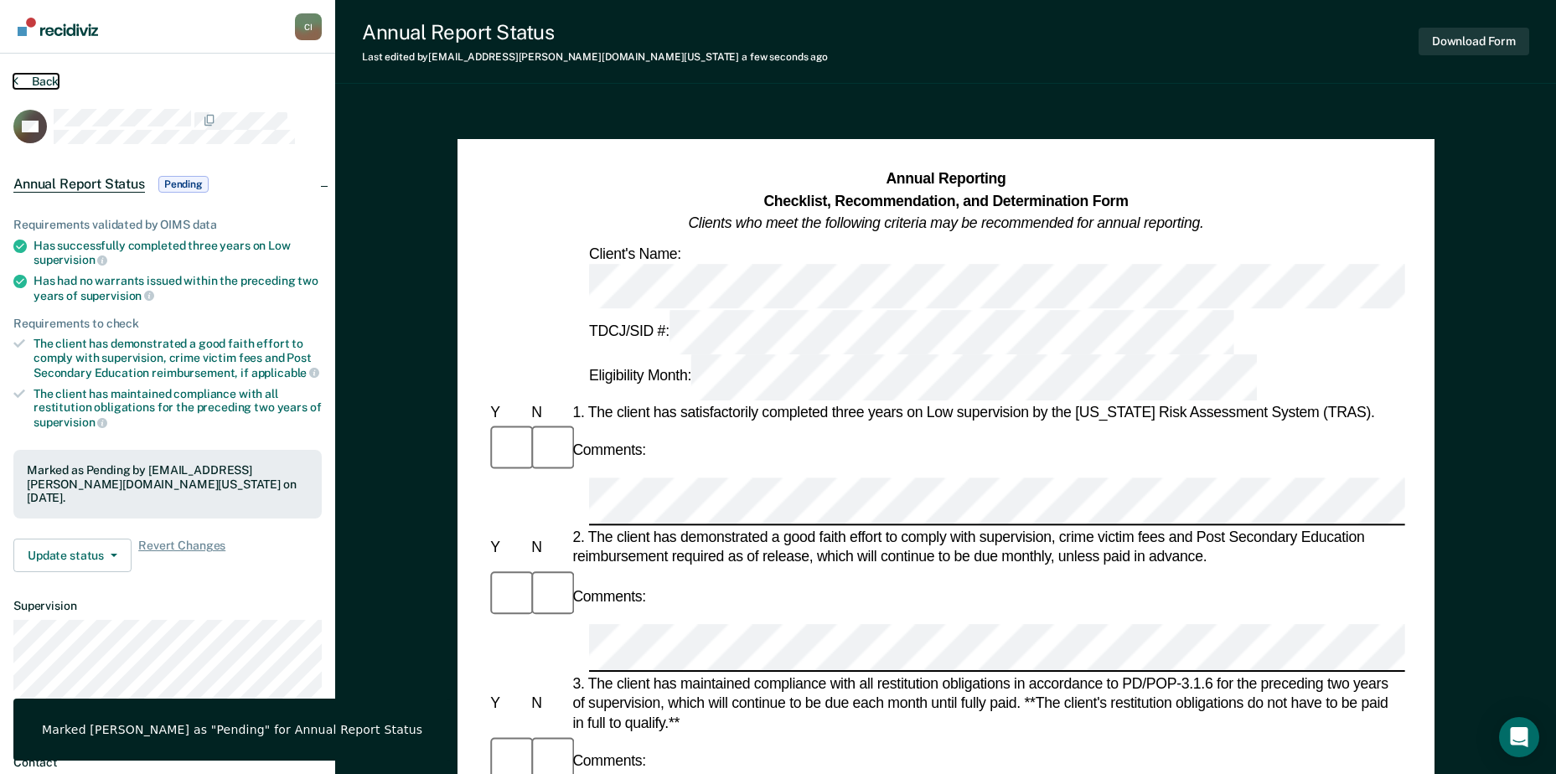
click at [40, 80] on button "Back" at bounding box center [35, 81] width 45 height 15
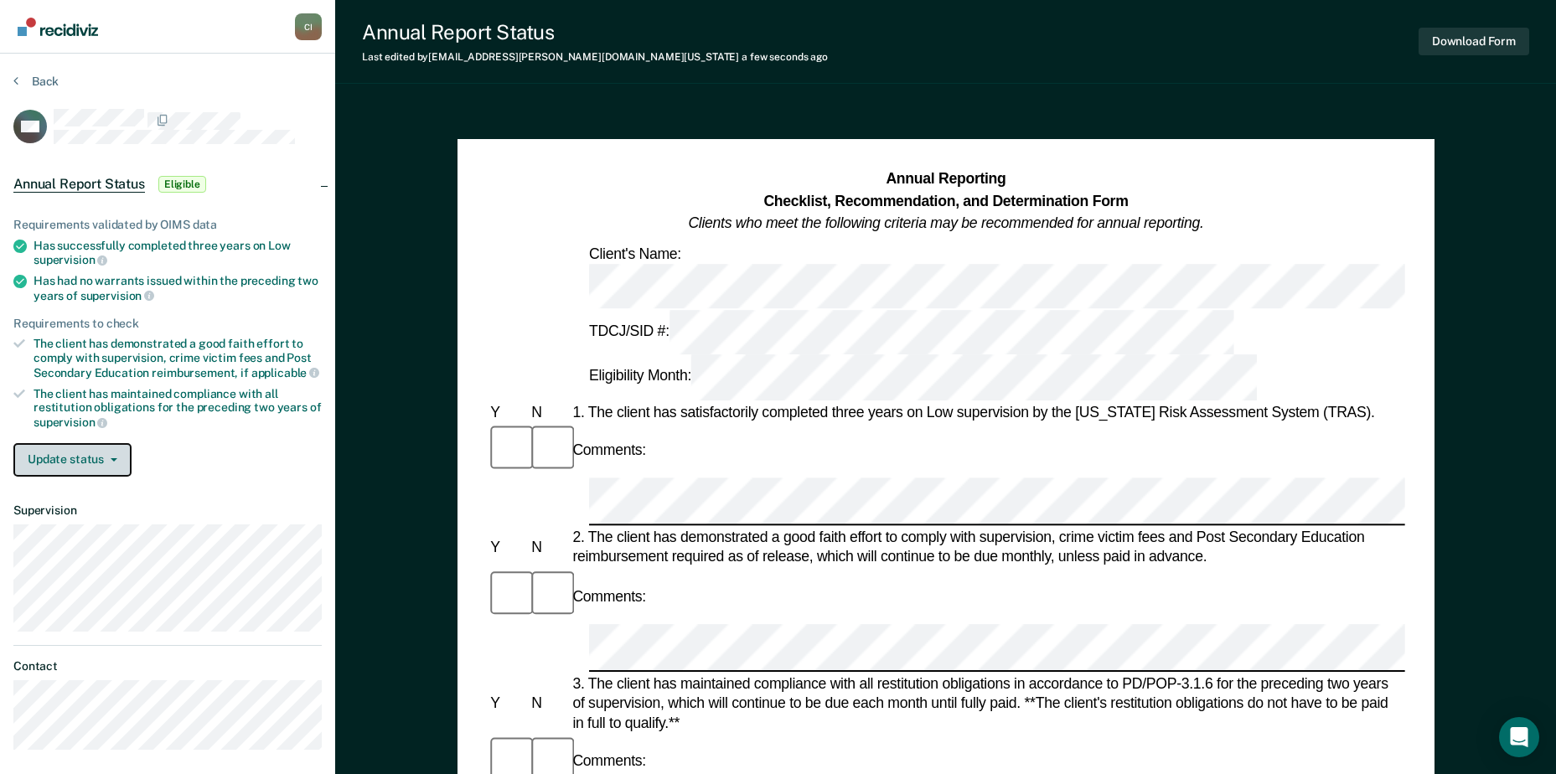
click at [78, 456] on button "Update status" at bounding box center [72, 460] width 118 height 34
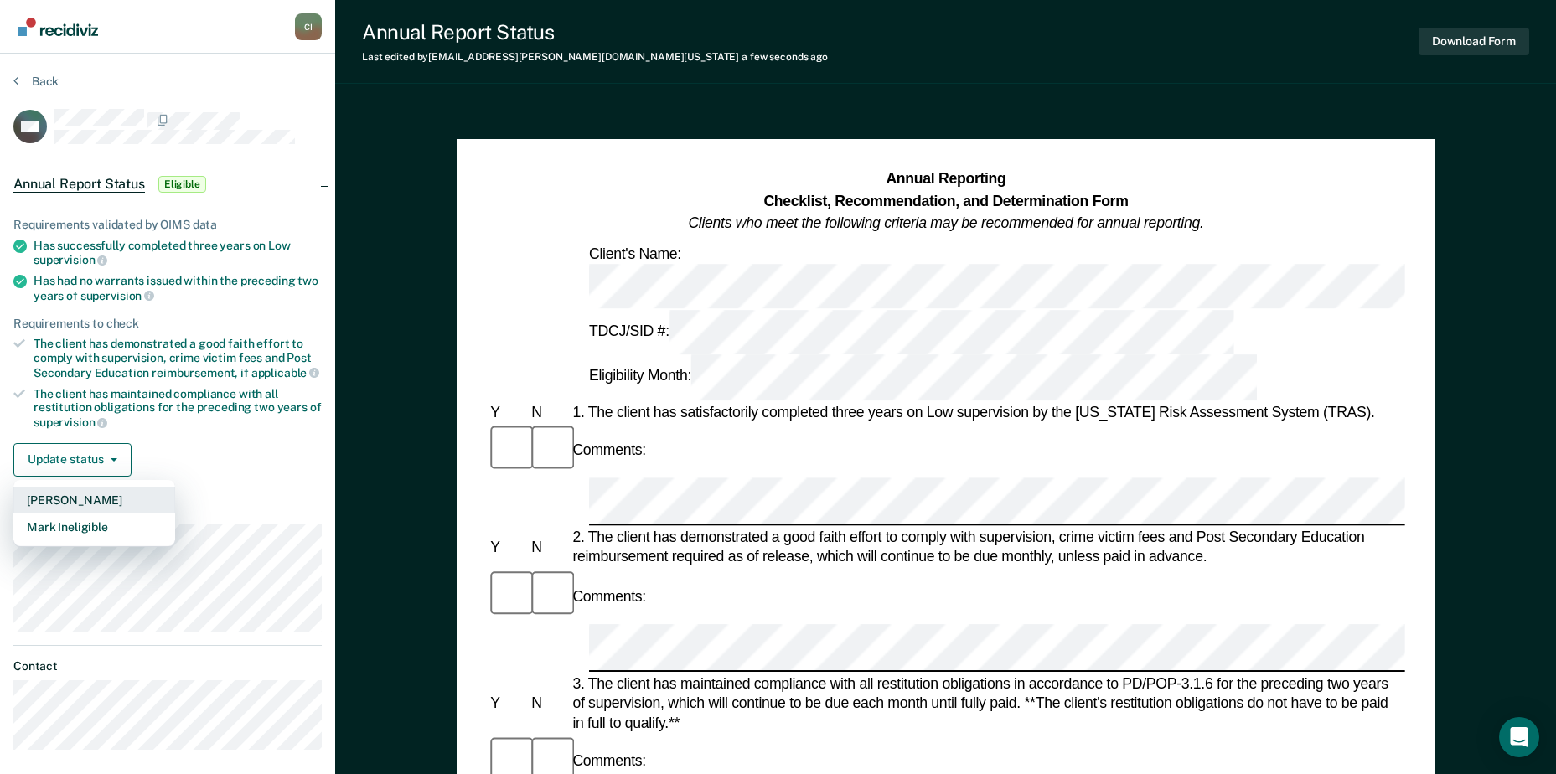
click at [75, 499] on button "[PERSON_NAME]" at bounding box center [94, 500] width 162 height 27
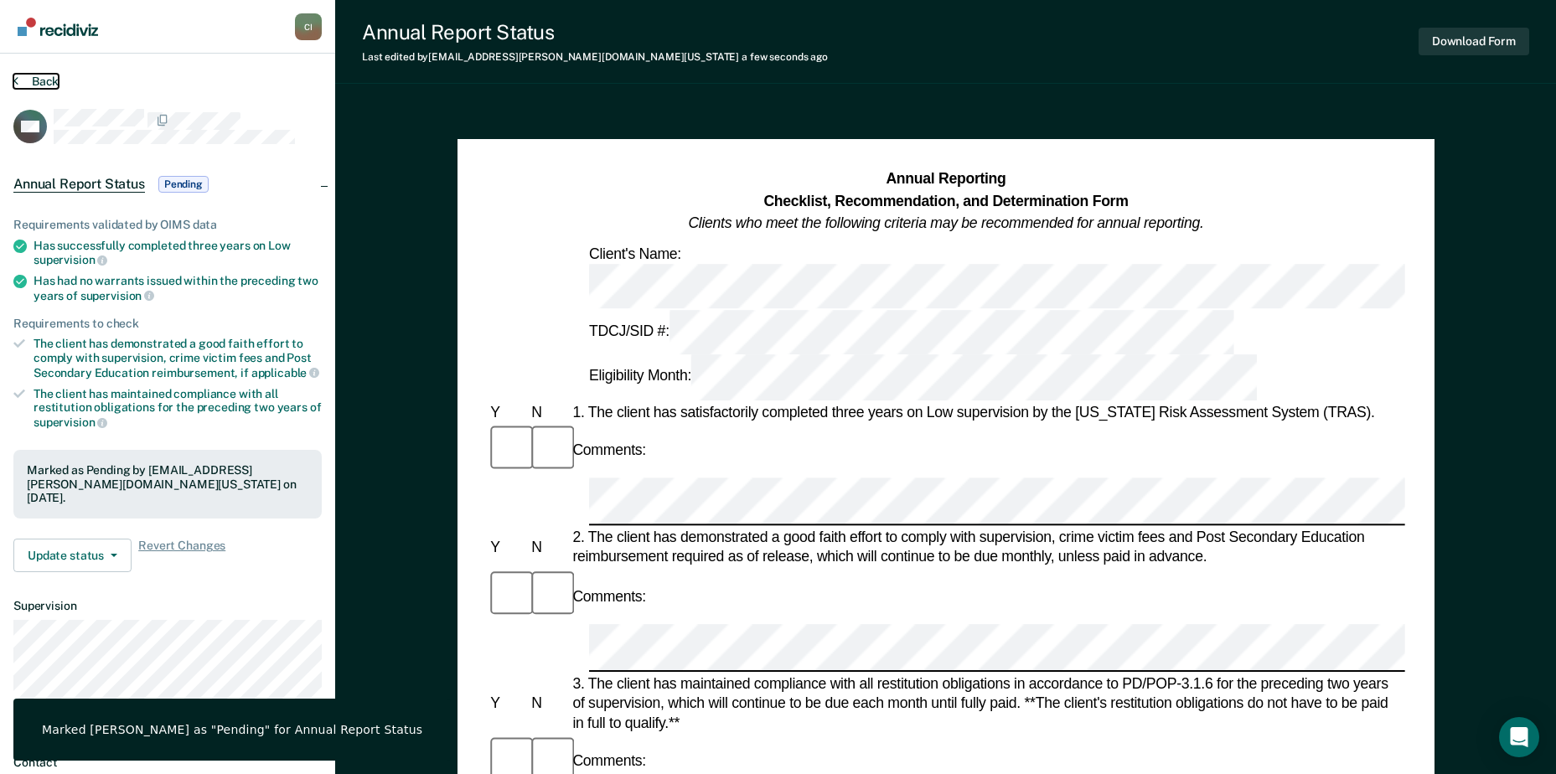
click at [35, 80] on button "Back" at bounding box center [35, 81] width 45 height 15
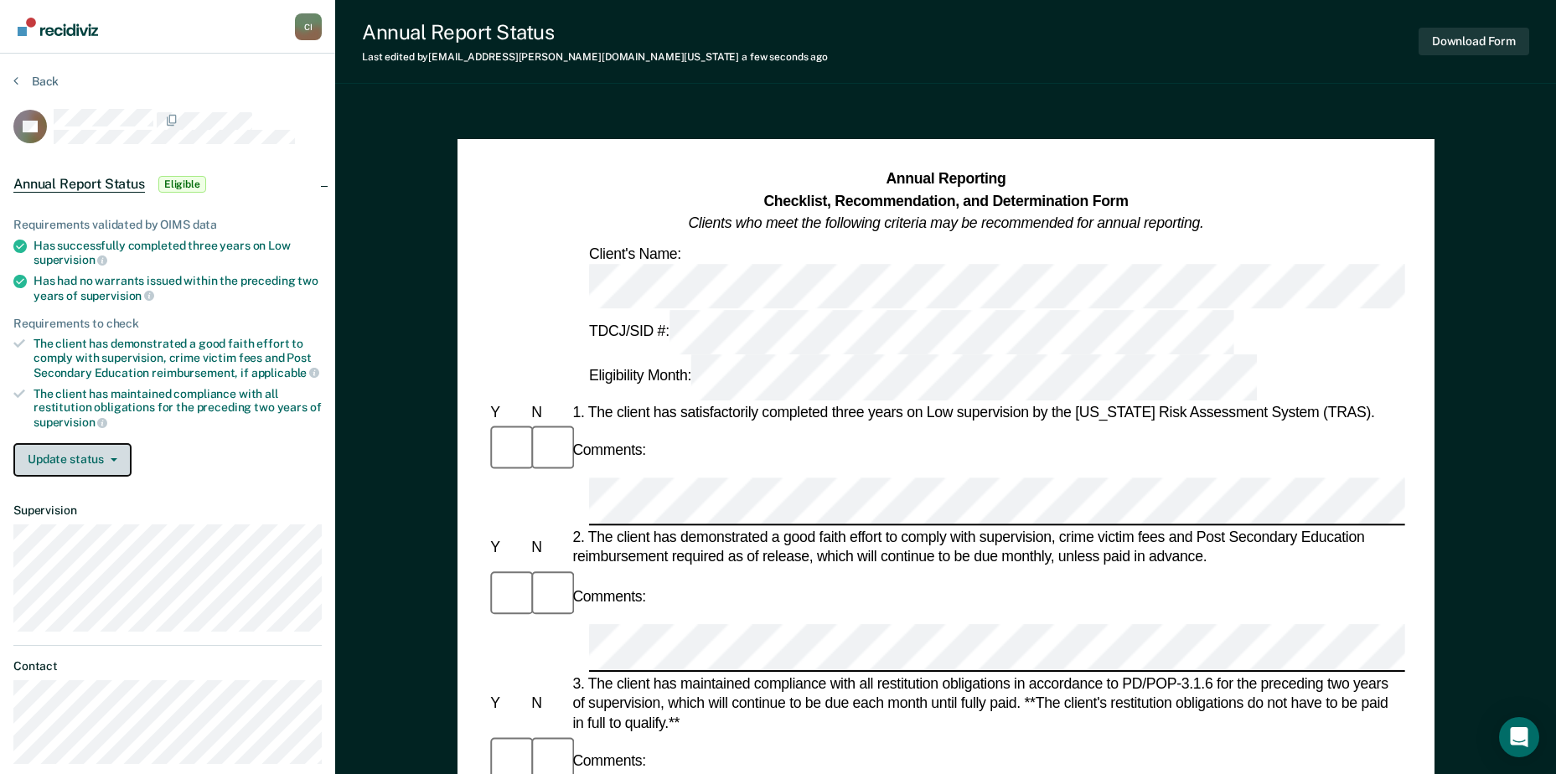
click at [85, 453] on button "Update status" at bounding box center [72, 460] width 118 height 34
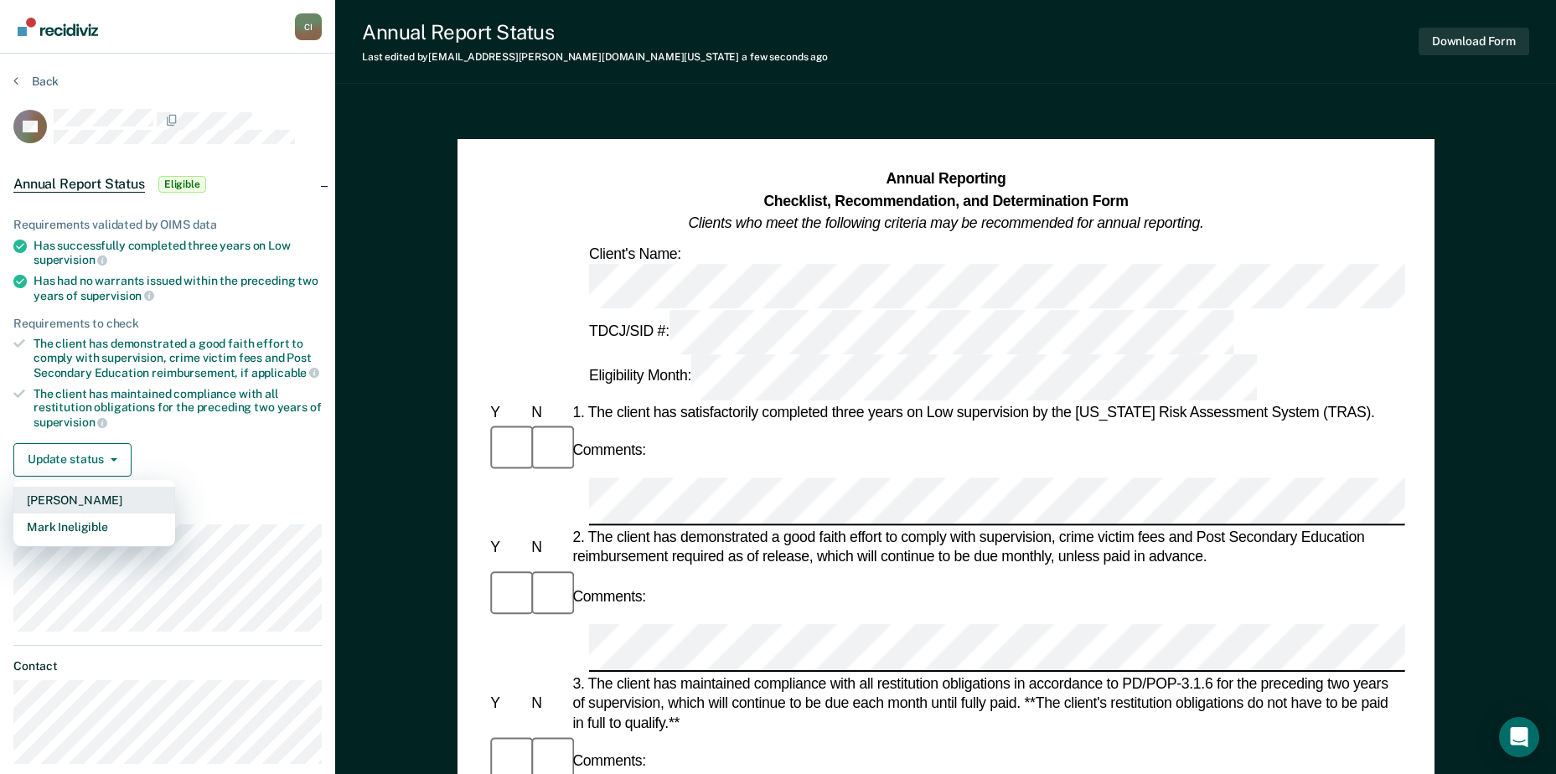
click at [99, 503] on button "[PERSON_NAME]" at bounding box center [94, 500] width 162 height 27
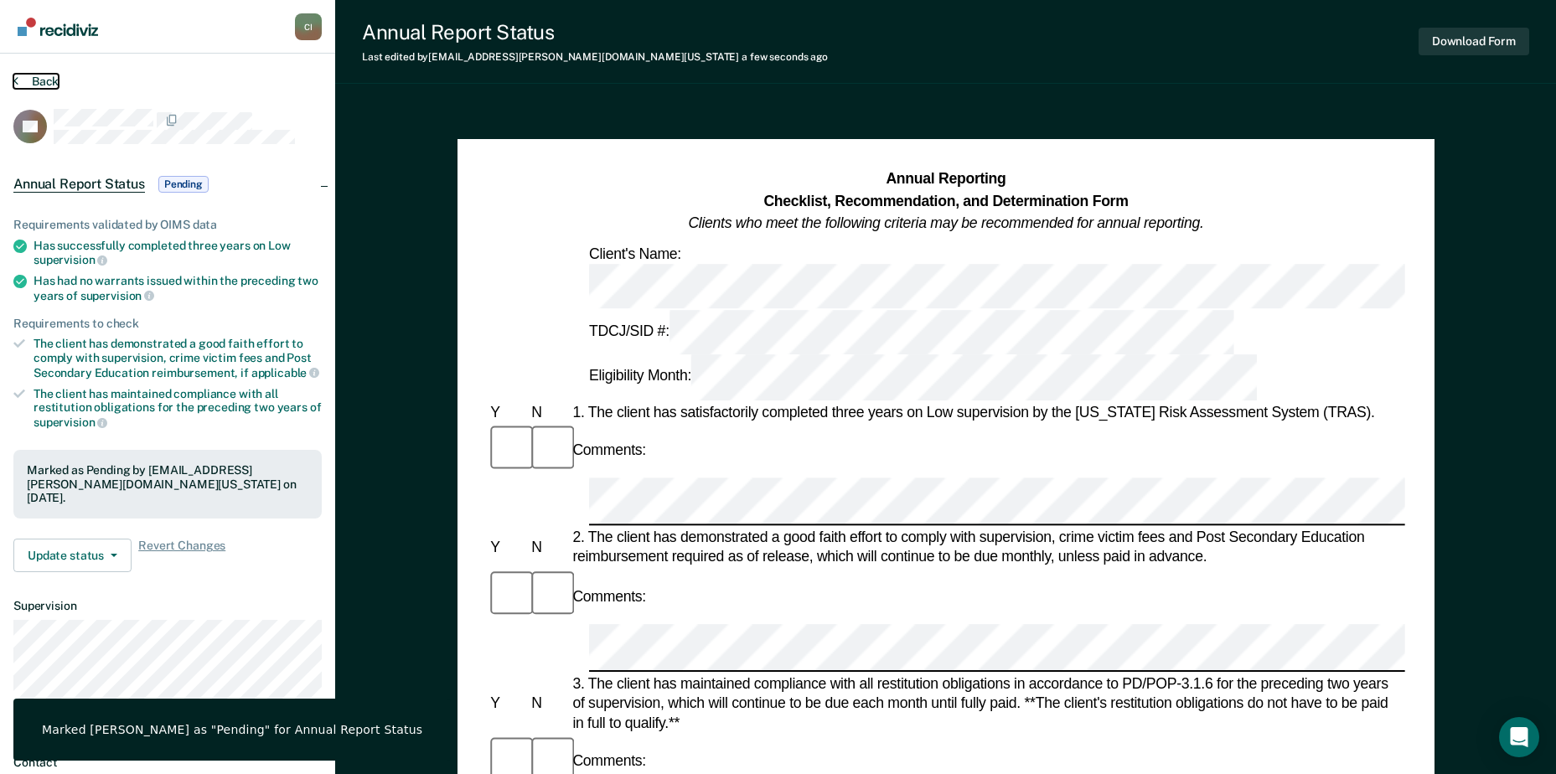
click at [28, 81] on button "Back" at bounding box center [35, 81] width 45 height 15
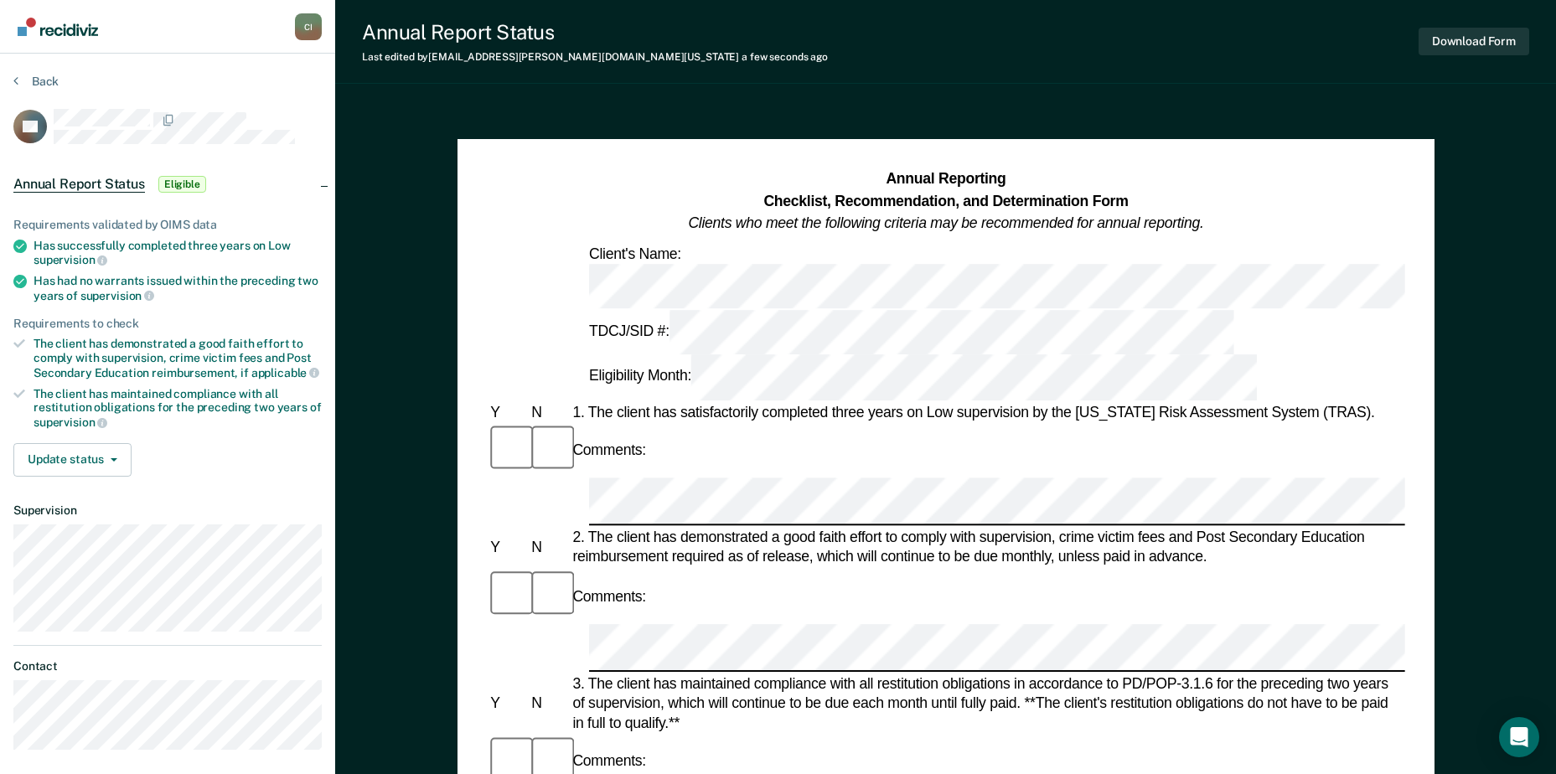
click at [646, 675] on div "3. The client has maintained compliance with all restitution obligations in acc…" at bounding box center [987, 705] width 836 height 60
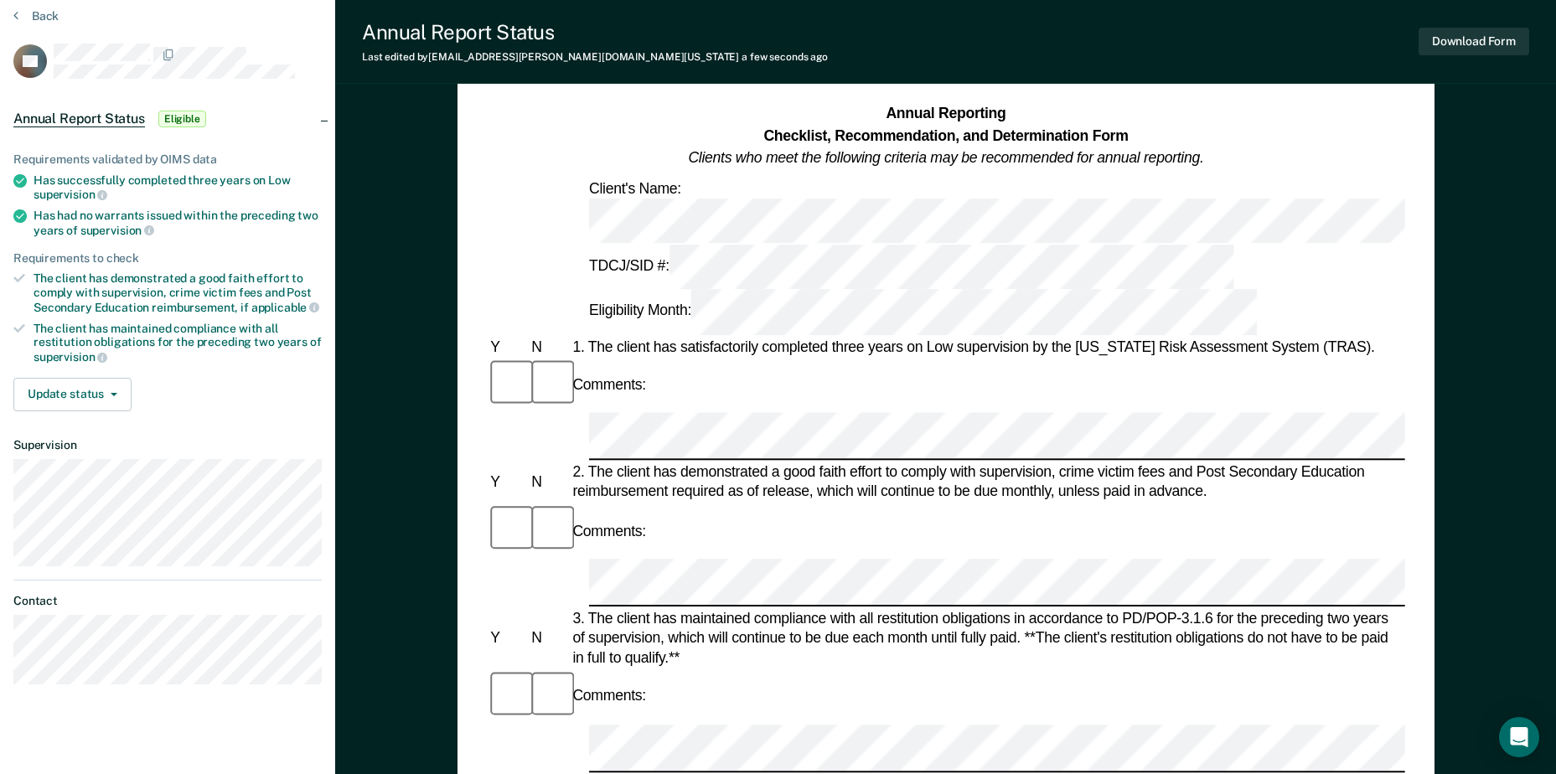
scroll to position [168, 0]
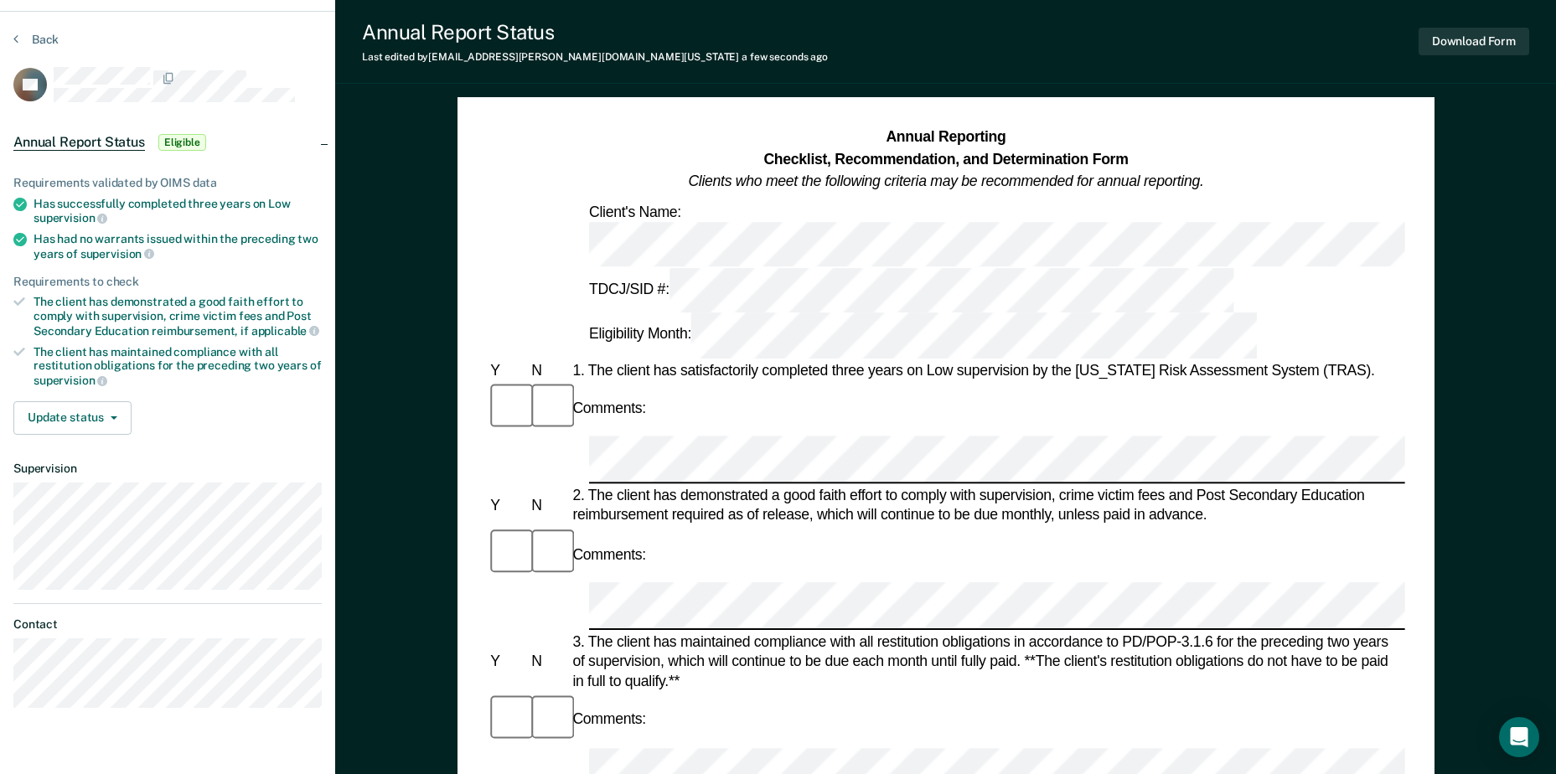
scroll to position [0, 0]
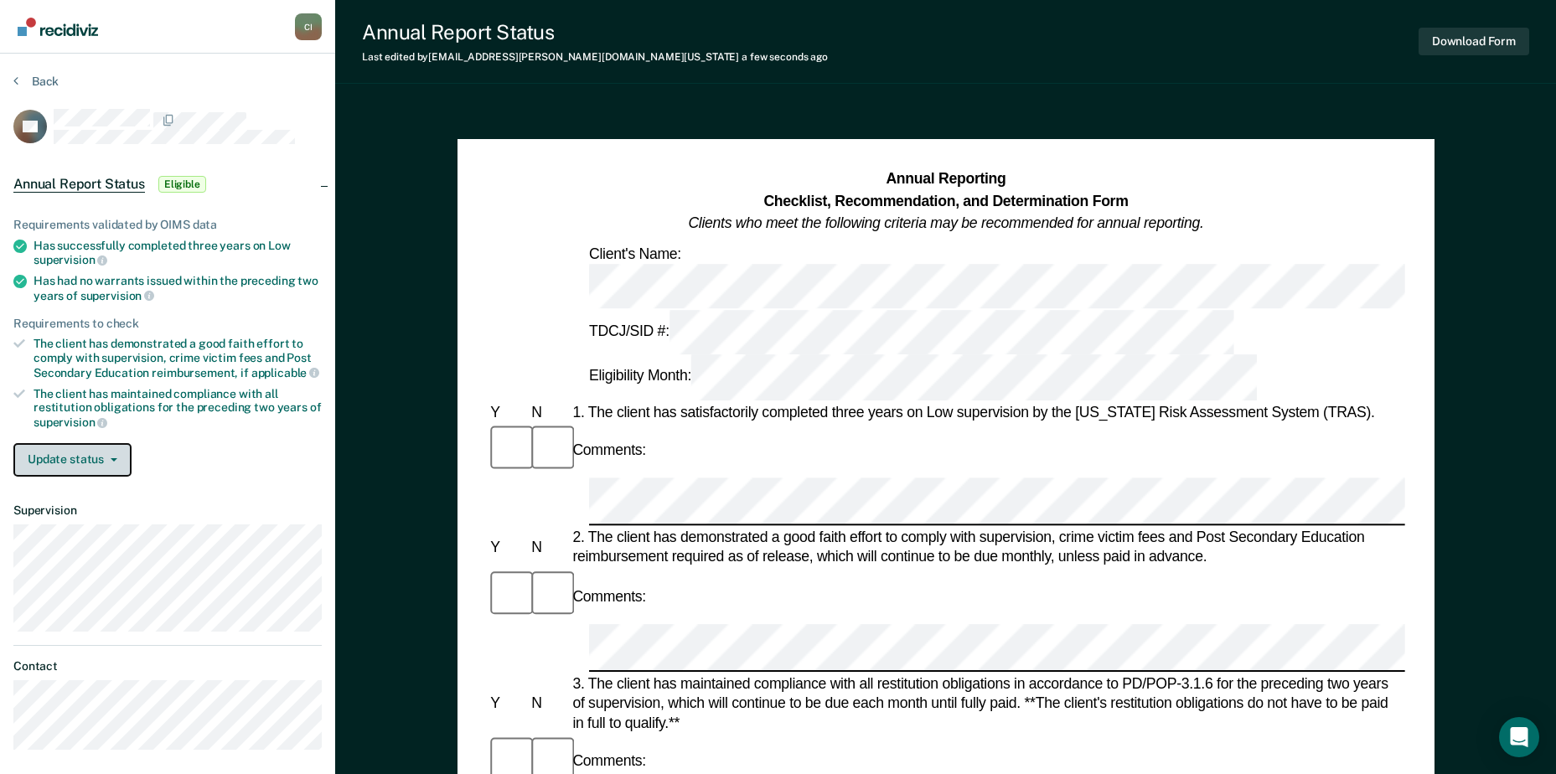
click at [104, 471] on button "Update status" at bounding box center [72, 460] width 118 height 34
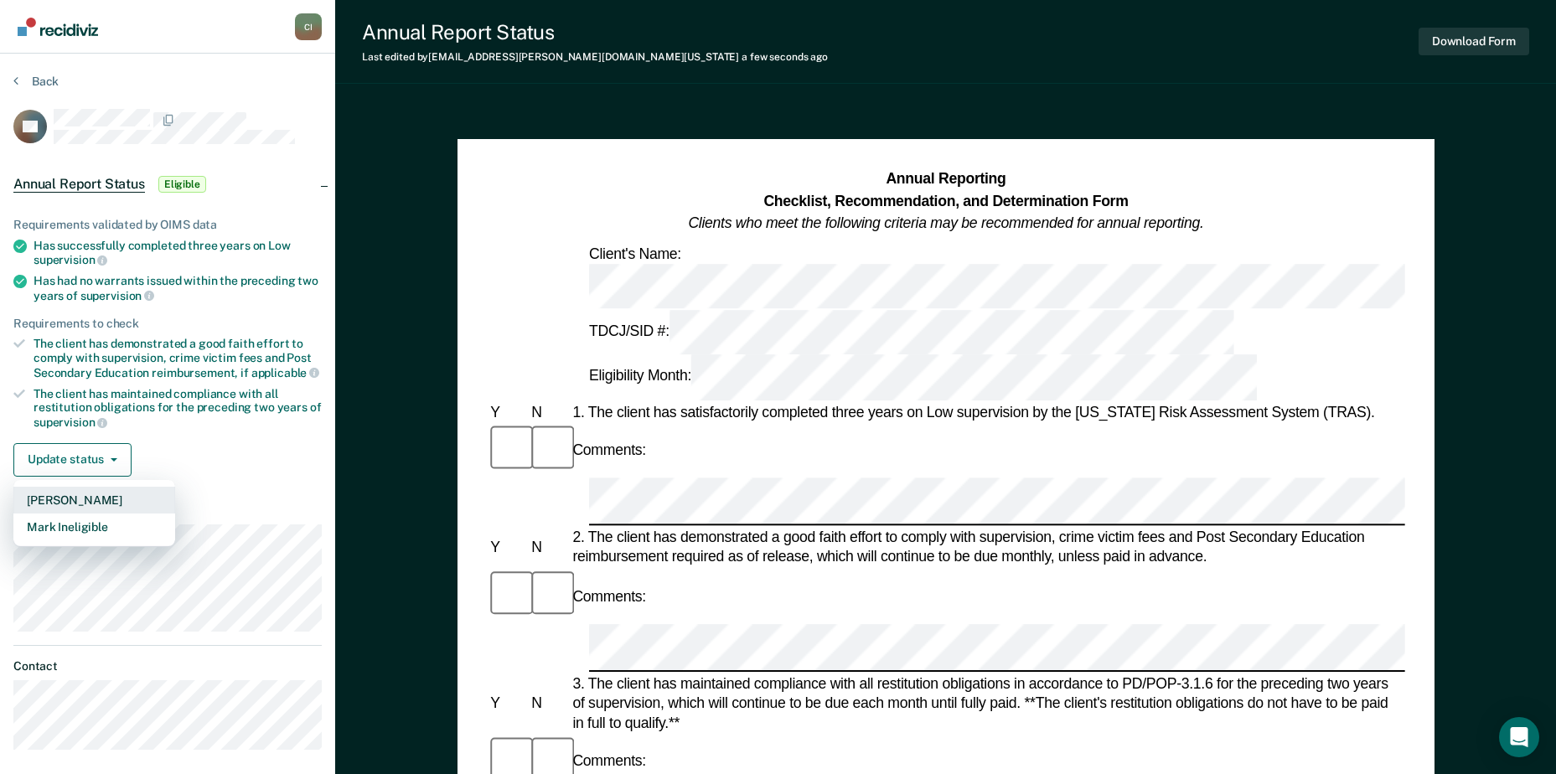
click at [97, 503] on button "[PERSON_NAME]" at bounding box center [94, 500] width 162 height 27
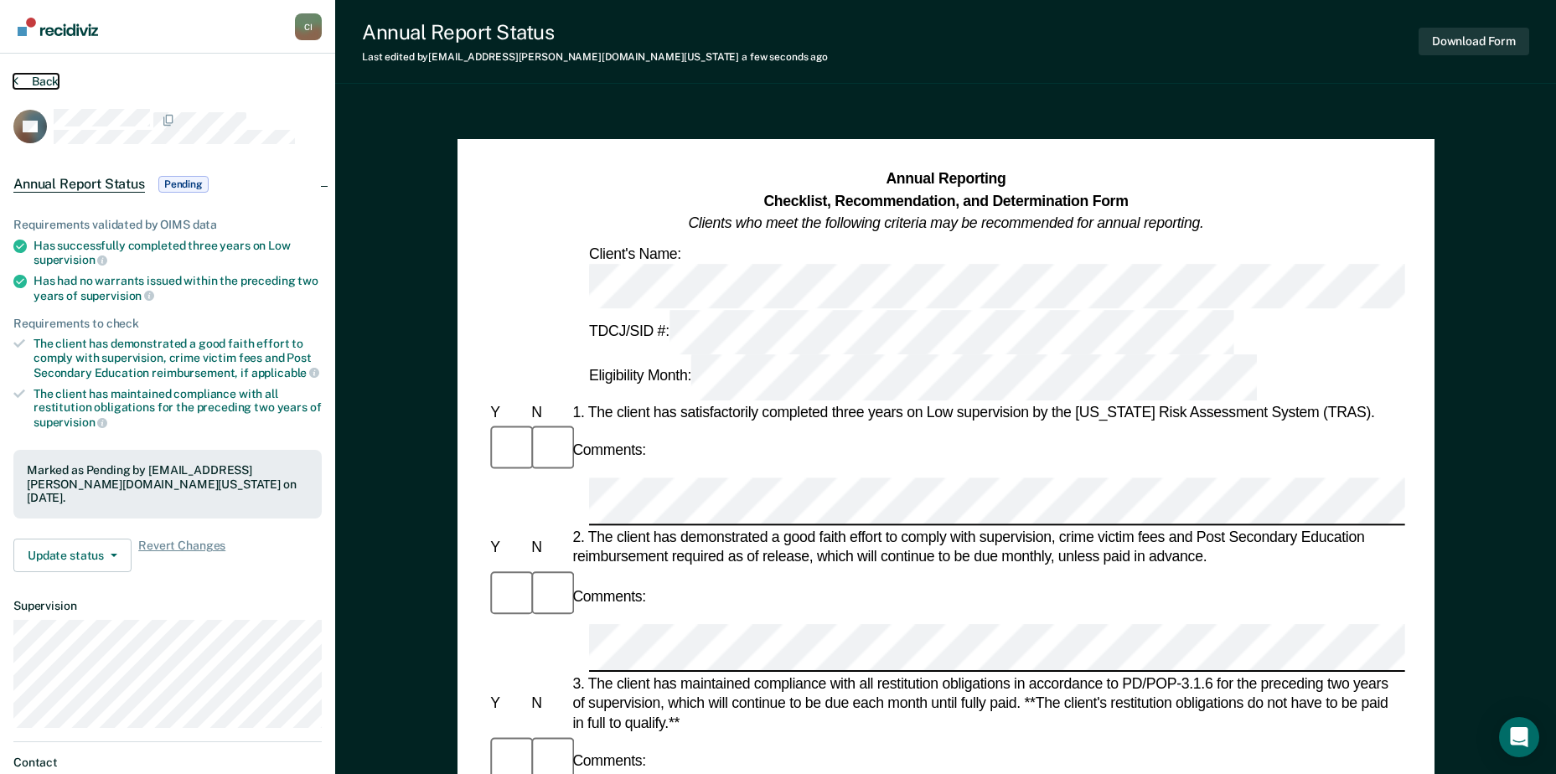
click at [37, 80] on button "Back" at bounding box center [35, 81] width 45 height 15
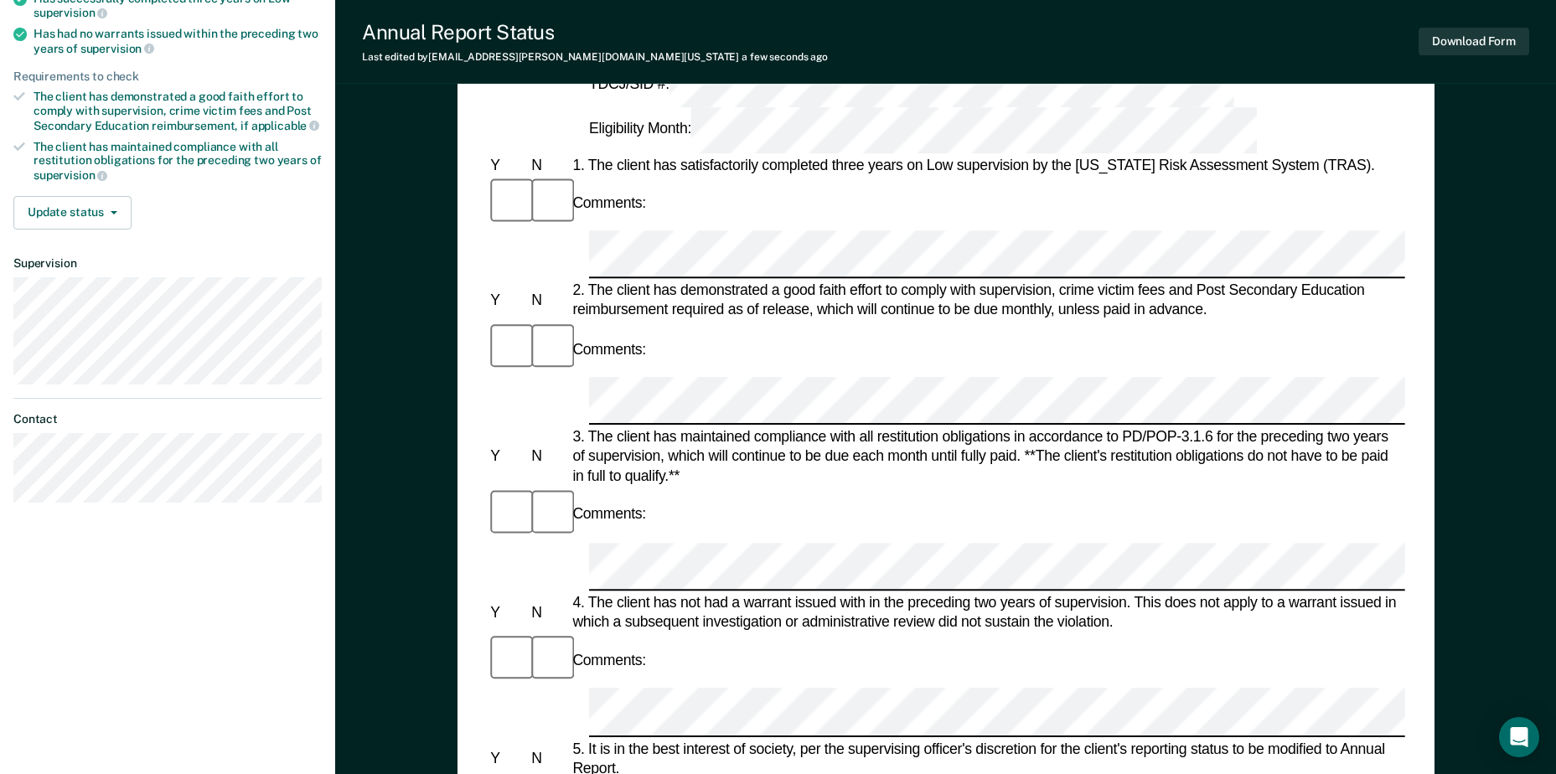
scroll to position [251, 0]
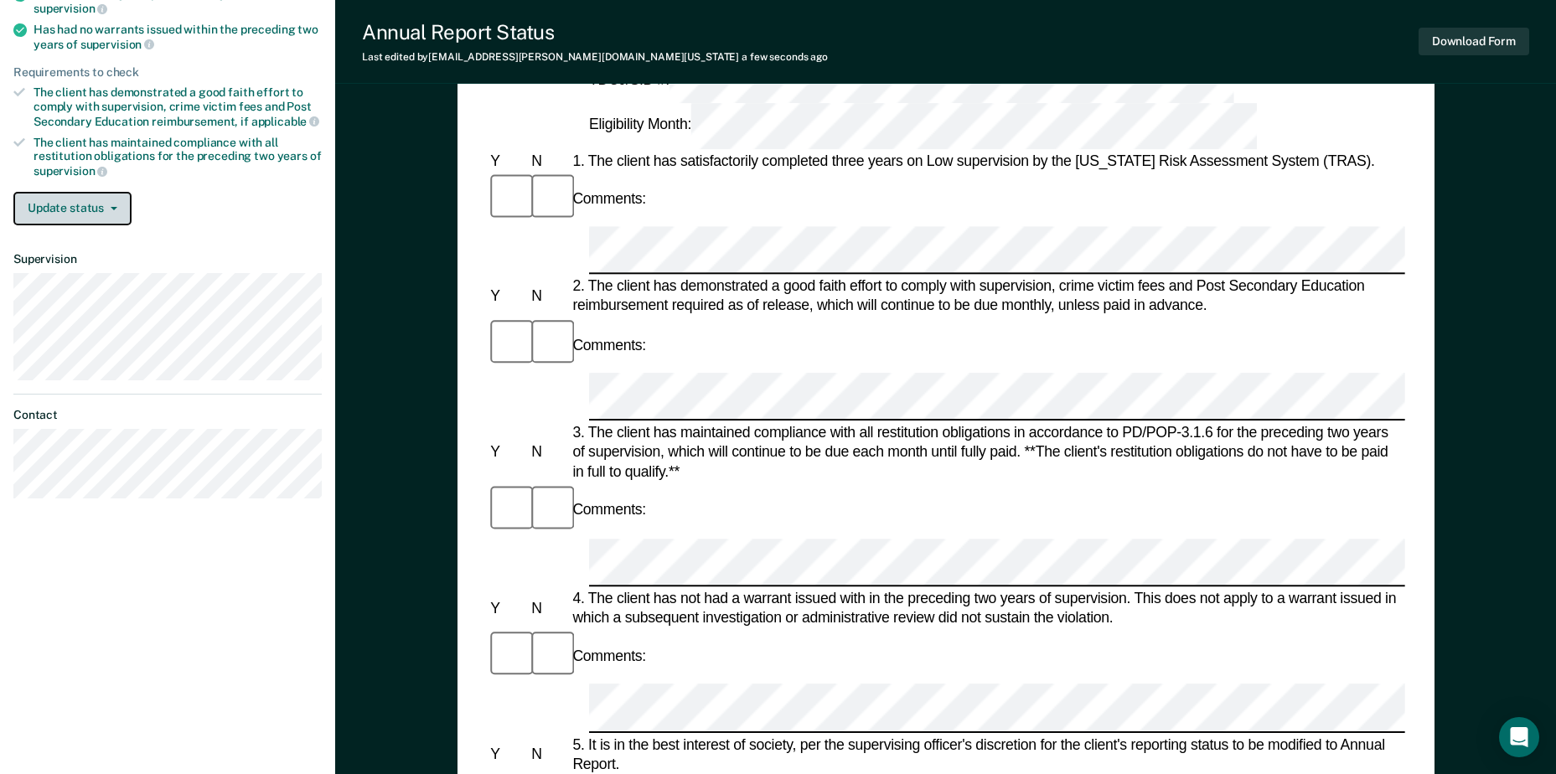
click at [89, 201] on button "Update status" at bounding box center [72, 209] width 118 height 34
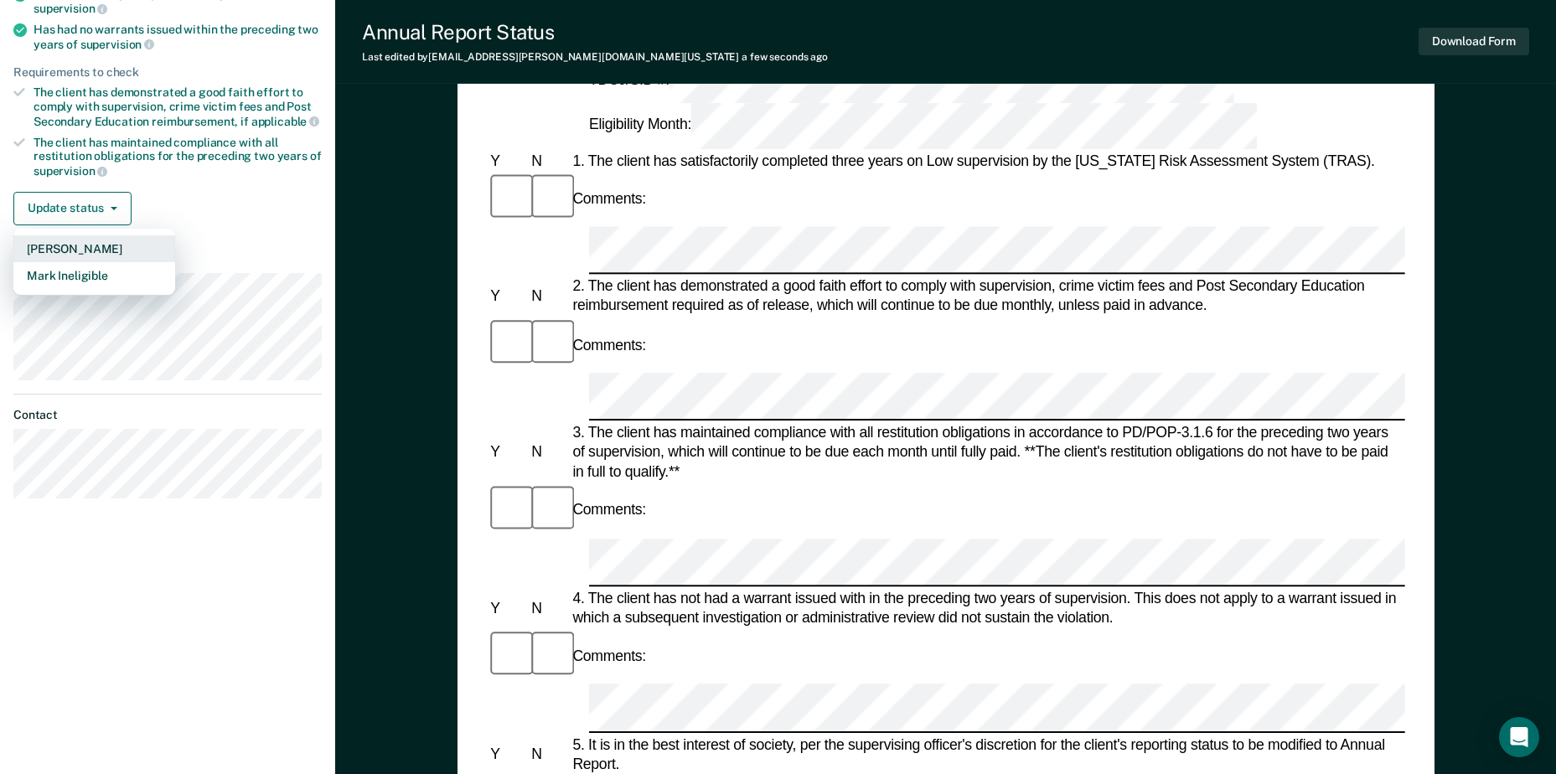
click at [91, 245] on button "[PERSON_NAME]" at bounding box center [94, 248] width 162 height 27
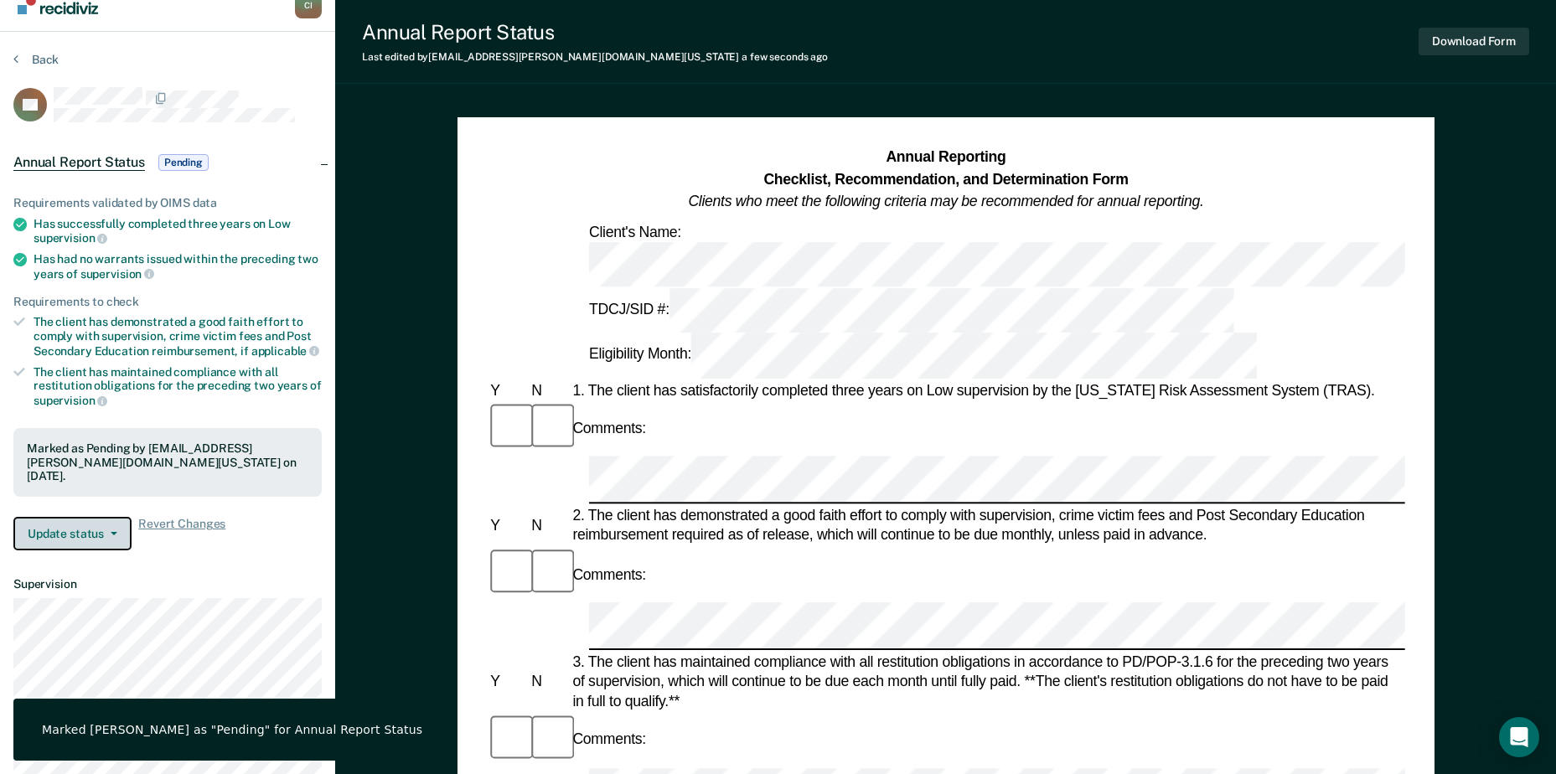
scroll to position [0, 0]
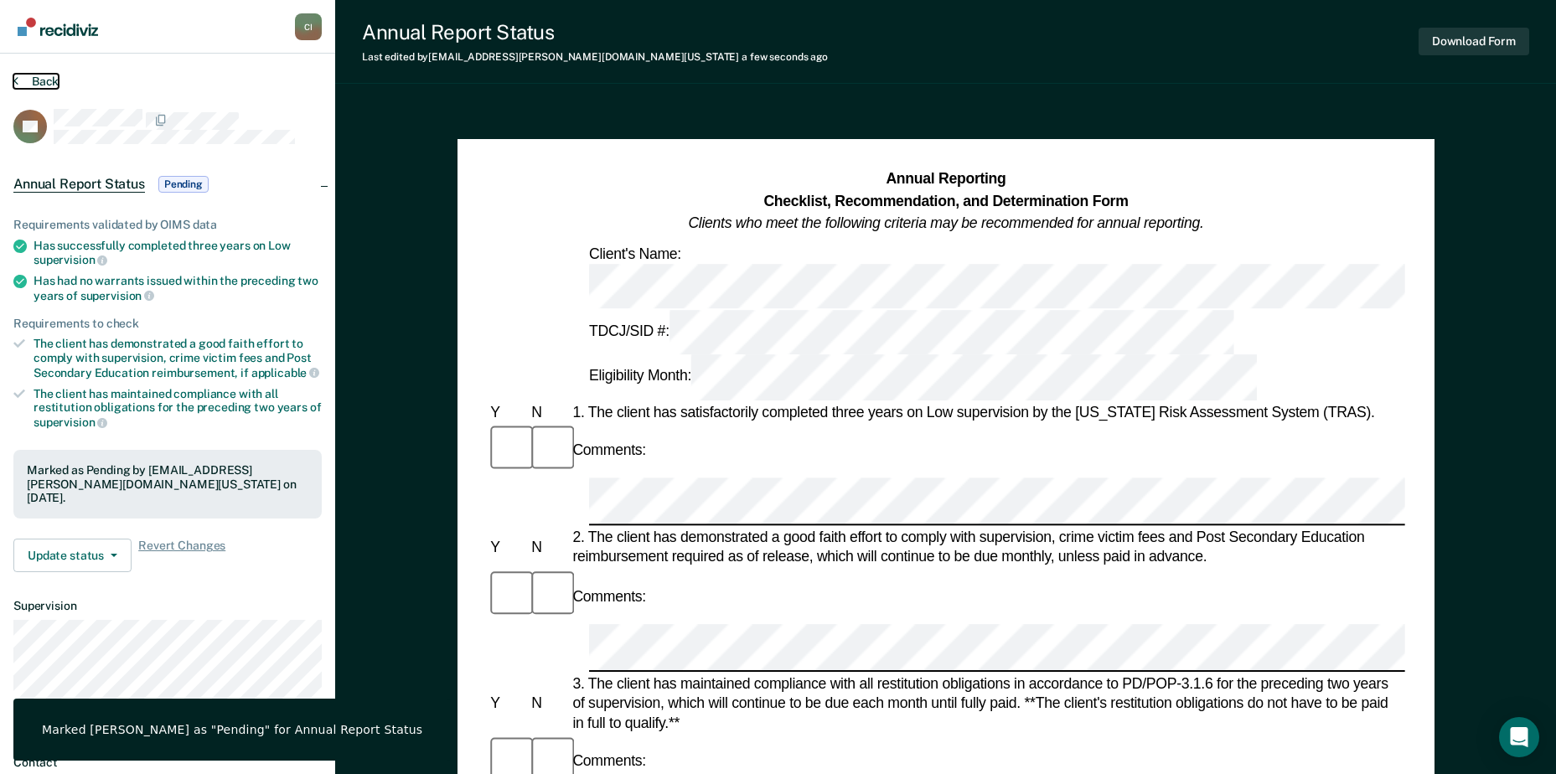
click at [40, 75] on button "Back" at bounding box center [35, 81] width 45 height 15
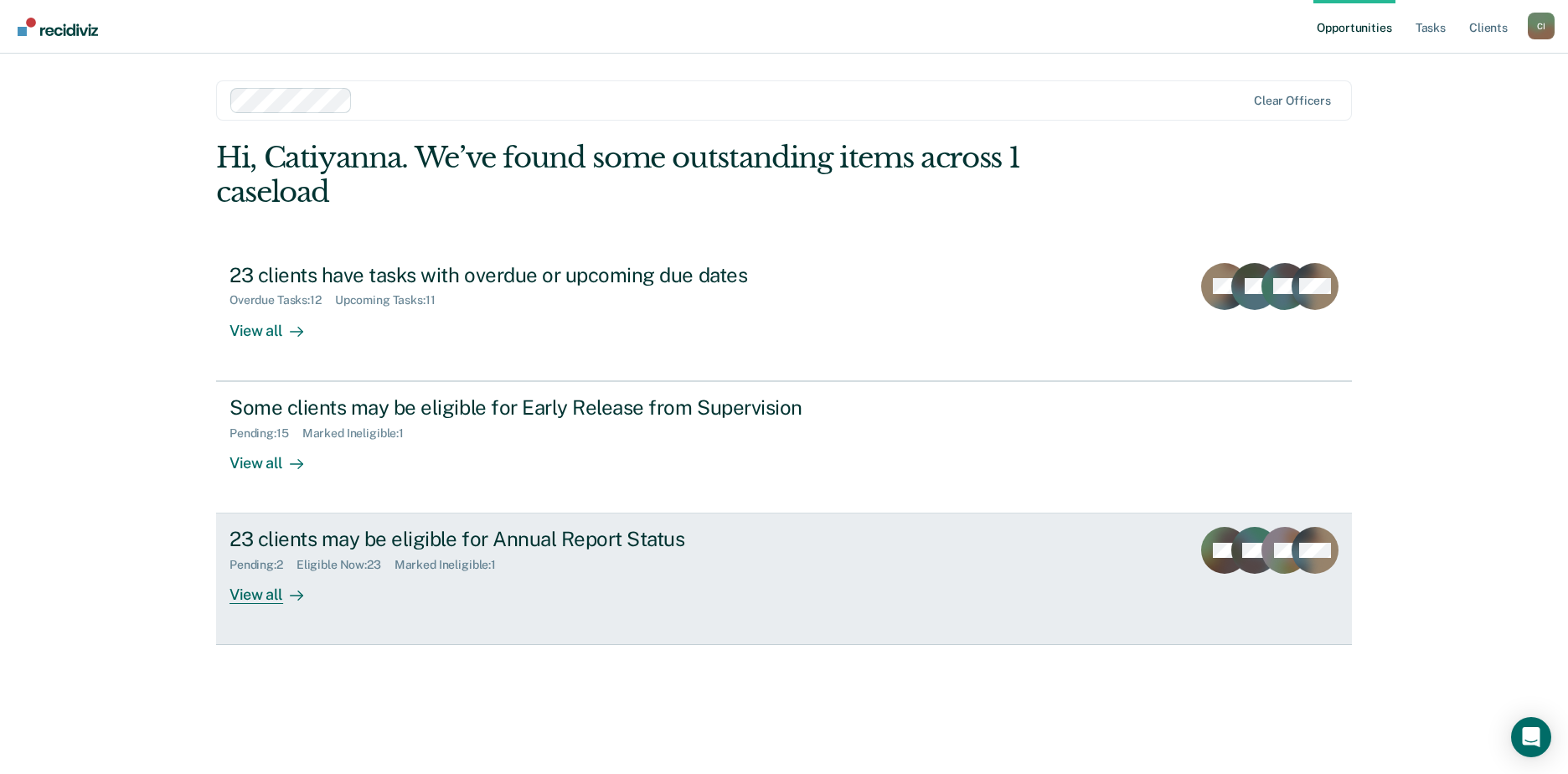
click at [282, 596] on div "View all" at bounding box center [277, 588] width 94 height 33
